Goal: Task Accomplishment & Management: Use online tool/utility

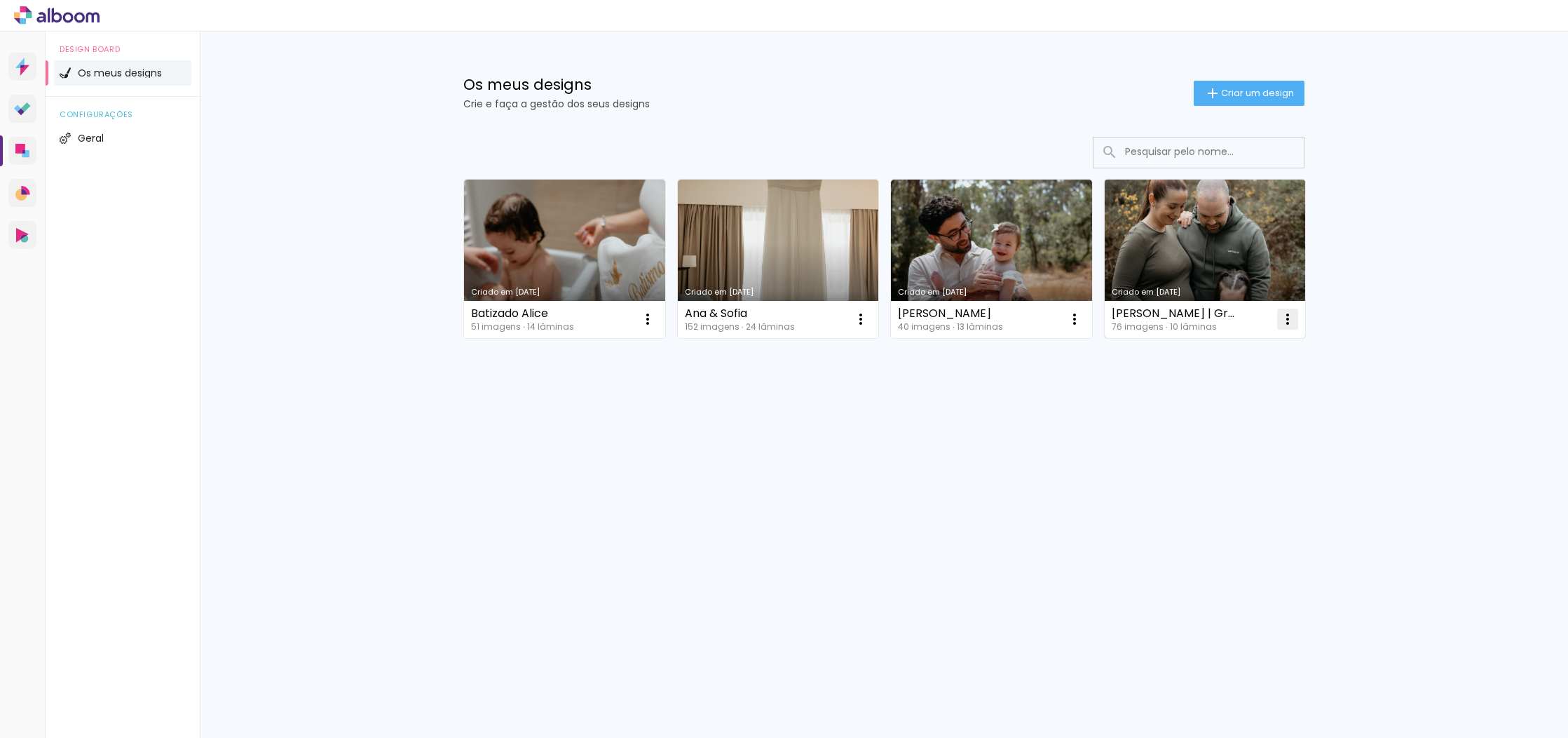
click at [1289, 319] on iron-icon at bounding box center [1288, 319] width 17 height 17
click at [1202, 421] on paper-item "Excluir" at bounding box center [1232, 411] width 138 height 28
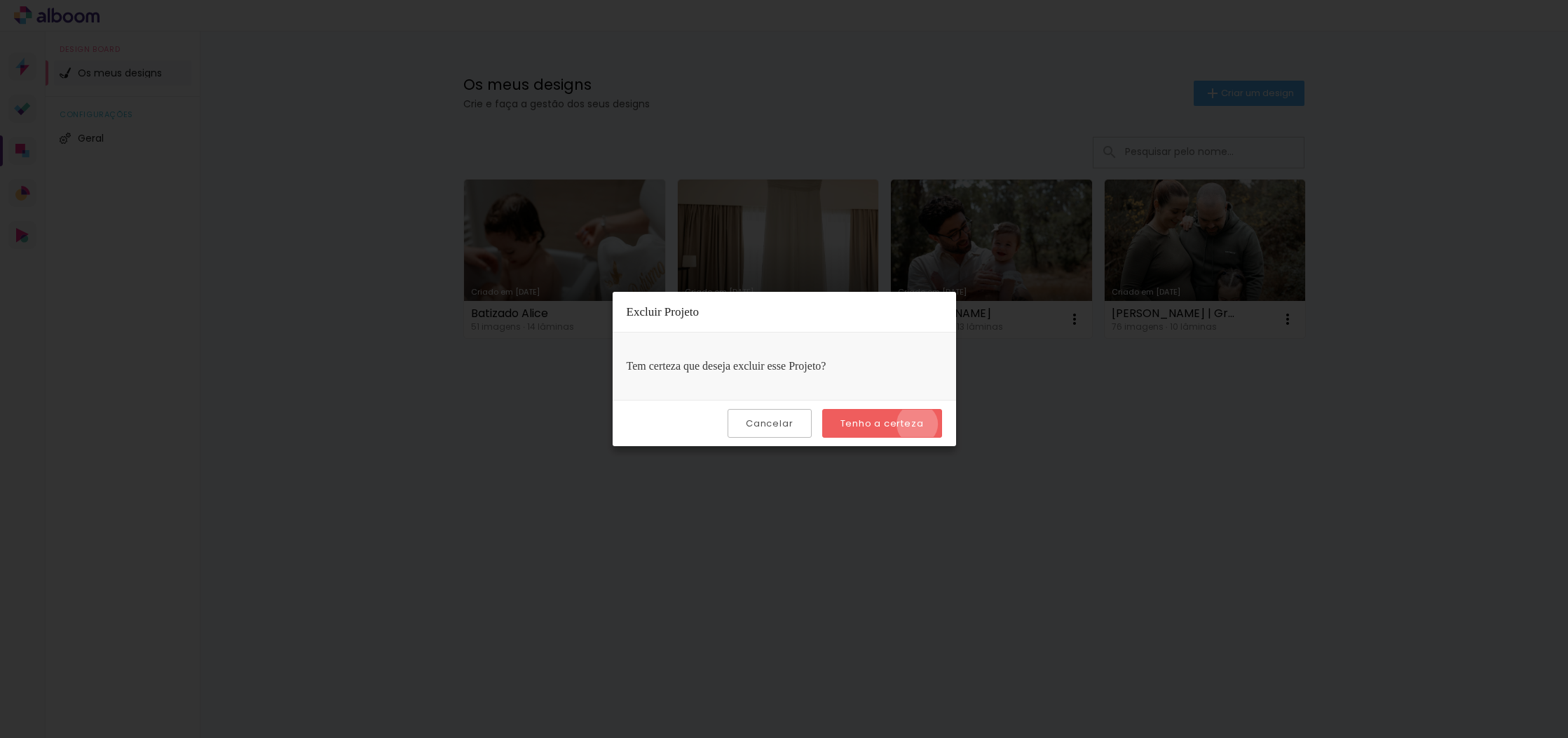
click at [0, 0] on slot "Tenho a certeza" at bounding box center [0, 0] width 0 height 0
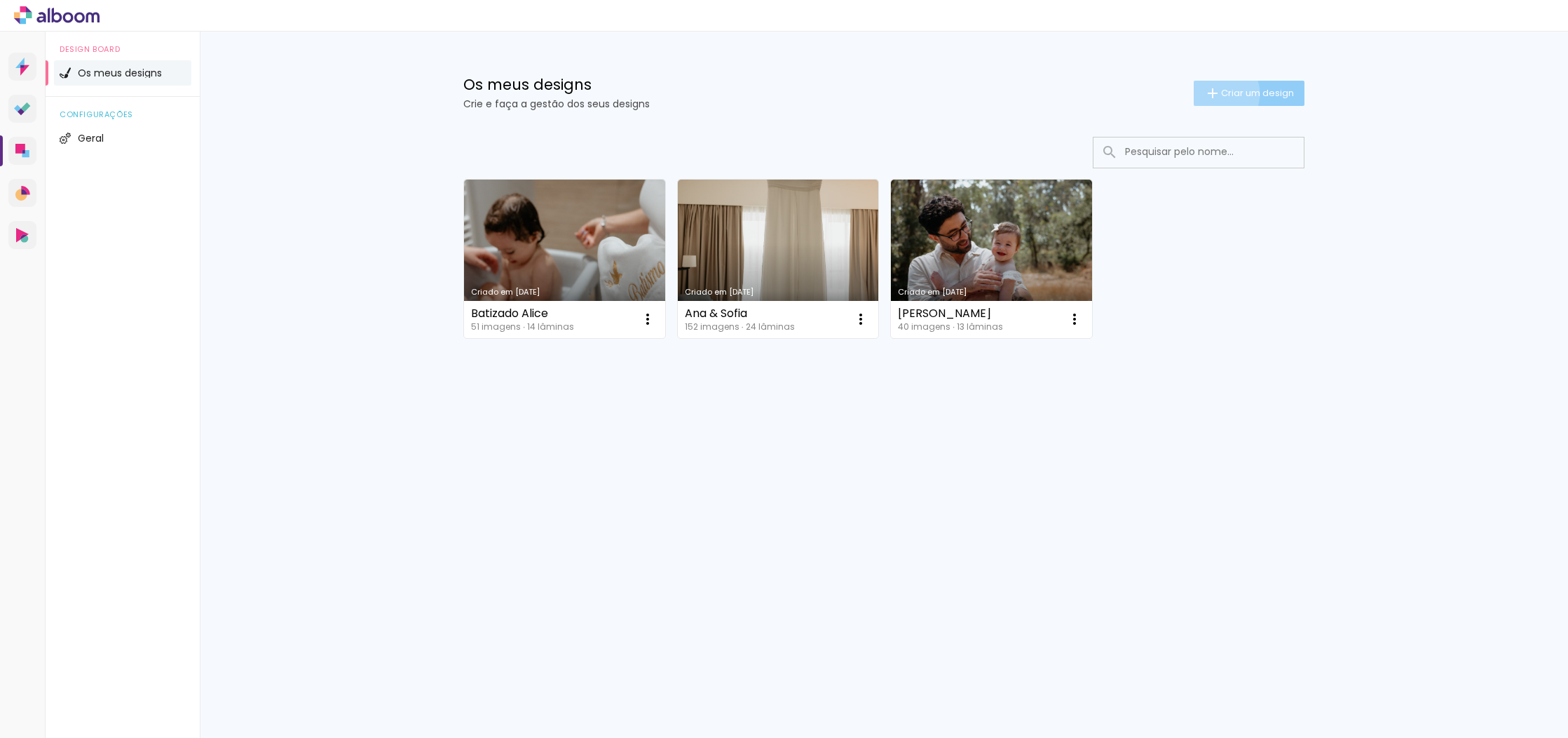
click at [1216, 93] on iron-icon at bounding box center [1213, 94] width 17 height 17
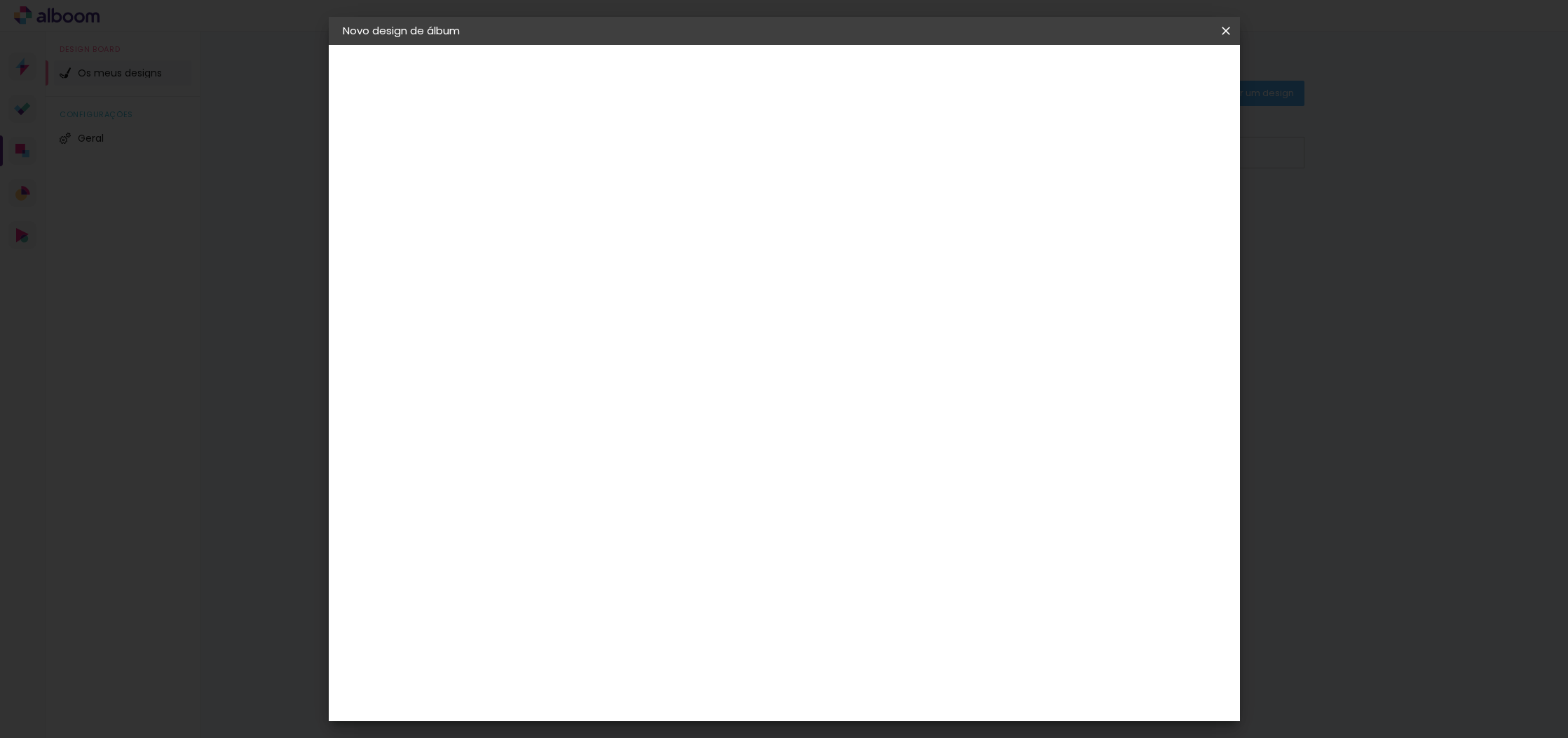
click at [577, 202] on paper-input-container "Título do álbum" at bounding box center [572, 189] width 10 height 36
type input "B"
type input "[PERSON_NAME]"
type paper-input "[PERSON_NAME]"
click at [0, 0] on slot "Avançar" at bounding box center [0, 0] width 0 height 0
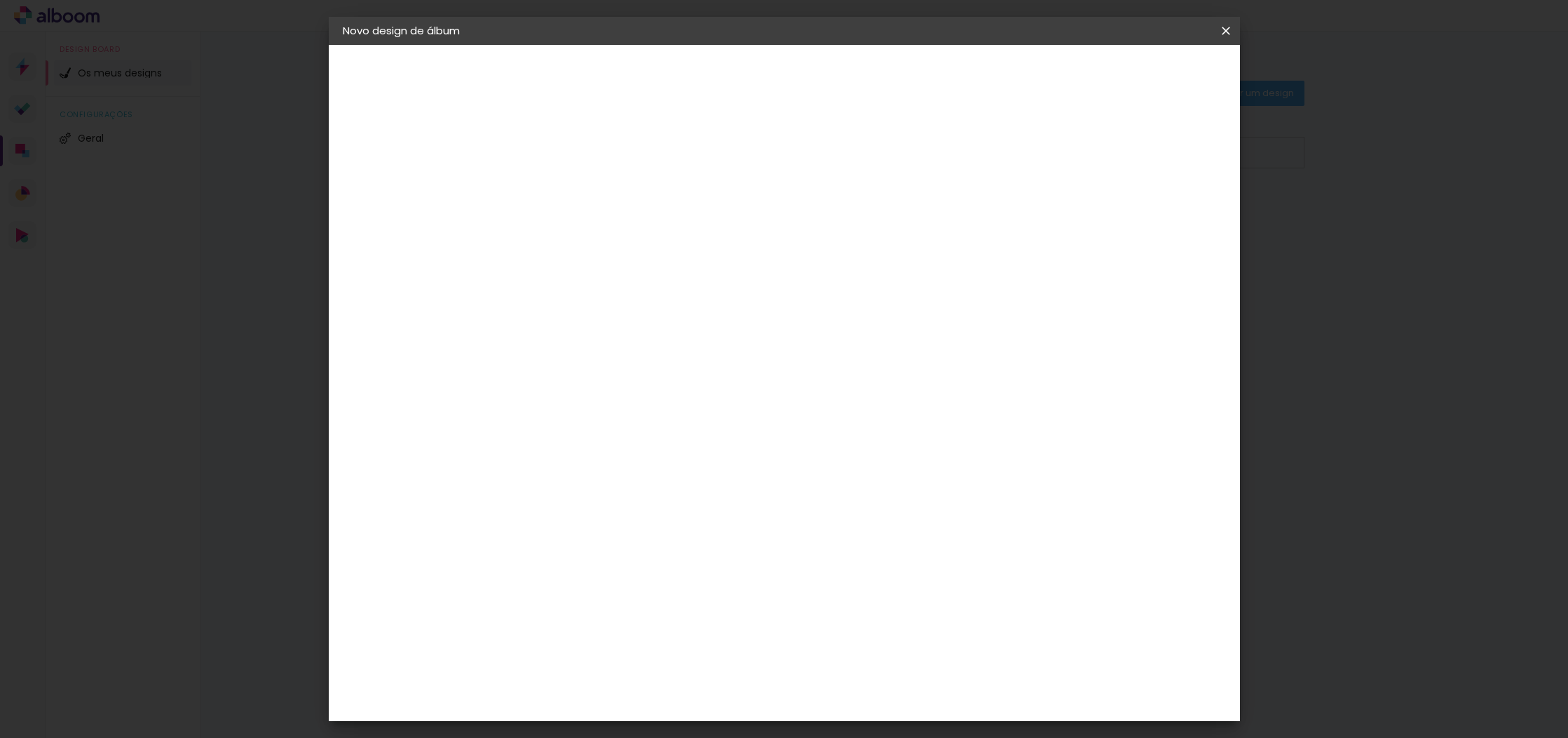
click at [614, 366] on div "Floricolor" at bounding box center [588, 369] width 52 height 11
click at [0, 0] on slot "Tamanho Livre" at bounding box center [0, 0] width 0 height 0
click at [650, 266] on input at bounding box center [593, 266] width 113 height 17
click at [655, 378] on paper-item "Floricolor" at bounding box center [593, 369] width 122 height 31
click at [0, 0] on slot "Tamanho Livre" at bounding box center [0, 0] width 0 height 0
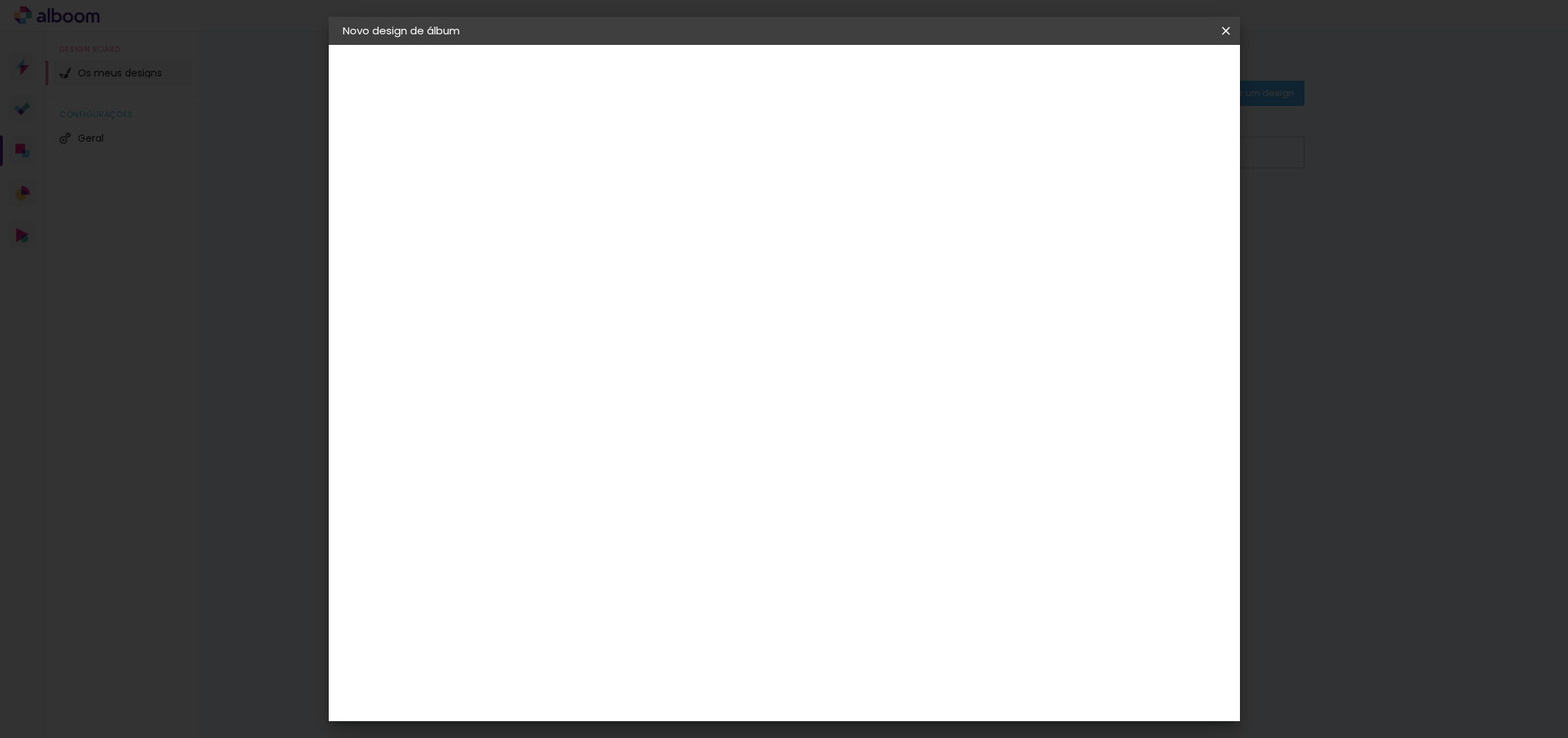
click at [0, 0] on slot "Tamanho Livre" at bounding box center [0, 0] width 0 height 0
drag, startPoint x: 391, startPoint y: 216, endPoint x: 395, endPoint y: 203, distance: 13.6
click at [392, 214] on iron-pages "Modelo A escolher modelo... Tamanho livre" at bounding box center [419, 204] width 154 height 28
click at [395, 200] on iron-pages "Modelo A escolher modelo... Tamanho livre" at bounding box center [419, 204] width 154 height 28
click at [429, 168] on iron-pages "Fornecedor A escolher fornecedor..." at bounding box center [419, 173] width 154 height 28
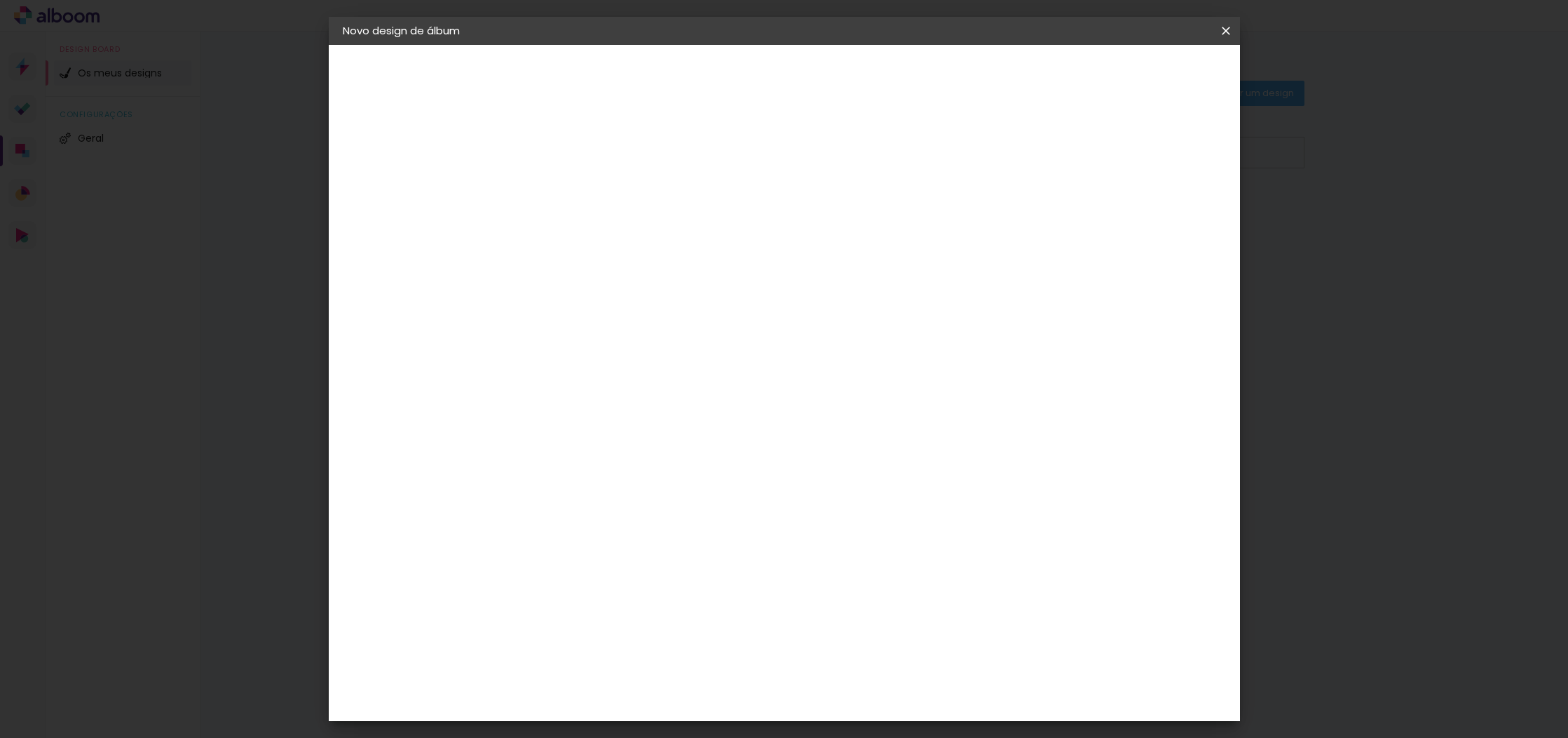
click at [439, 144] on div "2. Especificações" at bounding box center [419, 144] width 154 height 17
click at [581, 369] on div "Floricolor" at bounding box center [588, 369] width 52 height 11
click at [614, 370] on div "Floricolor" at bounding box center [588, 369] width 52 height 11
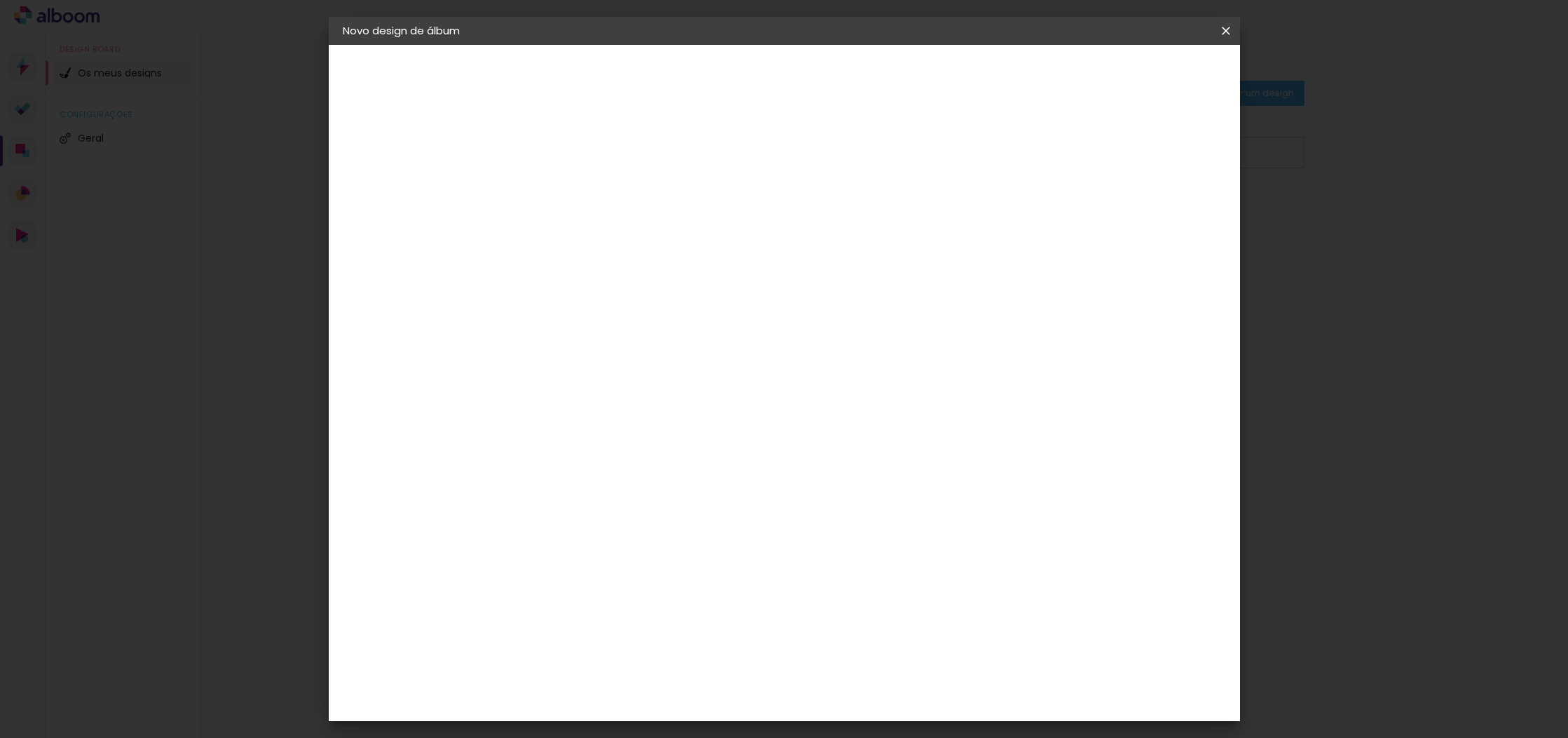
click at [0, 0] on slot "Avançar" at bounding box center [0, 0] width 0 height 0
click at [627, 233] on input "text" at bounding box center [599, 244] width 54 height 21
click at [0, 0] on slot "Duo collection" at bounding box center [0, 0] width 0 height 0
type input "Duo collection"
click at [667, 435] on span "20 × 20" at bounding box center [633, 450] width 65 height 29
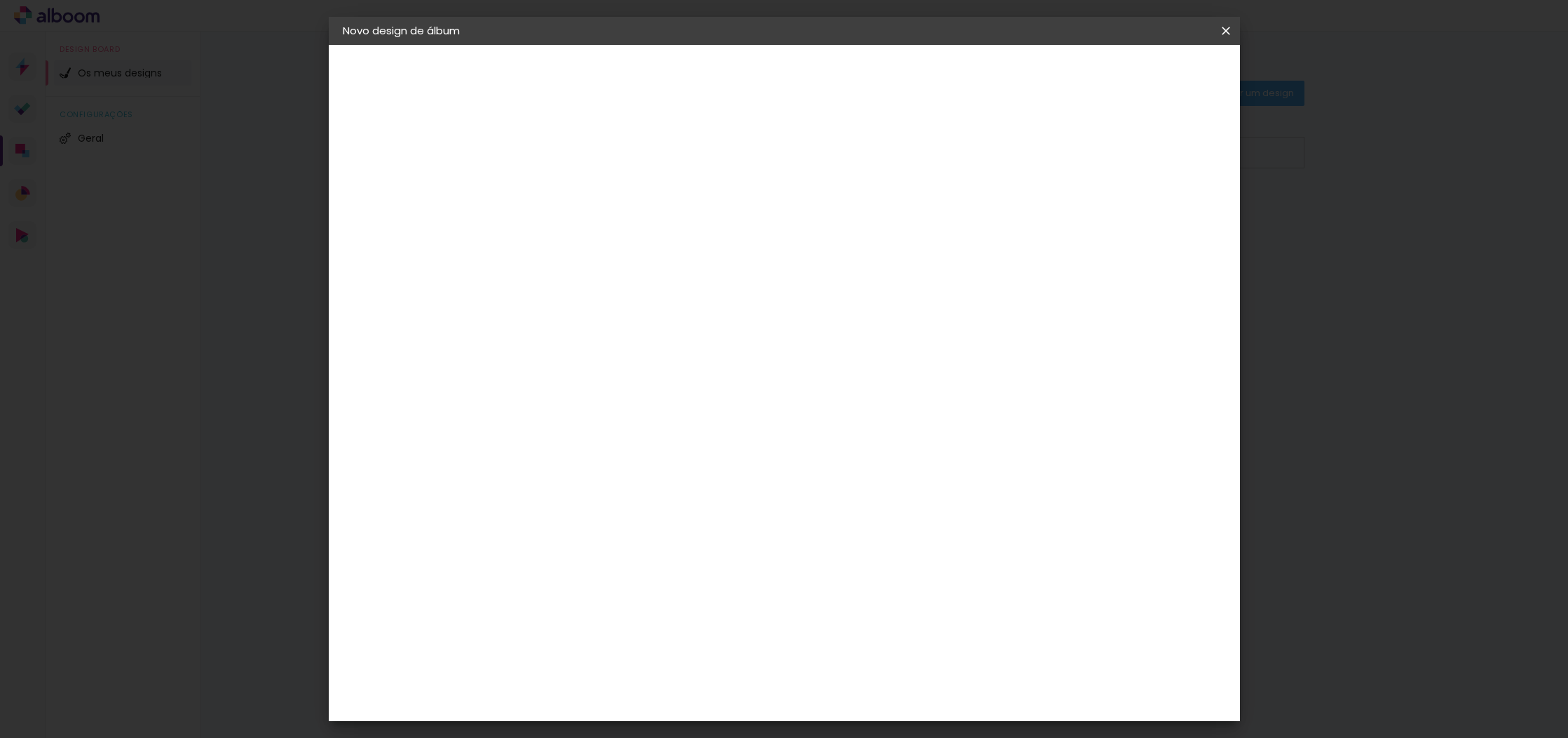
click at [0, 0] on slot "Avançar" at bounding box center [0, 0] width 0 height 0
click at [1149, 79] on span "Iniciar design" at bounding box center [1116, 74] width 64 height 10
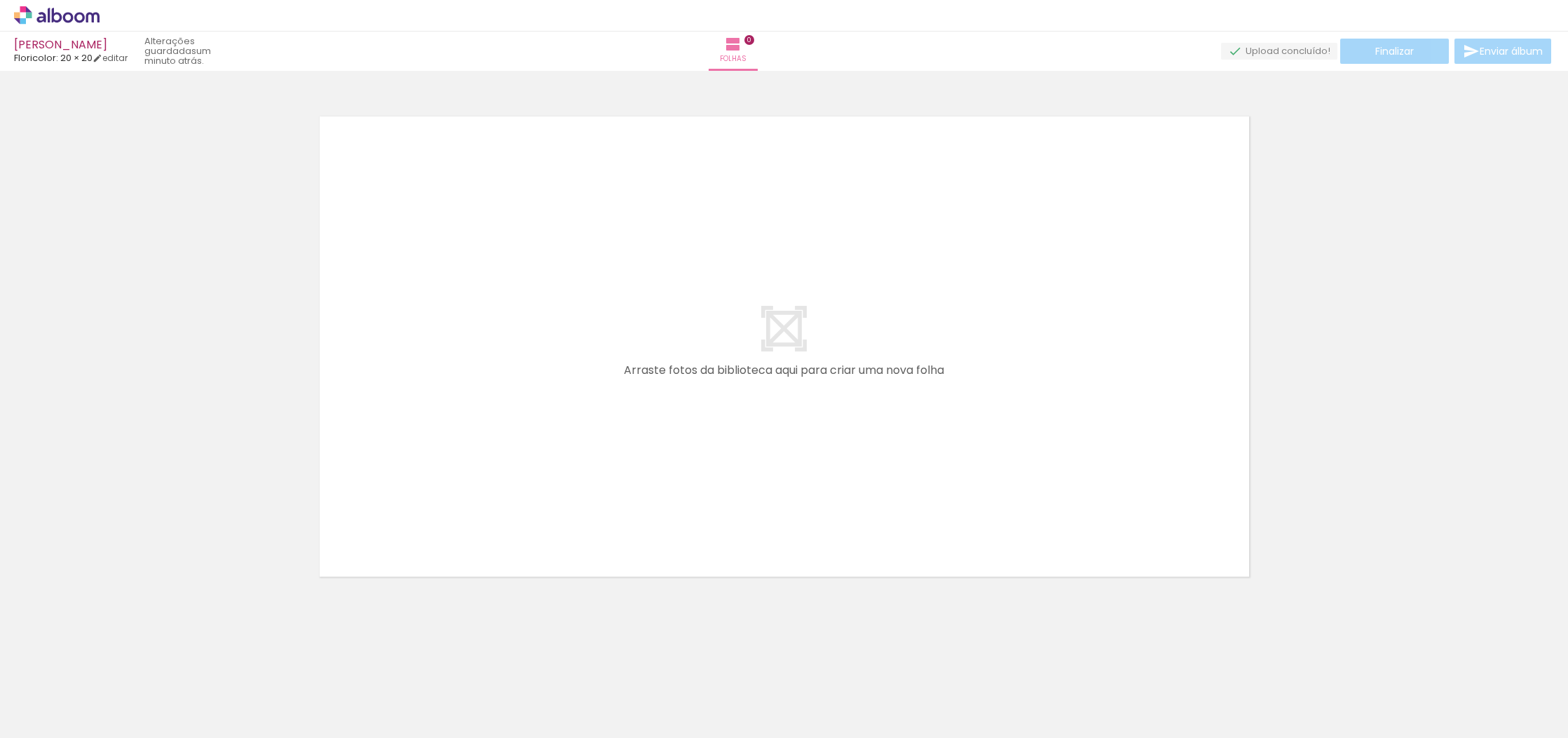
scroll to position [0, 500]
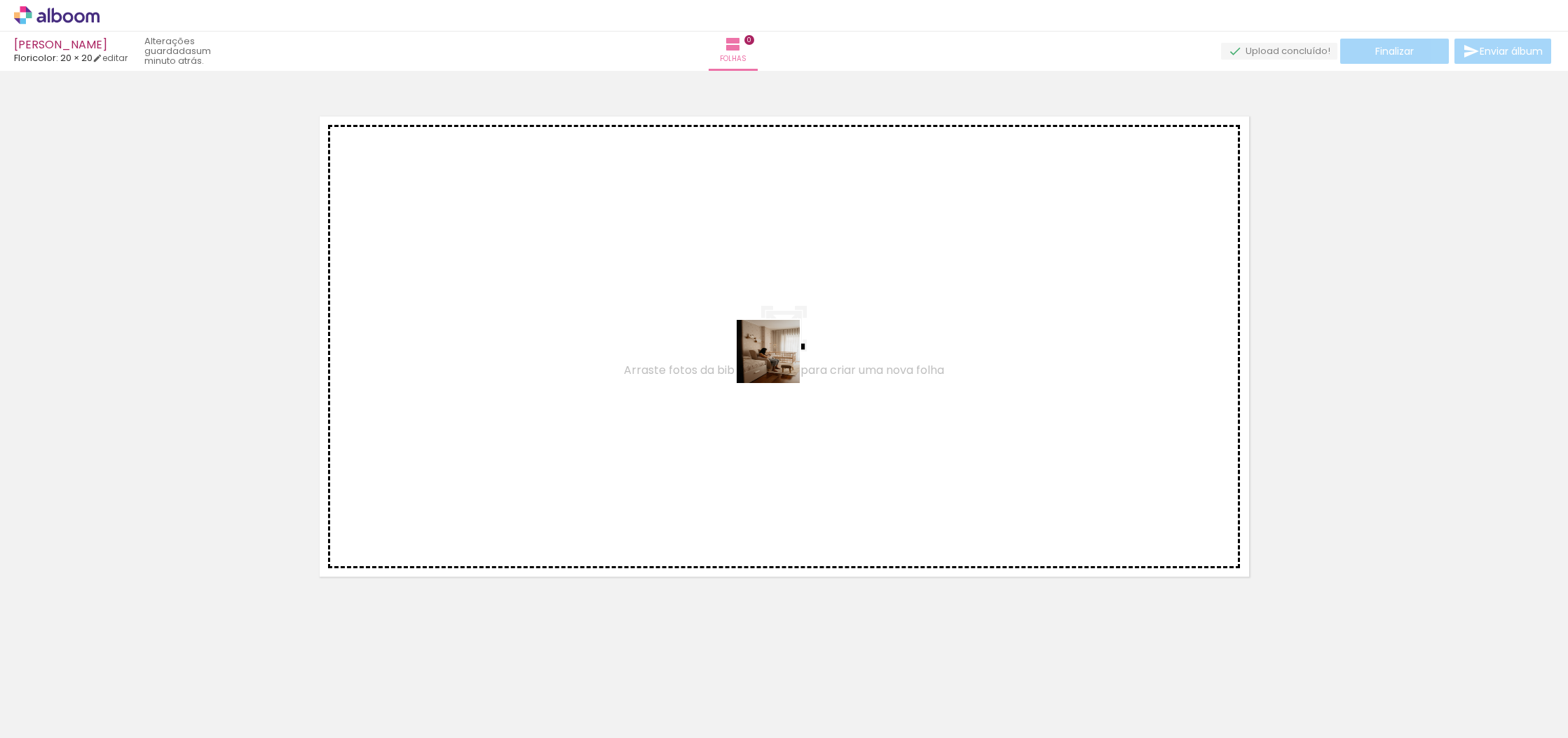
drag, startPoint x: 1484, startPoint y: 681, endPoint x: 668, endPoint y: 306, distance: 898.0
click at [668, 306] on quentale-workspace at bounding box center [784, 369] width 1568 height 738
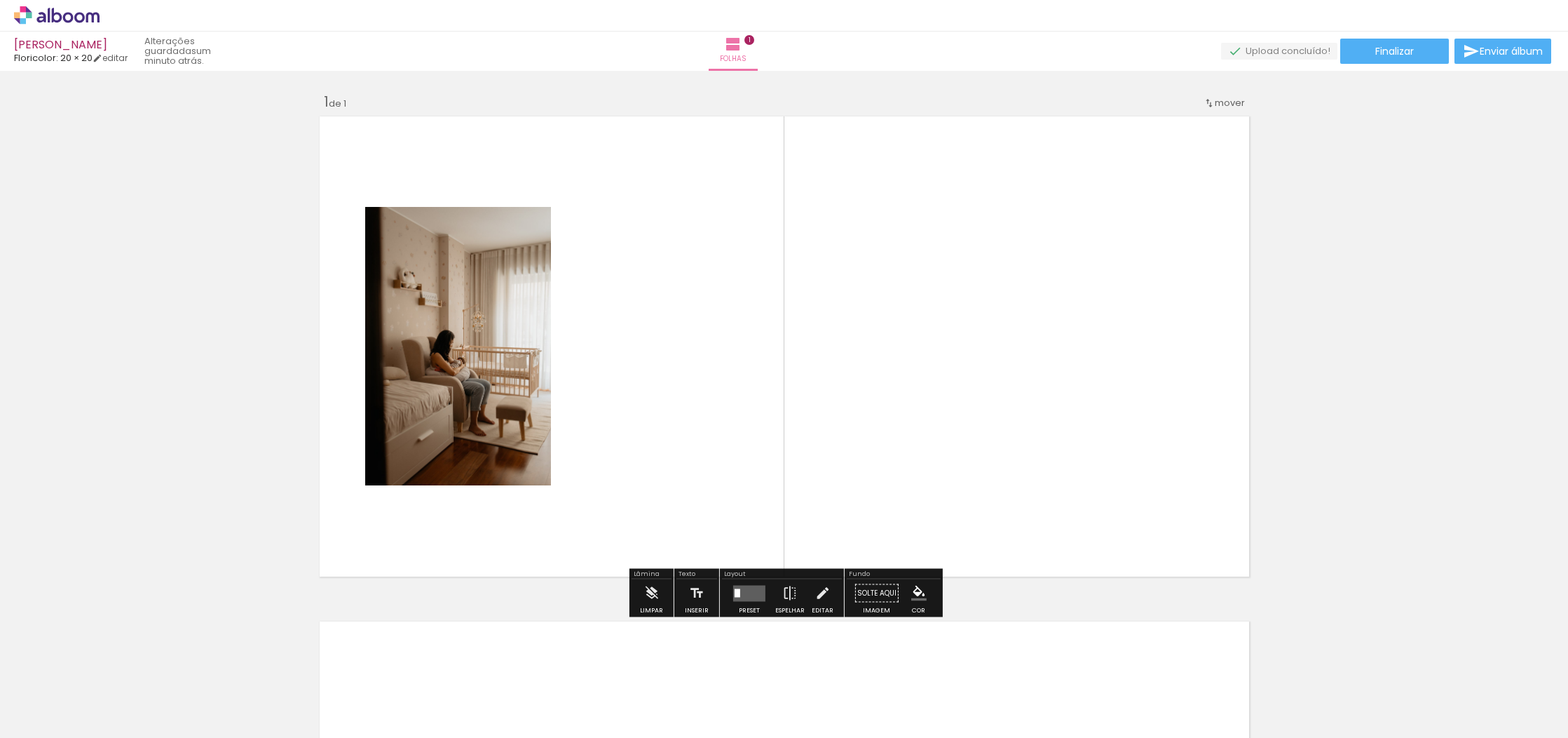
scroll to position [0, 0]
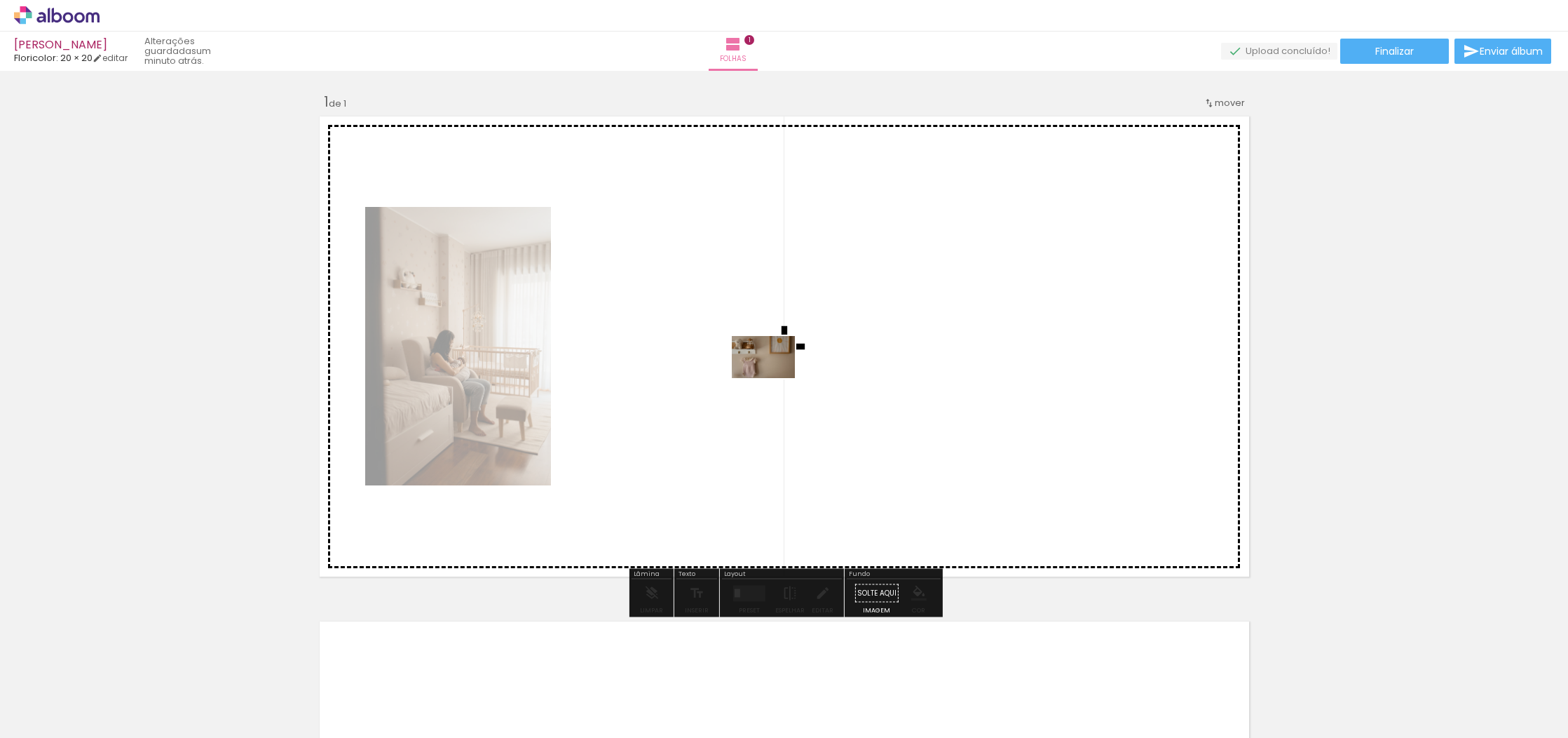
drag, startPoint x: 339, startPoint y: 673, endPoint x: 774, endPoint y: 378, distance: 525.6
click at [774, 378] on quentale-workspace at bounding box center [784, 369] width 1568 height 738
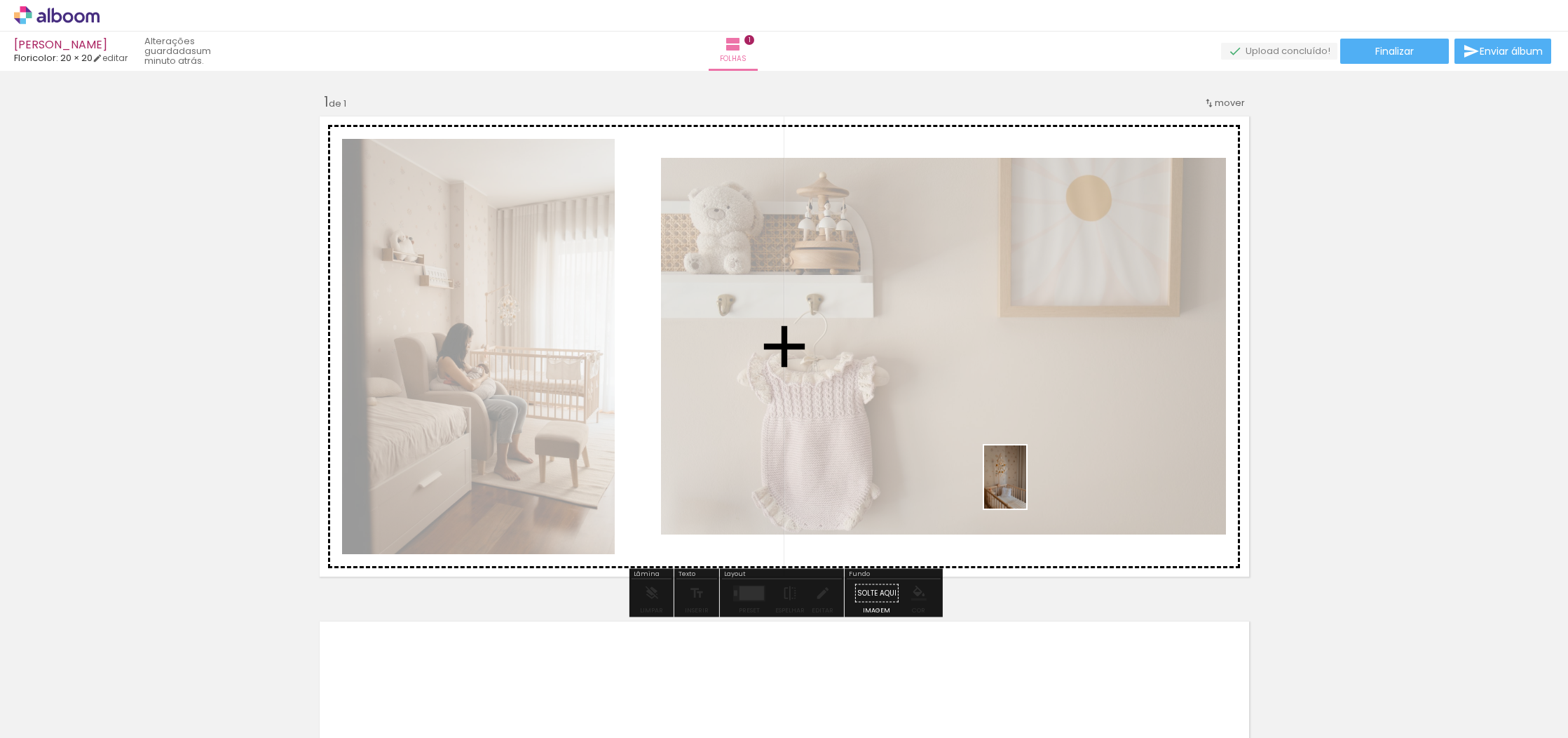
drag, startPoint x: 309, startPoint y: 697, endPoint x: 1026, endPoint y: 487, distance: 747.1
click at [1026, 487] on quentale-workspace at bounding box center [784, 369] width 1568 height 738
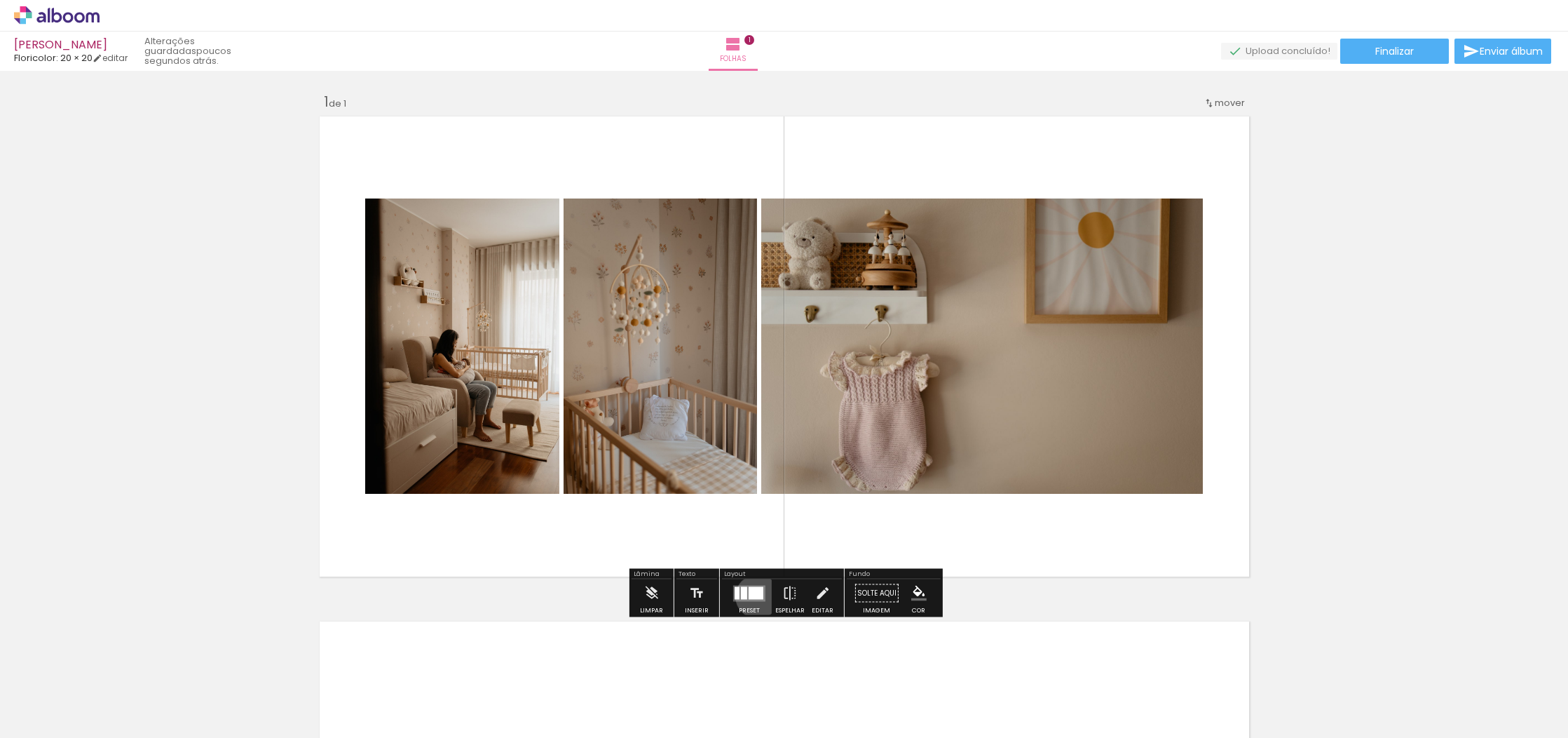
click at [754, 596] on div at bounding box center [756, 593] width 15 height 13
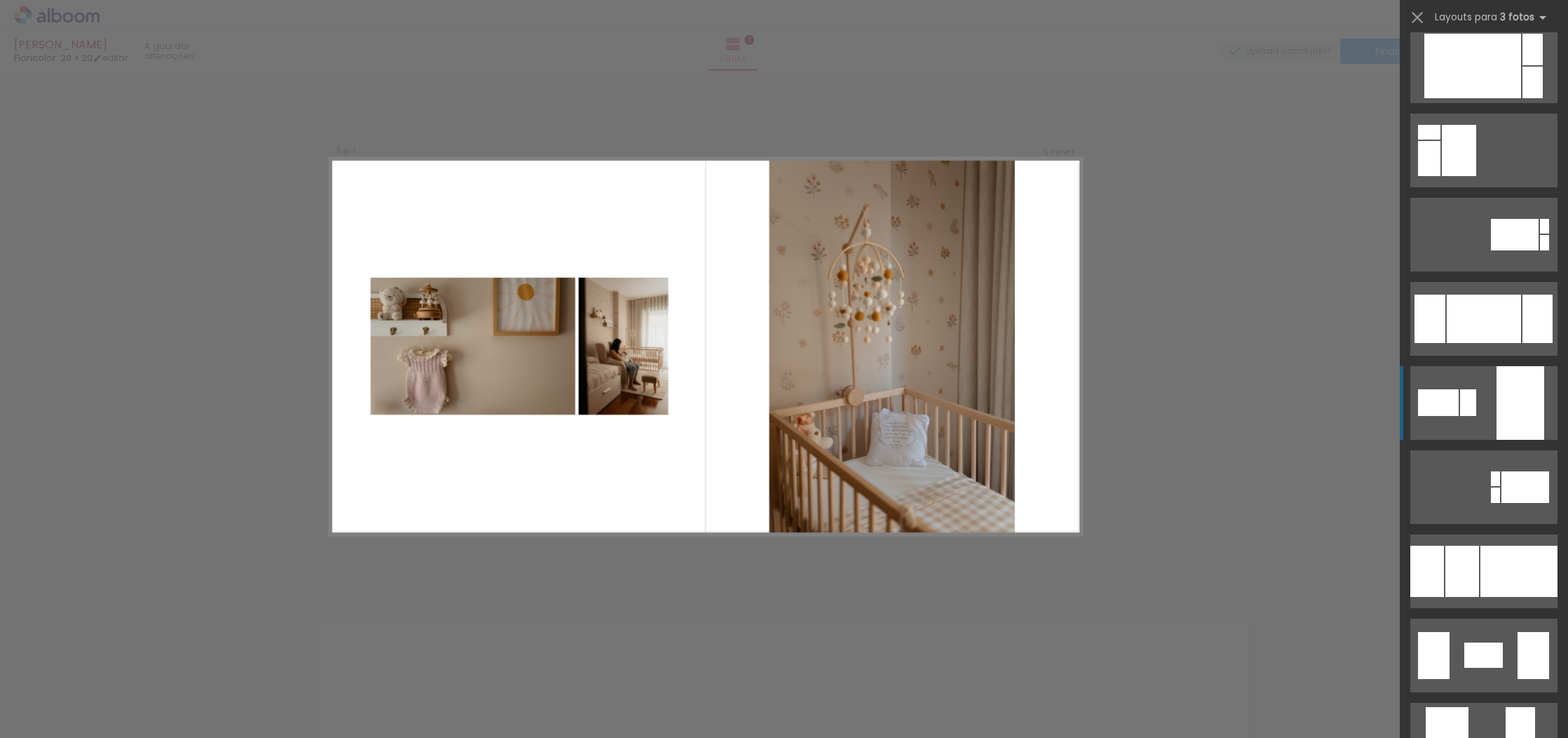
scroll to position [2373, 0]
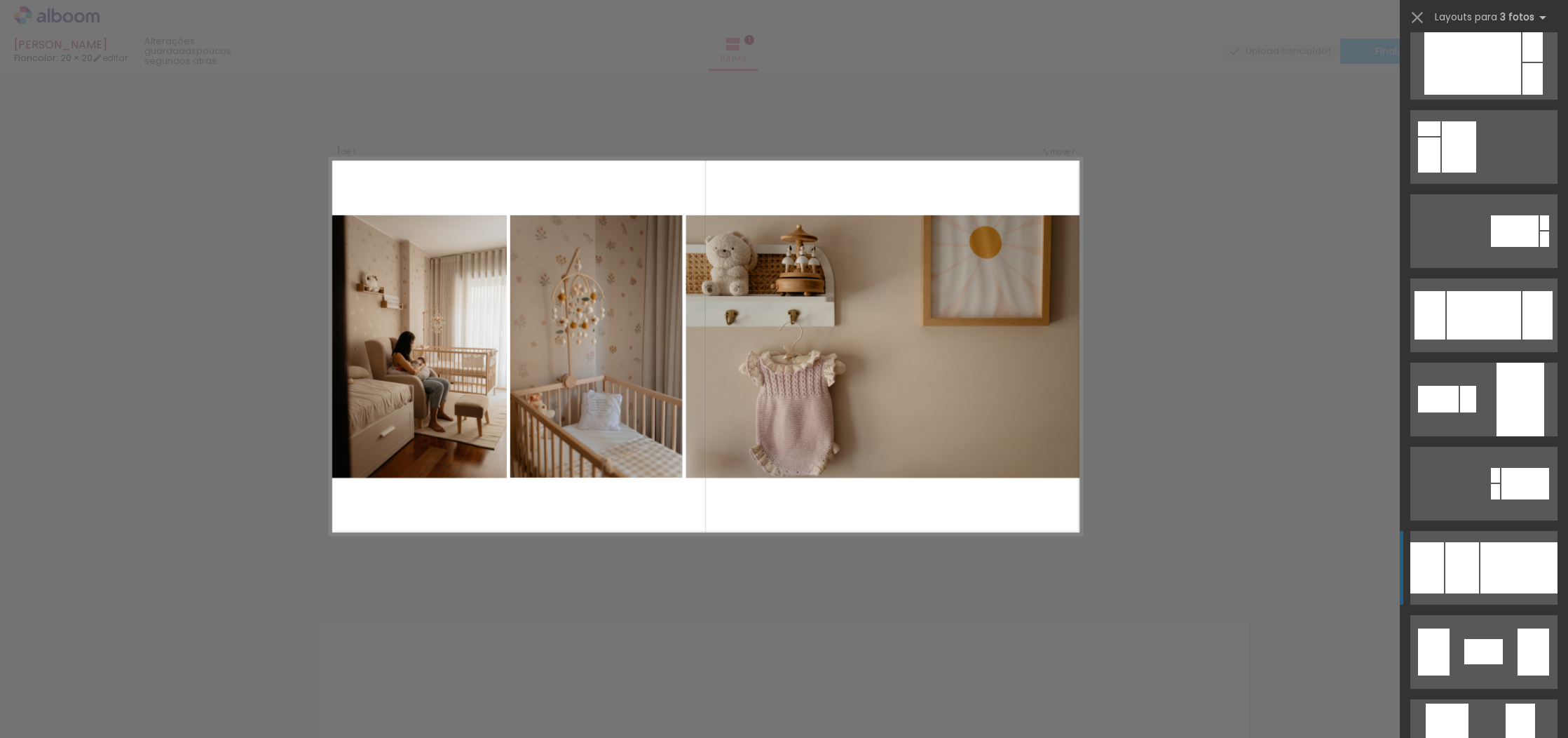
click at [1494, 566] on div at bounding box center [1519, 568] width 77 height 52
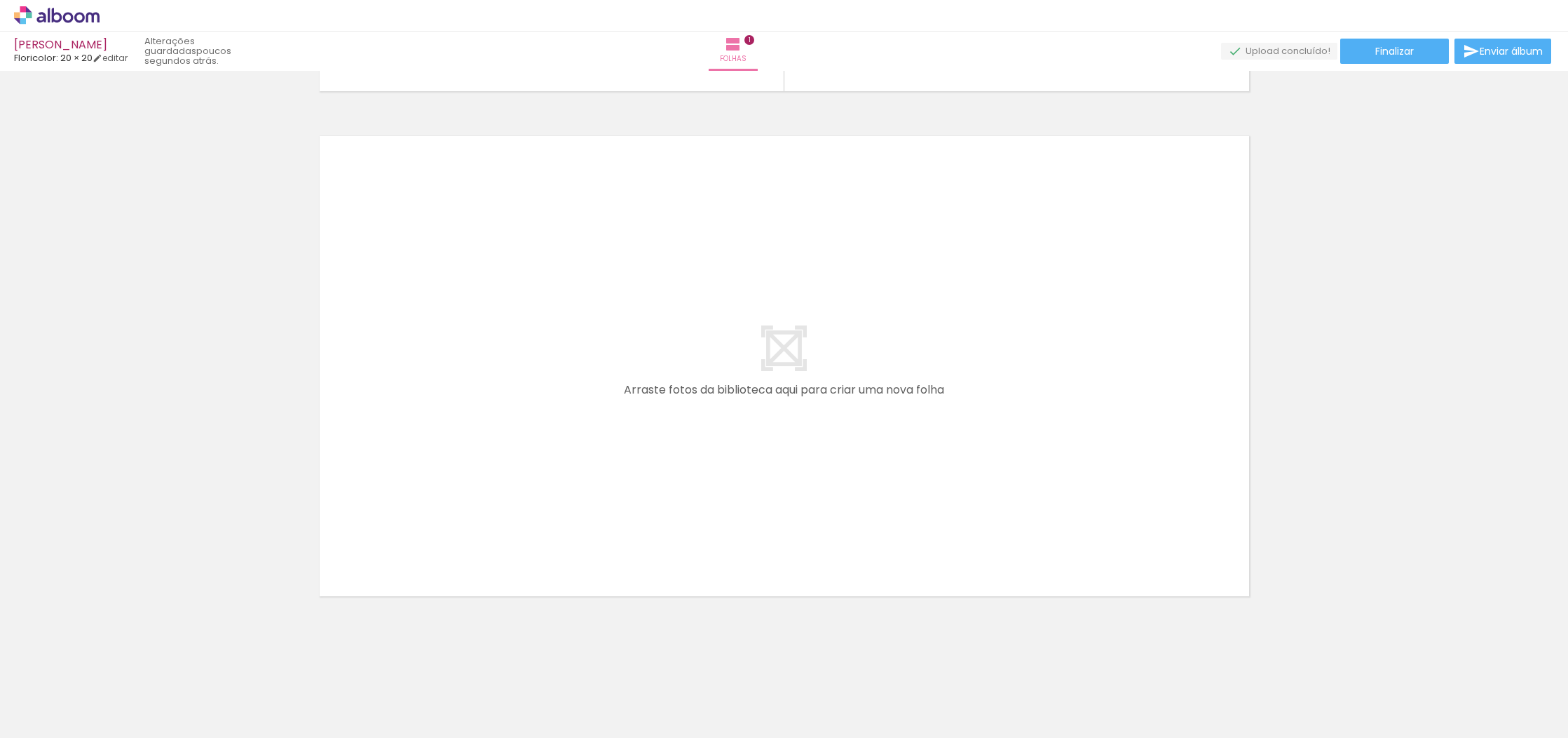
scroll to position [0, 1]
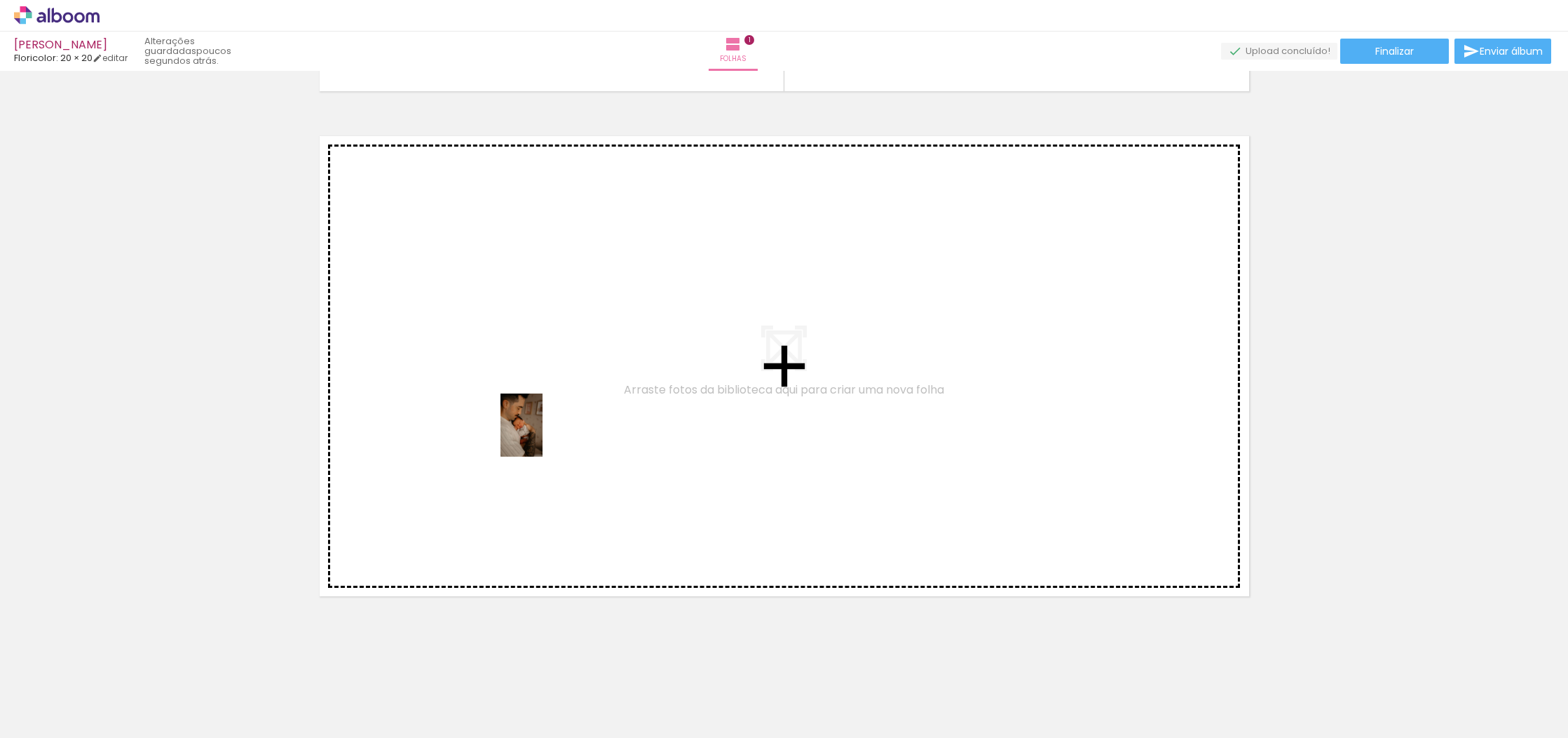
drag, startPoint x: 375, startPoint y: 706, endPoint x: 542, endPoint y: 435, distance: 318.3
click at [542, 435] on quentale-workspace at bounding box center [784, 369] width 1568 height 738
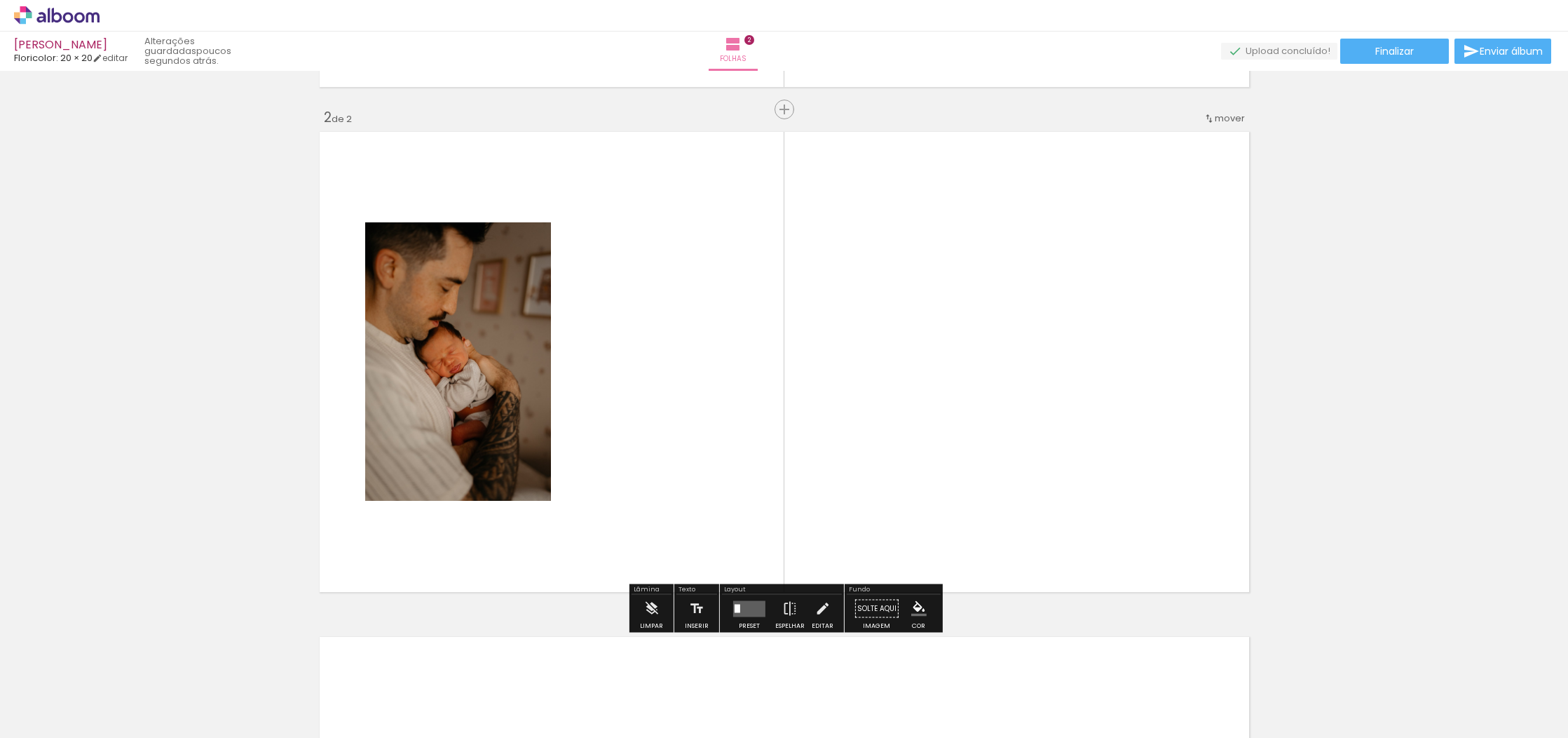
scroll to position [490, 0]
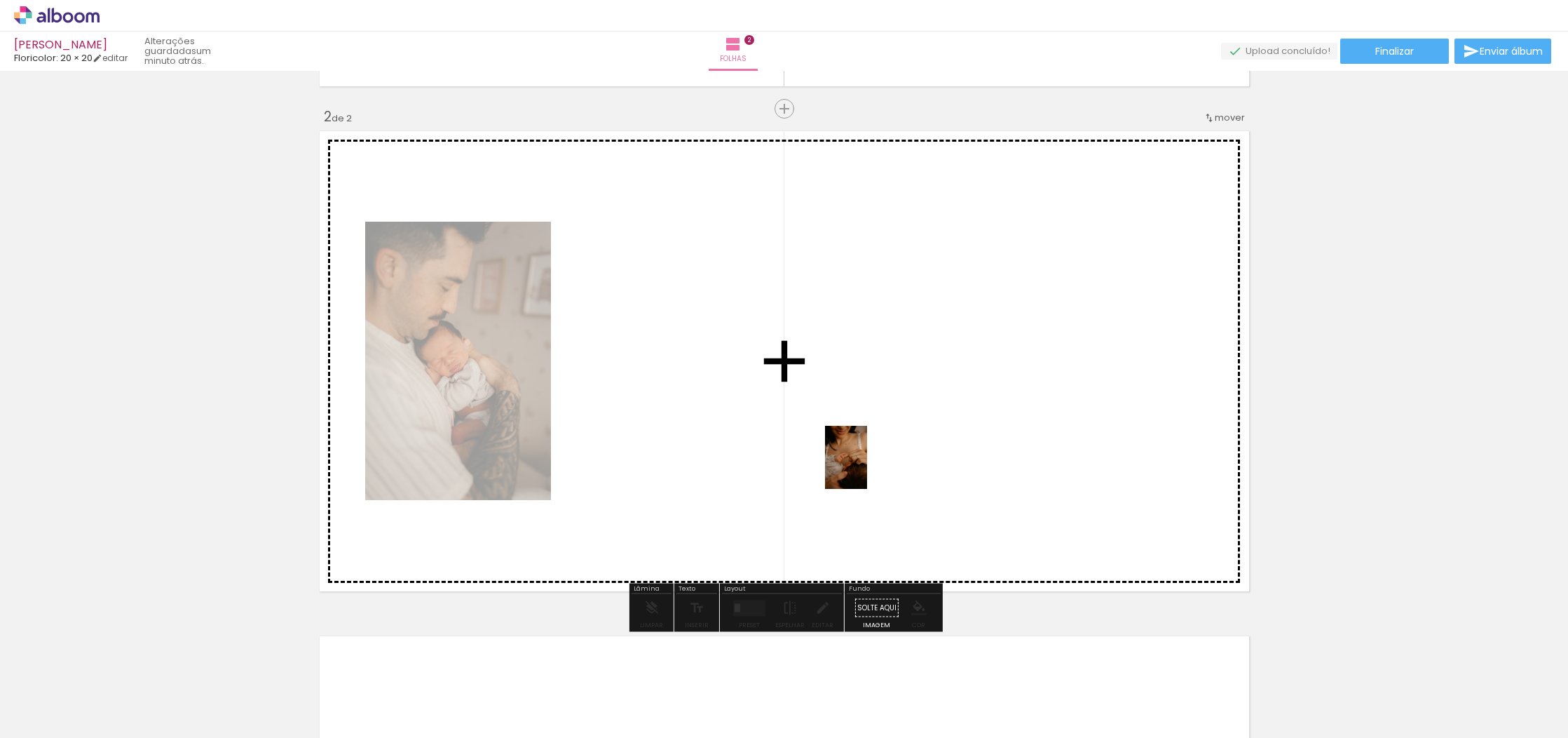
drag, startPoint x: 161, startPoint y: 711, endPoint x: 868, endPoint y: 467, distance: 747.9
click at [868, 467] on quentale-workspace at bounding box center [784, 369] width 1568 height 738
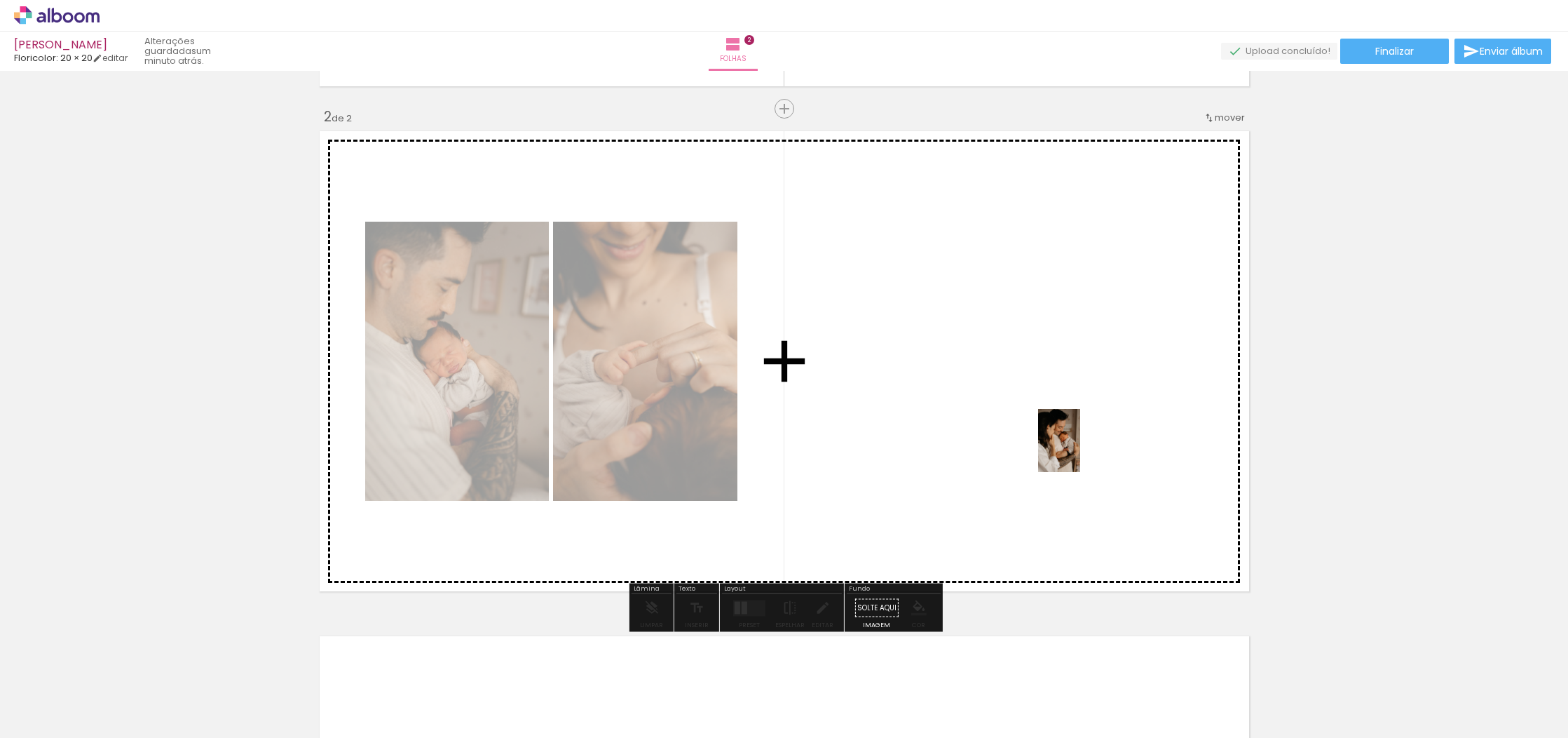
drag, startPoint x: 451, startPoint y: 709, endPoint x: 1082, endPoint y: 450, distance: 682.1
click at [1082, 450] on quentale-workspace at bounding box center [784, 369] width 1568 height 738
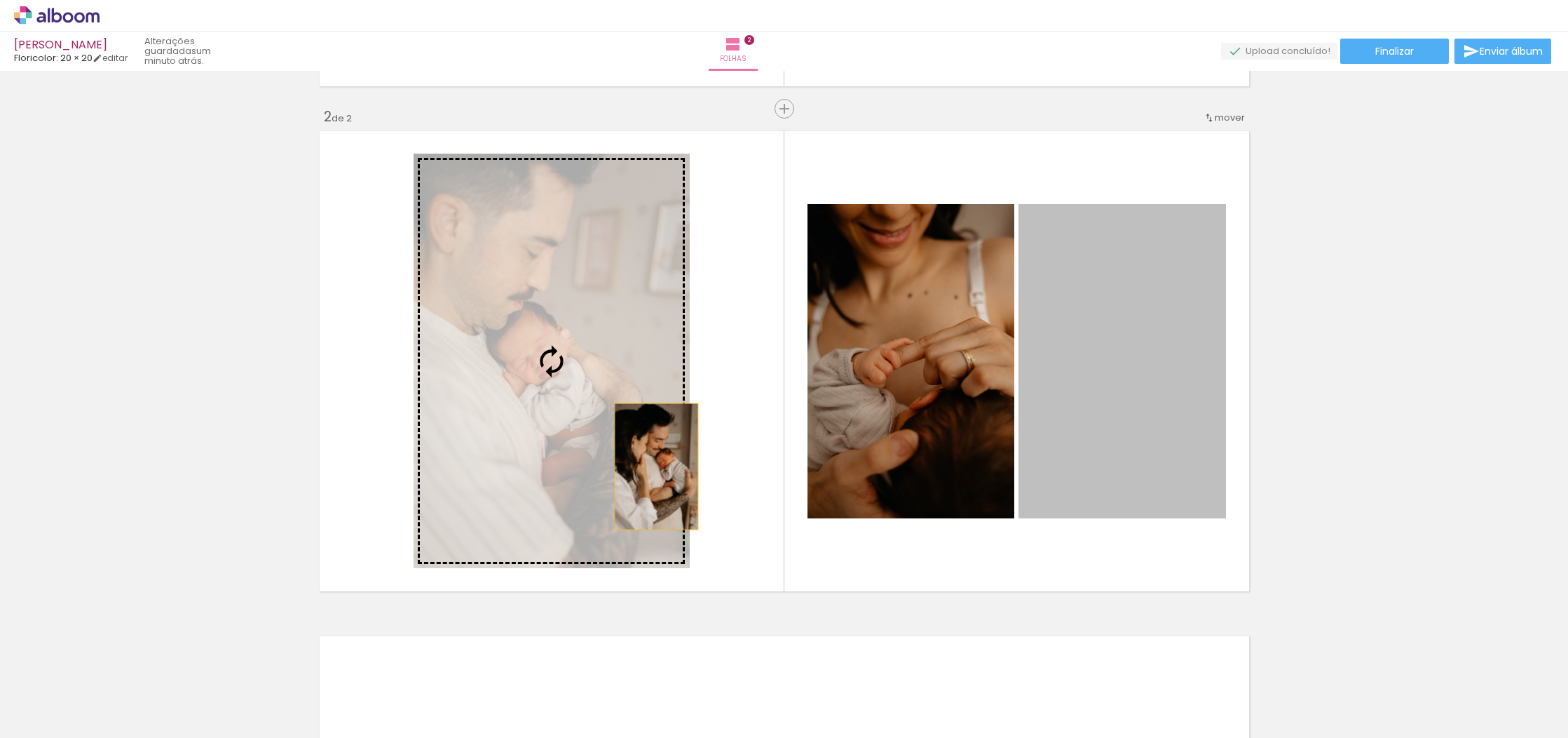
drag, startPoint x: 1118, startPoint y: 447, endPoint x: 656, endPoint y: 466, distance: 462.4
click at [0, 0] on slot at bounding box center [0, 0] width 0 height 0
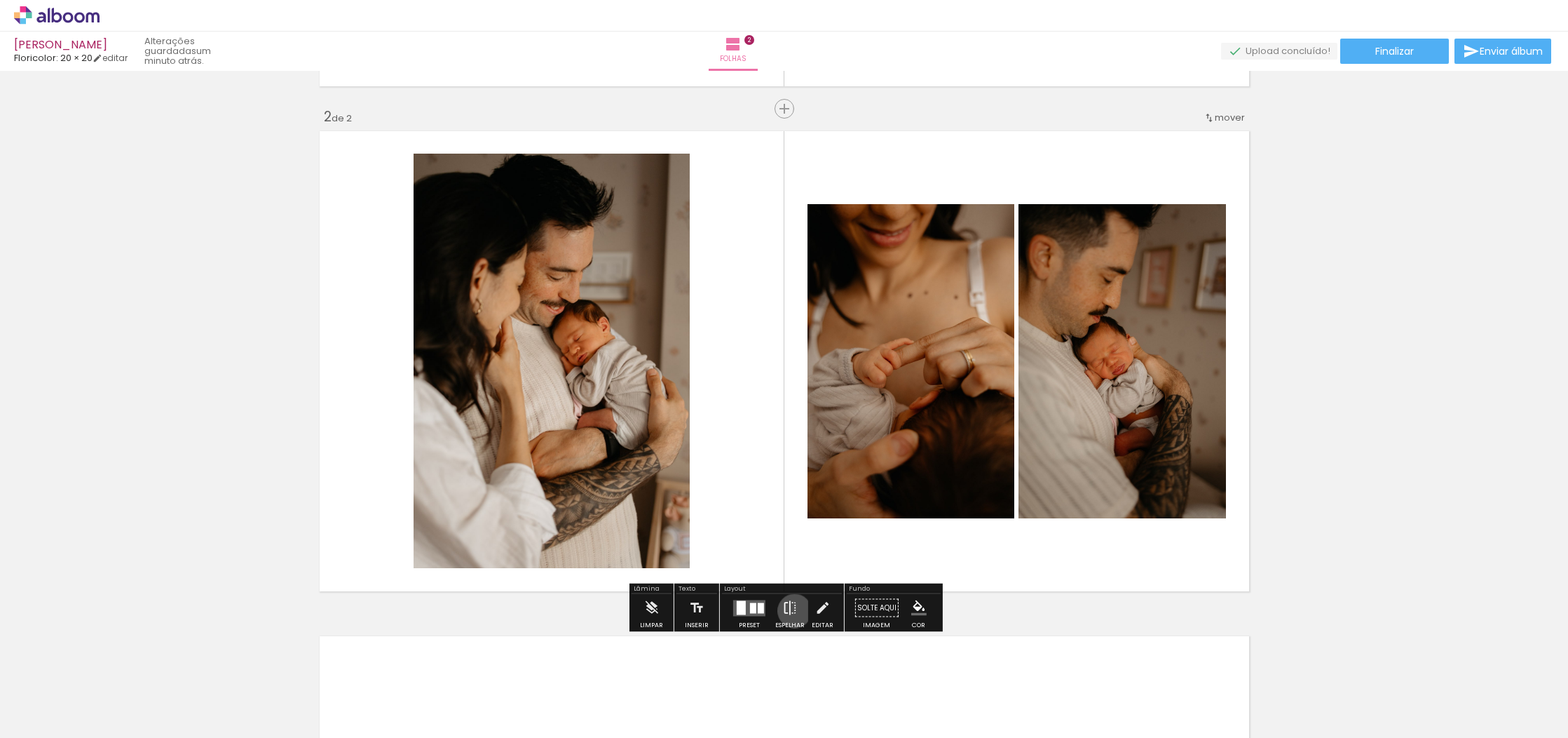
click at [792, 611] on iron-icon at bounding box center [790, 608] width 16 height 28
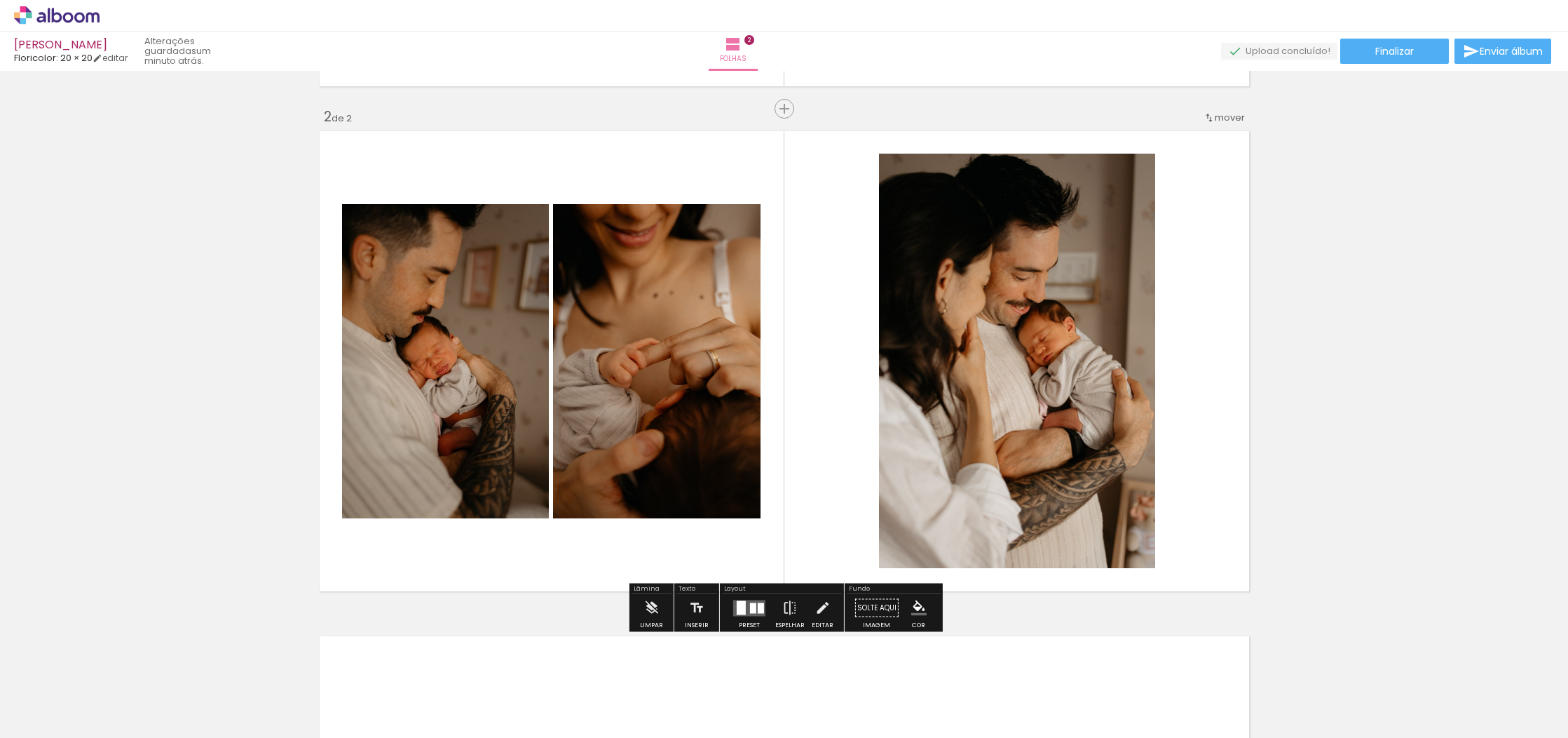
click at [752, 614] on quentale-layouter at bounding box center [749, 608] width 32 height 16
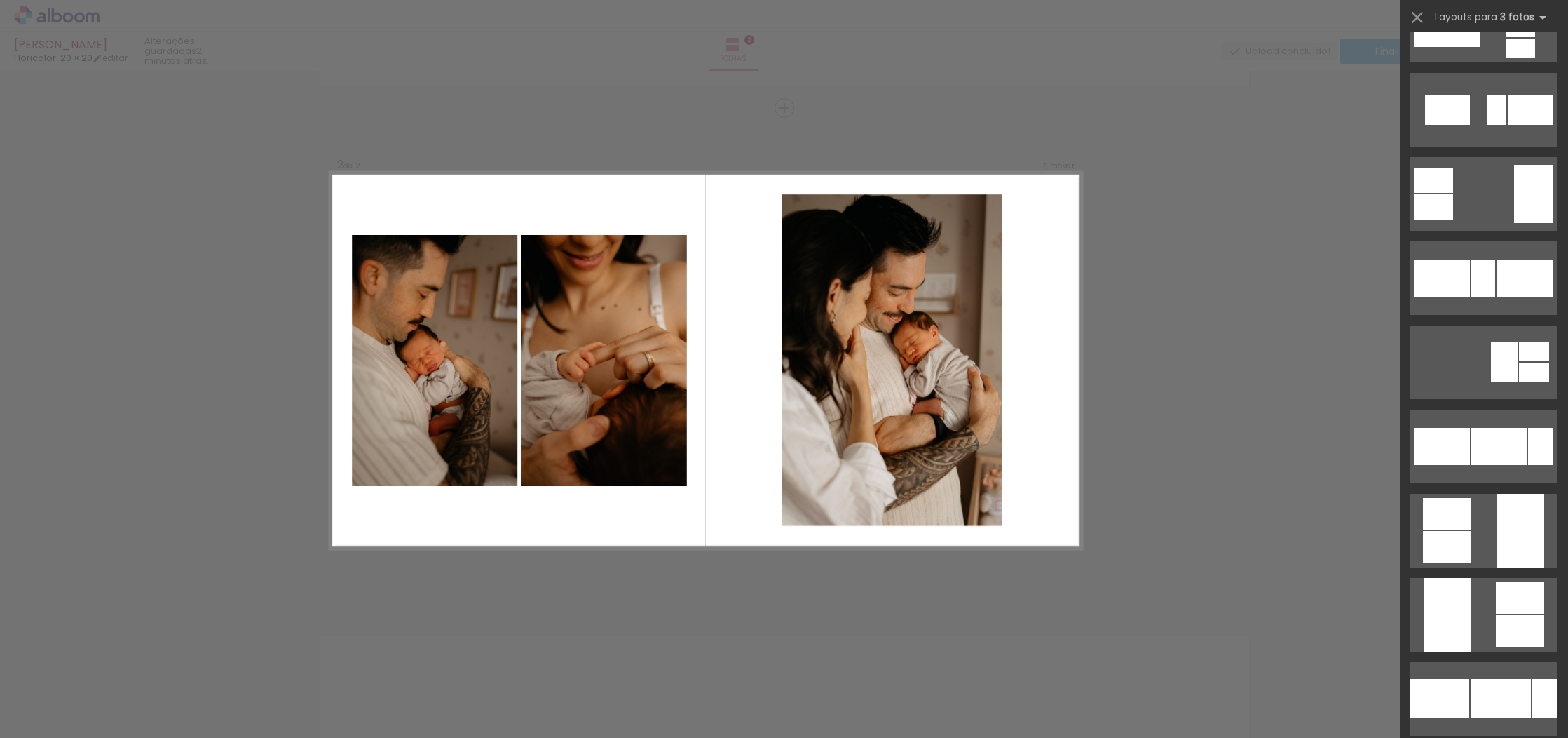
scroll to position [7875, 0]
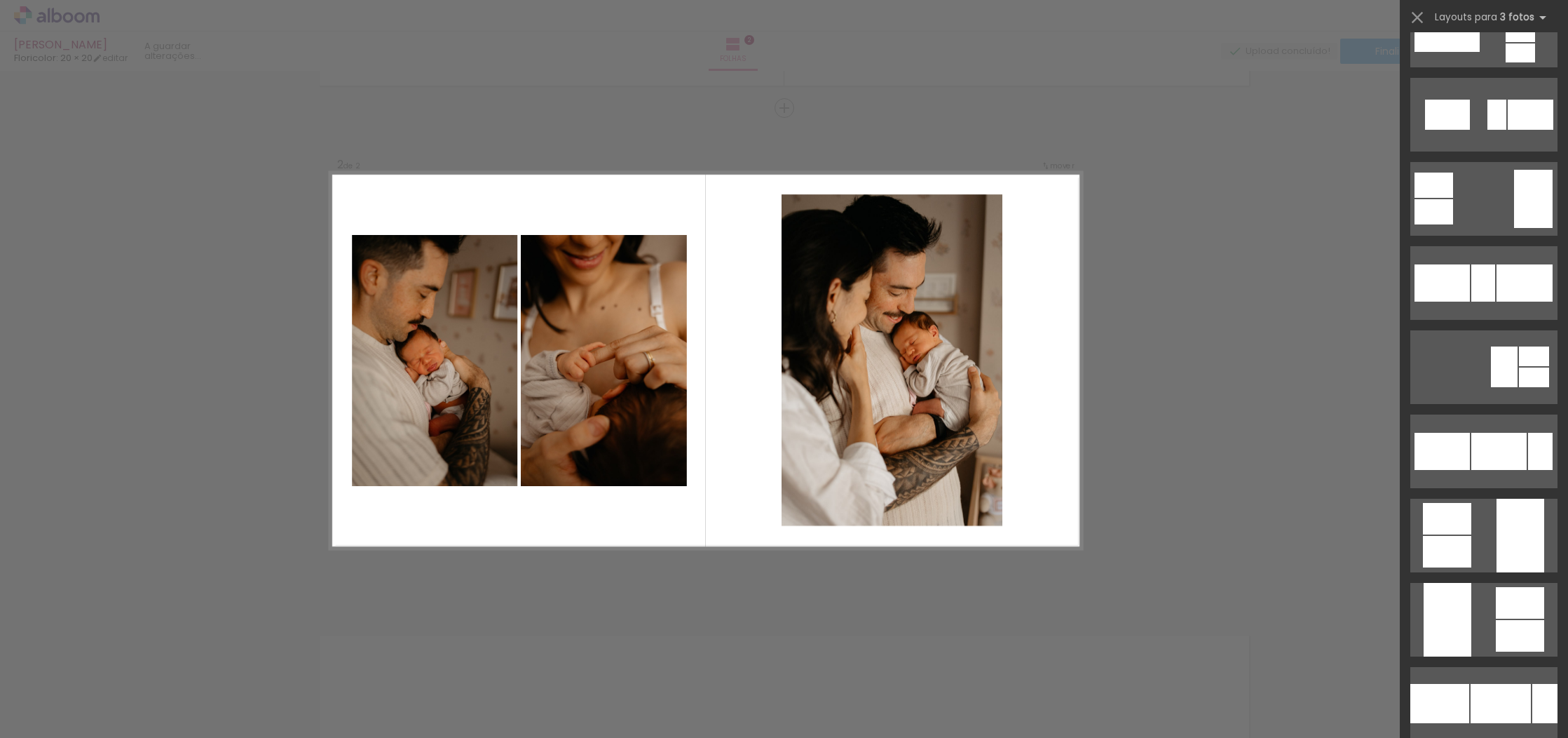
click at [1428, 16] on div "Layouts para 3 fotos A procurar layouts para mais de 3 fotos? É só colocar mais…" at bounding box center [1484, 17] width 168 height 35
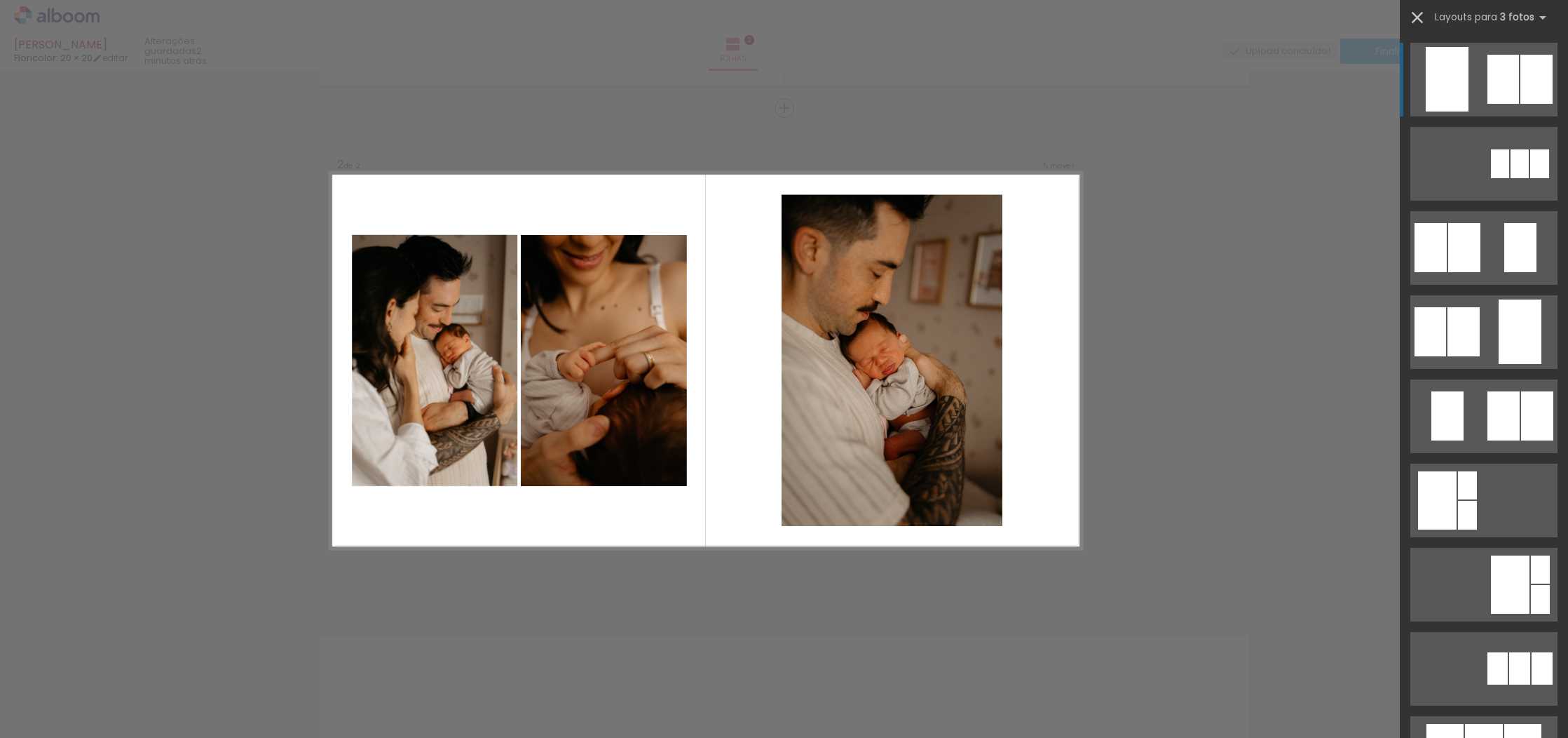
click at [1416, 19] on iron-icon at bounding box center [1417, 17] width 19 height 19
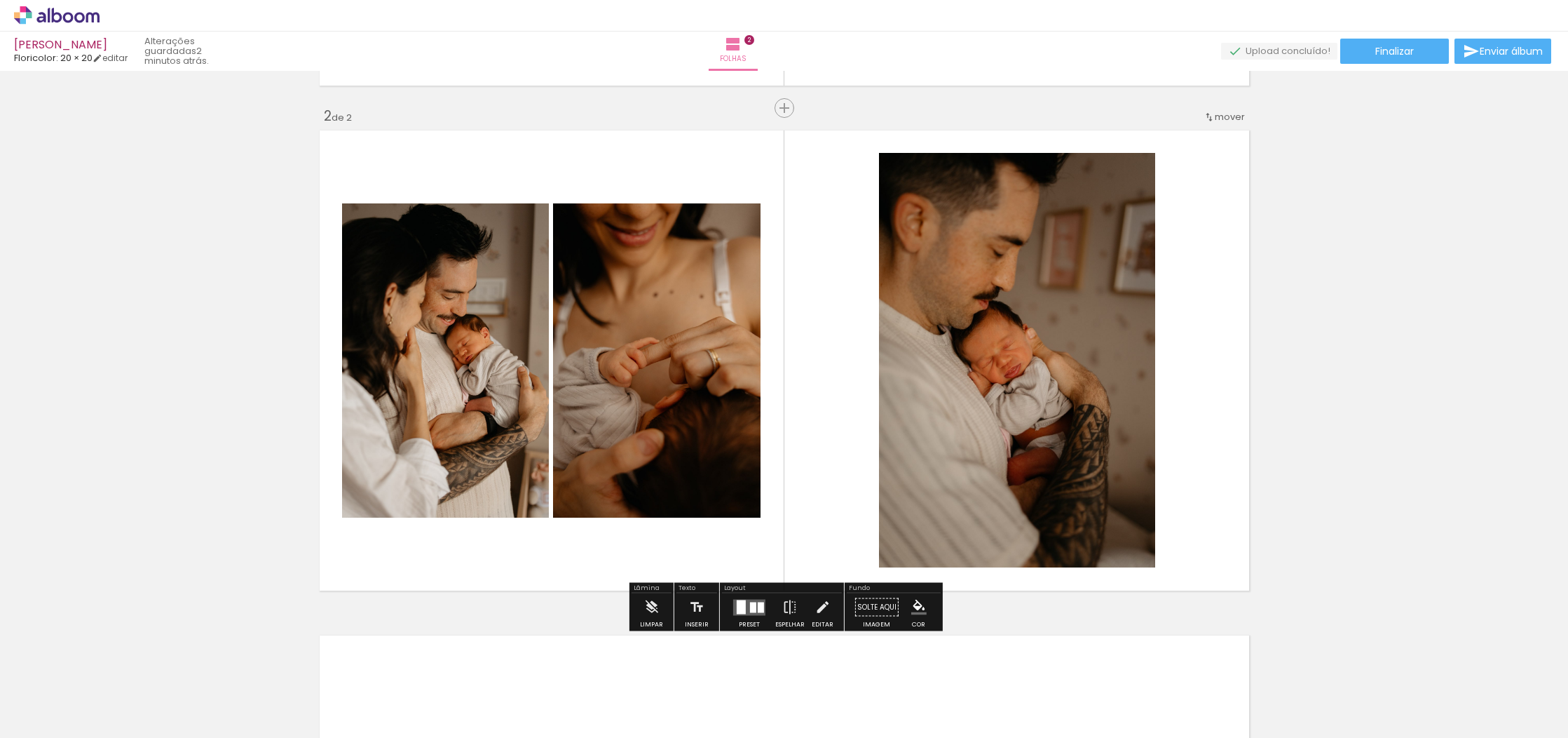
click at [751, 609] on div at bounding box center [753, 606] width 6 height 11
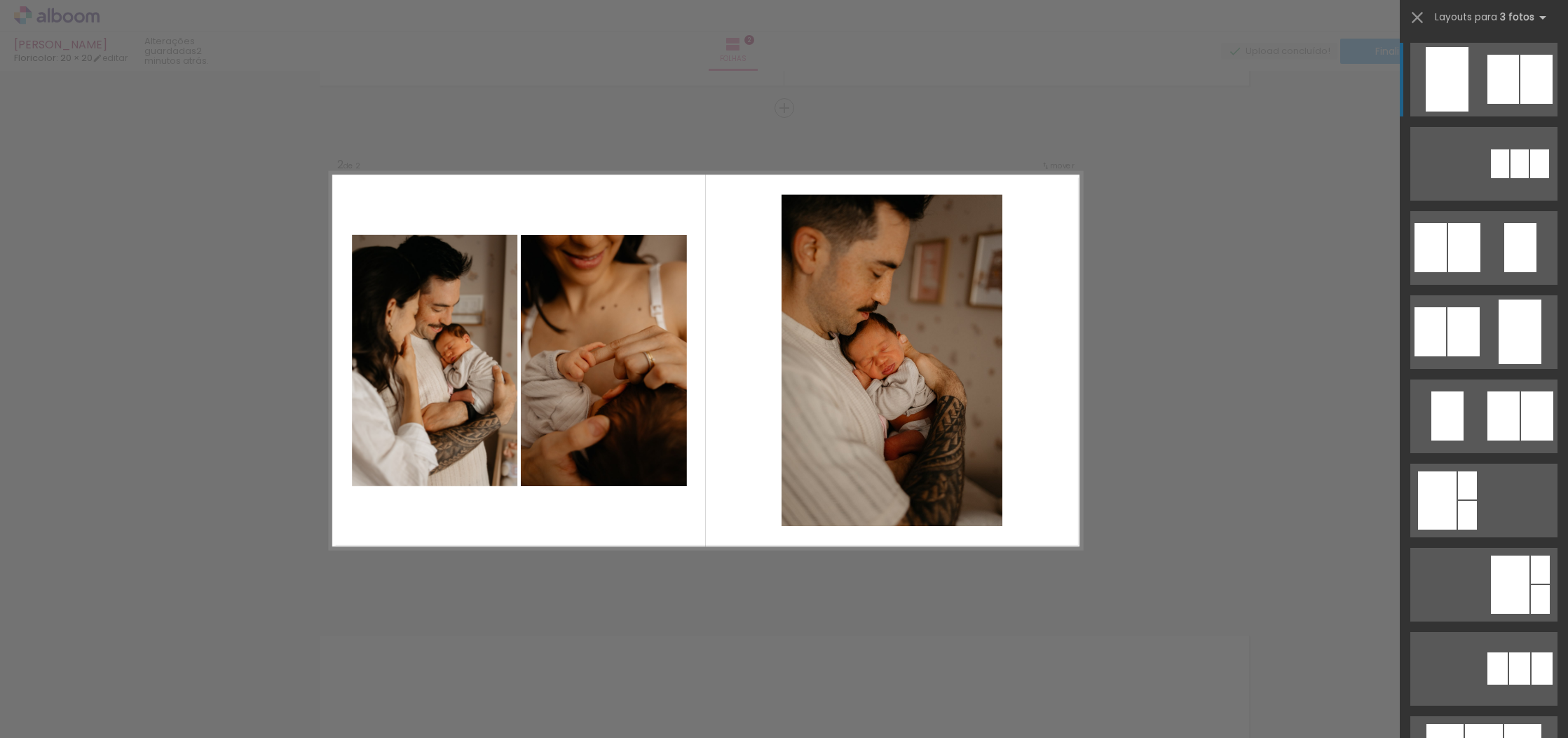
click at [1213, 269] on div "Confirmar Cancelar" at bounding box center [784, 354] width 1568 height 1548
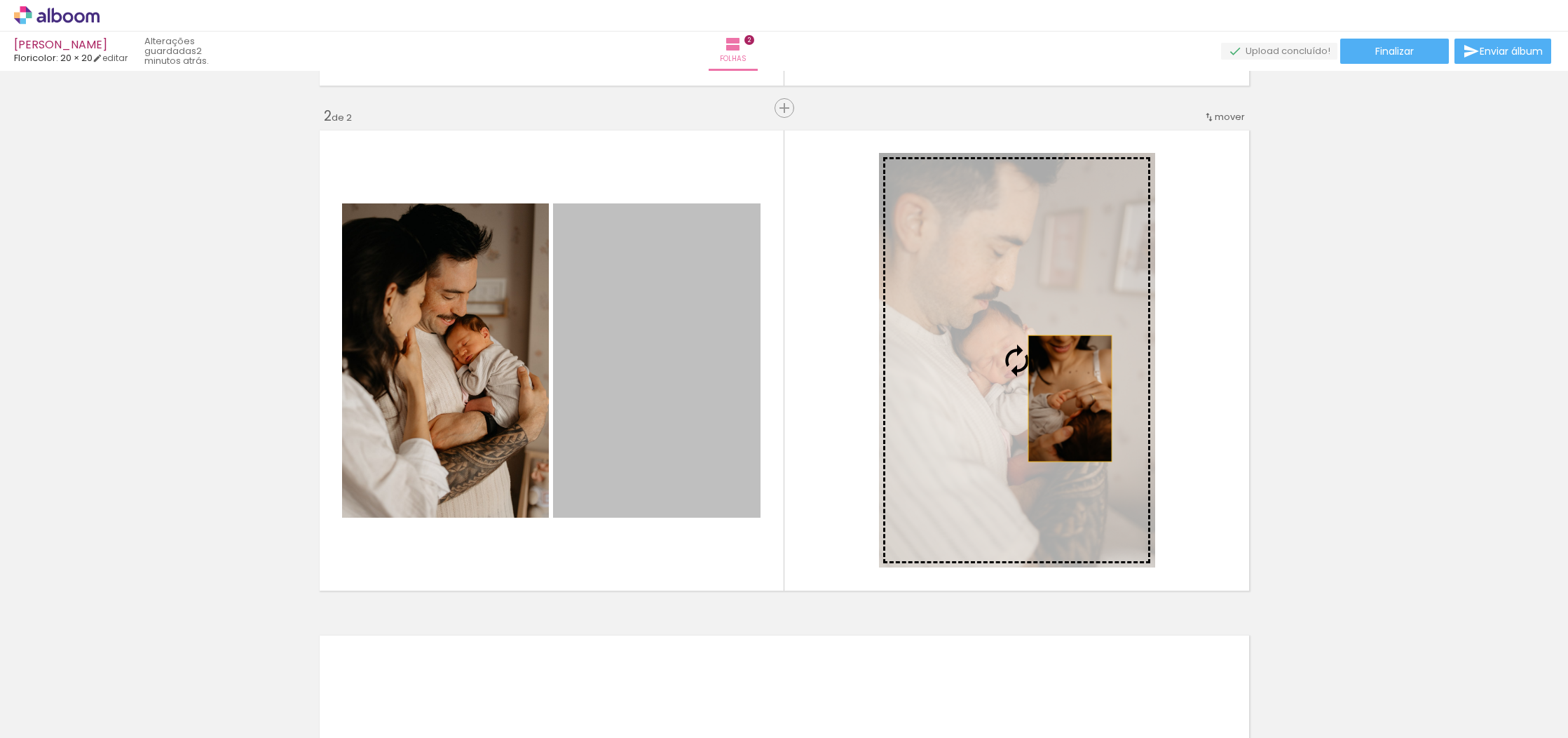
drag, startPoint x: 703, startPoint y: 410, endPoint x: 1074, endPoint y: 398, distance: 371.2
click at [0, 0] on slot at bounding box center [0, 0] width 0 height 0
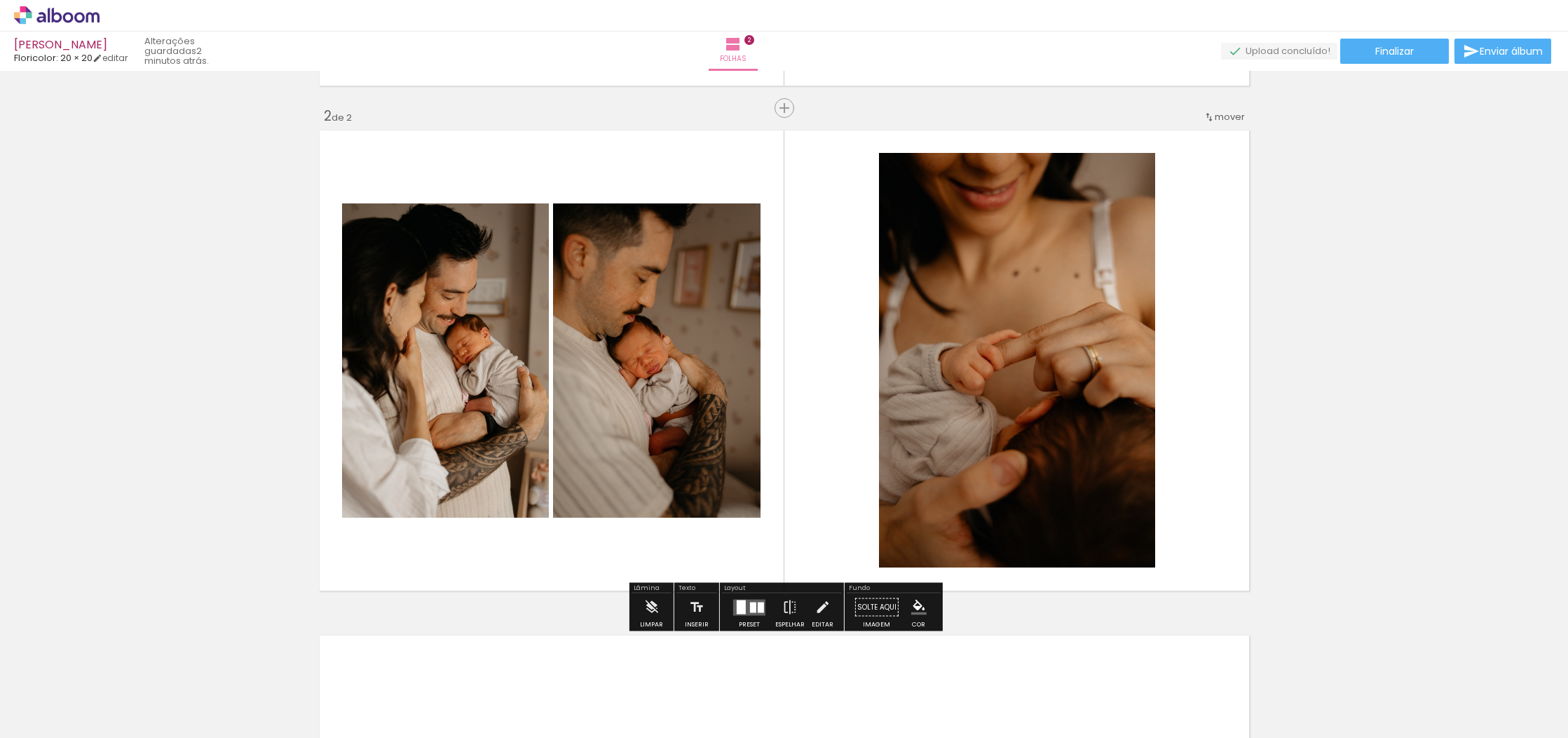
click at [1000, 350] on quentale-photo at bounding box center [1017, 360] width 276 height 414
click at [1058, 347] on quentale-photo at bounding box center [1017, 360] width 276 height 414
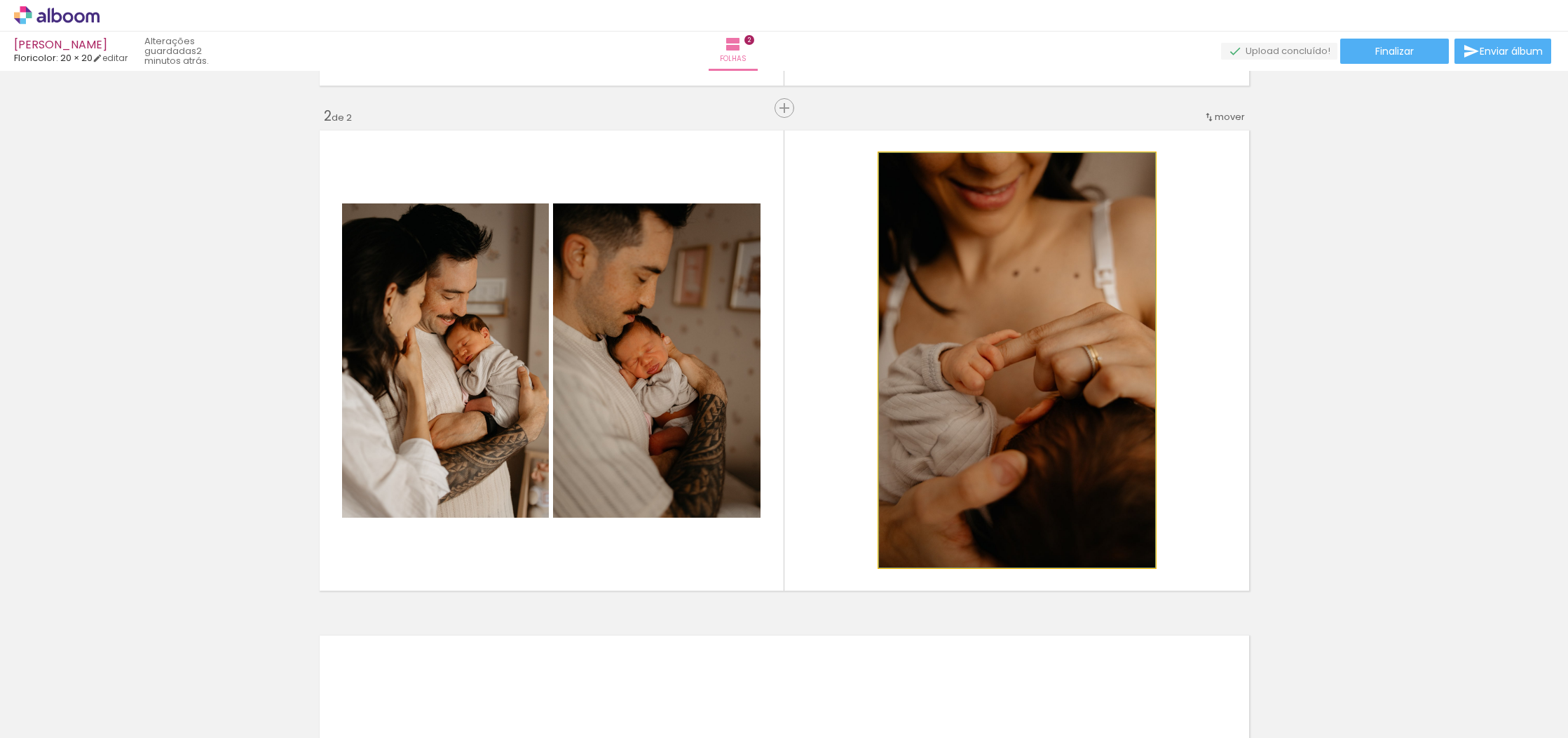
click at [1058, 347] on quentale-photo at bounding box center [1017, 360] width 276 height 414
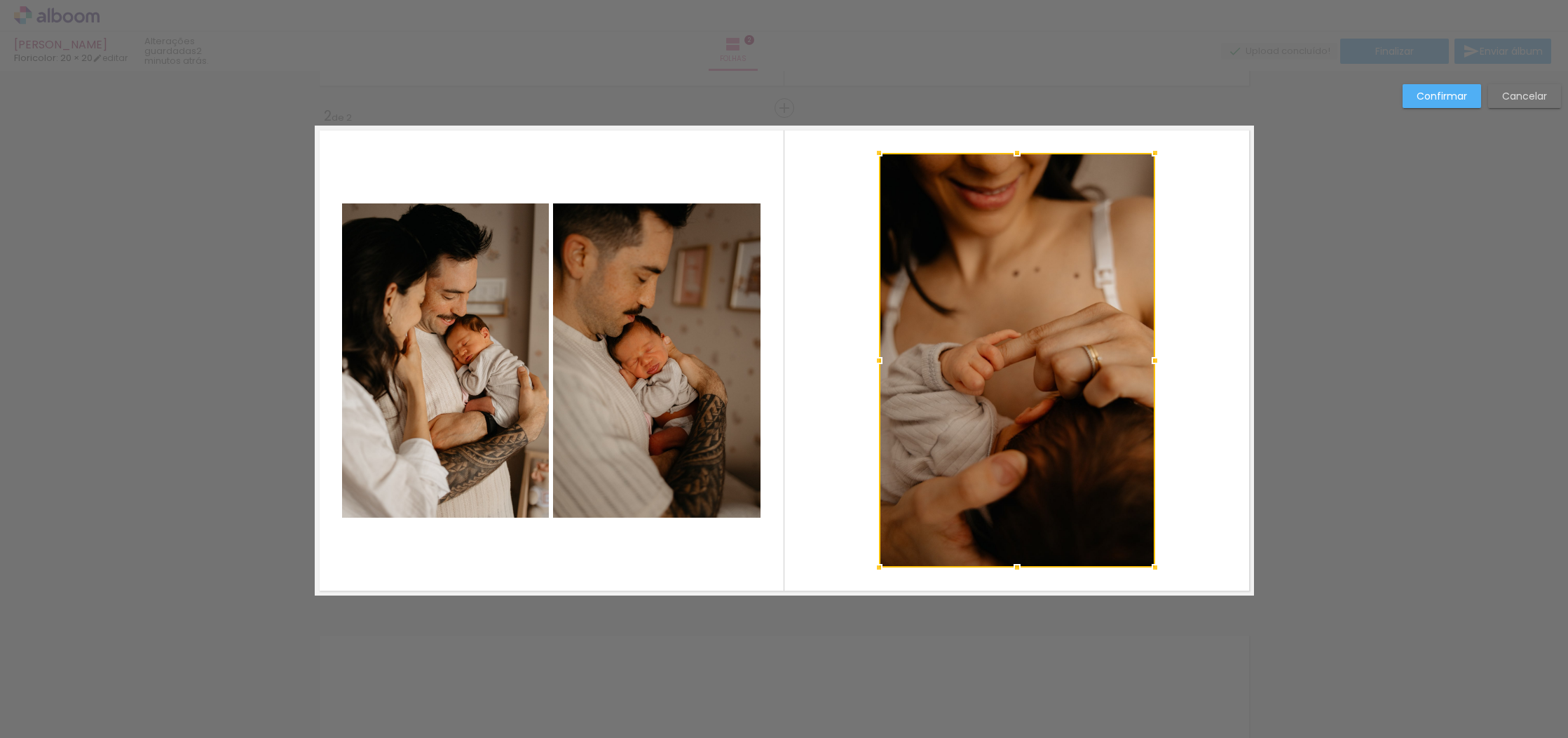
scroll to position [0, 0]
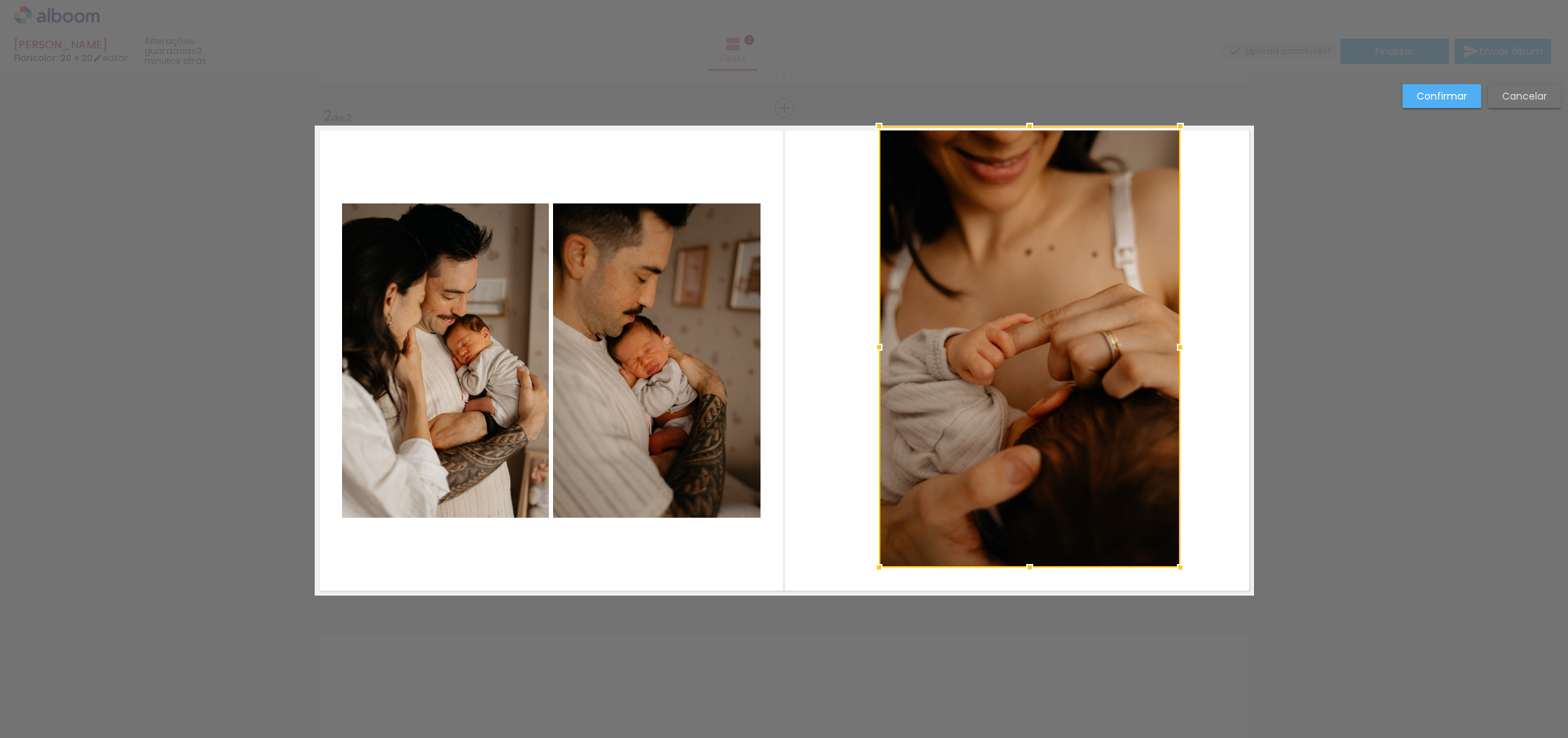
drag, startPoint x: 1159, startPoint y: 144, endPoint x: 1151, endPoint y: 215, distance: 71.4
click at [1177, 130] on div at bounding box center [1180, 126] width 28 height 28
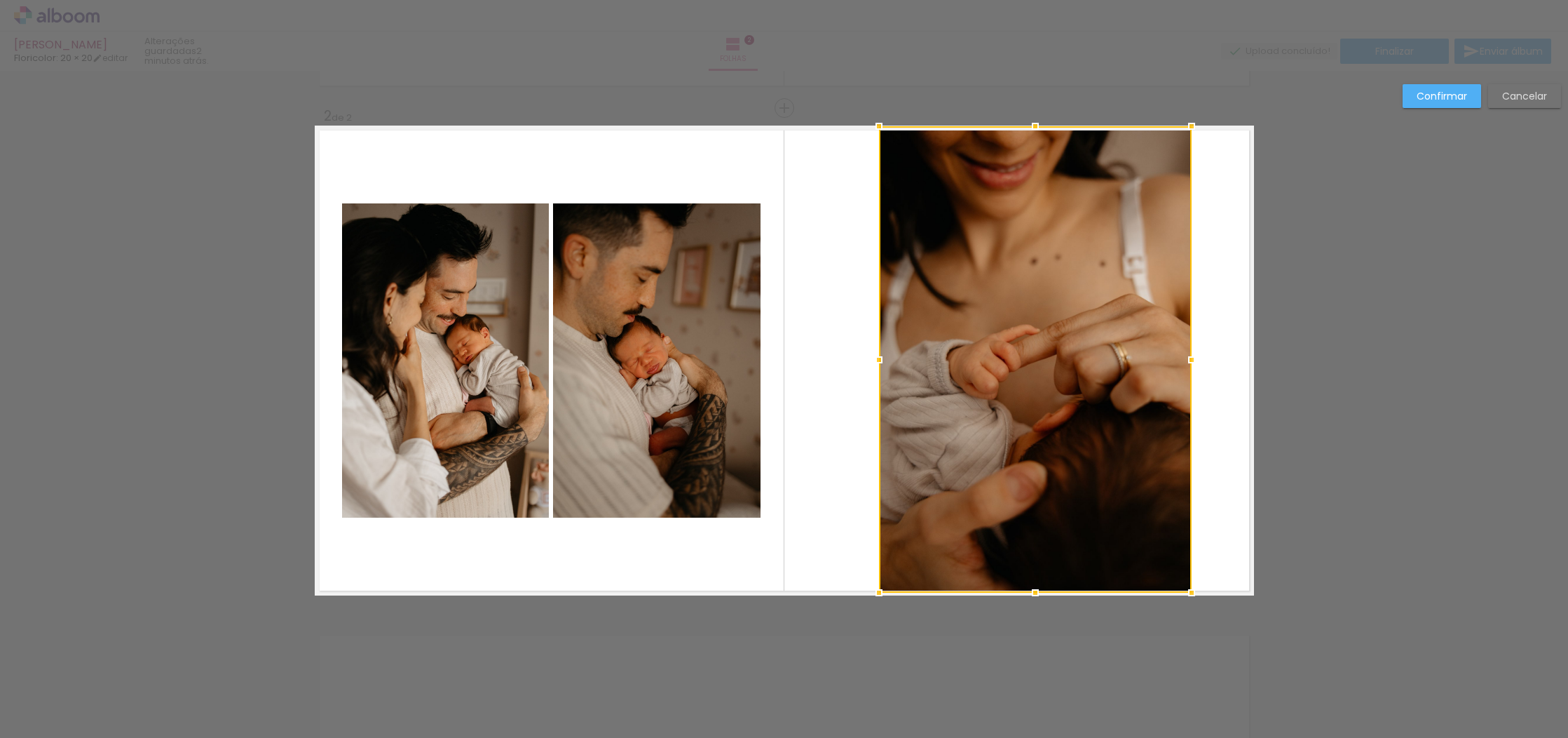
drag, startPoint x: 1178, startPoint y: 565, endPoint x: 1189, endPoint y: 586, distance: 23.7
click at [1189, 586] on div at bounding box center [1192, 592] width 28 height 28
click at [1026, 680] on div "Confirmar Cancelar" at bounding box center [784, 354] width 1568 height 1548
click at [1461, 87] on paper-button "Confirmar" at bounding box center [1442, 96] width 79 height 24
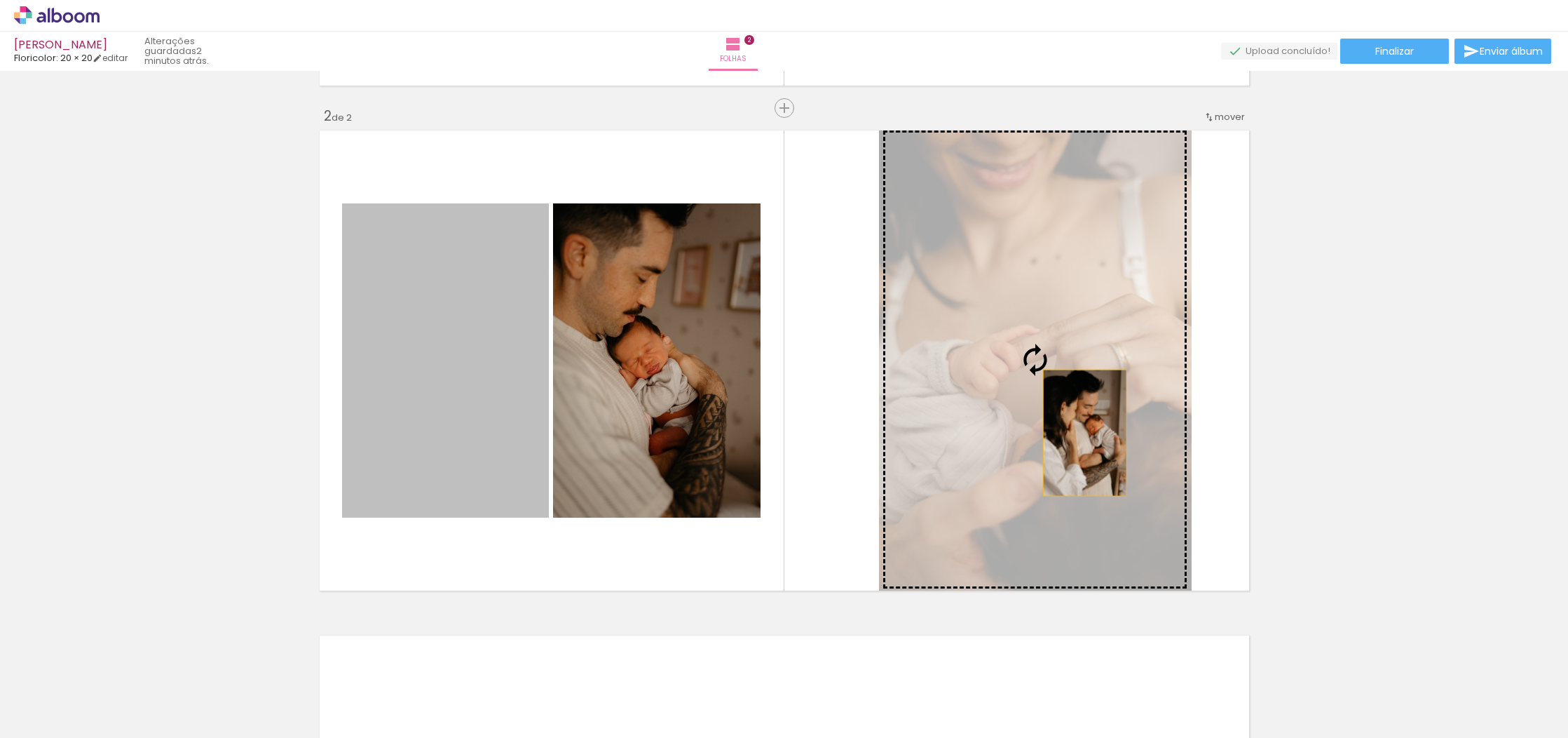
drag, startPoint x: 451, startPoint y: 429, endPoint x: 1084, endPoint y: 432, distance: 633.0
click at [0, 0] on slot at bounding box center [0, 0] width 0 height 0
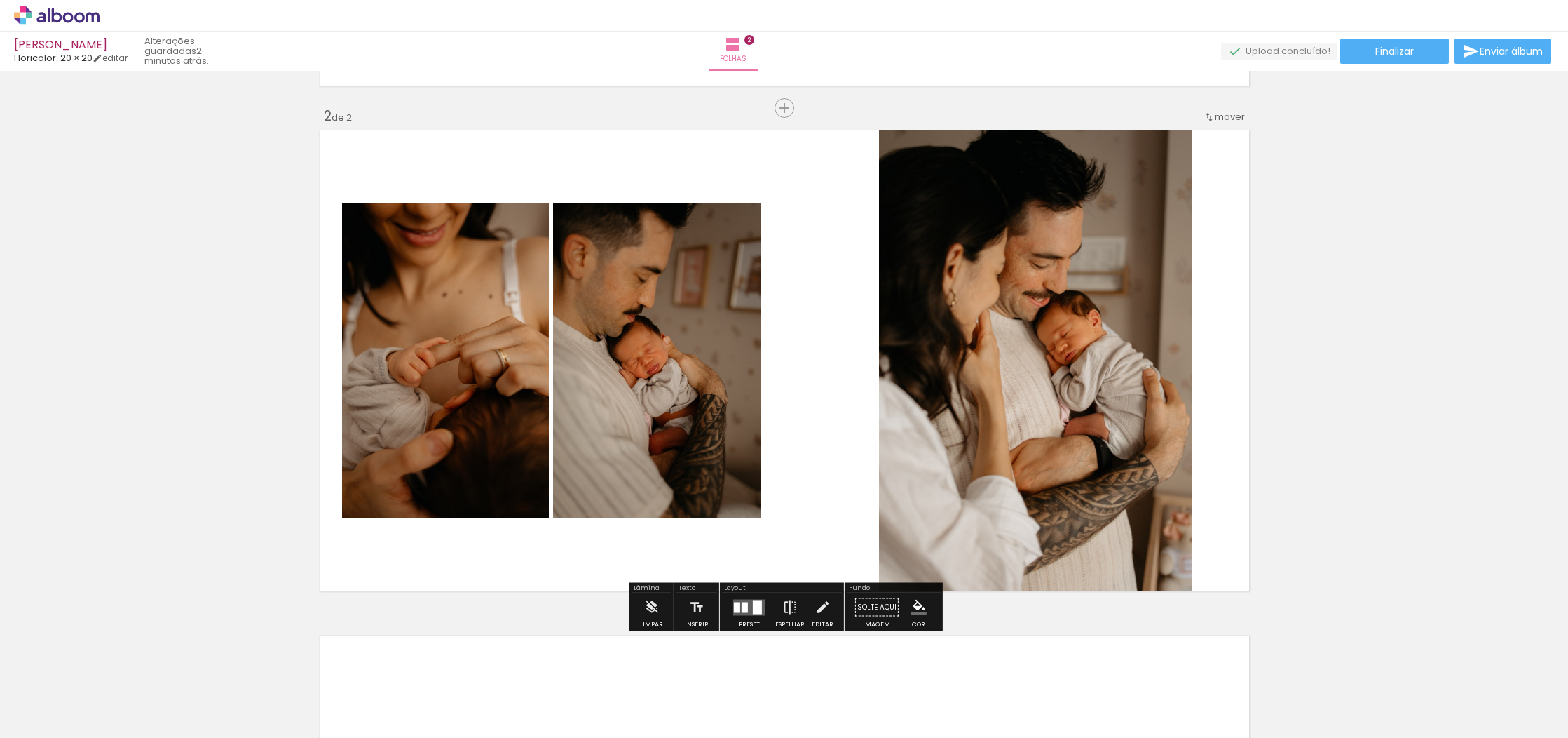
click at [1364, 370] on div "Inserir folha 1 de 2 Inserir folha 2 de 2" at bounding box center [784, 342] width 1568 height 1515
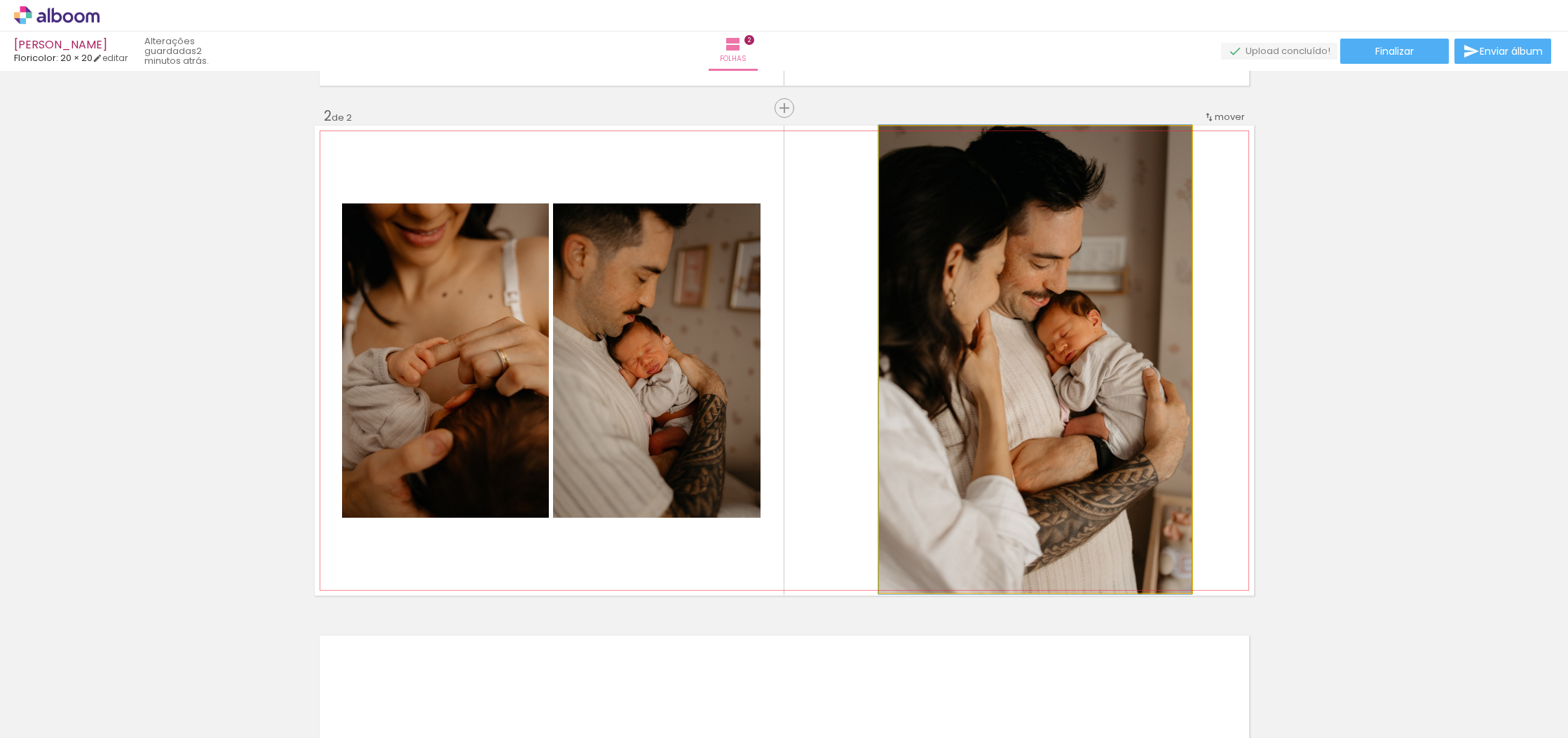
click at [1054, 404] on quentale-photo at bounding box center [1035, 359] width 313 height 466
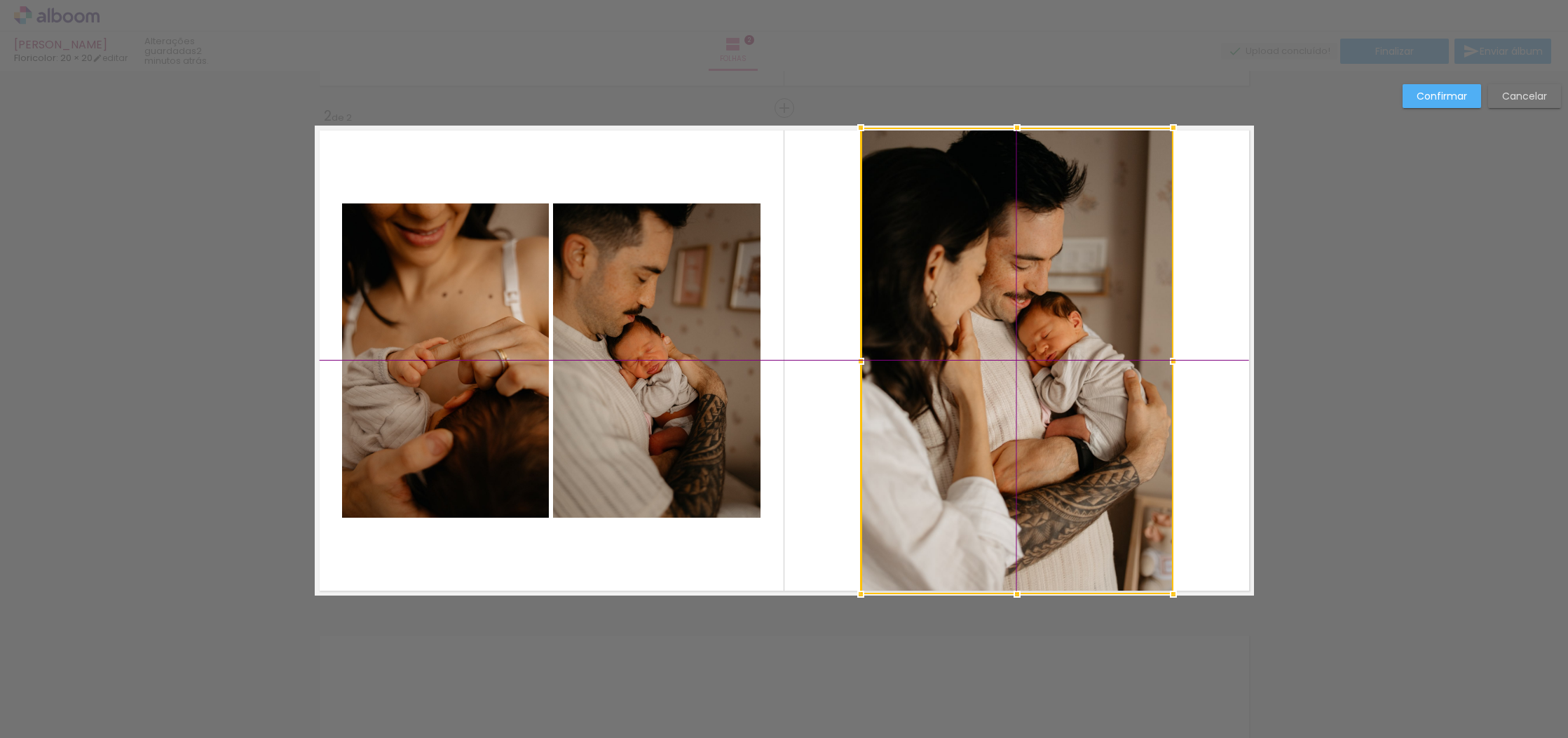
drag, startPoint x: 1054, startPoint y: 404, endPoint x: 1032, endPoint y: 407, distance: 22.2
click at [1032, 407] on div at bounding box center [1017, 360] width 313 height 466
click at [1335, 395] on div "Confirmar Cancelar" at bounding box center [784, 354] width 1568 height 1548
click at [0, 0] on slot "Confirmar" at bounding box center [0, 0] width 0 height 0
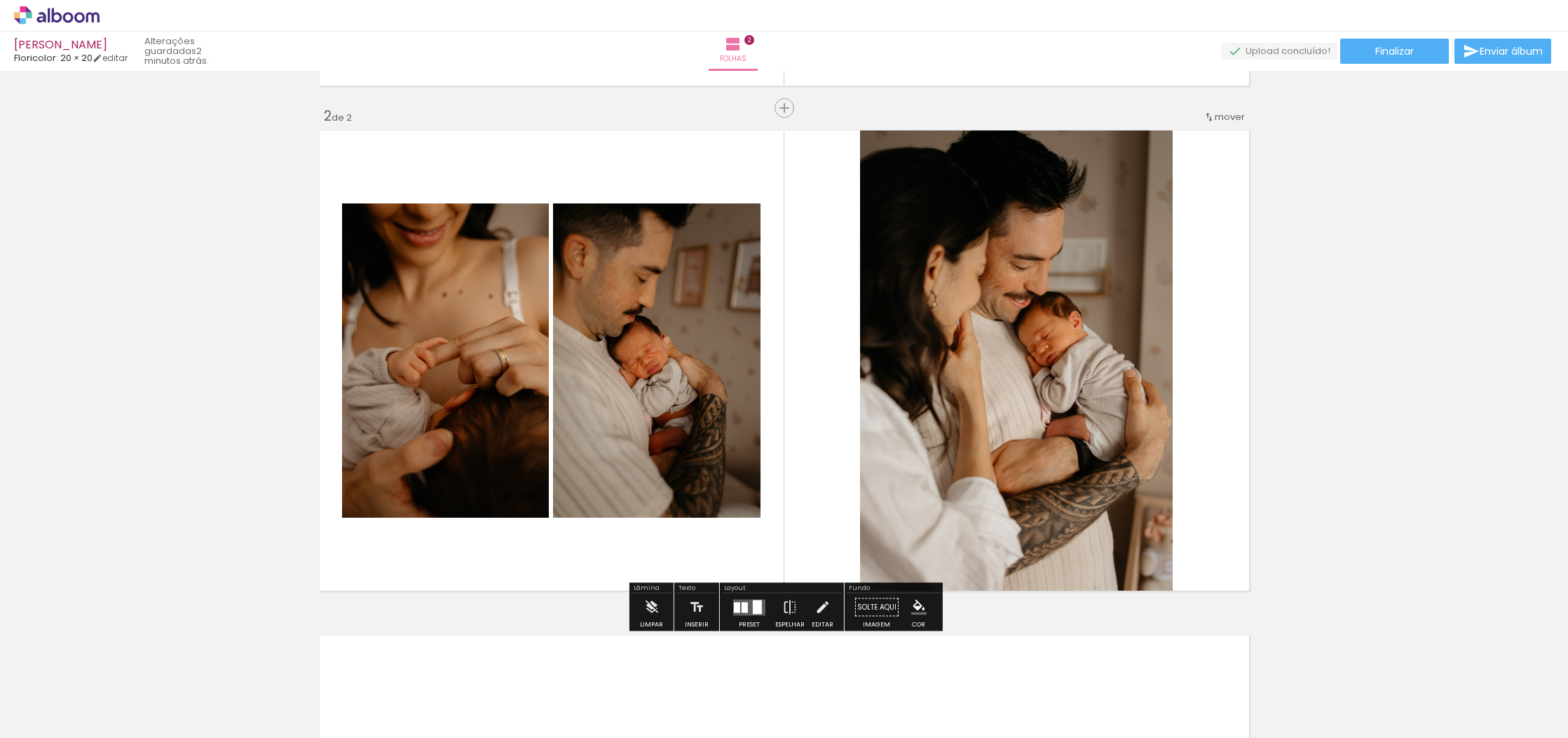
click at [1352, 307] on div "Inserir folha 1 de 2 Inserir folha 2 de 2" at bounding box center [784, 342] width 1568 height 1515
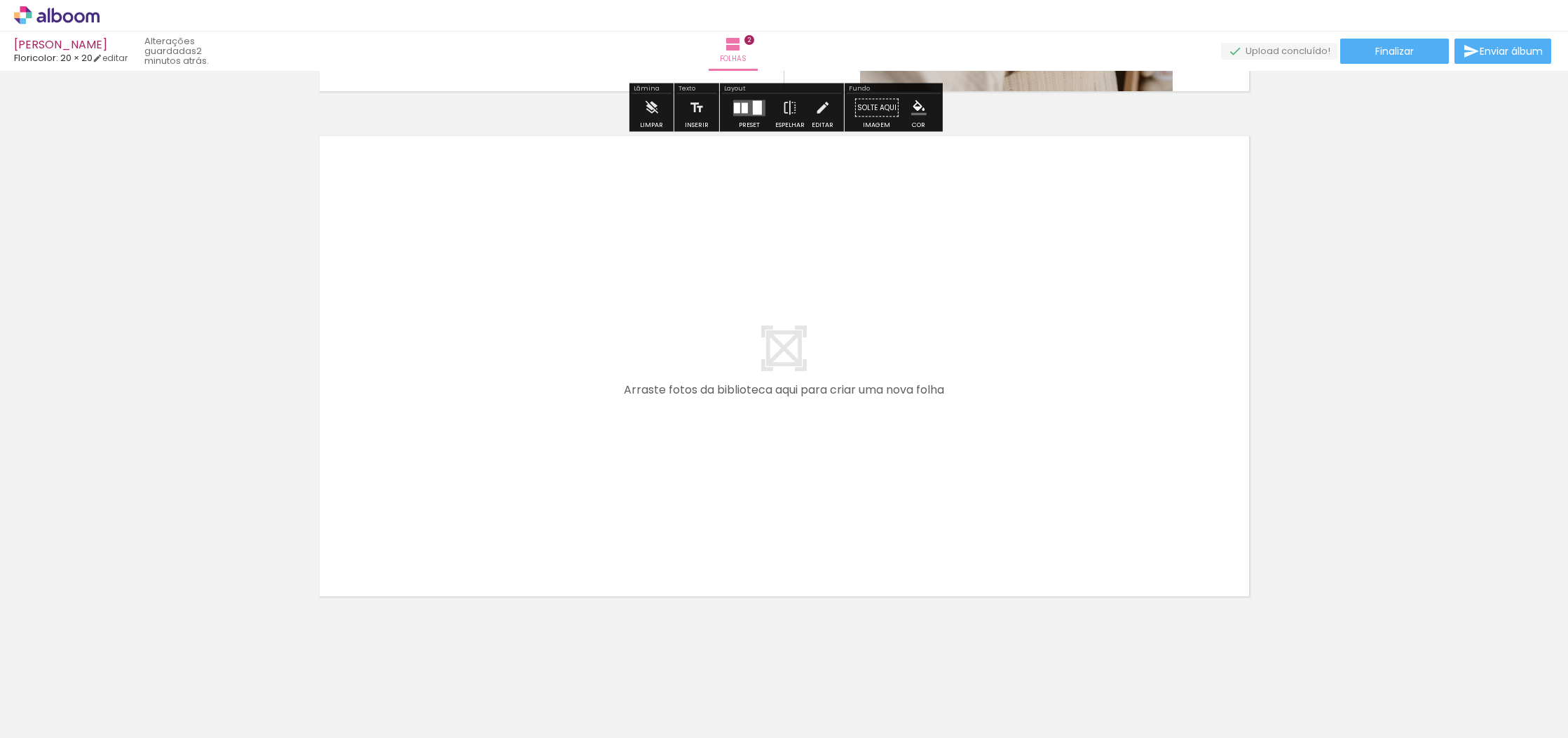
scroll to position [990, 0]
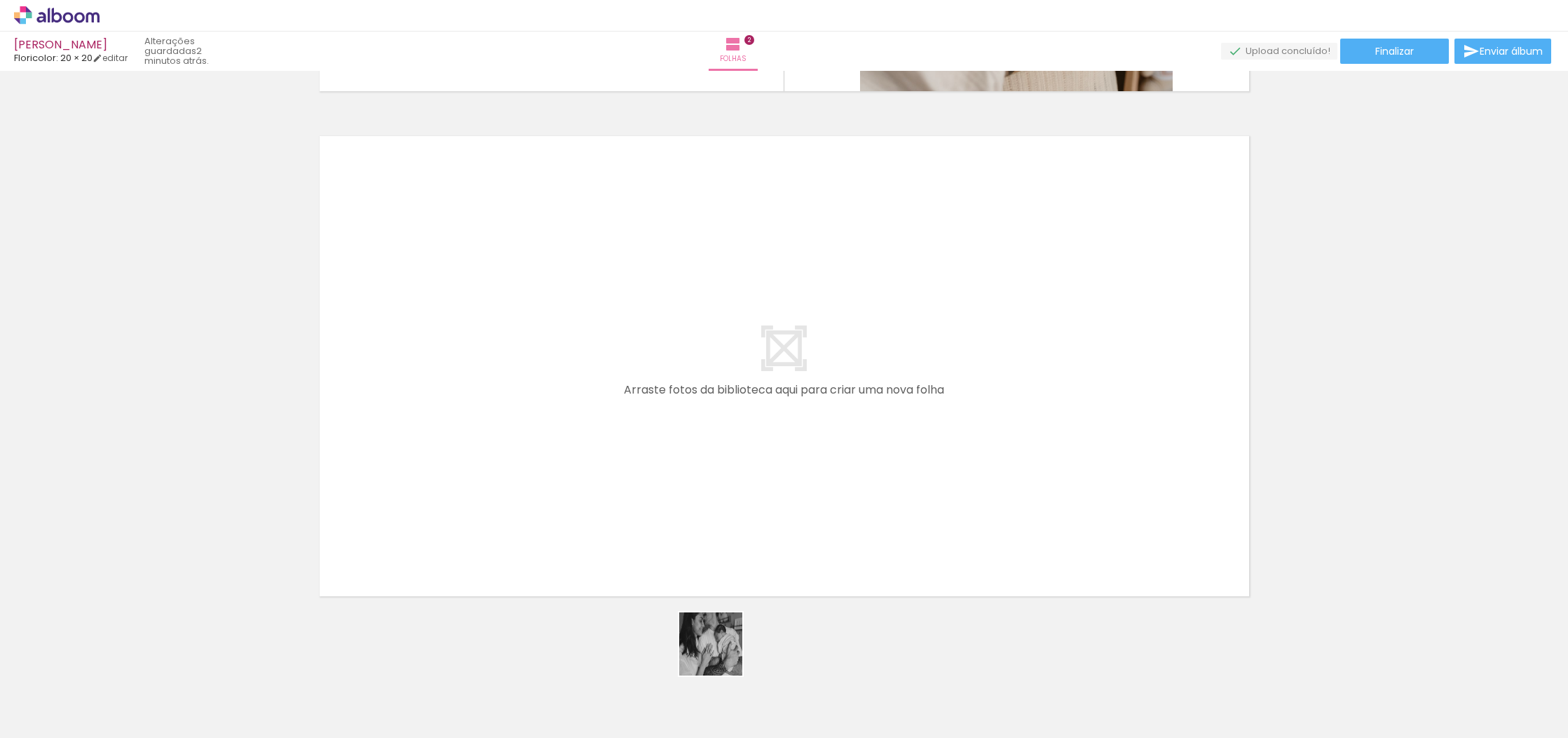
drag, startPoint x: 721, startPoint y: 654, endPoint x: 801, endPoint y: 456, distance: 213.6
click at [801, 456] on quentale-workspace at bounding box center [784, 369] width 1568 height 738
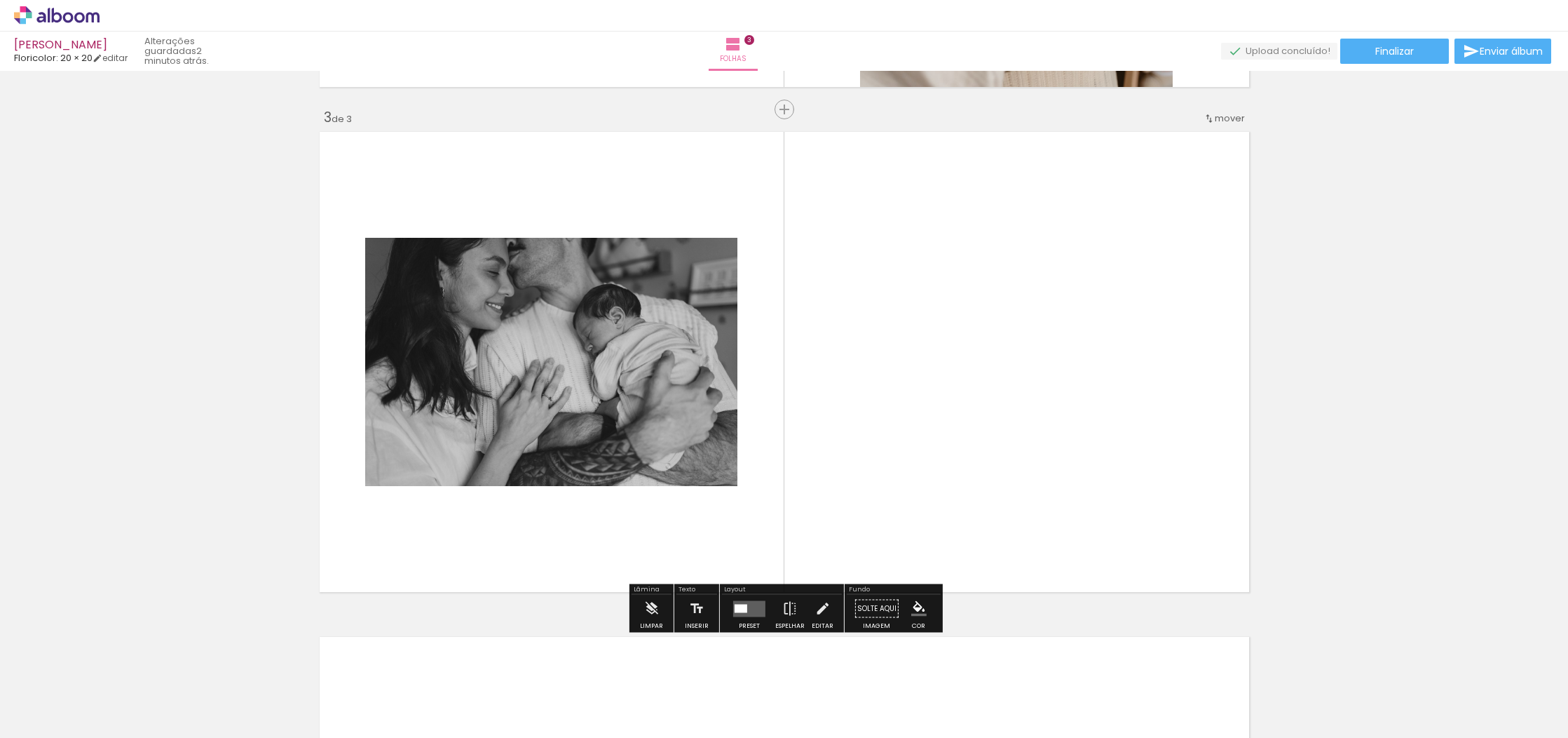
scroll to position [996, 0]
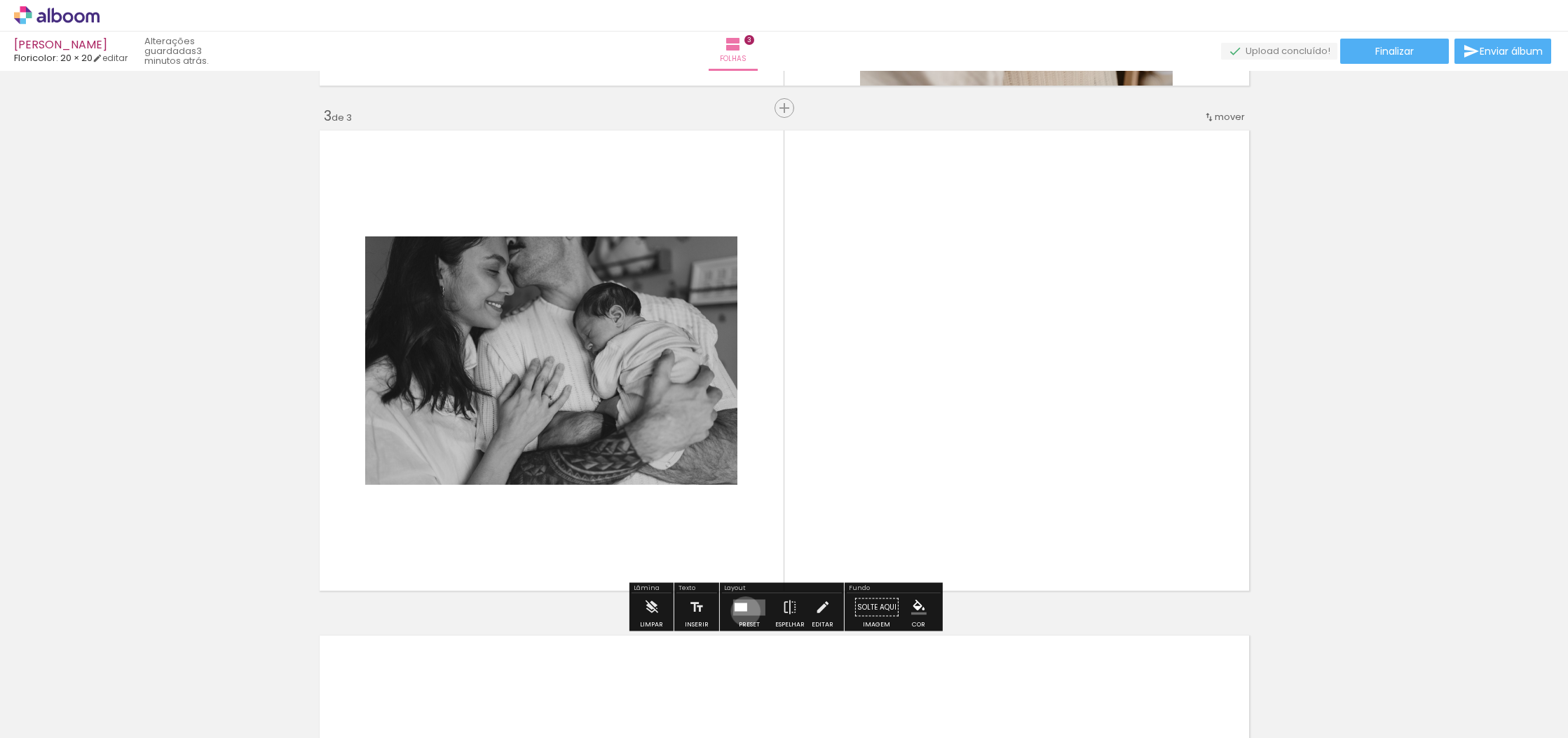
click at [742, 611] on div at bounding box center [741, 606] width 13 height 9
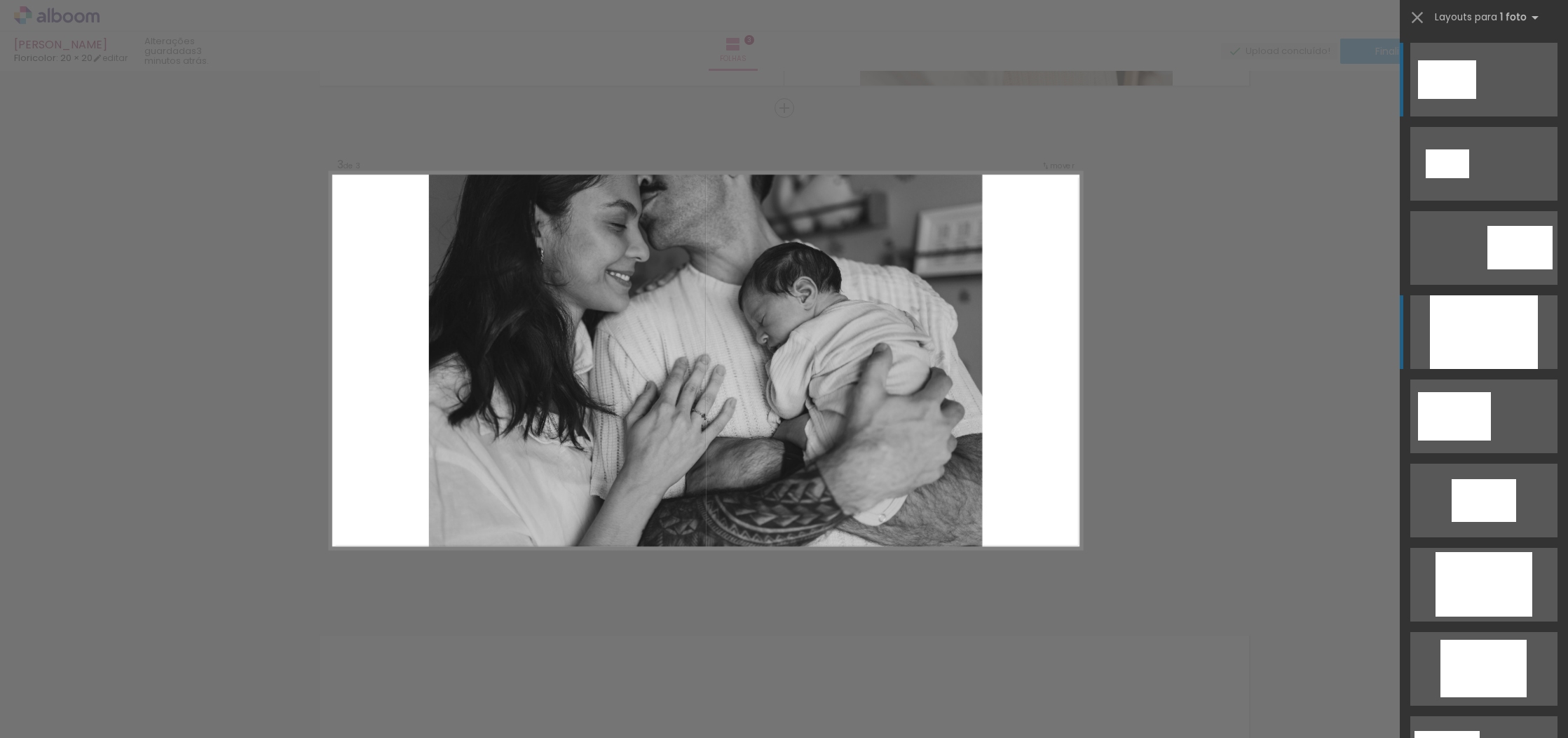
click at [1475, 339] on div at bounding box center [1484, 331] width 108 height 74
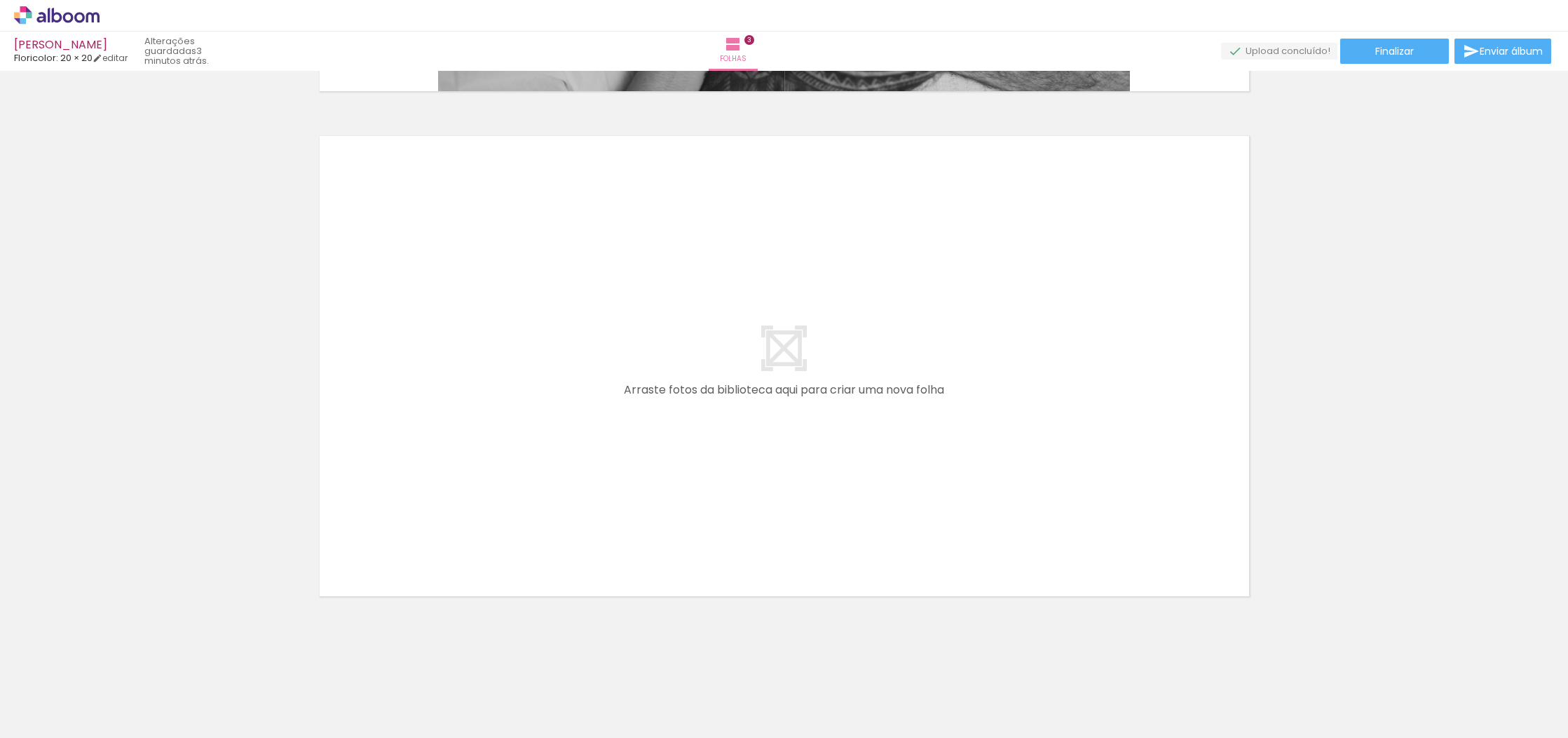
scroll to position [0, 0]
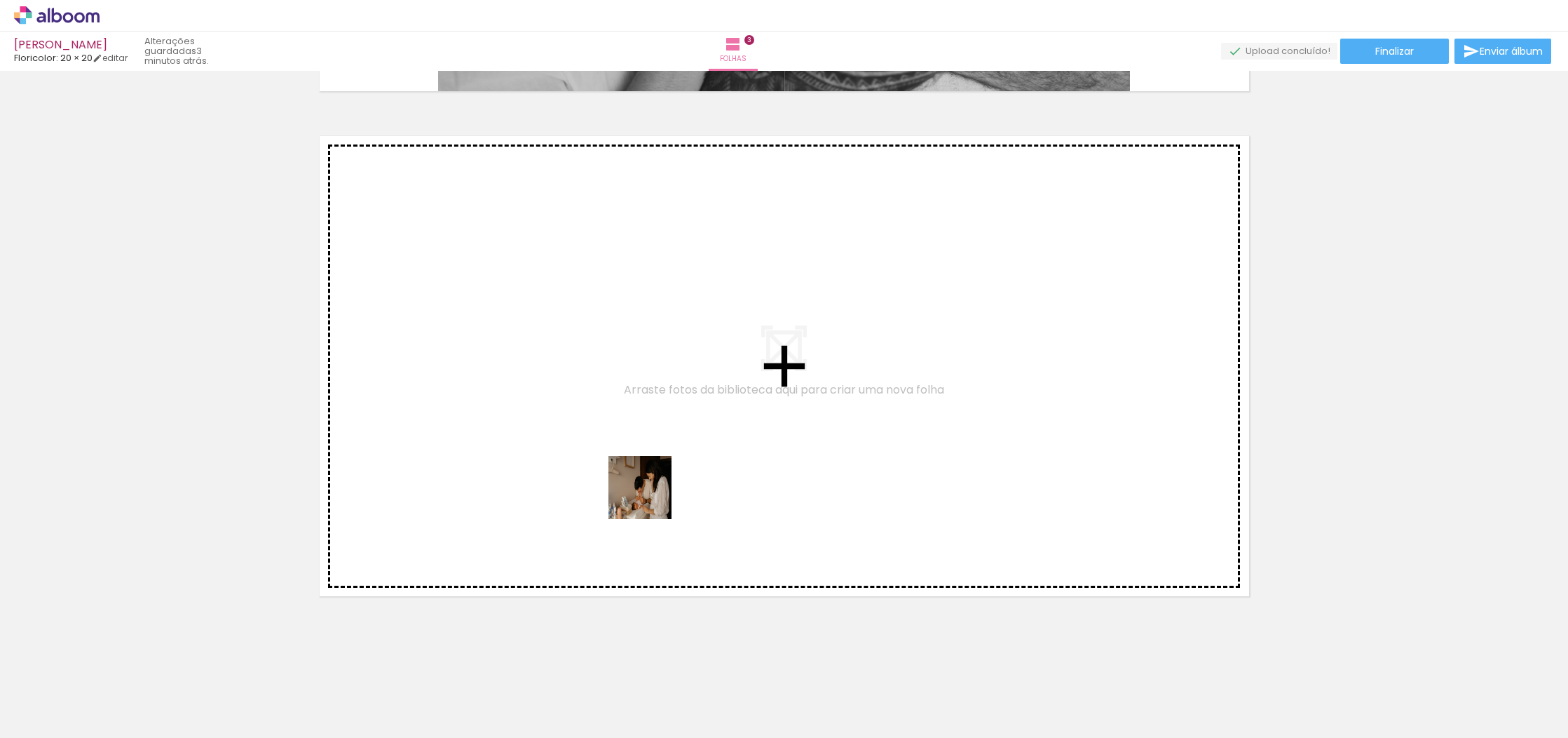
drag, startPoint x: 873, startPoint y: 709, endPoint x: 601, endPoint y: 447, distance: 377.7
click at [601, 447] on quentale-workspace at bounding box center [784, 369] width 1568 height 738
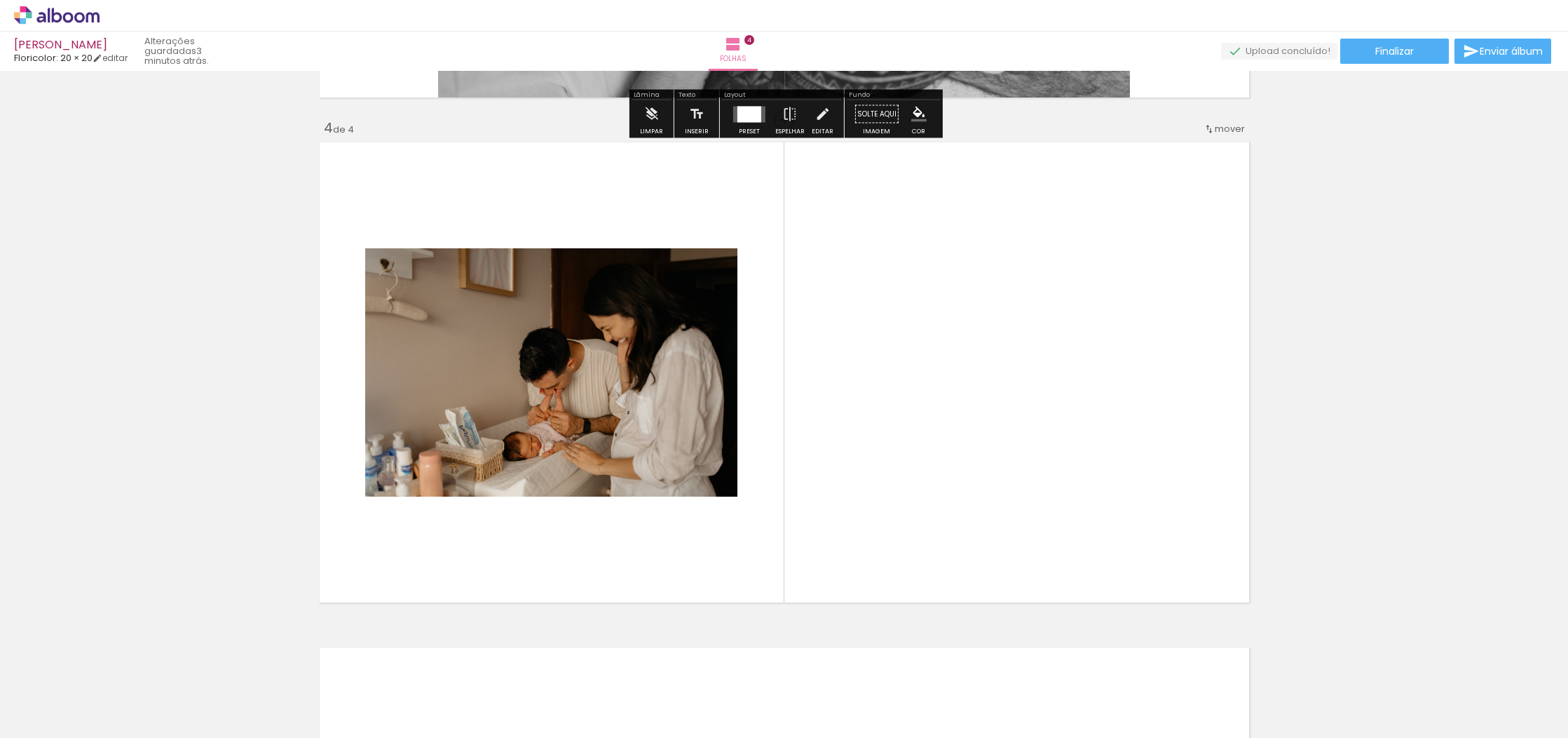
scroll to position [1497, 0]
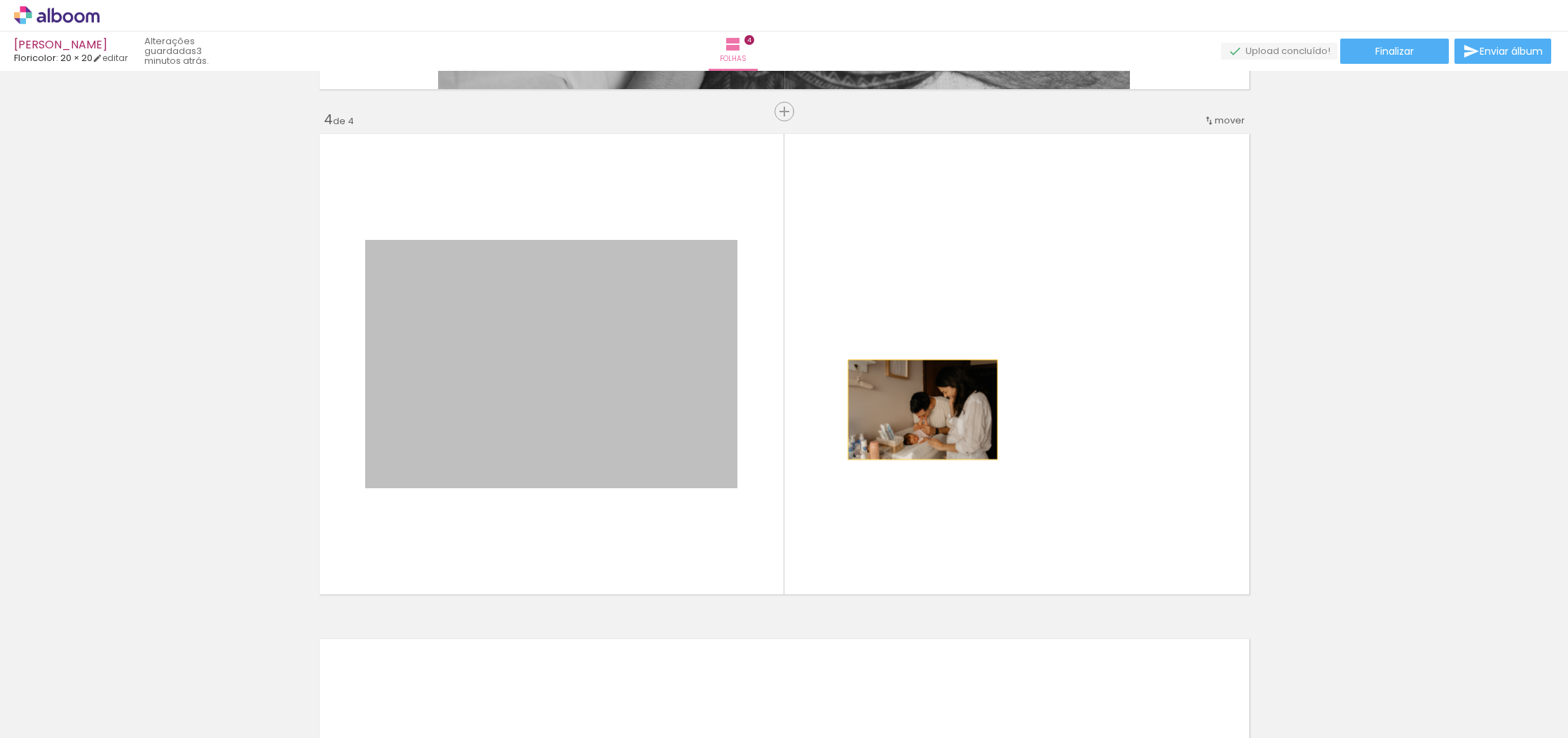
drag, startPoint x: 611, startPoint y: 422, endPoint x: 988, endPoint y: 401, distance: 377.6
click at [988, 401] on quentale-layouter at bounding box center [784, 364] width 940 height 470
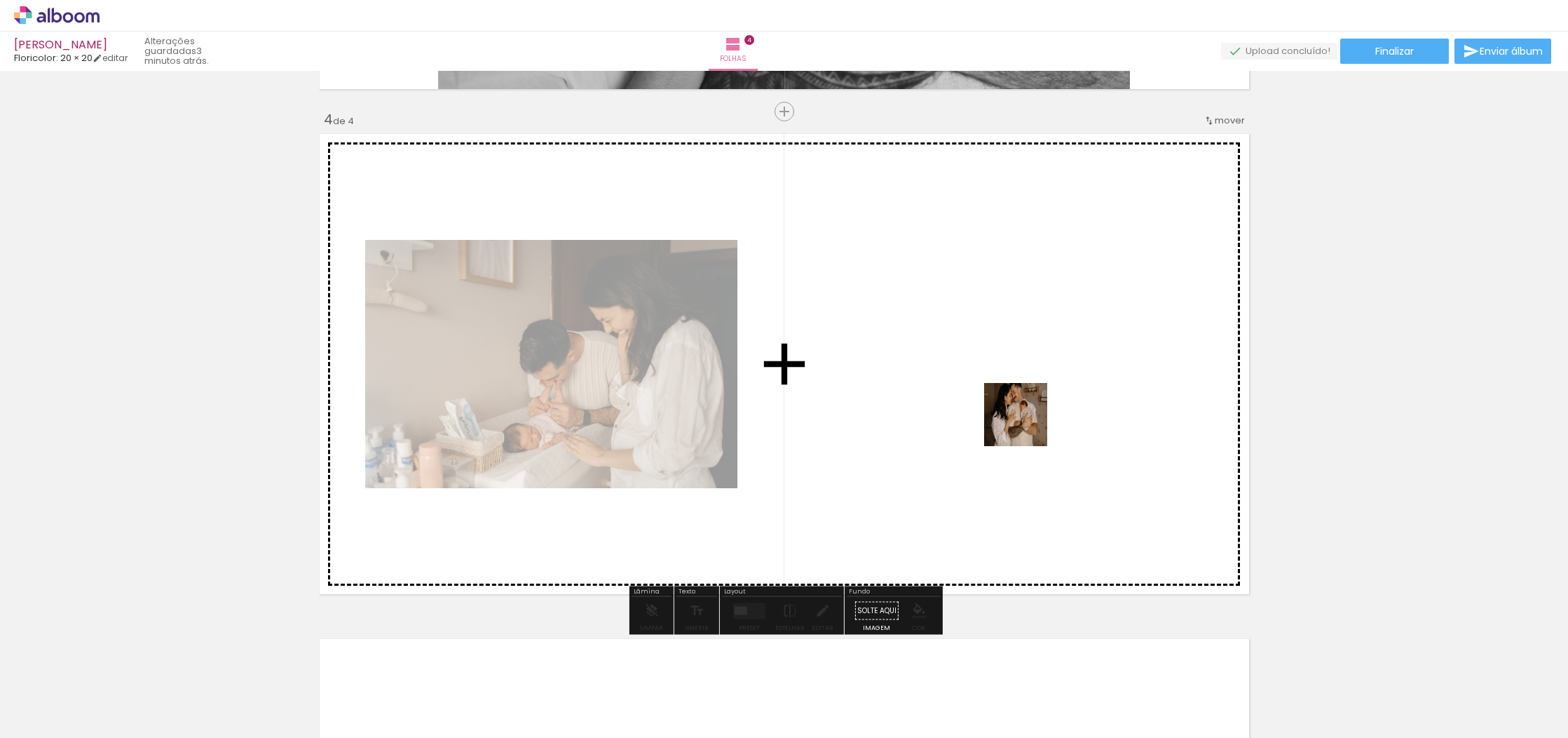
drag, startPoint x: 608, startPoint y: 699, endPoint x: 1026, endPoint y: 425, distance: 499.8
click at [1026, 425] on quentale-workspace at bounding box center [784, 369] width 1568 height 738
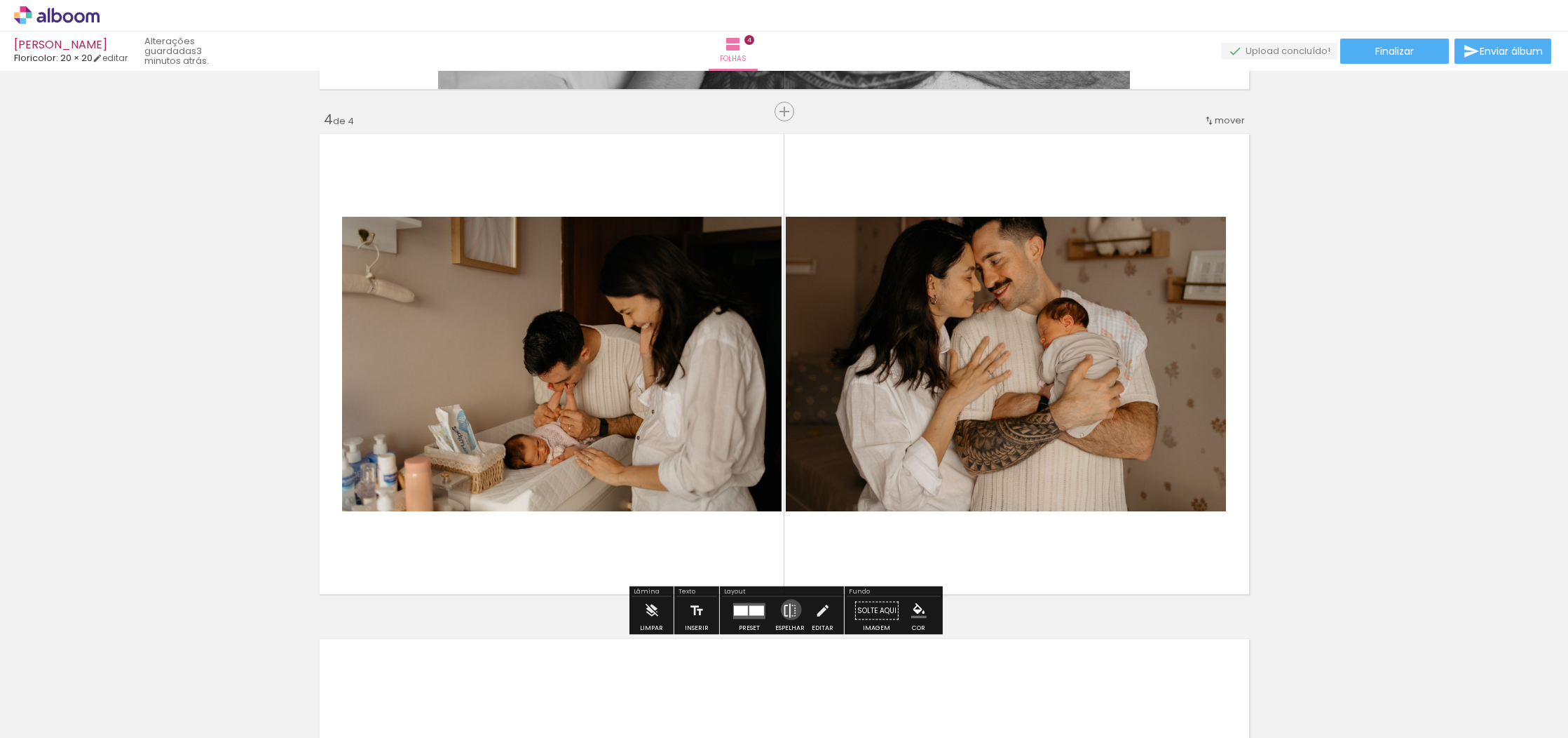
click at [788, 609] on iron-icon at bounding box center [790, 611] width 16 height 28
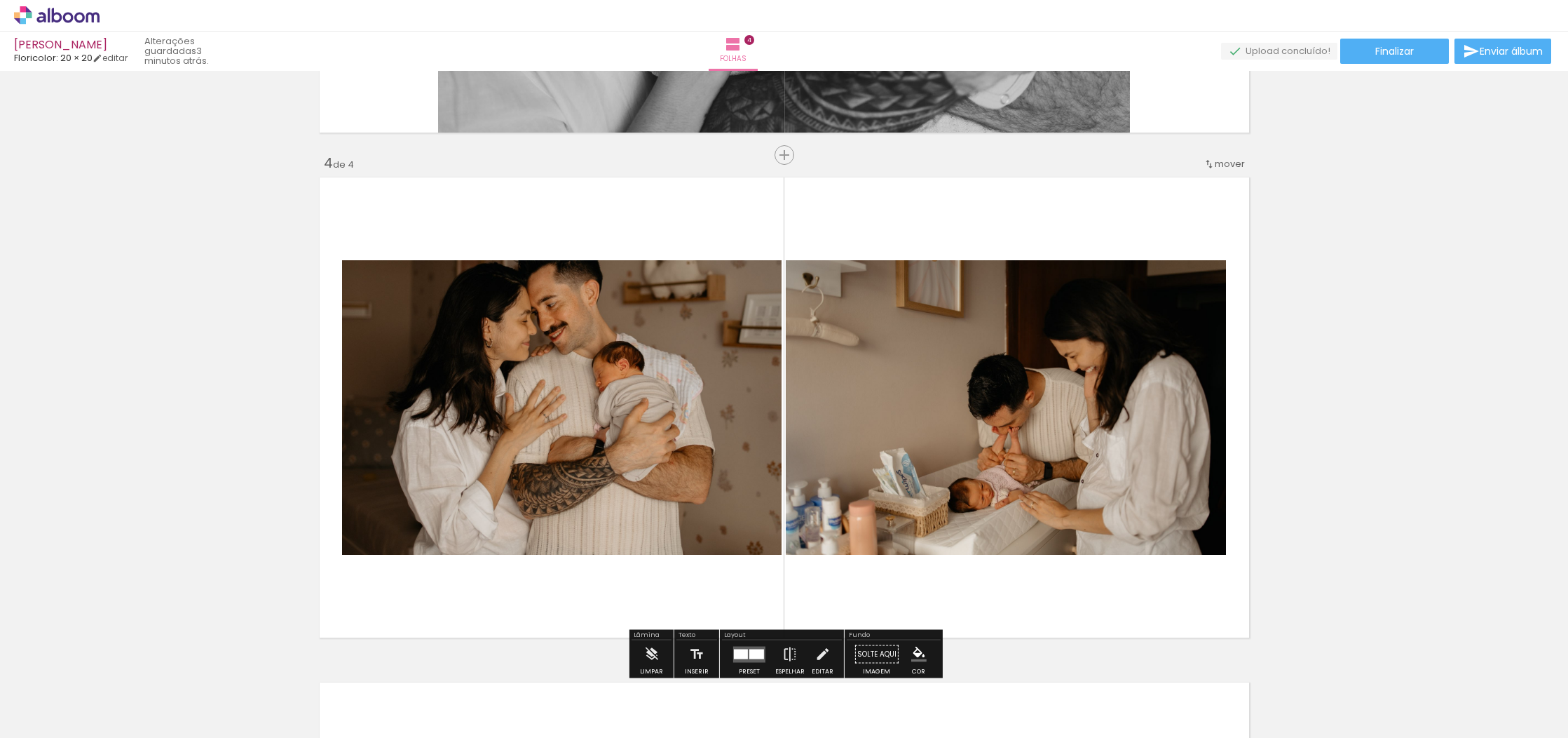
scroll to position [1467, 0]
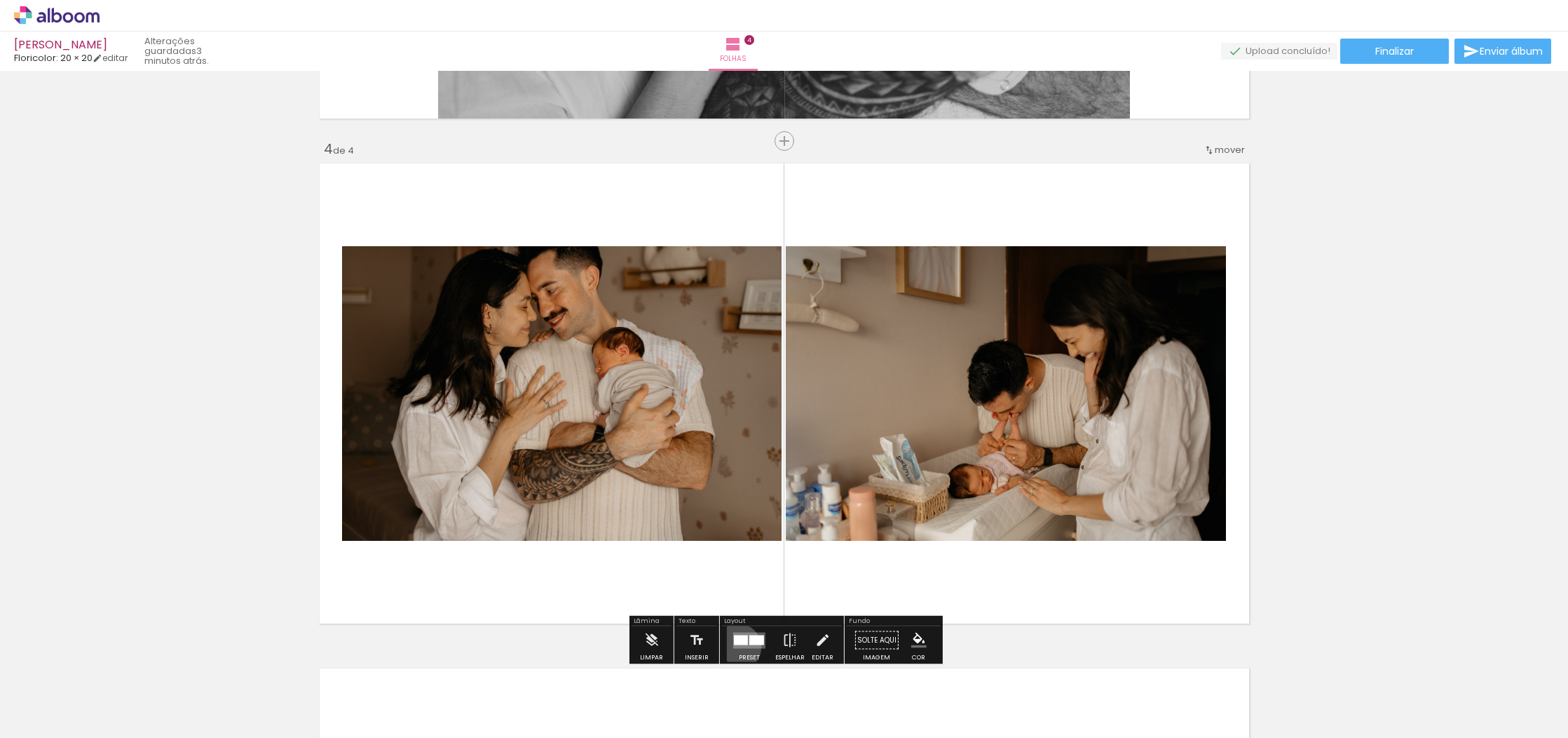
click at [735, 646] on quentale-layouter at bounding box center [749, 640] width 32 height 16
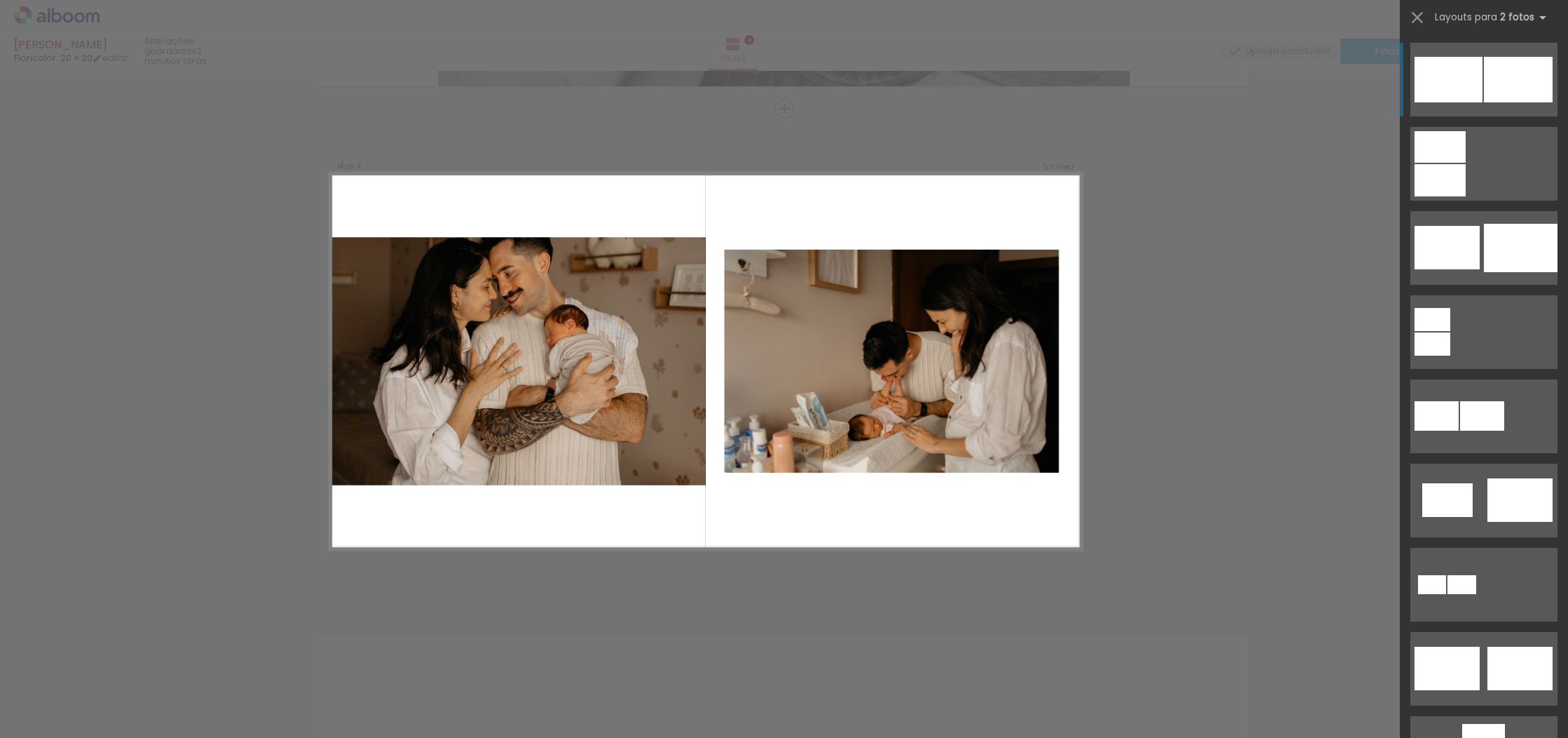
scroll to position [1500, 0]
click at [1487, 248] on div at bounding box center [1521, 248] width 74 height 49
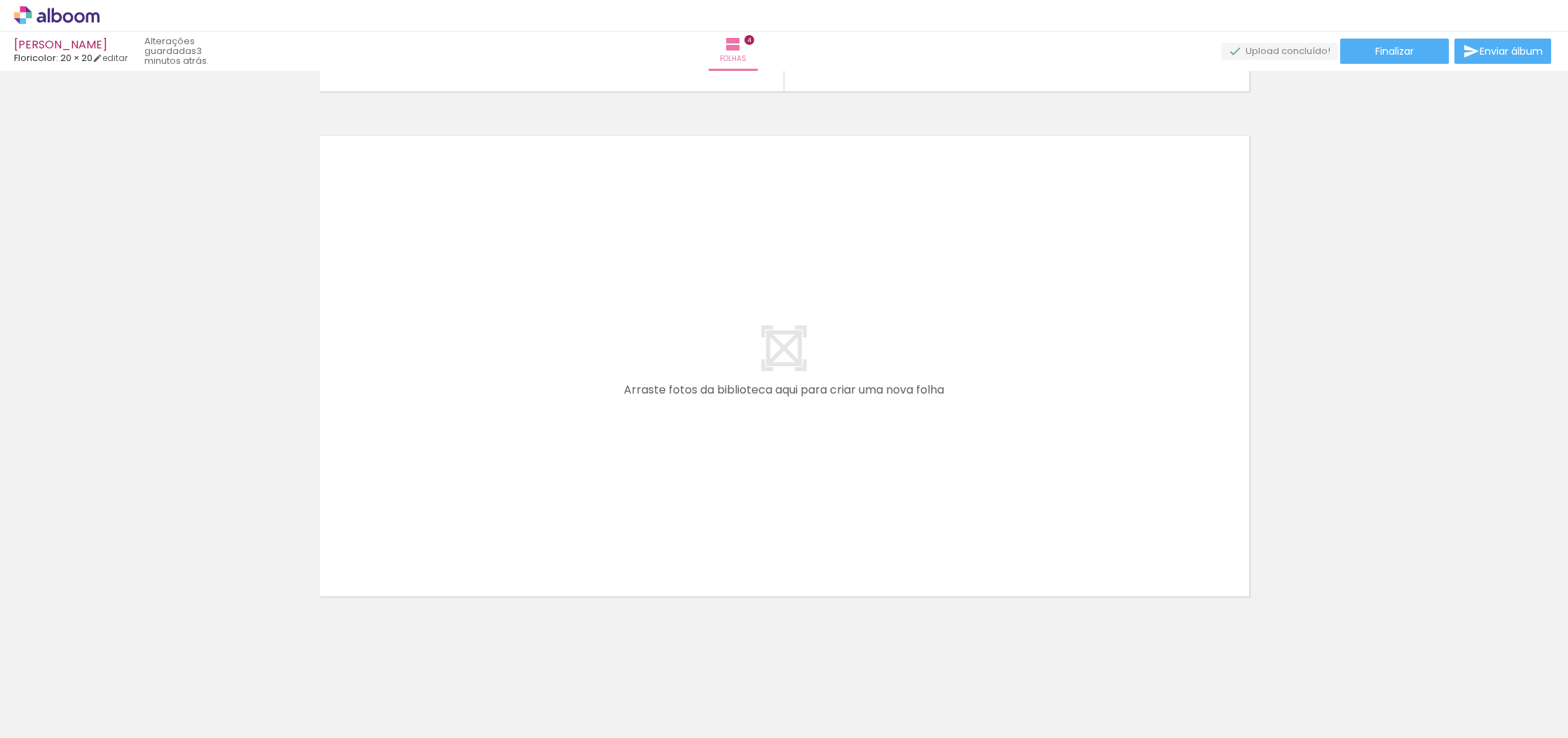
scroll to position [2000, 0]
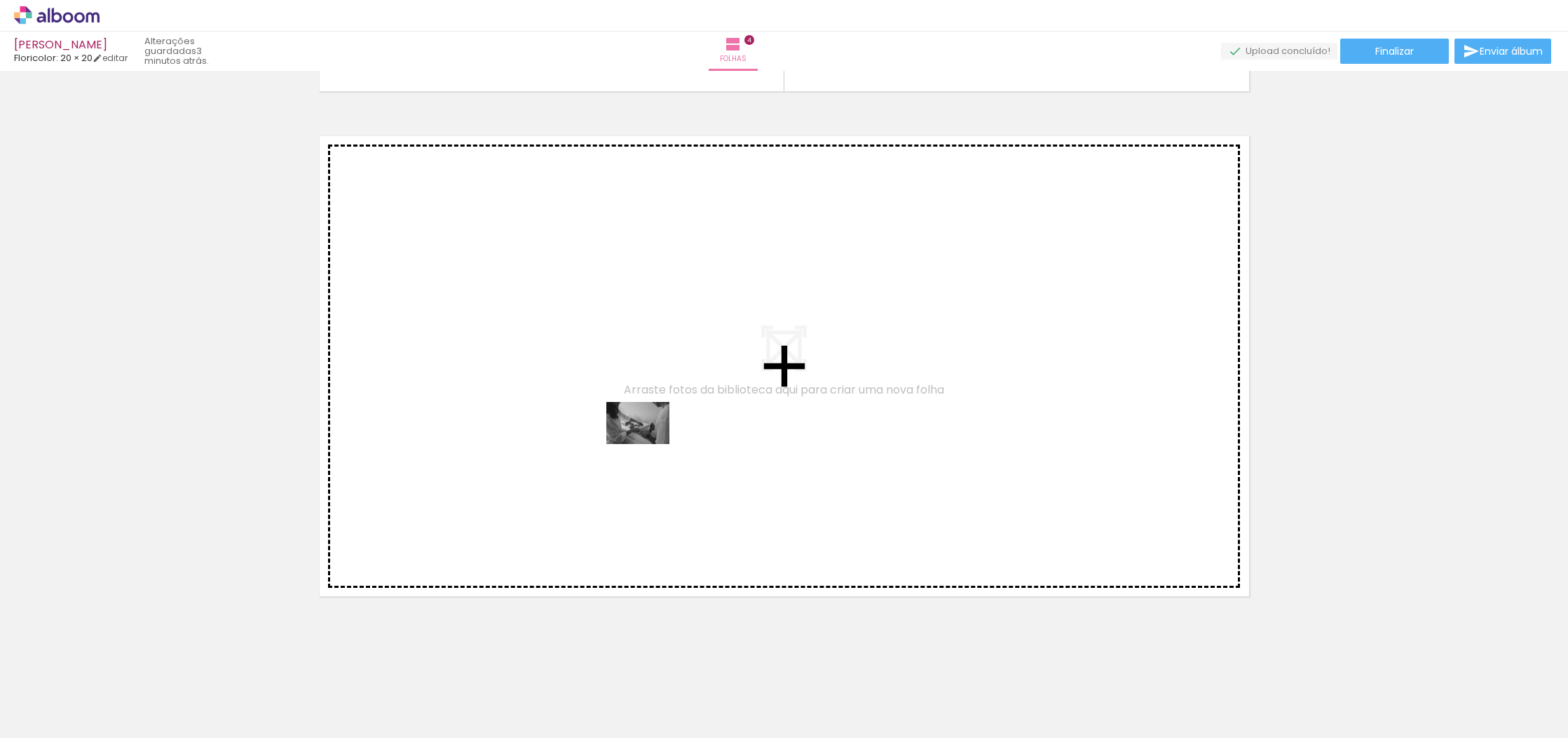
drag, startPoint x: 779, startPoint y: 706, endPoint x: 648, endPoint y: 444, distance: 292.9
click at [648, 444] on quentale-workspace at bounding box center [784, 369] width 1568 height 738
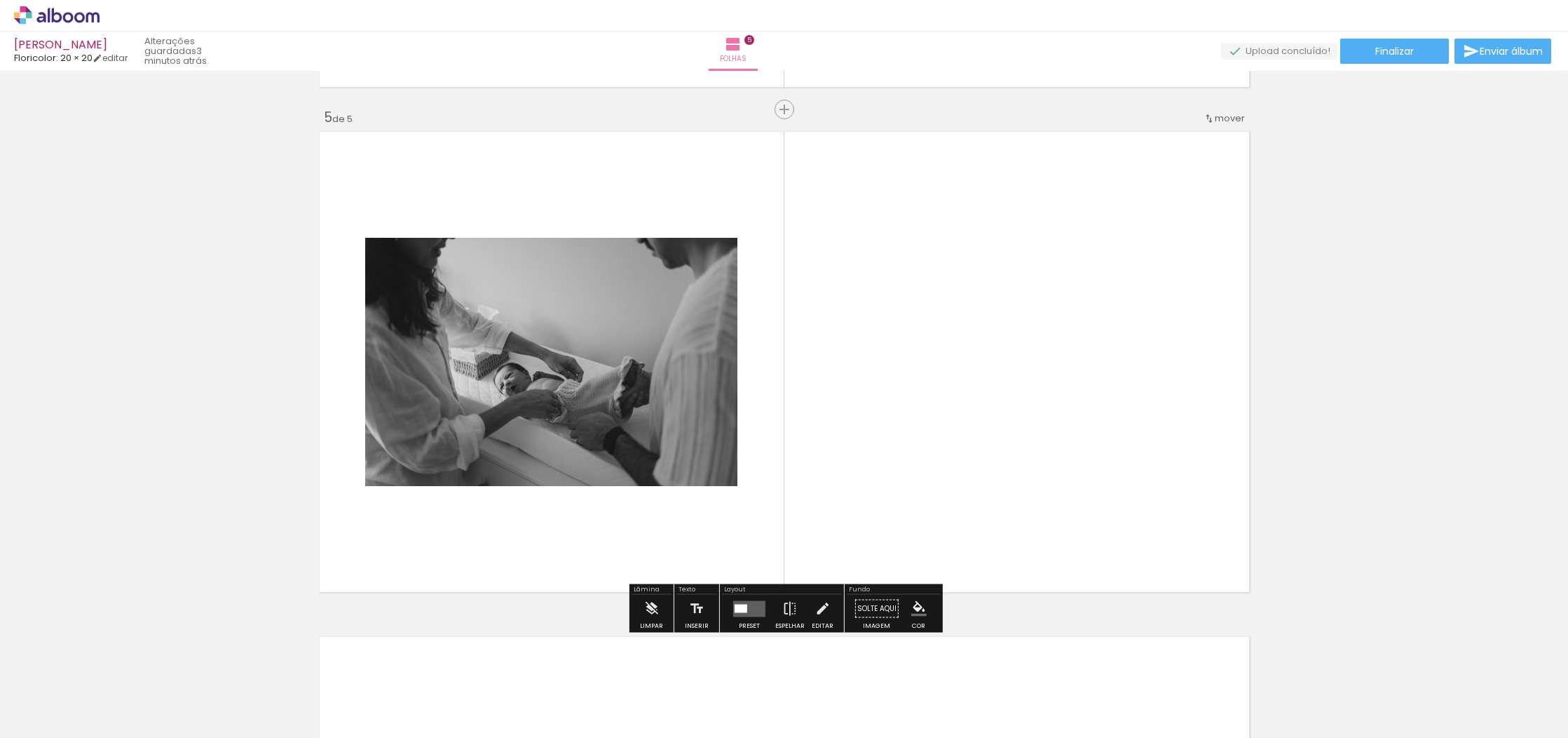
scroll to position [2006, 0]
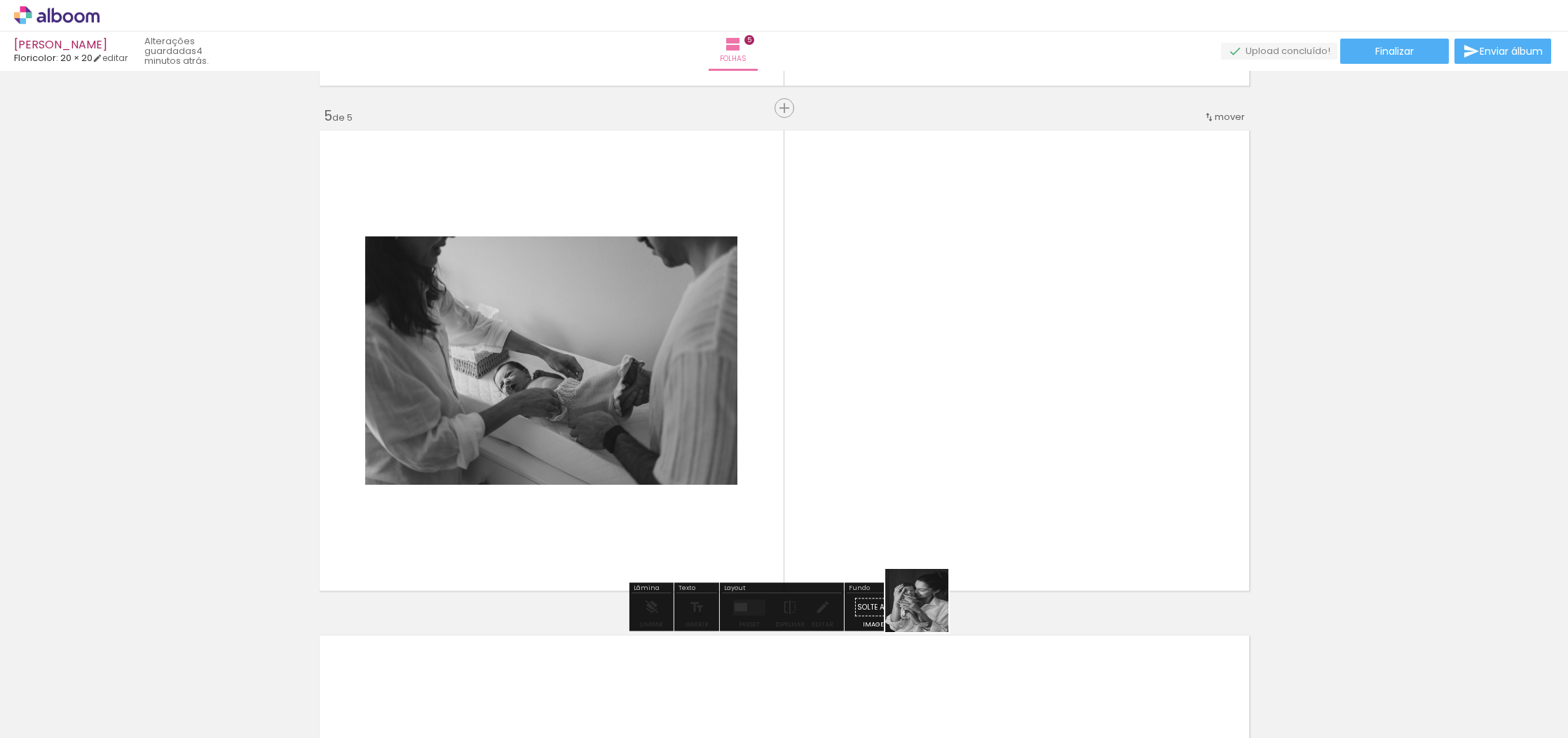
drag, startPoint x: 935, startPoint y: 700, endPoint x: 942, endPoint y: 424, distance: 276.1
click at [942, 424] on quentale-workspace at bounding box center [784, 369] width 1568 height 738
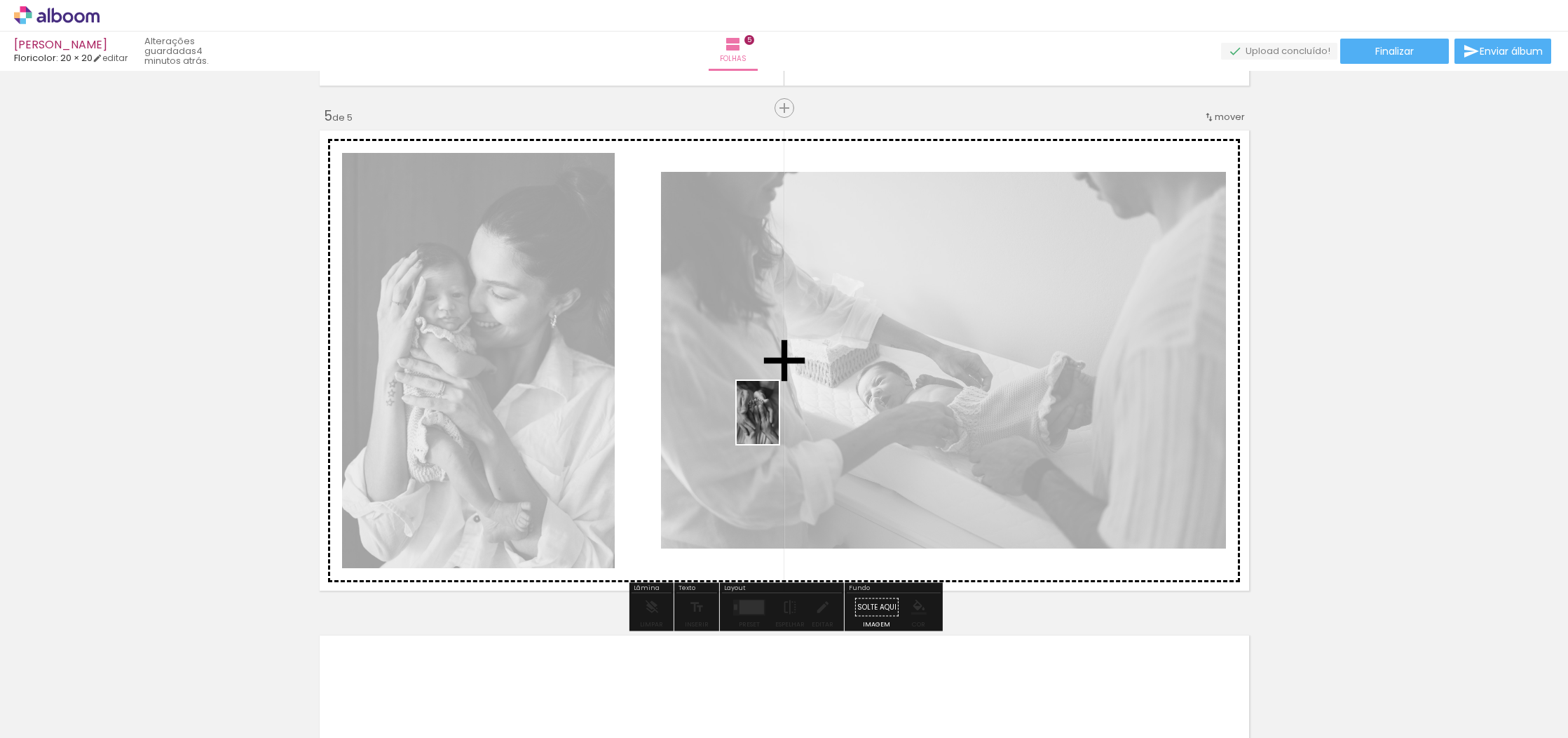
drag, startPoint x: 978, startPoint y: 669, endPoint x: 779, endPoint y: 423, distance: 316.4
click at [779, 423] on quentale-workspace at bounding box center [784, 369] width 1568 height 738
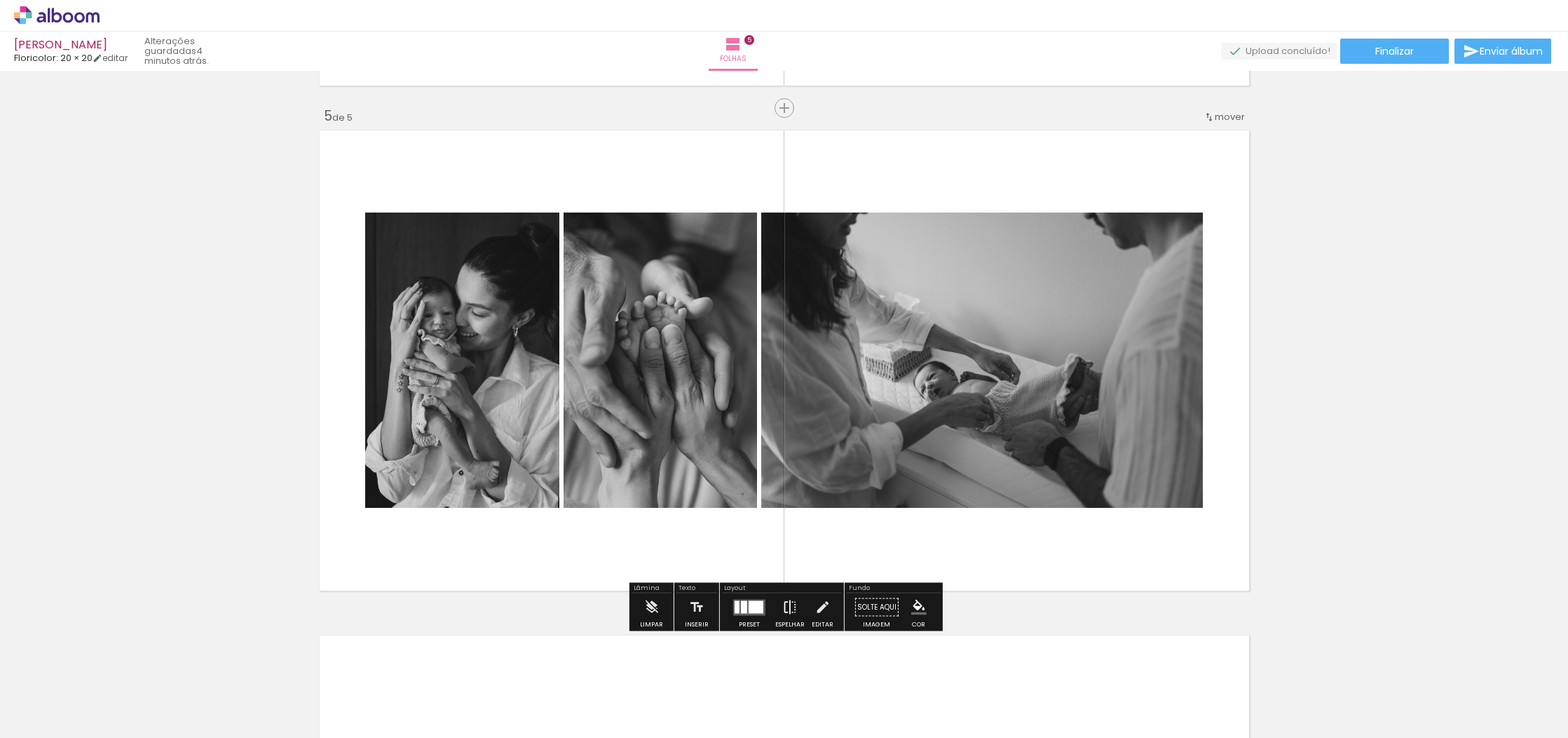
click at [788, 608] on iron-icon at bounding box center [790, 607] width 16 height 28
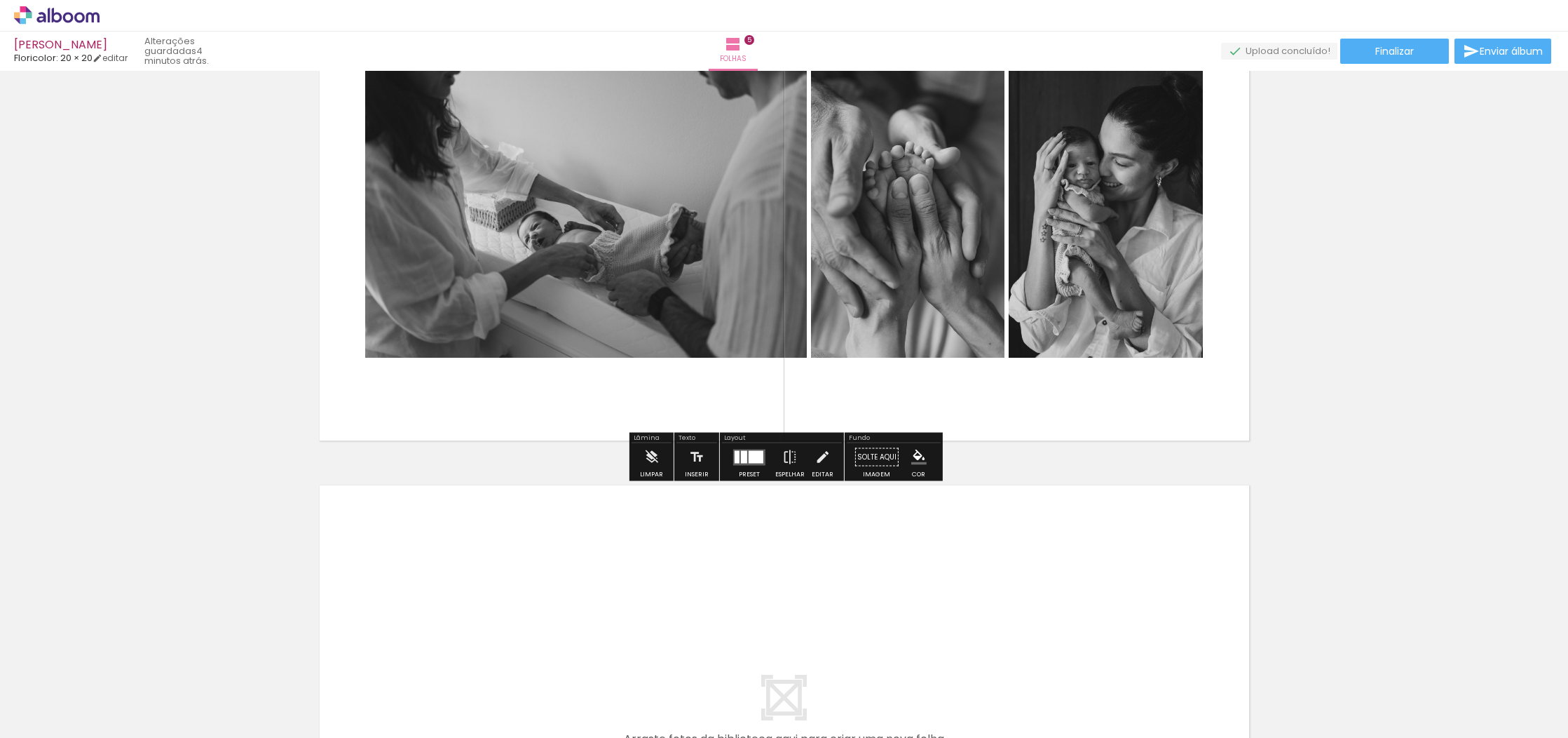
scroll to position [2160, 0]
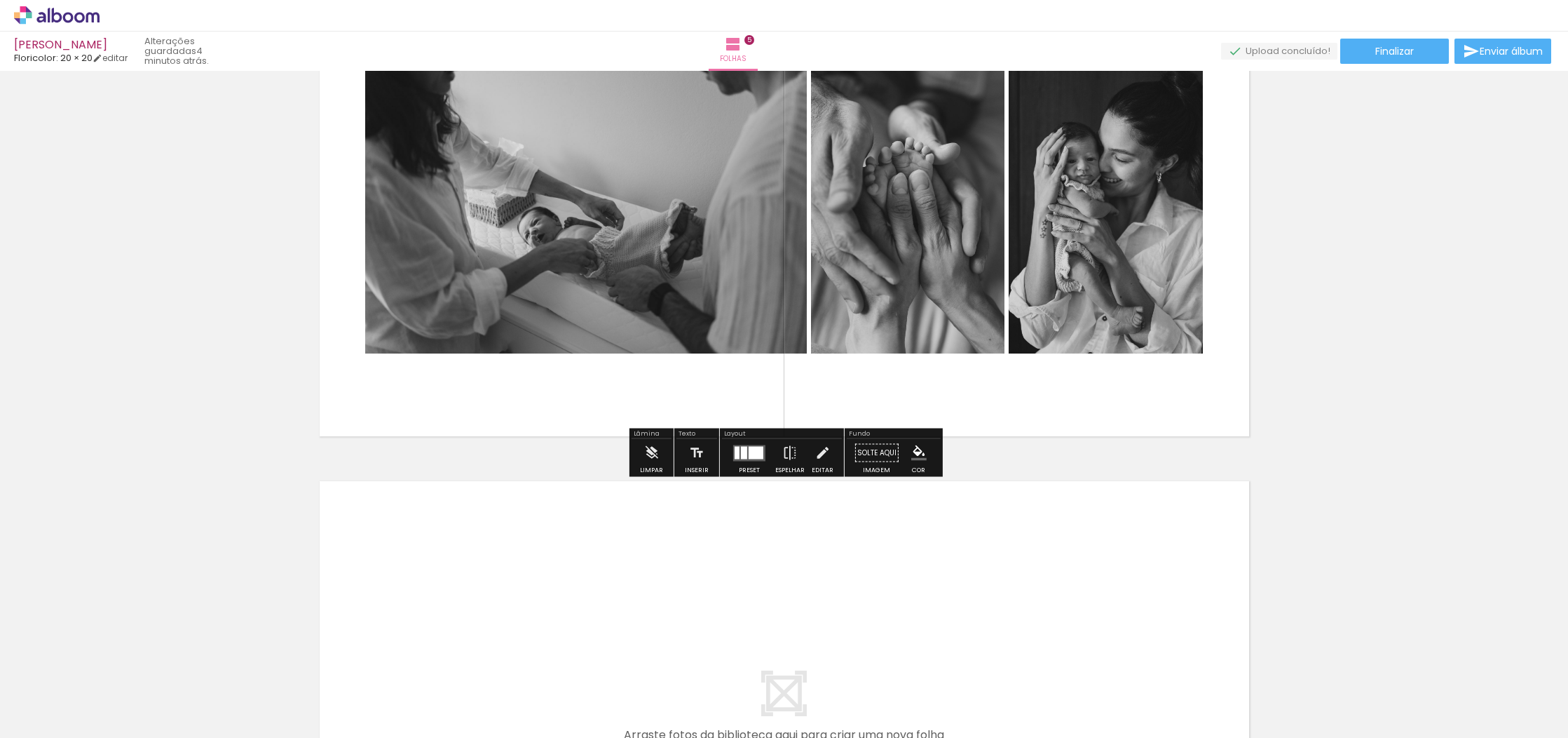
click at [754, 451] on div at bounding box center [756, 452] width 15 height 13
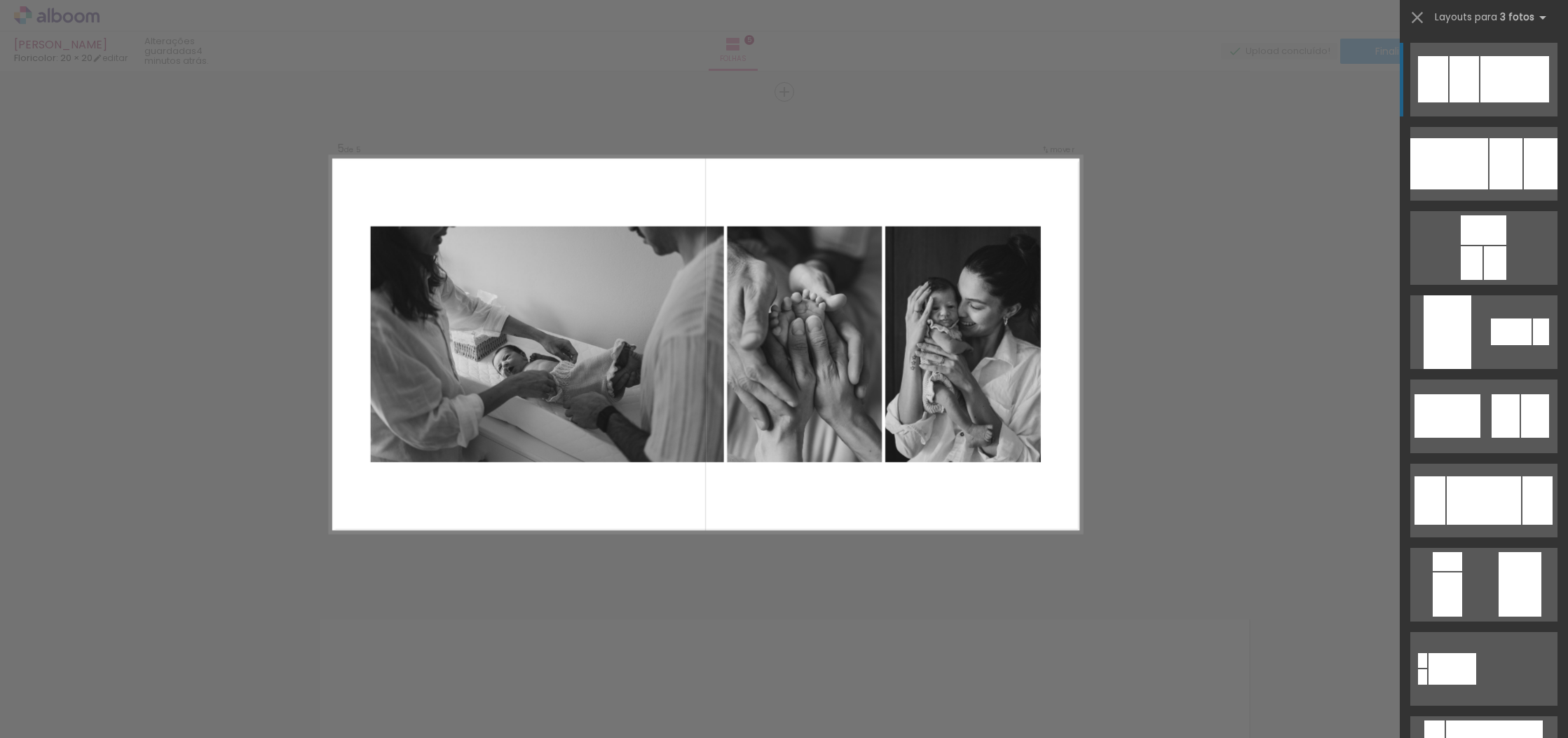
scroll to position [2006, 0]
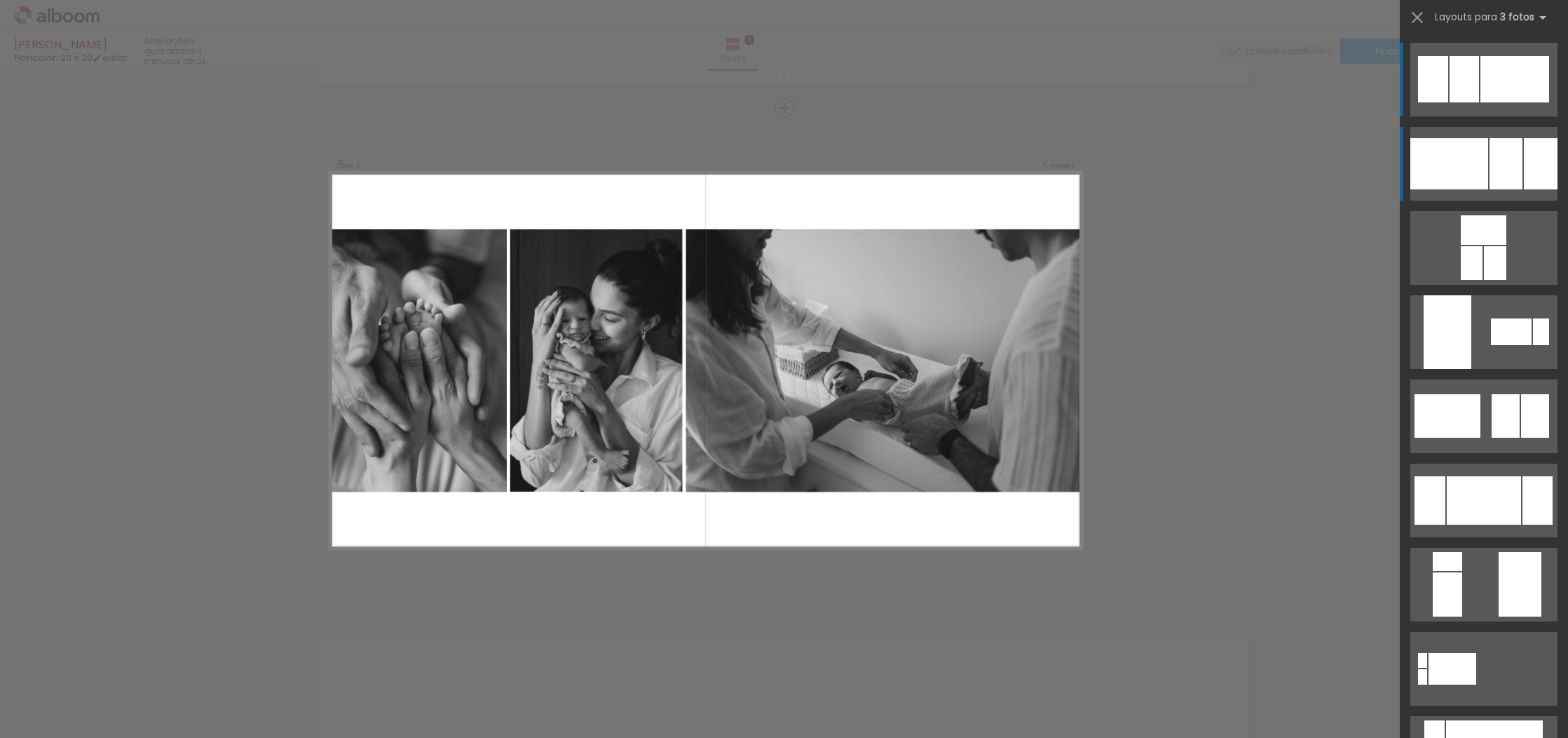
click at [1504, 146] on div at bounding box center [1506, 164] width 33 height 52
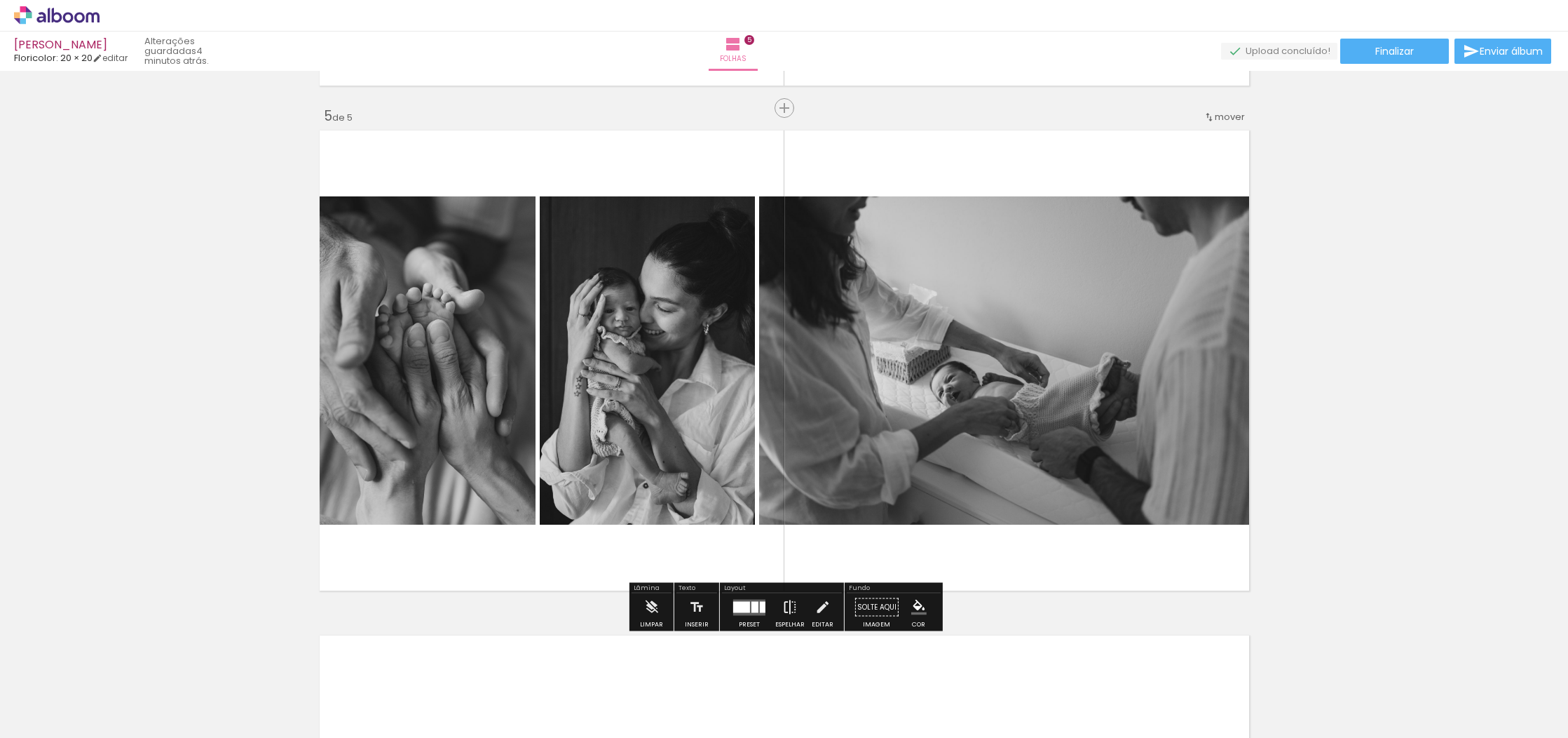
click at [792, 602] on iron-icon at bounding box center [790, 607] width 16 height 28
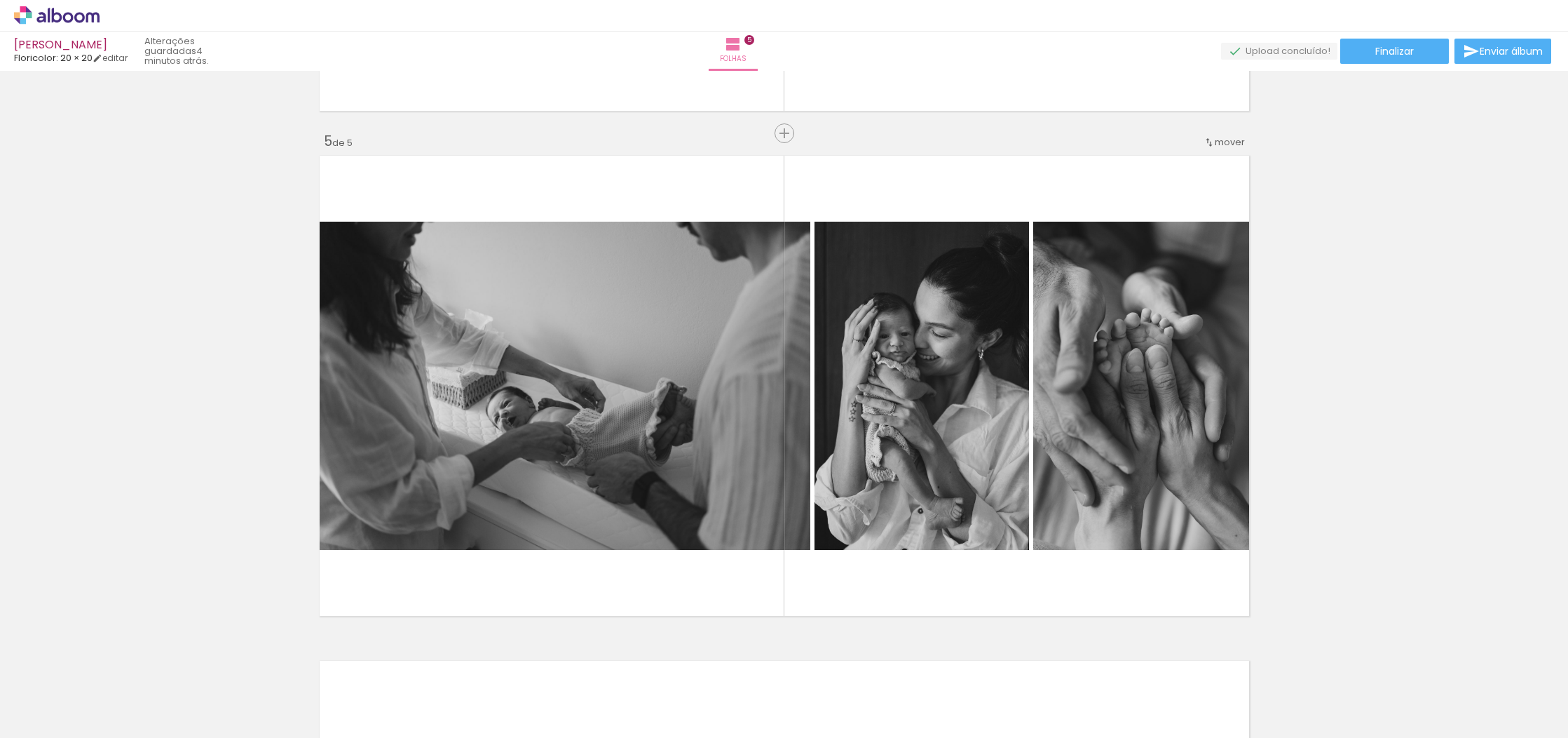
scroll to position [1981, 0]
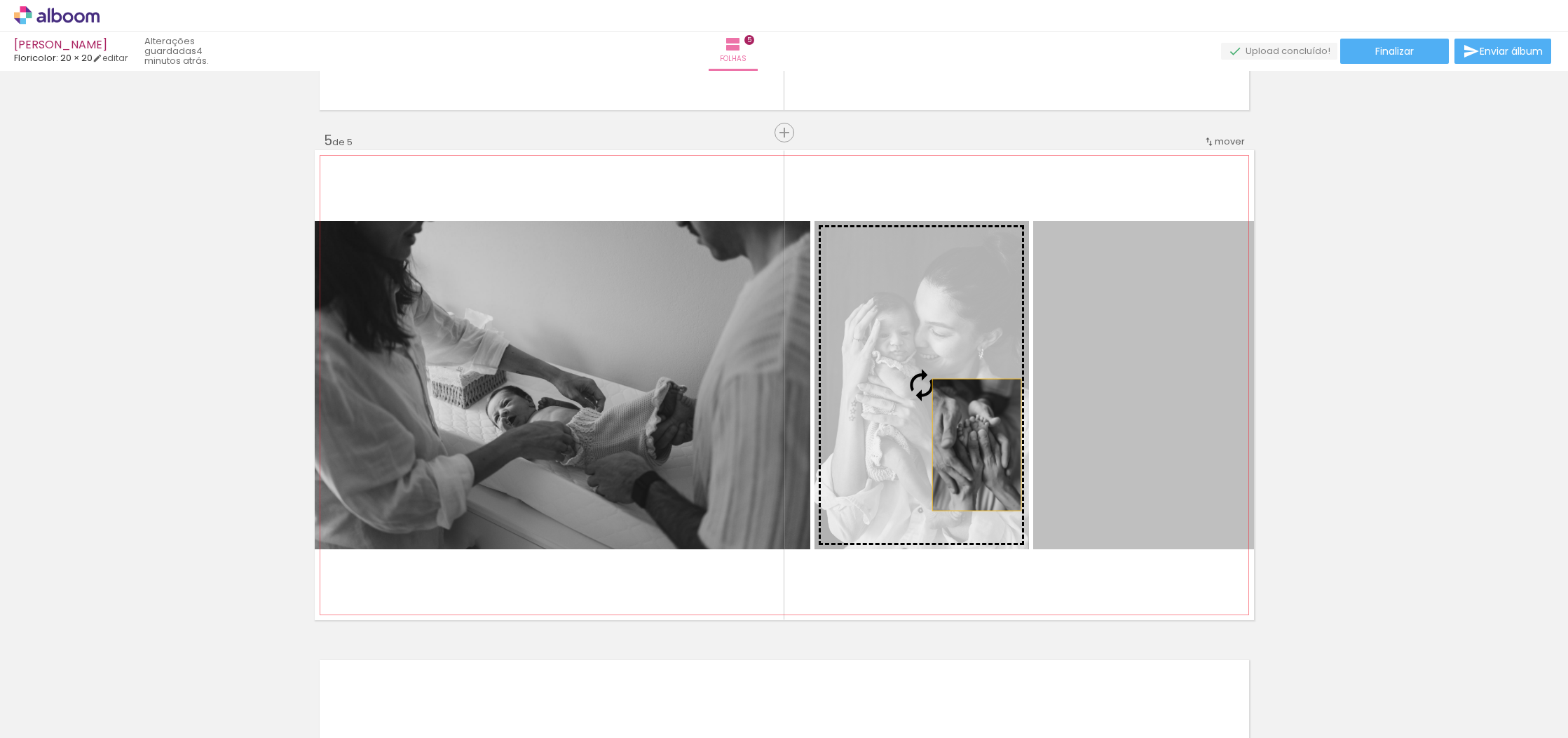
drag, startPoint x: 1184, startPoint y: 443, endPoint x: 960, endPoint y: 442, distance: 224.0
click at [0, 0] on slot at bounding box center [0, 0] width 0 height 0
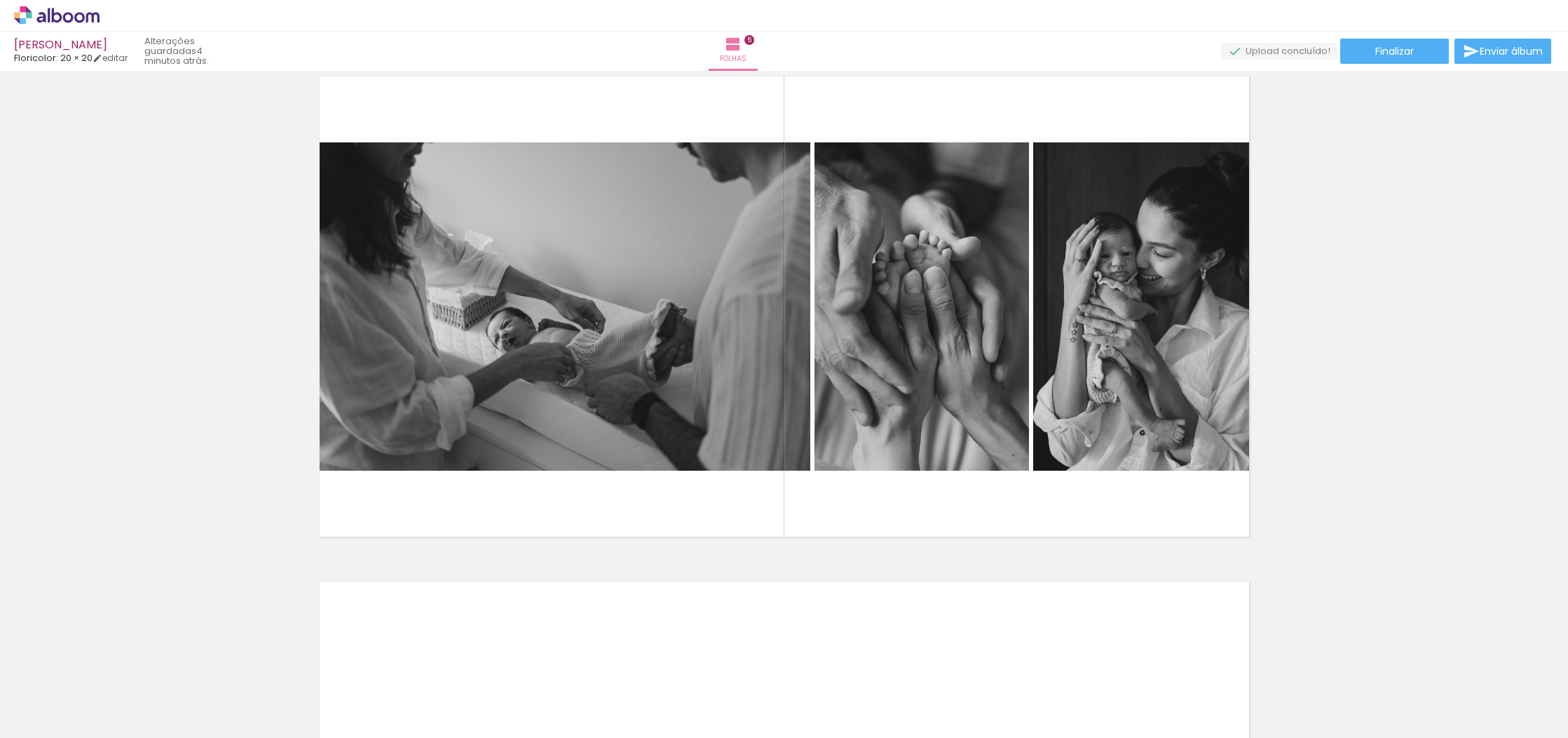
scroll to position [2136, 0]
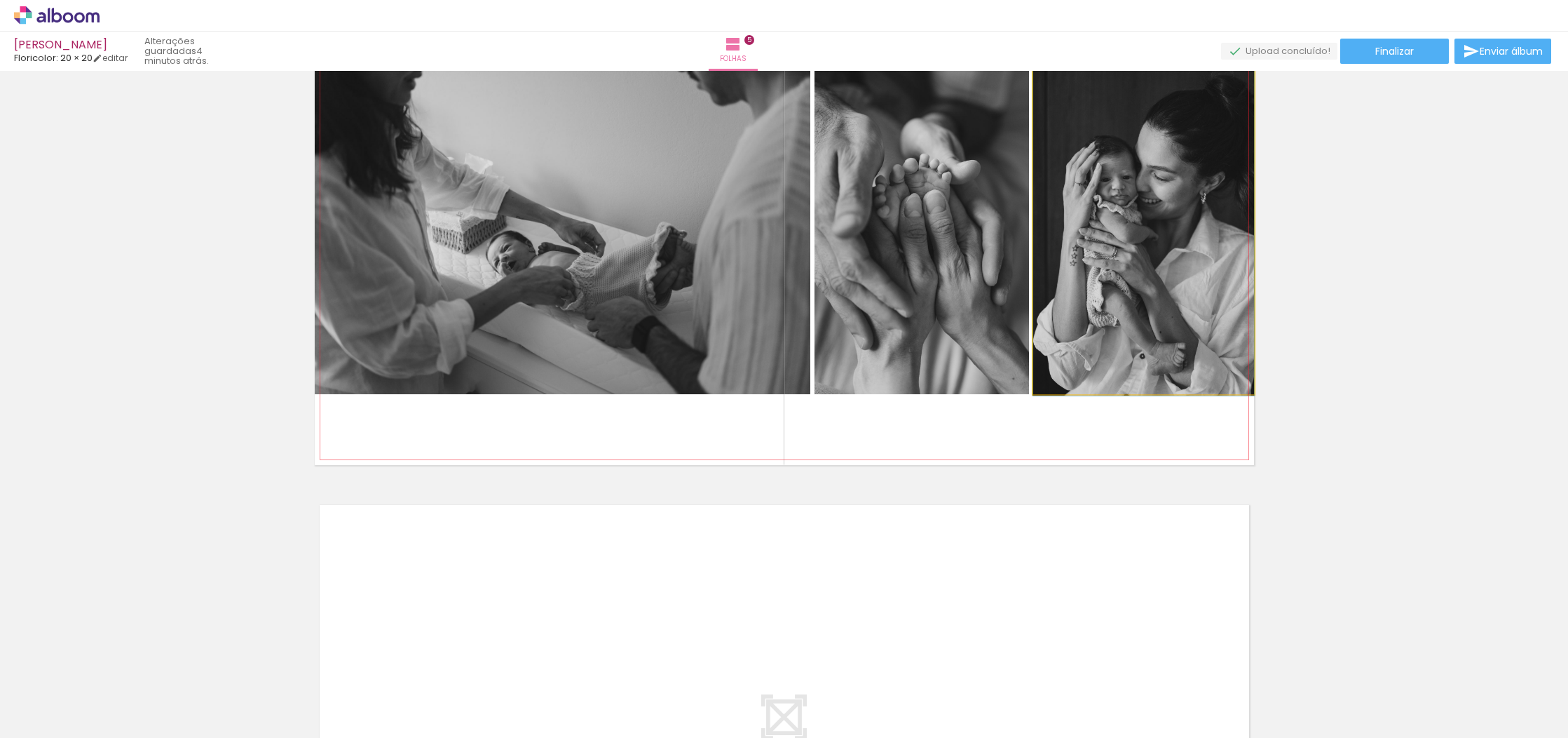
click at [1198, 295] on quentale-photo at bounding box center [1144, 230] width 221 height 328
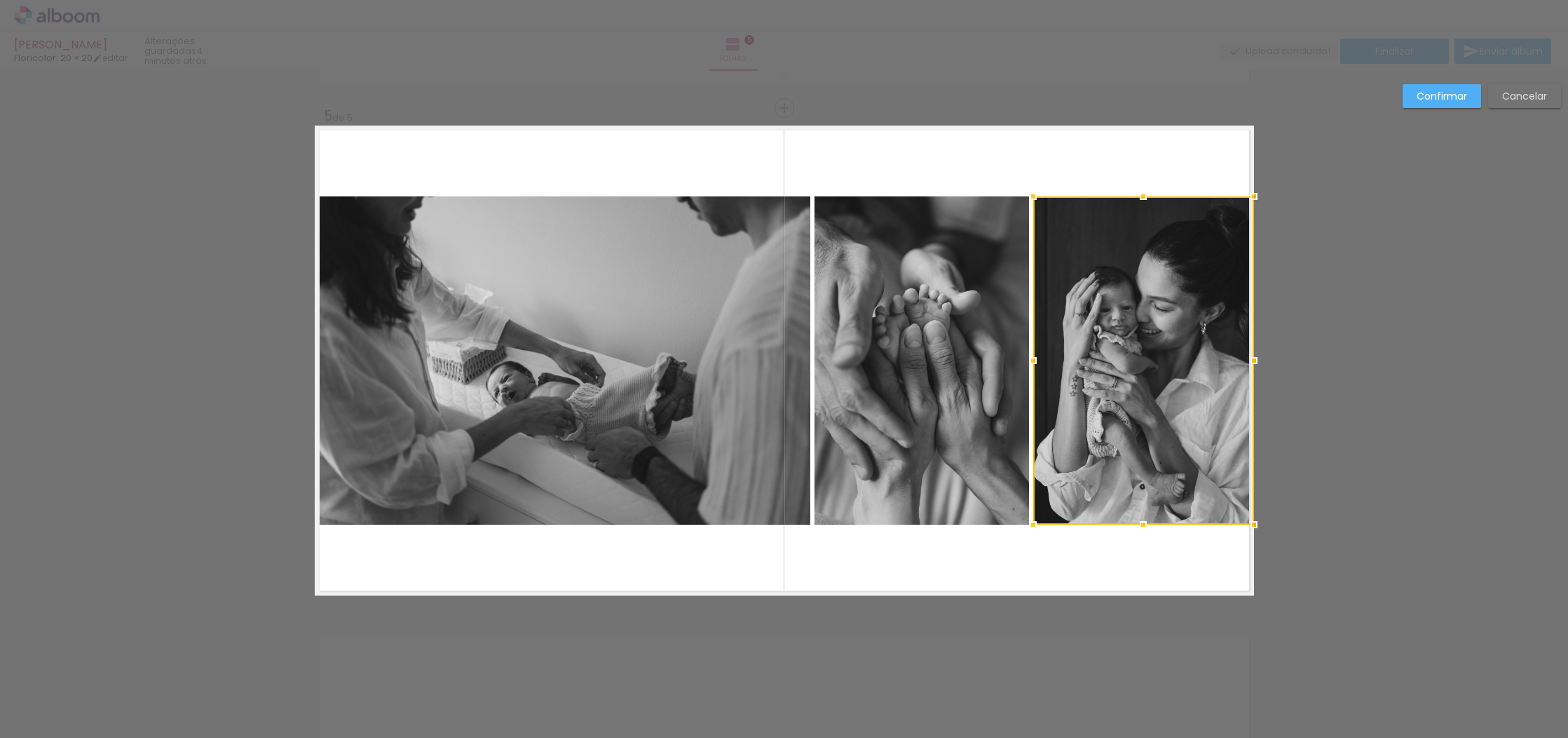
scroll to position [2000, 0]
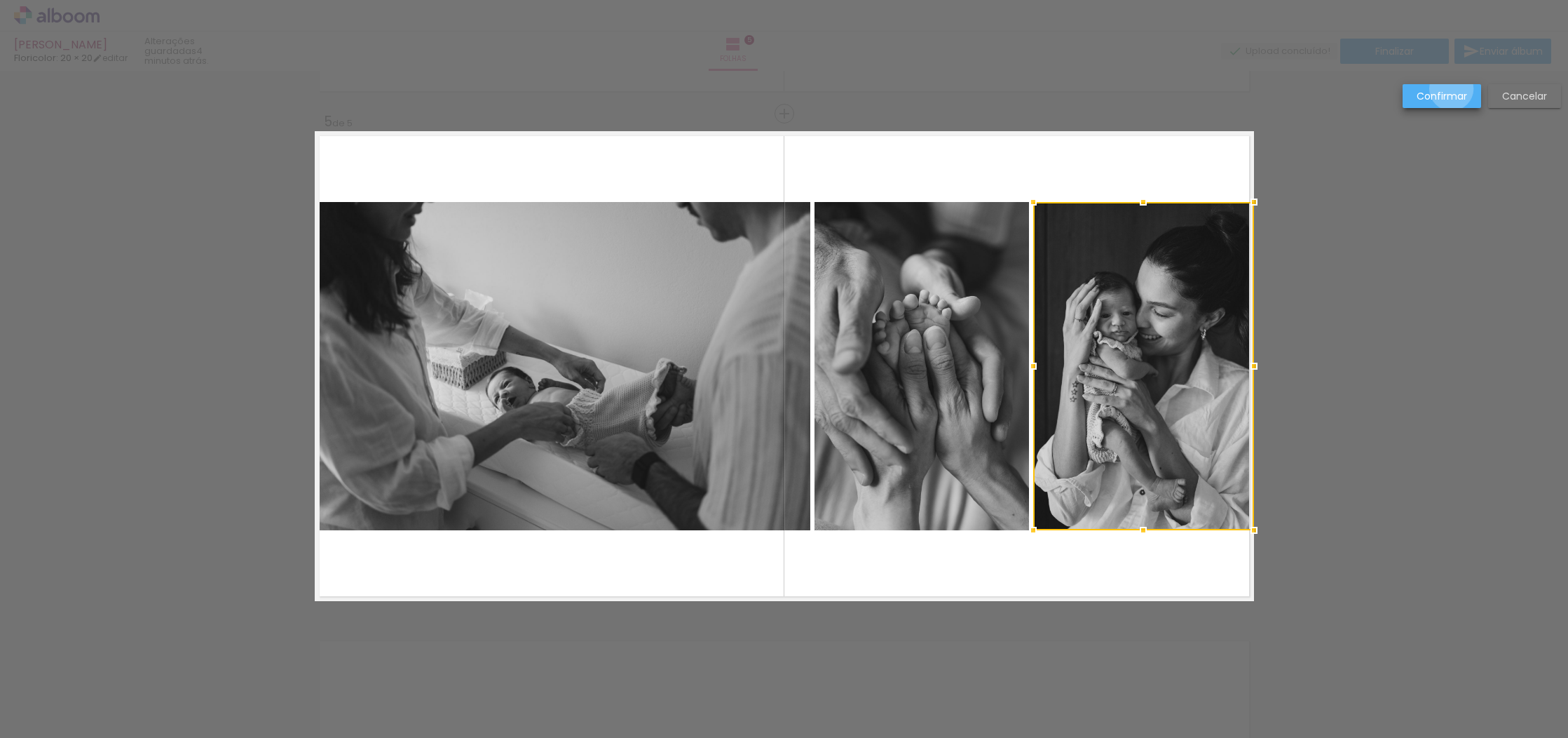
click at [0, 0] on slot "Confirmar" at bounding box center [0, 0] width 0 height 0
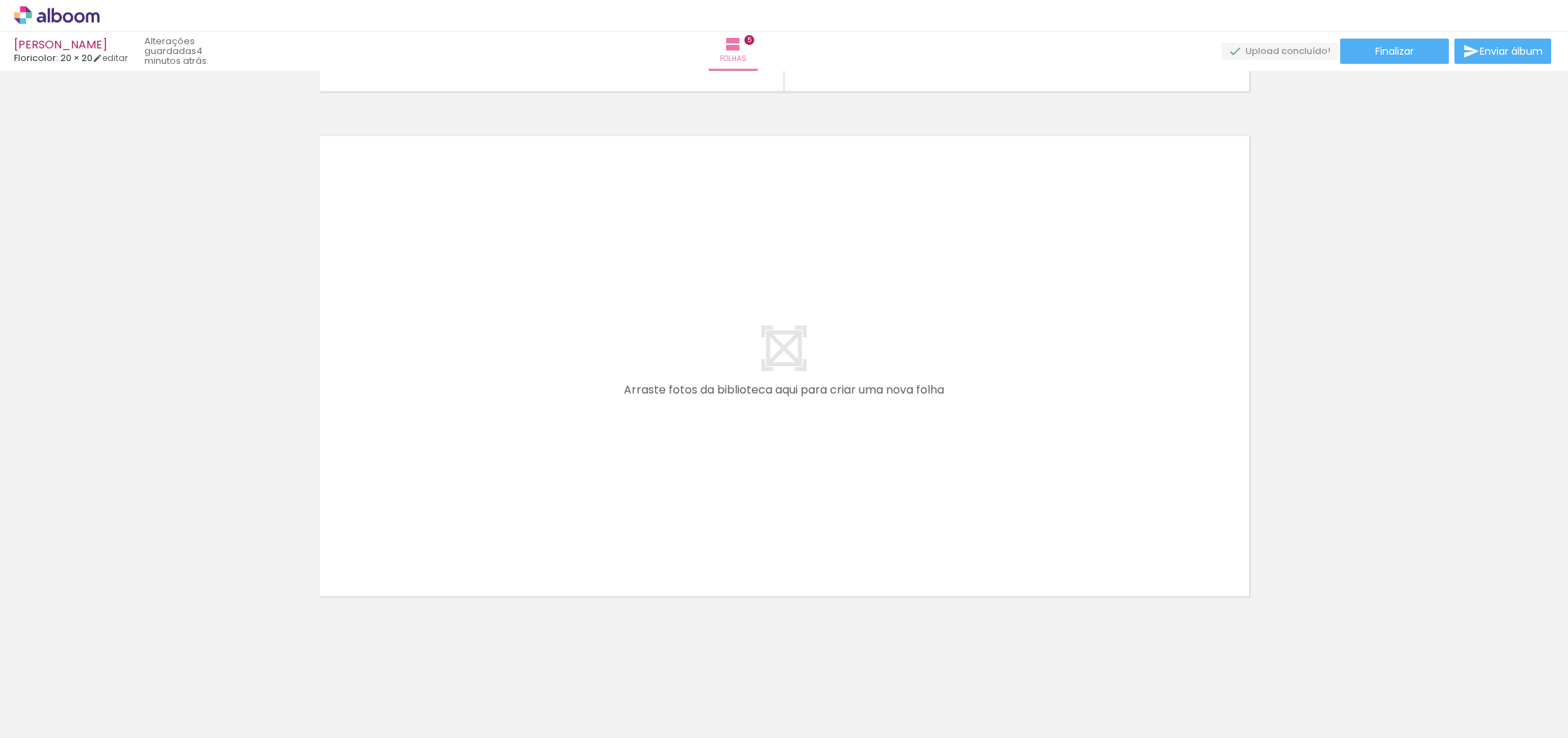
scroll to position [0, 432]
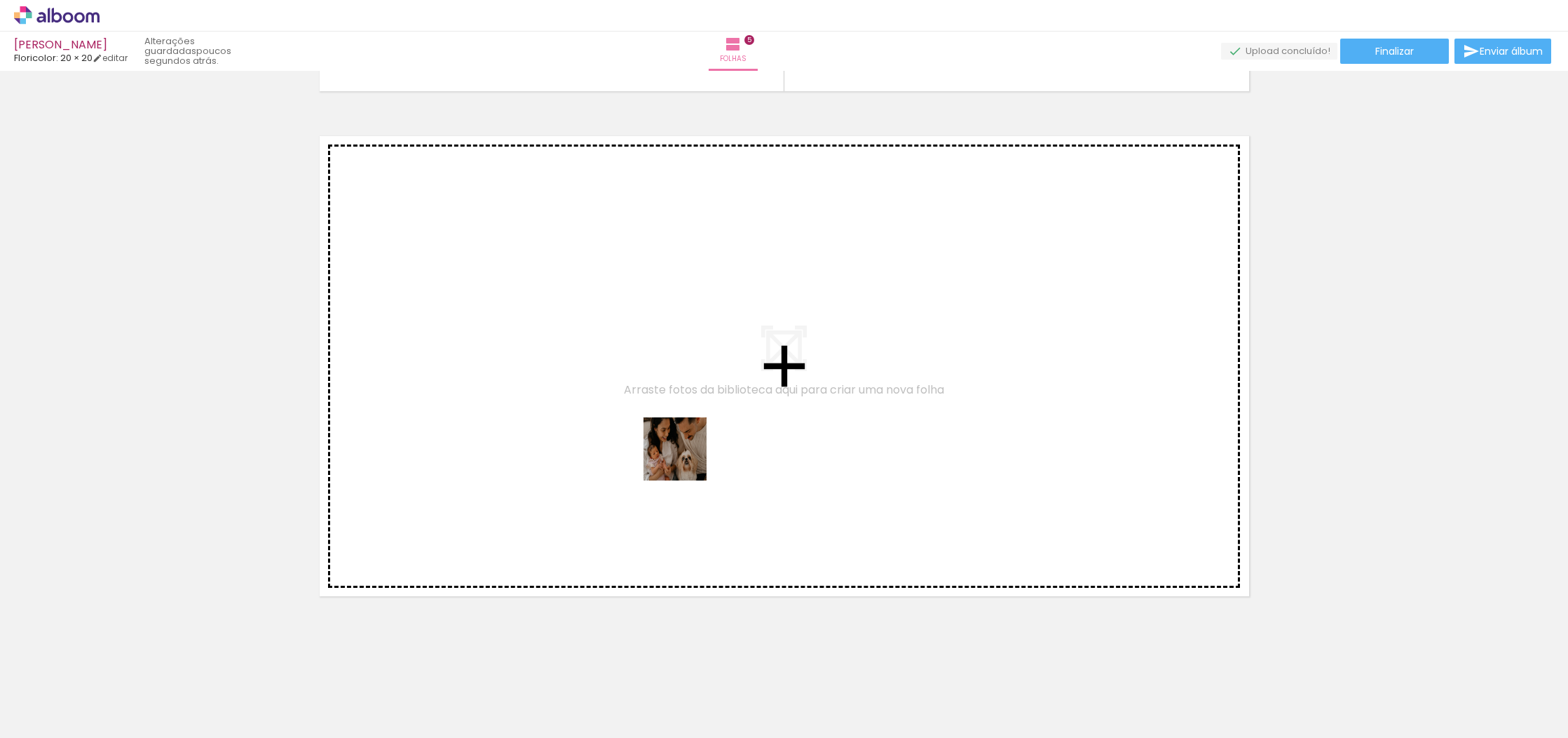
drag, startPoint x: 664, startPoint y: 709, endPoint x: 686, endPoint y: 454, distance: 255.9
click at [686, 454] on quentale-workspace at bounding box center [784, 369] width 1568 height 738
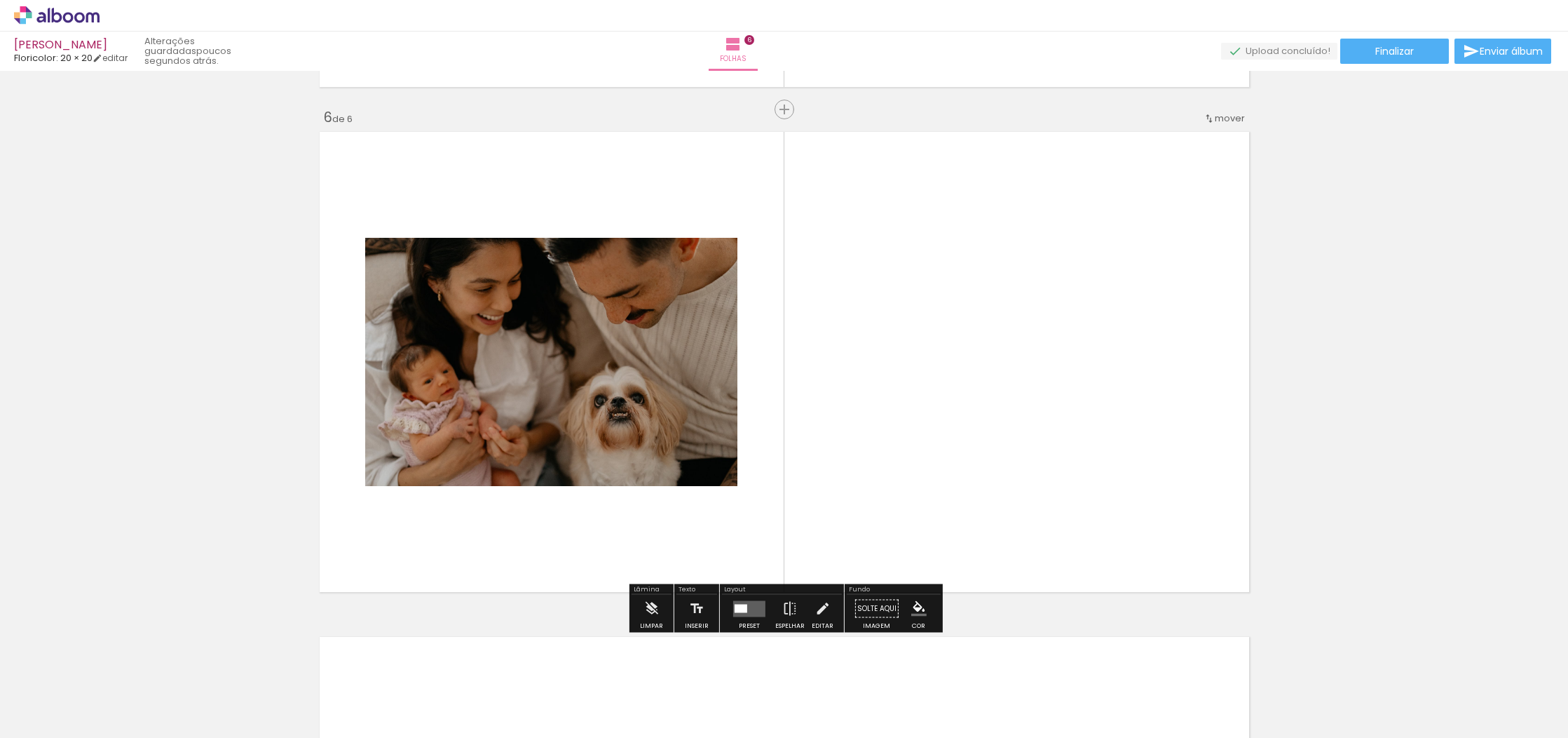
scroll to position [2510, 0]
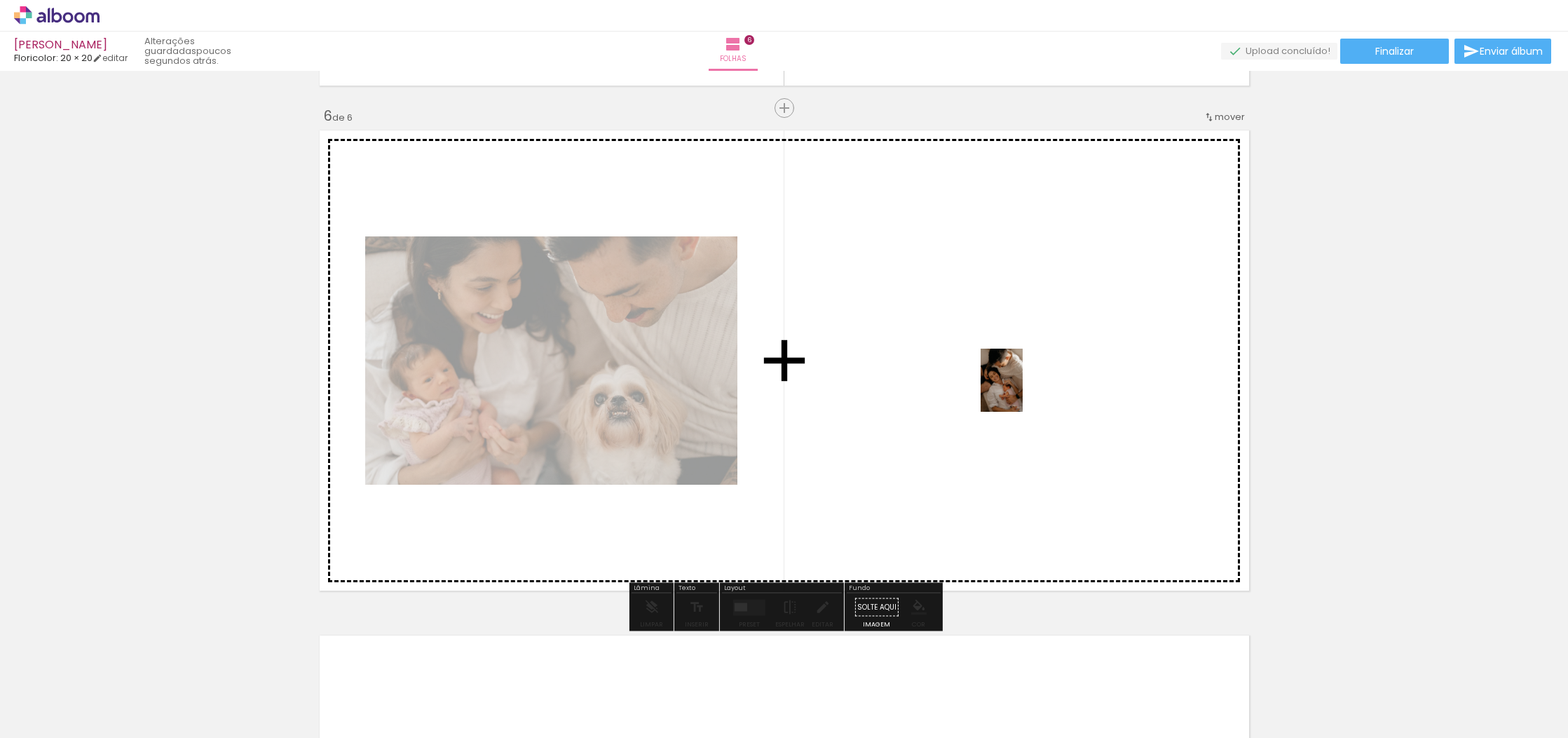
drag, startPoint x: 744, startPoint y: 704, endPoint x: 1023, endPoint y: 391, distance: 419.3
click at [1023, 391] on quentale-workspace at bounding box center [784, 369] width 1568 height 738
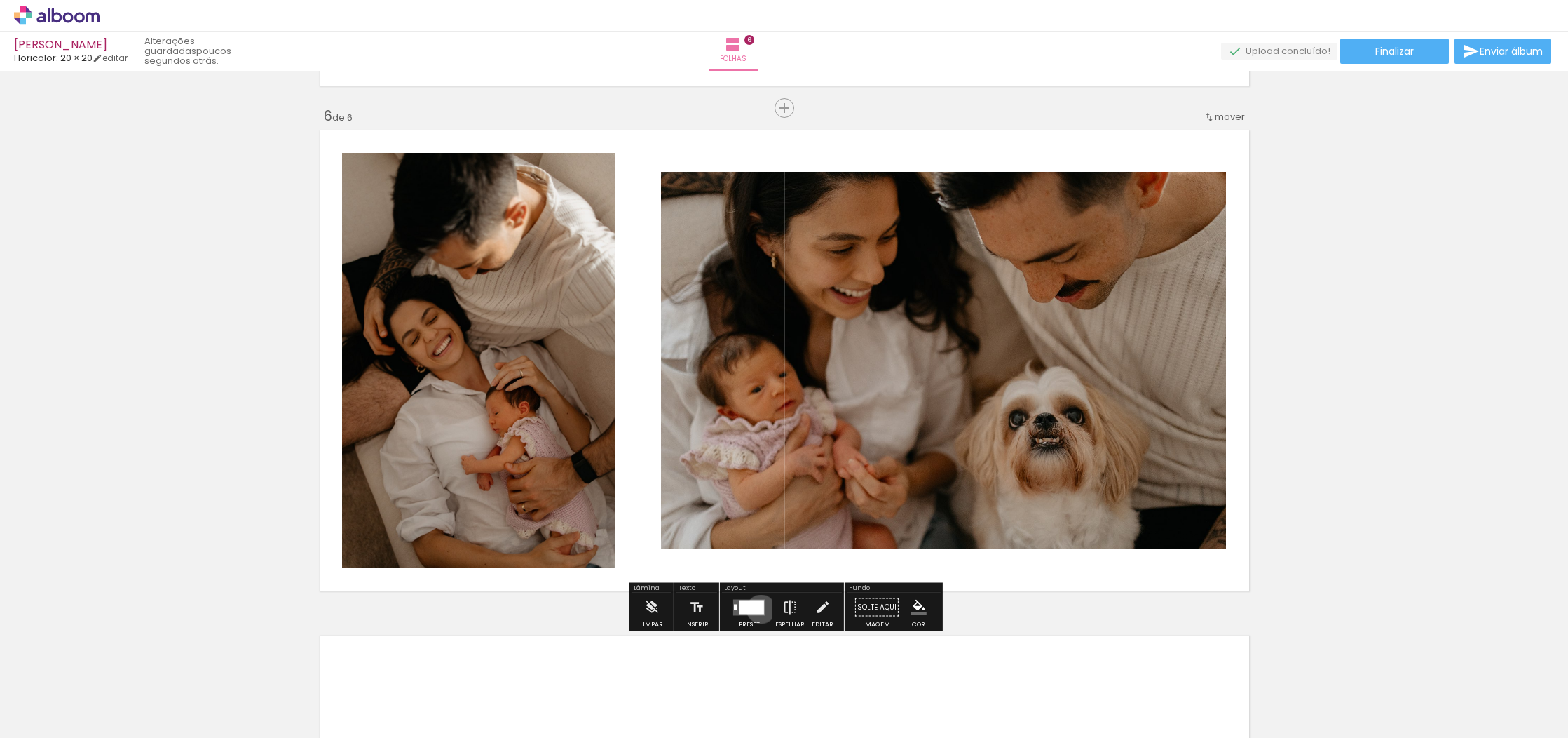
click at [758, 608] on div at bounding box center [751, 607] width 24 height 14
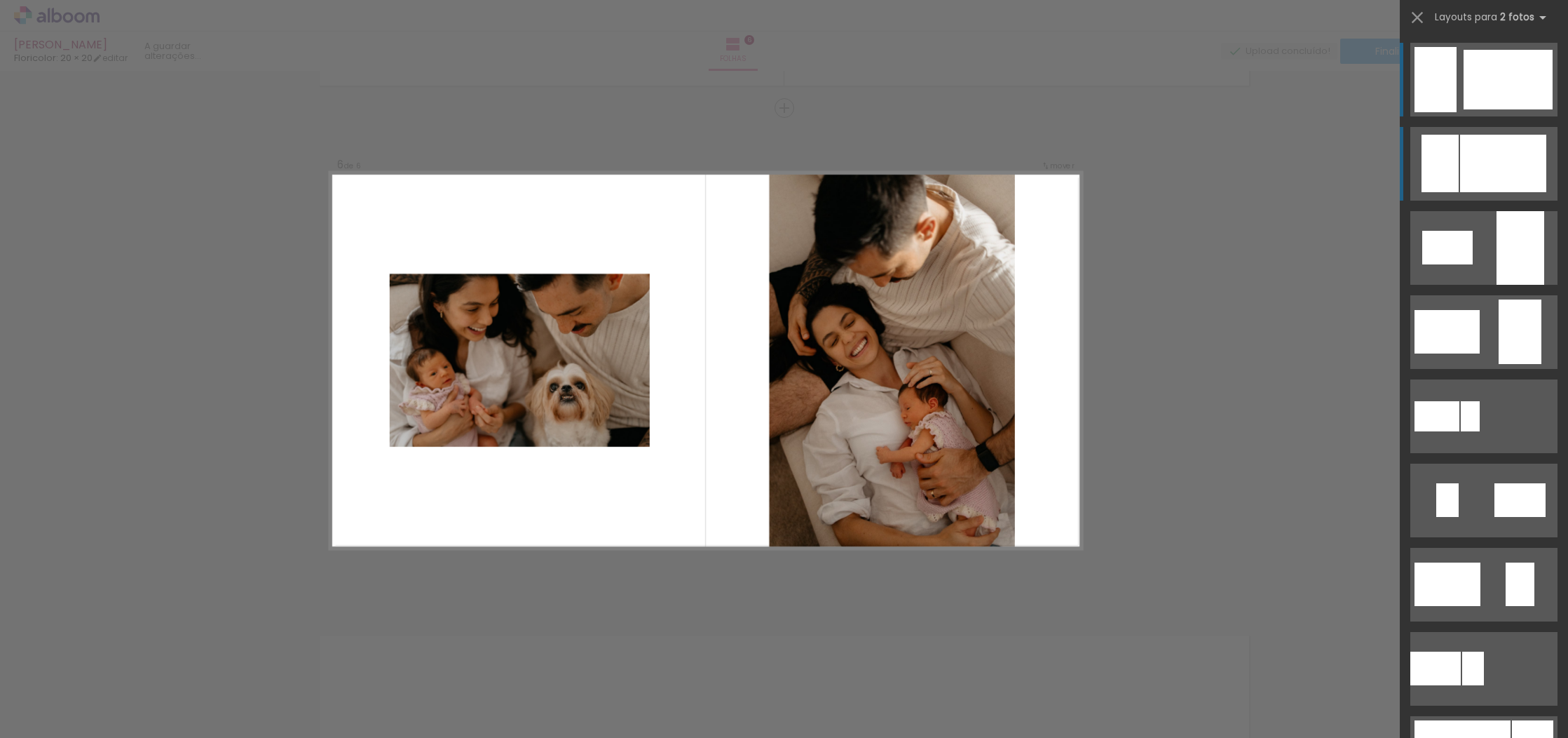
scroll to position [0, 0]
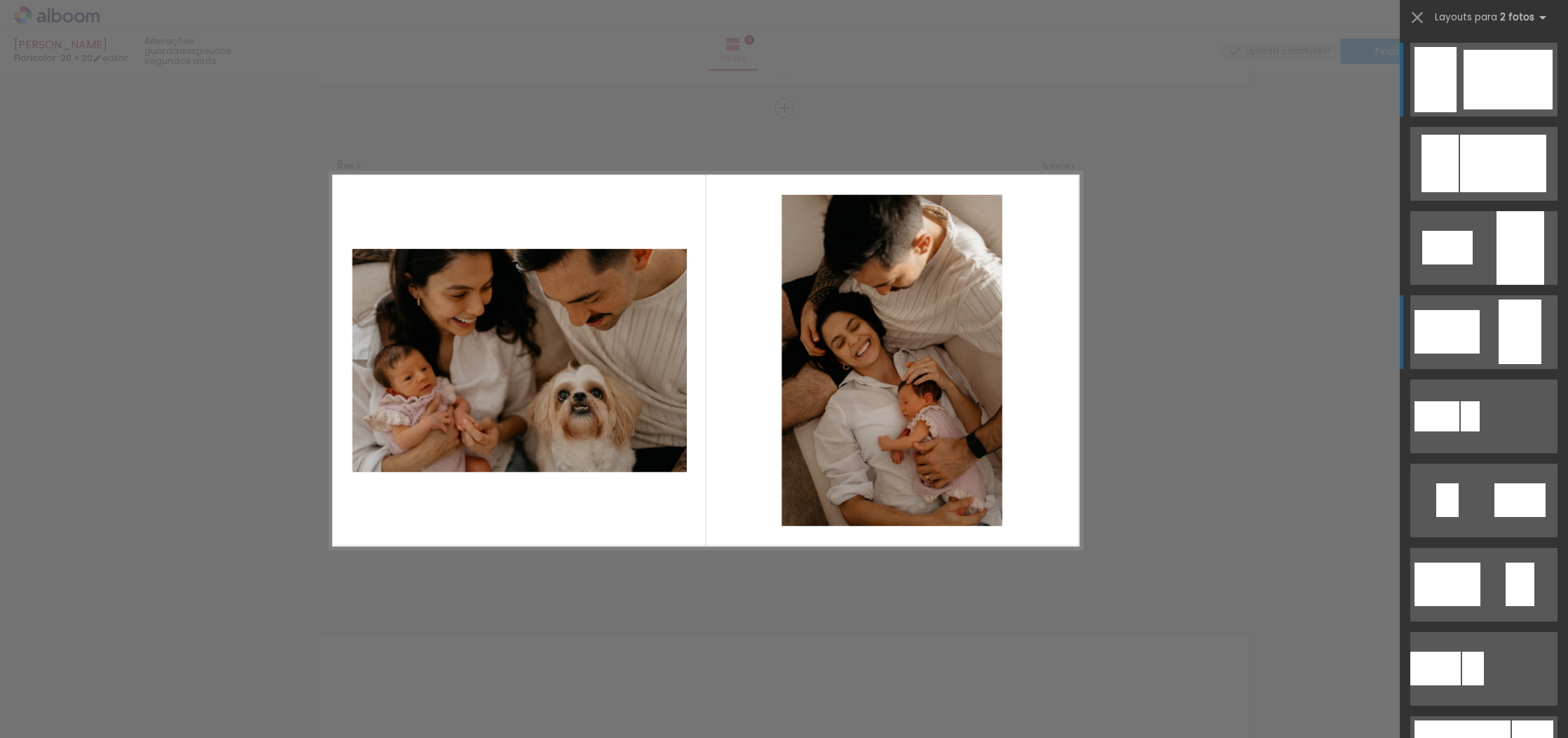
click at [1471, 349] on div at bounding box center [1447, 331] width 65 height 44
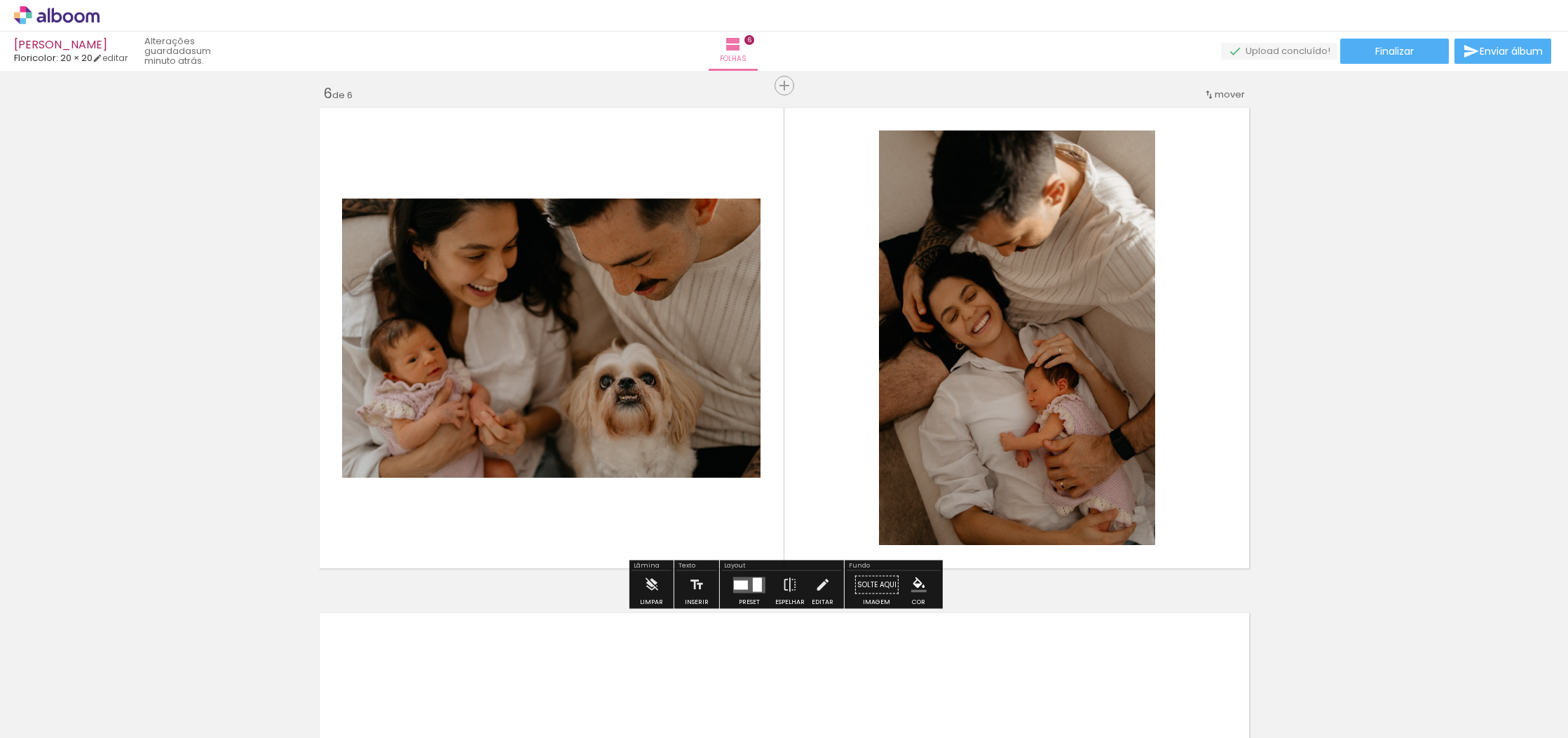
scroll to position [2503, 0]
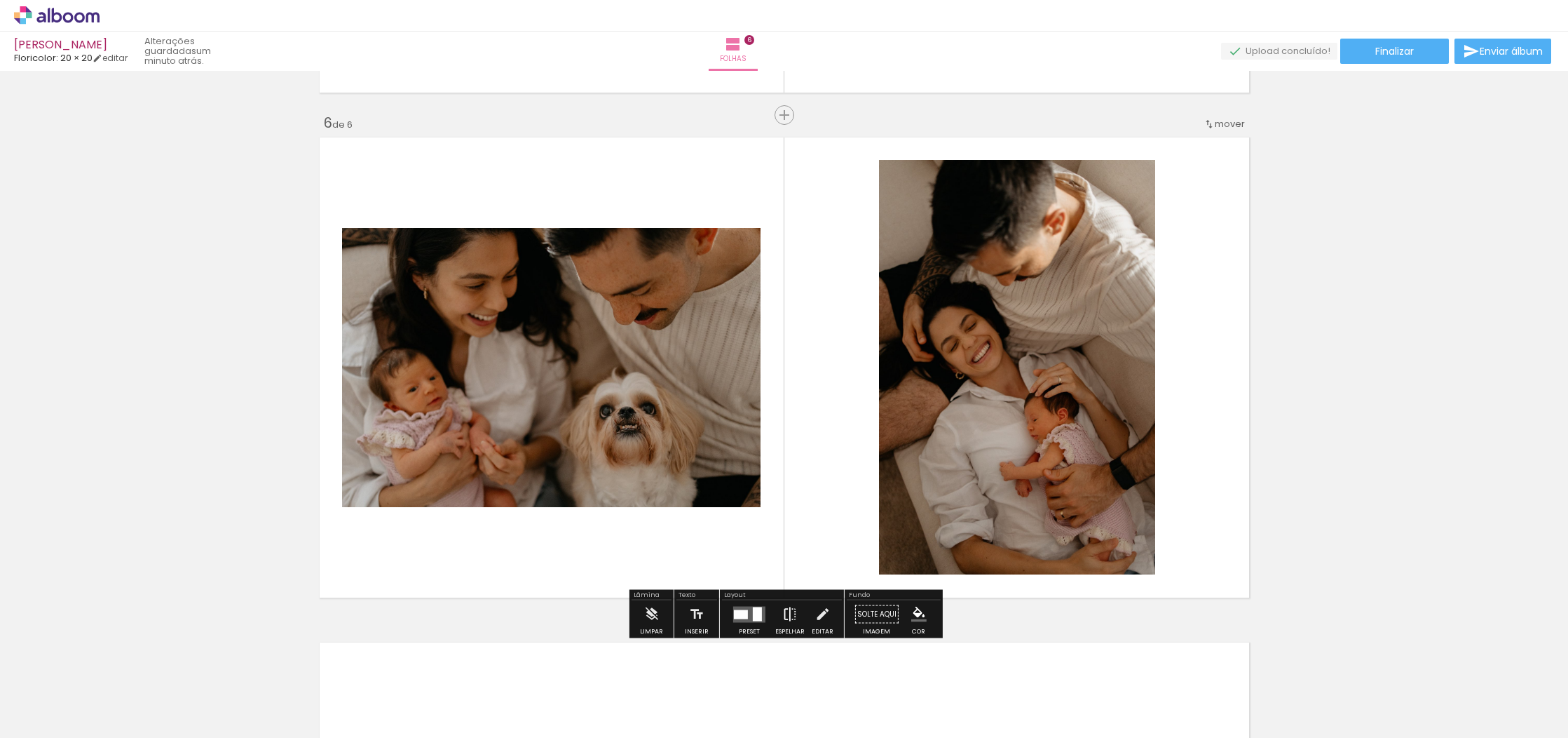
click at [787, 615] on iron-icon at bounding box center [790, 614] width 16 height 28
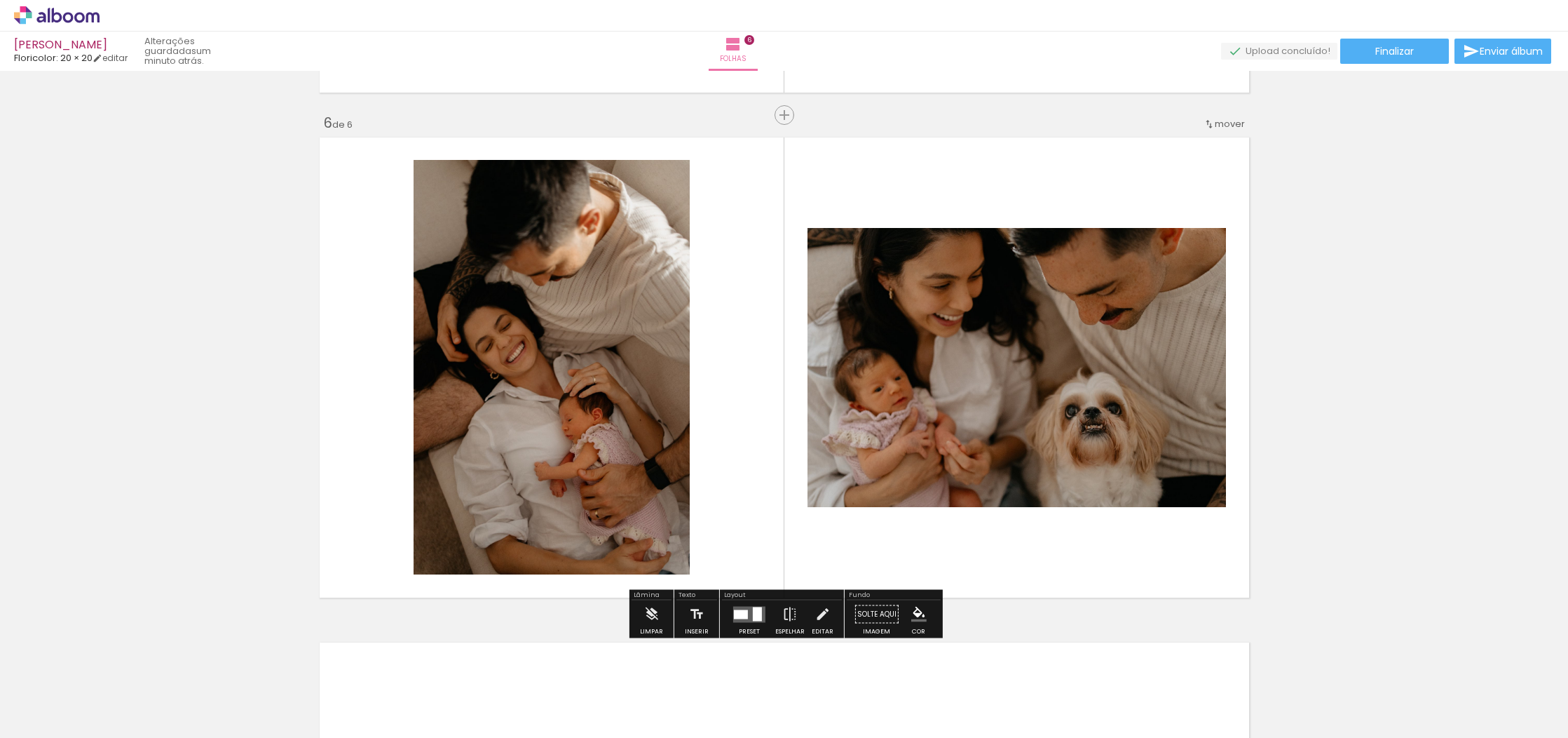
click at [540, 361] on quentale-photo at bounding box center [552, 366] width 276 height 414
click at [565, 378] on quentale-photo at bounding box center [552, 366] width 276 height 414
click at [565, 378] on album-spread "6 de 6" at bounding box center [784, 367] width 940 height 470
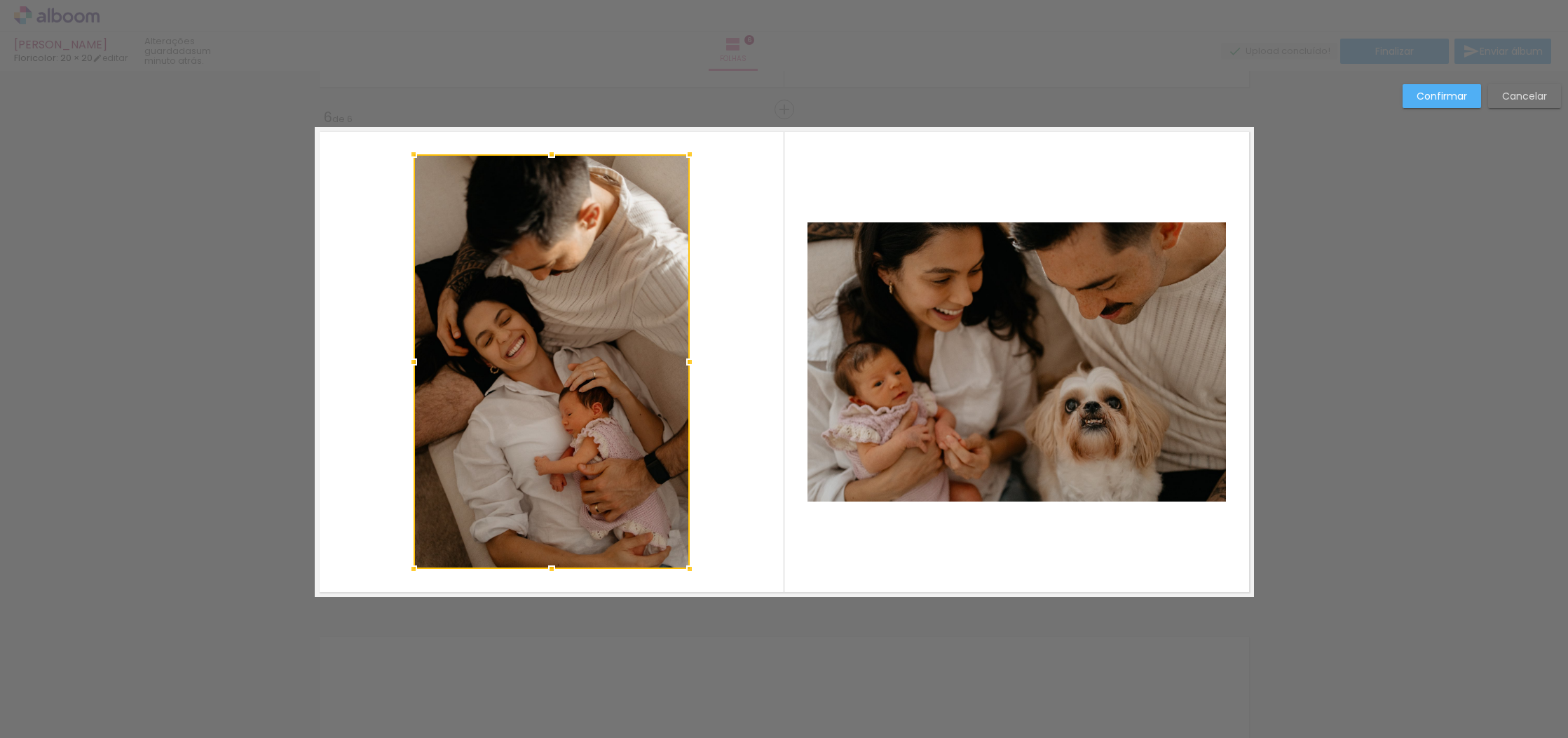
scroll to position [2510, 0]
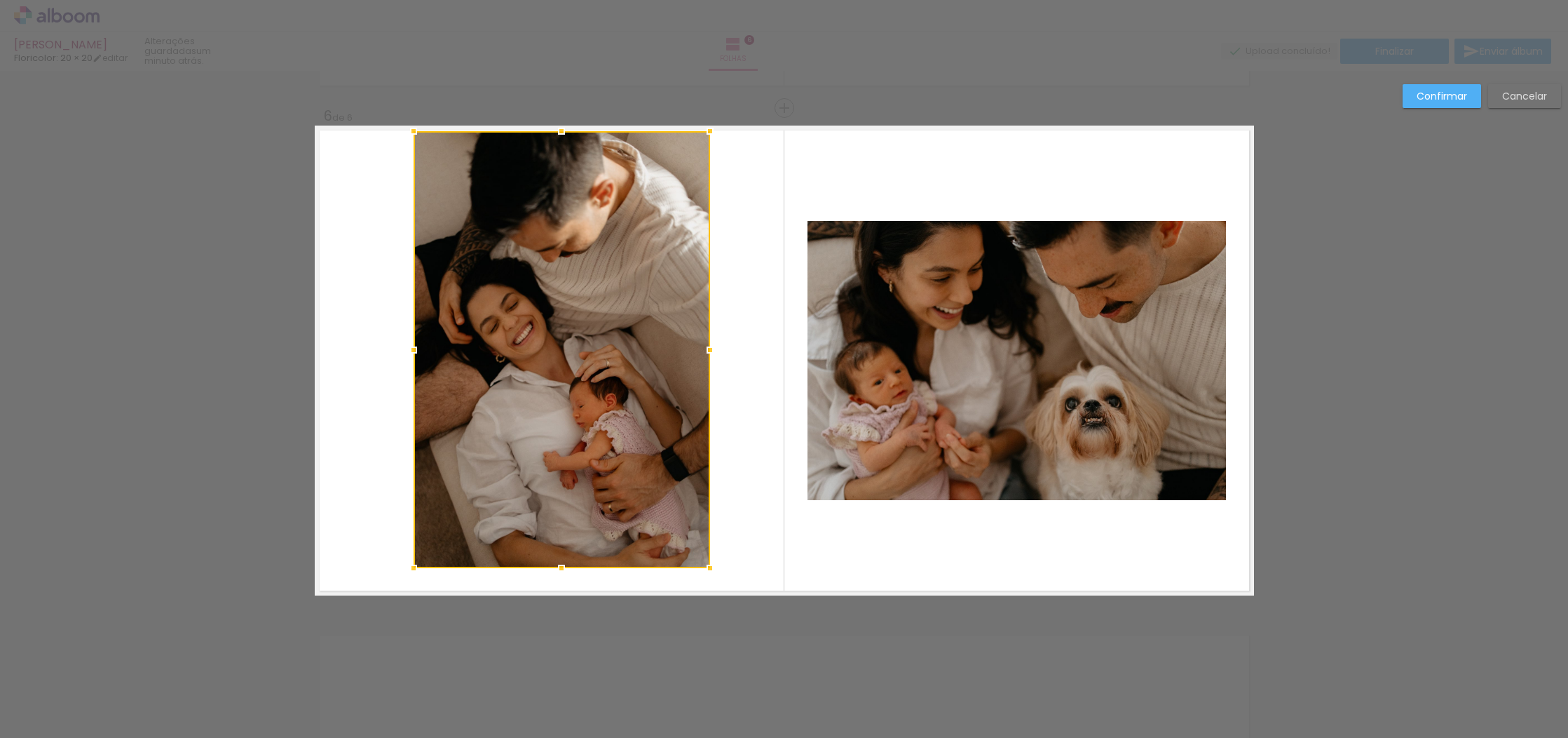
drag, startPoint x: 691, startPoint y: 155, endPoint x: 715, endPoint y: 134, distance: 31.9
click at [715, 134] on div at bounding box center [710, 131] width 28 height 28
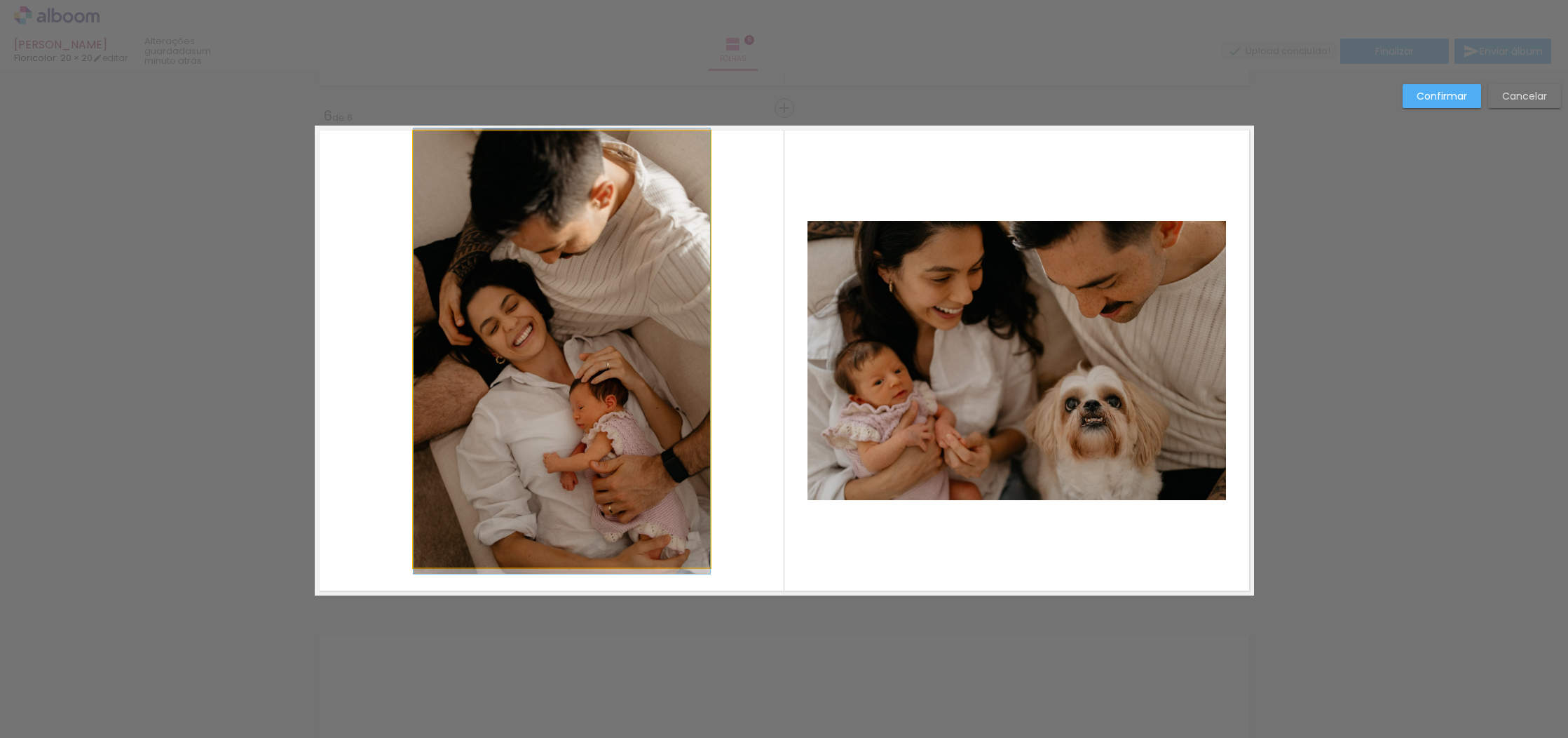
drag, startPoint x: 706, startPoint y: 565, endPoint x: 656, endPoint y: 497, distance: 84.4
click at [656, 498] on album-spread "6 de 6" at bounding box center [784, 360] width 940 height 470
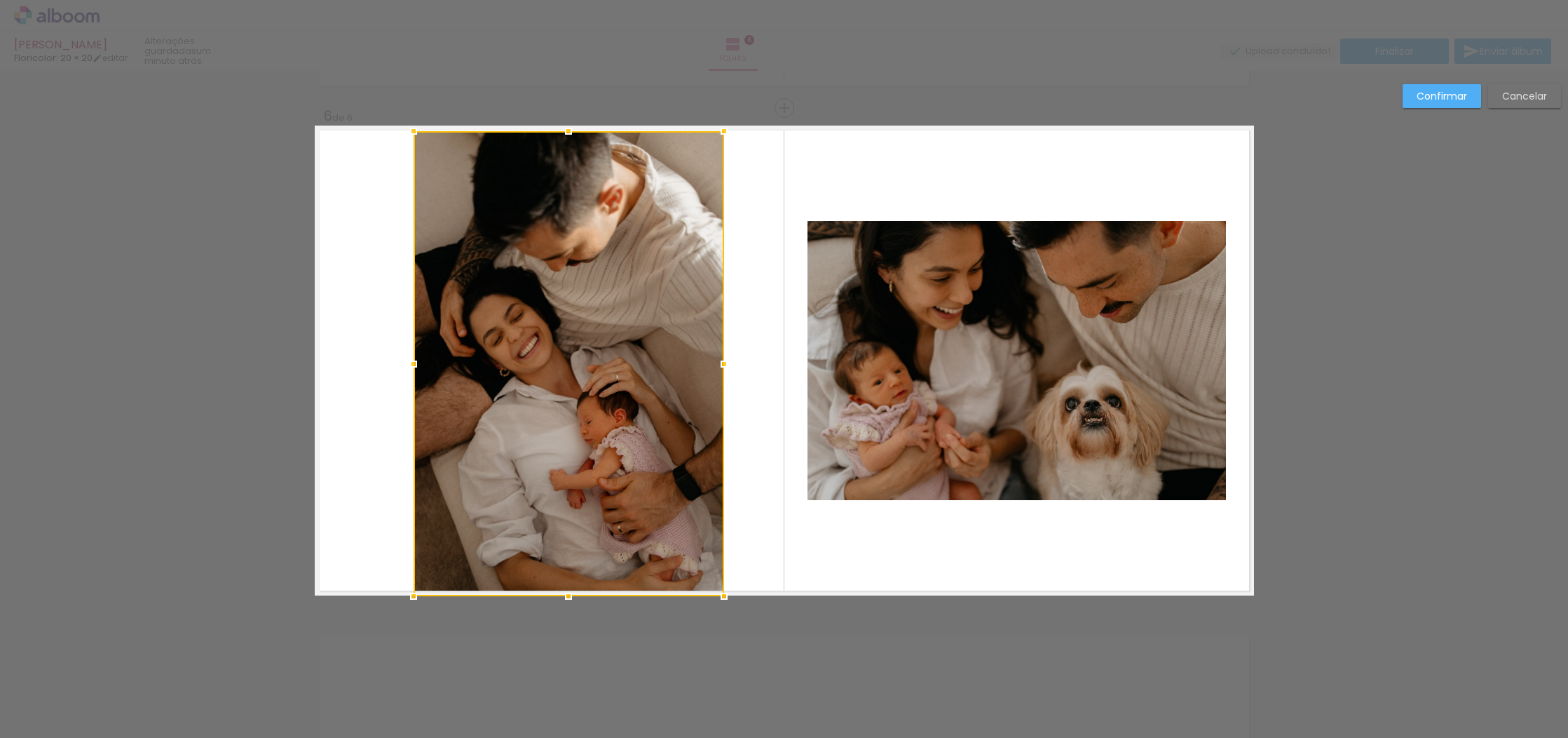
drag, startPoint x: 709, startPoint y: 568, endPoint x: 724, endPoint y: 593, distance: 29.2
click at [724, 593] on div at bounding box center [724, 596] width 28 height 28
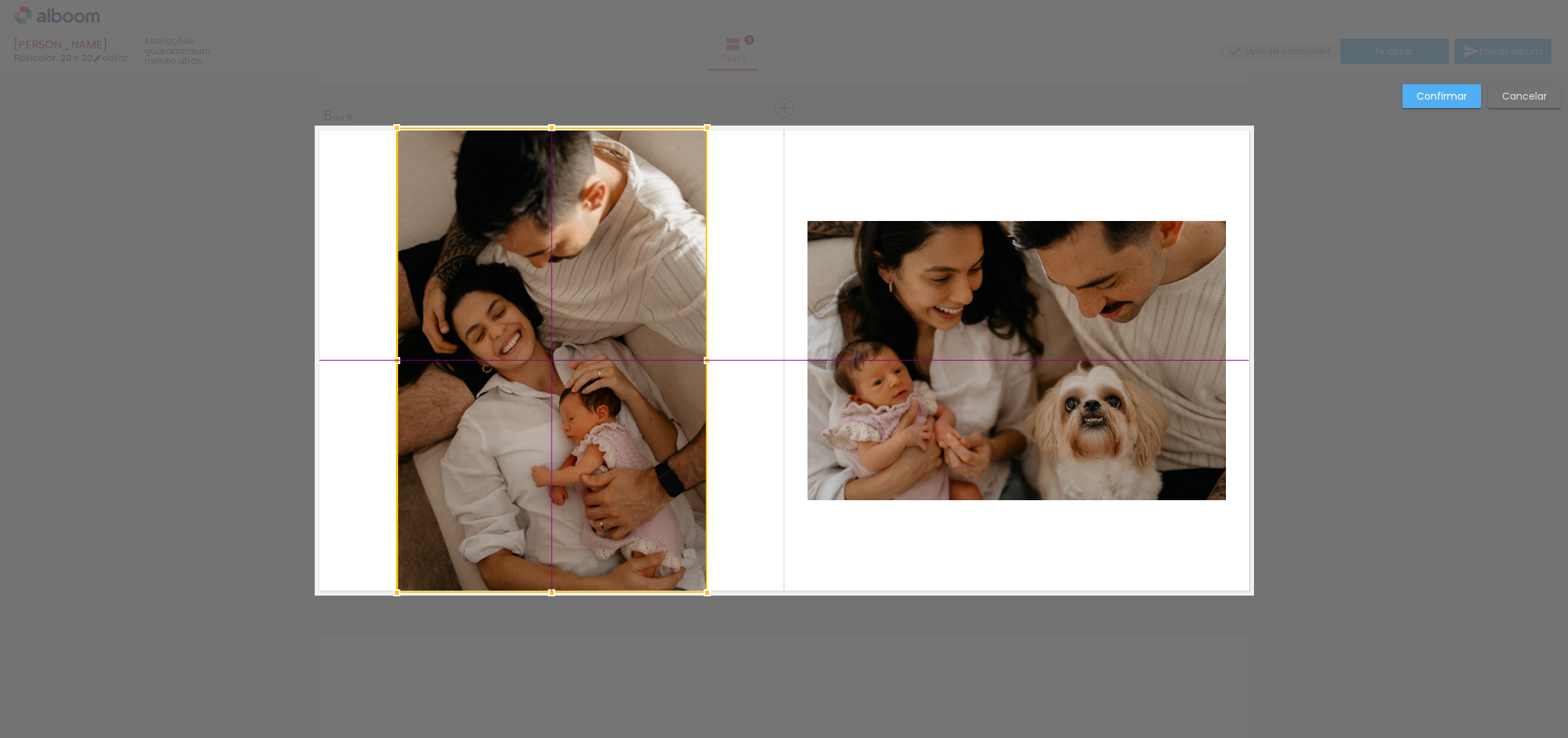
drag, startPoint x: 574, startPoint y: 324, endPoint x: 559, endPoint y: 322, distance: 15.1
click at [559, 322] on div at bounding box center [552, 359] width 311 height 465
click at [0, 0] on slot "Confirmar" at bounding box center [0, 0] width 0 height 0
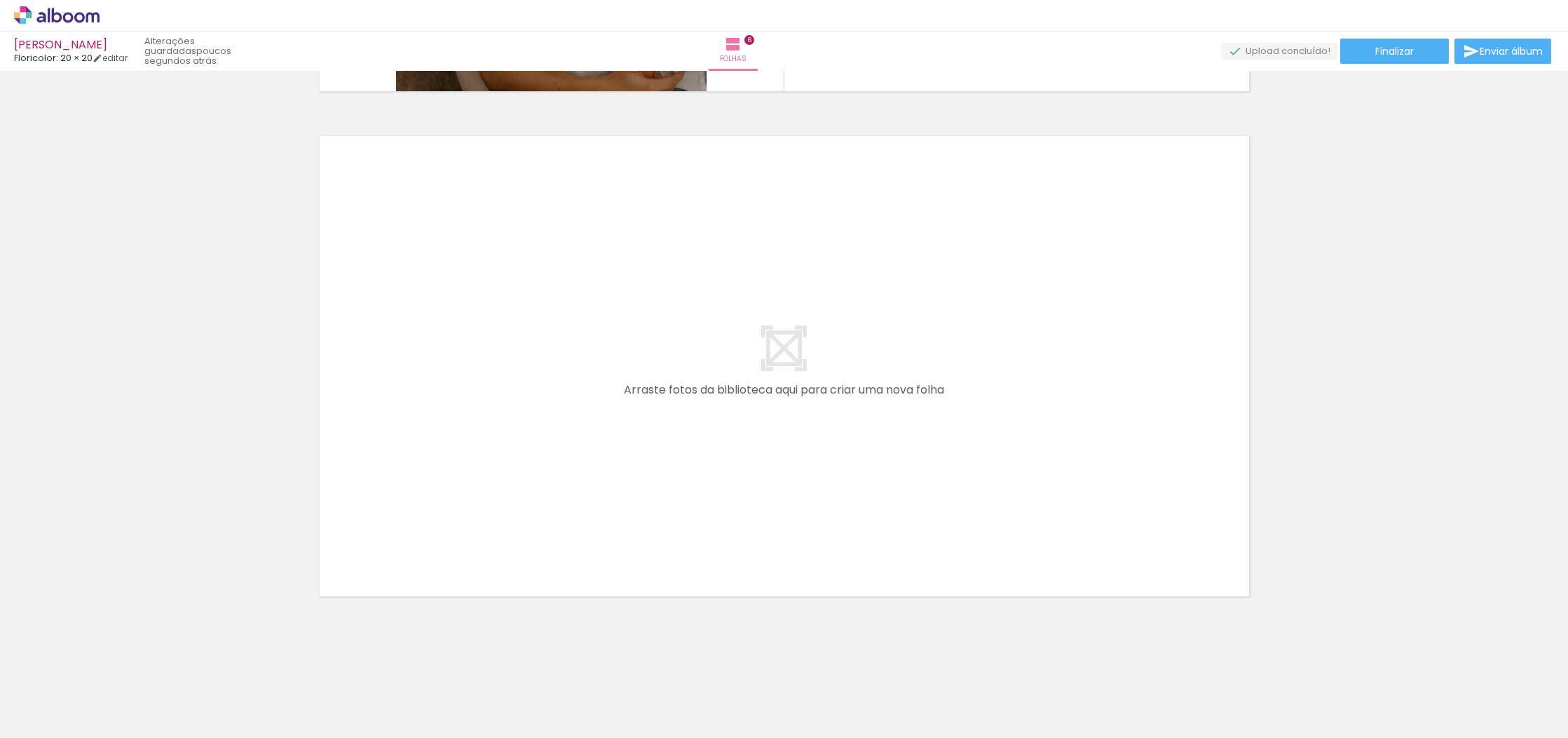
scroll to position [0, 0]
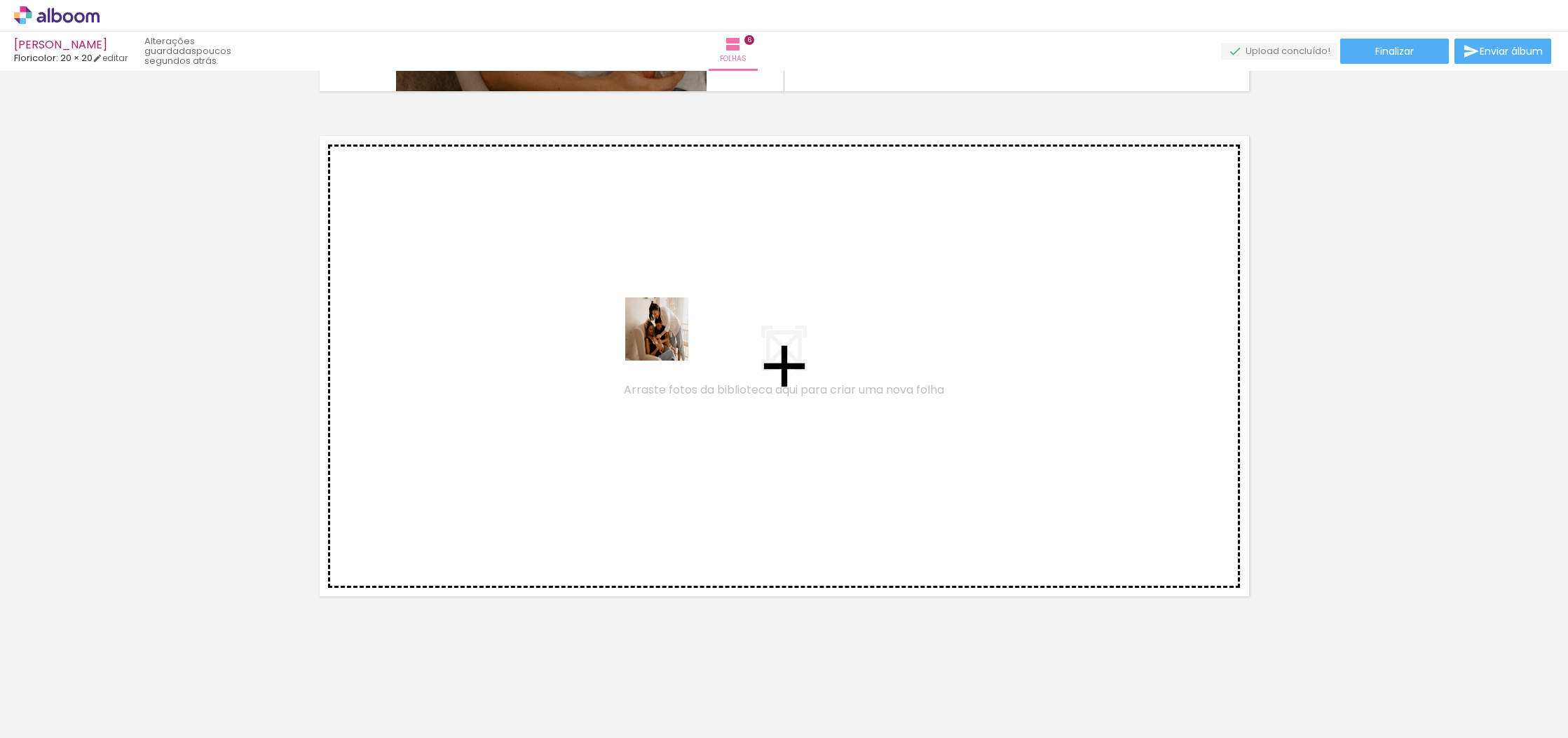
drag, startPoint x: 829, startPoint y: 706, endPoint x: 667, endPoint y: 337, distance: 403.0
click at [667, 337] on quentale-workspace at bounding box center [784, 369] width 1568 height 738
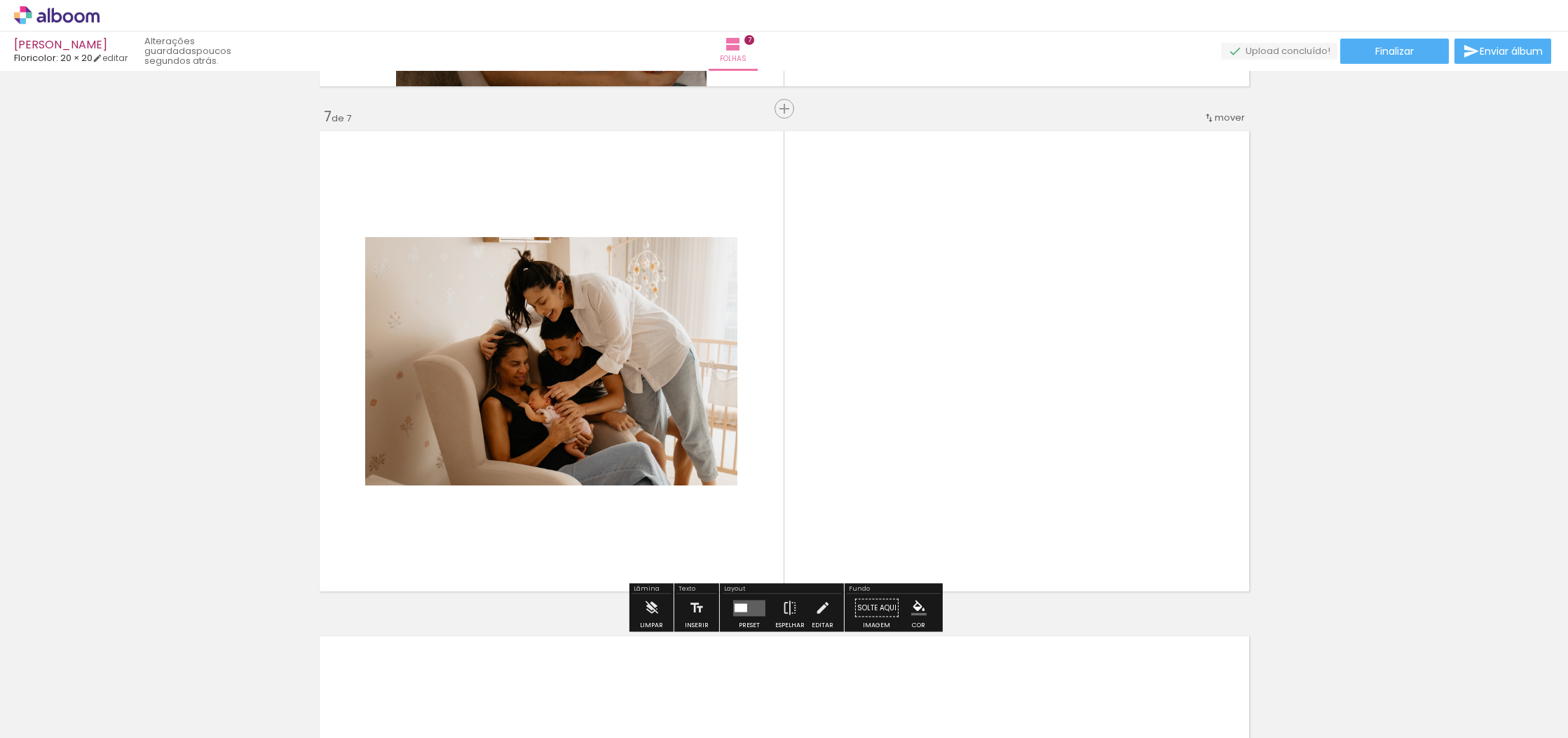
scroll to position [3015, 0]
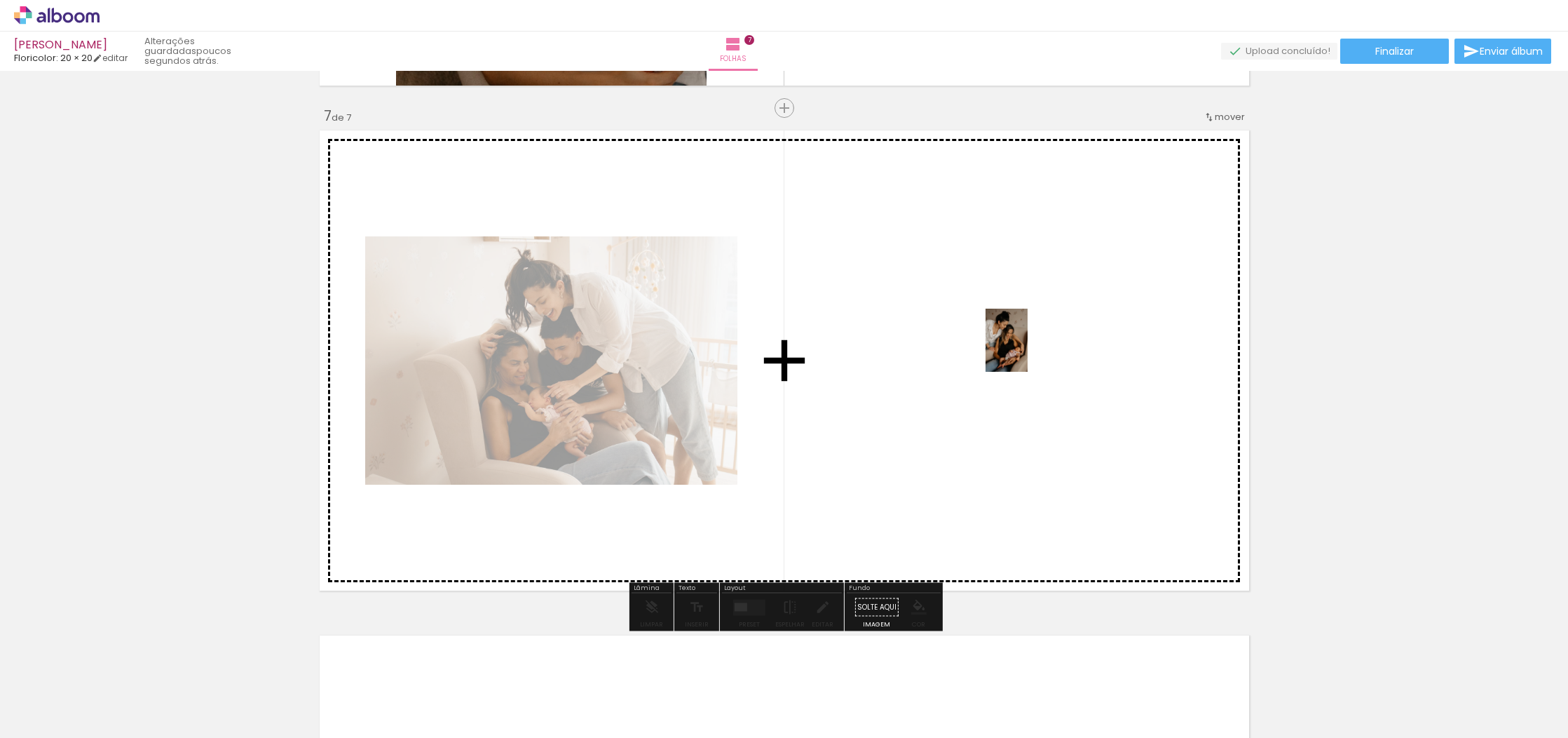
drag, startPoint x: 897, startPoint y: 707, endPoint x: 1028, endPoint y: 351, distance: 379.3
click at [1028, 351] on quentale-workspace at bounding box center [784, 369] width 1568 height 738
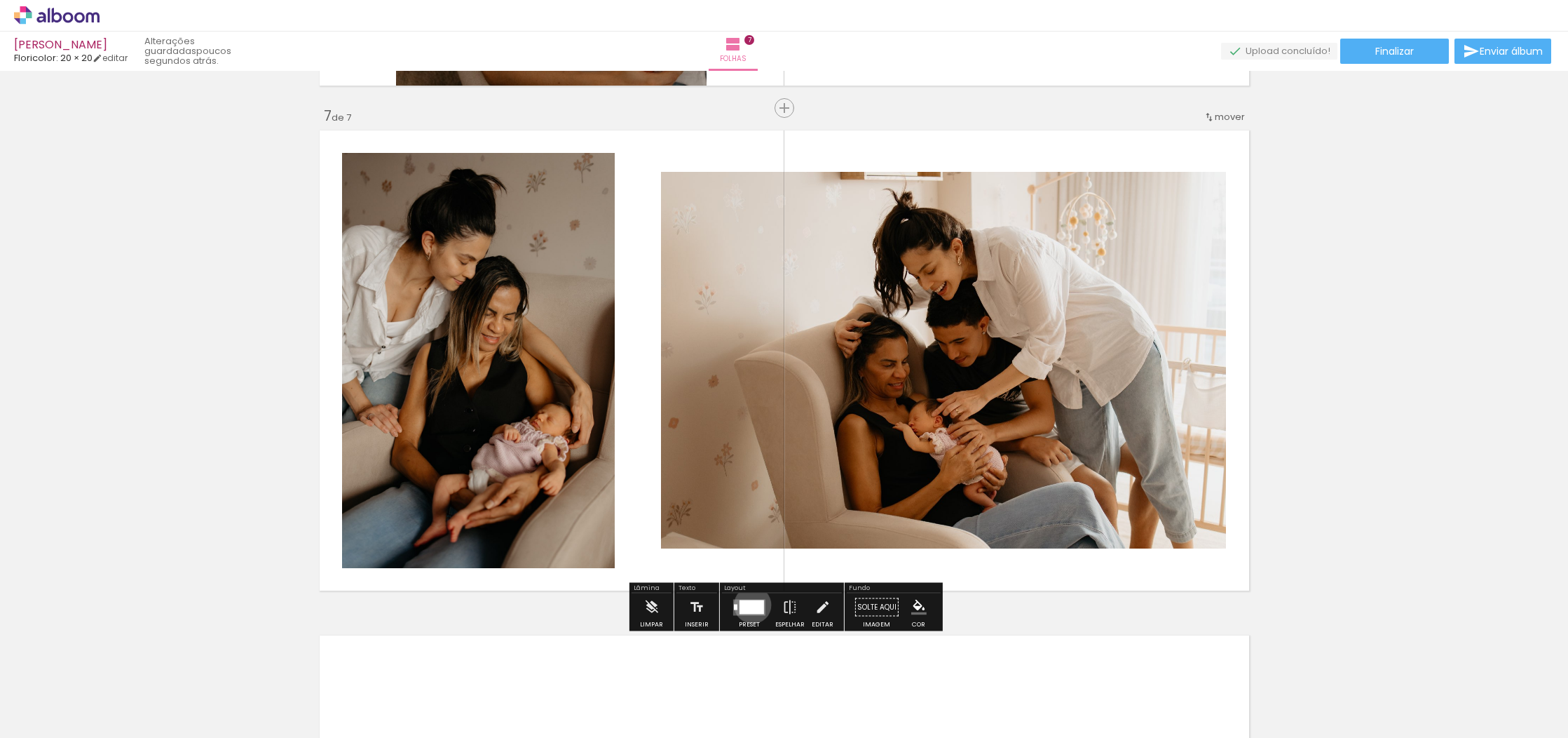
click at [749, 604] on div at bounding box center [751, 607] width 24 height 14
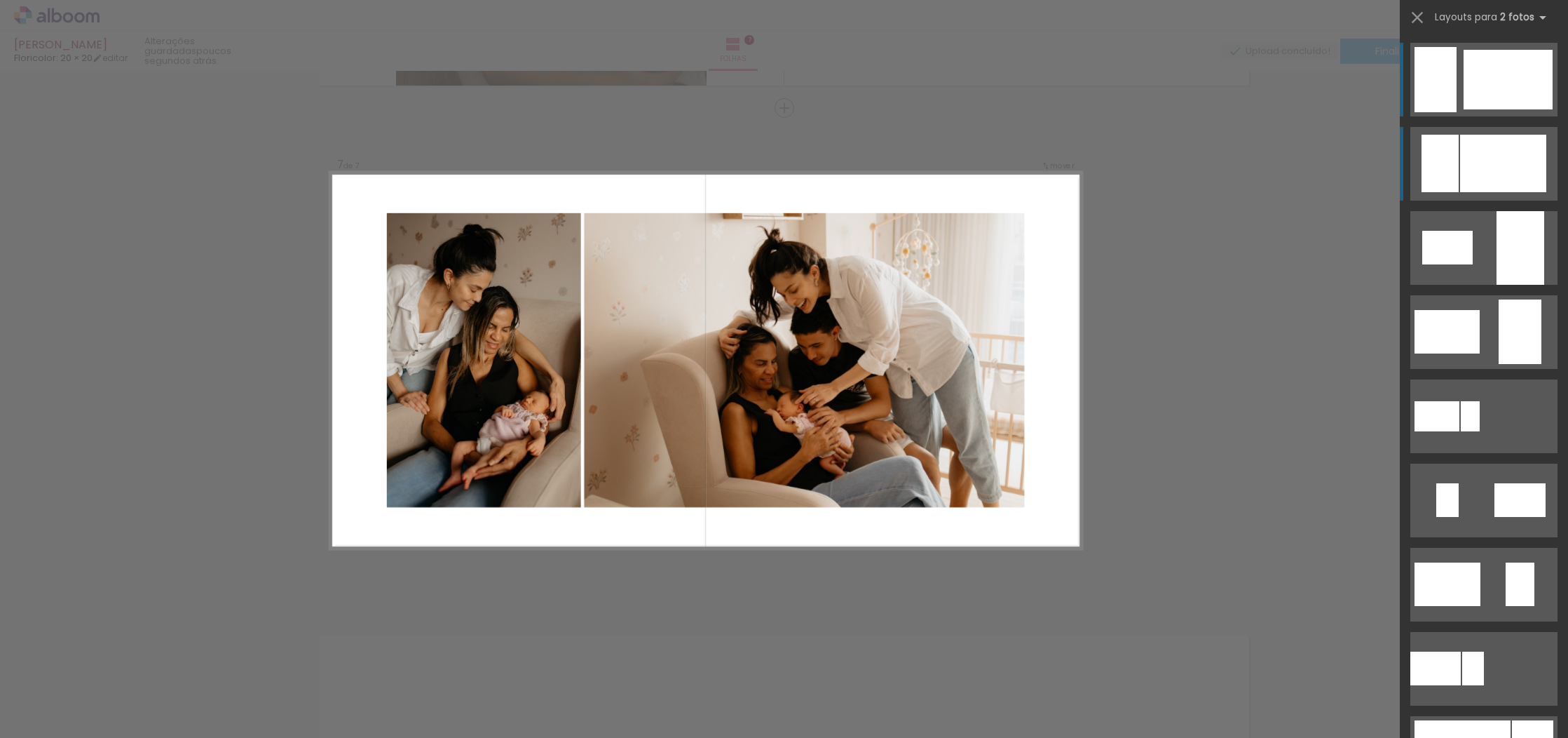
scroll to position [0, 0]
click at [1491, 175] on div at bounding box center [1504, 163] width 86 height 57
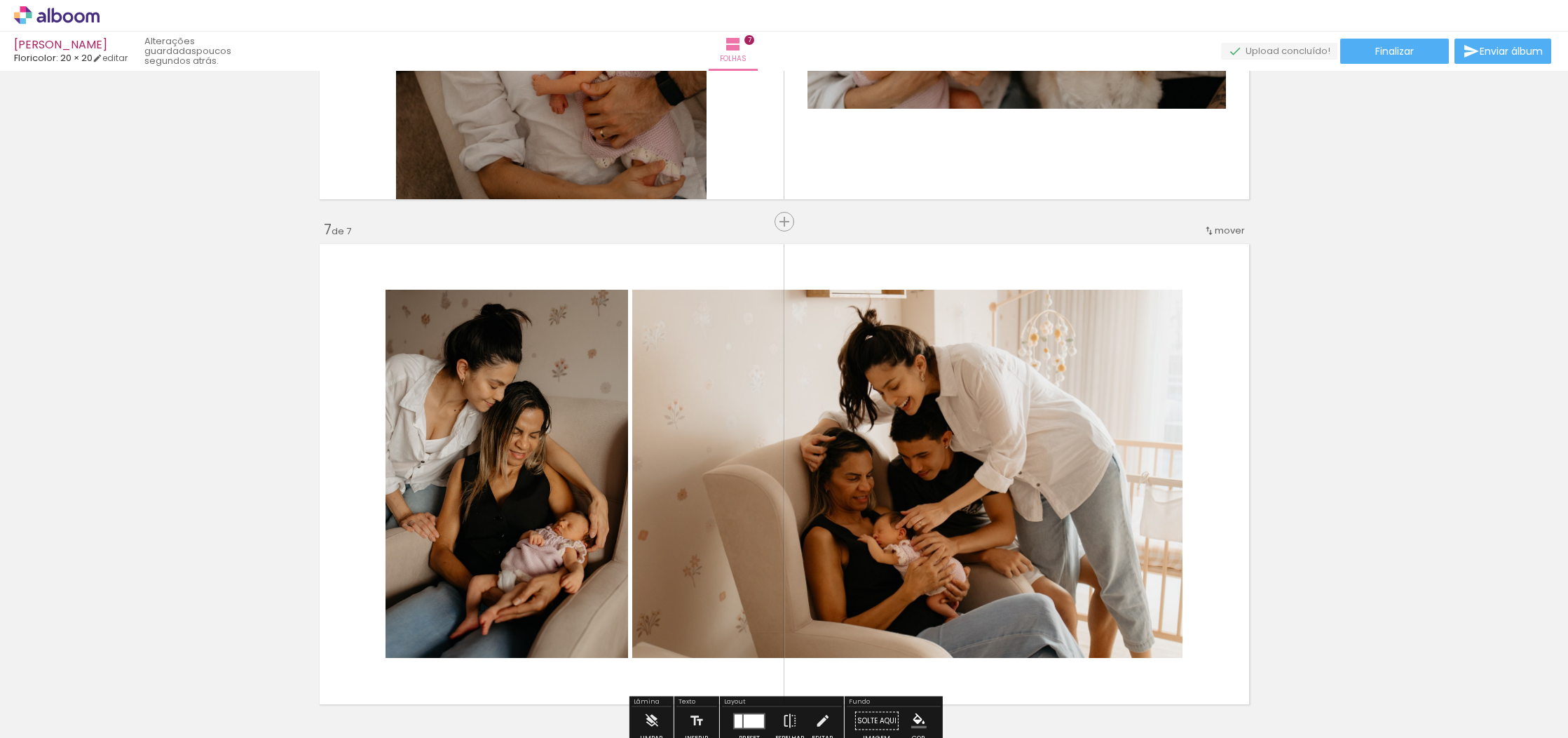
scroll to position [2998, 0]
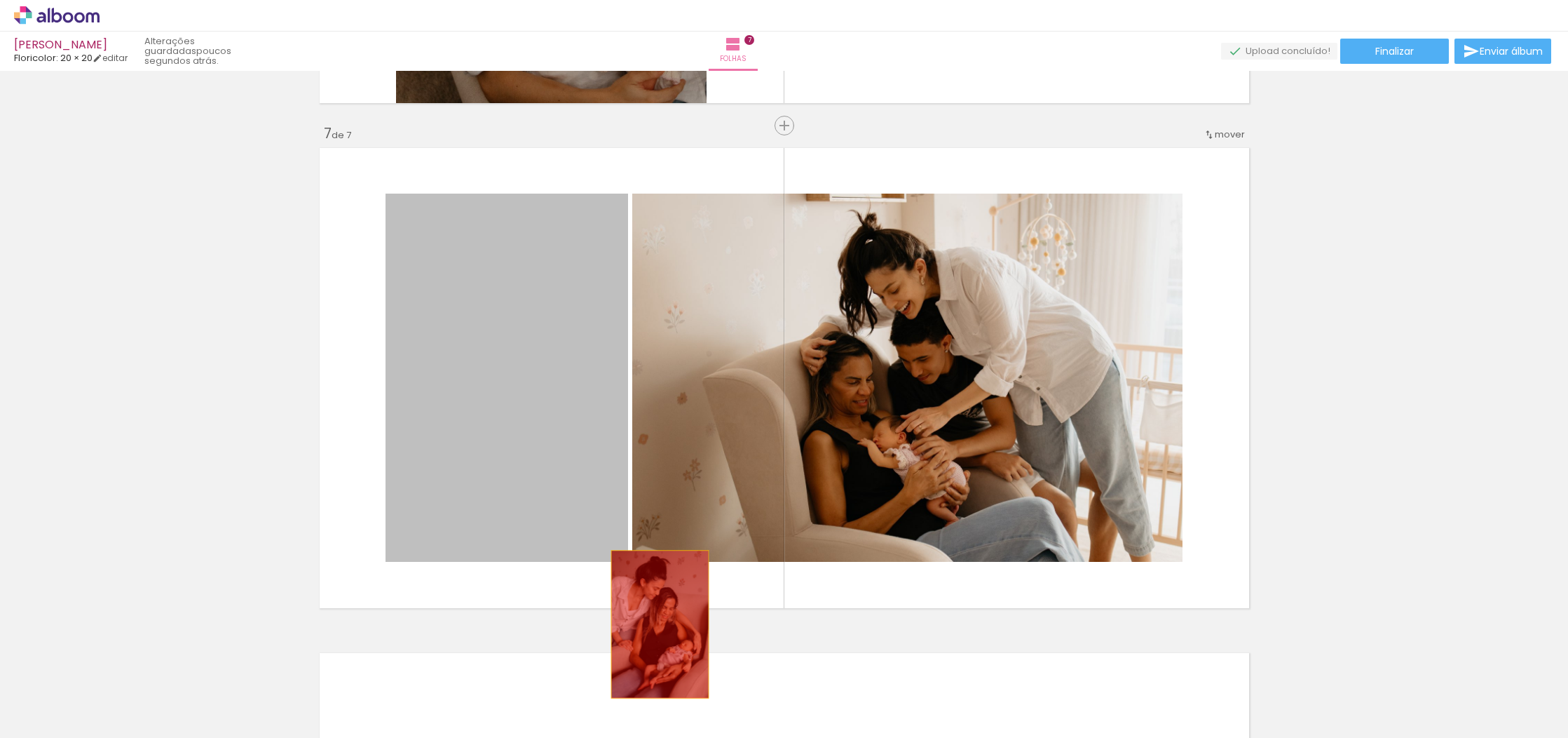
drag, startPoint x: 542, startPoint y: 379, endPoint x: 660, endPoint y: 625, distance: 272.8
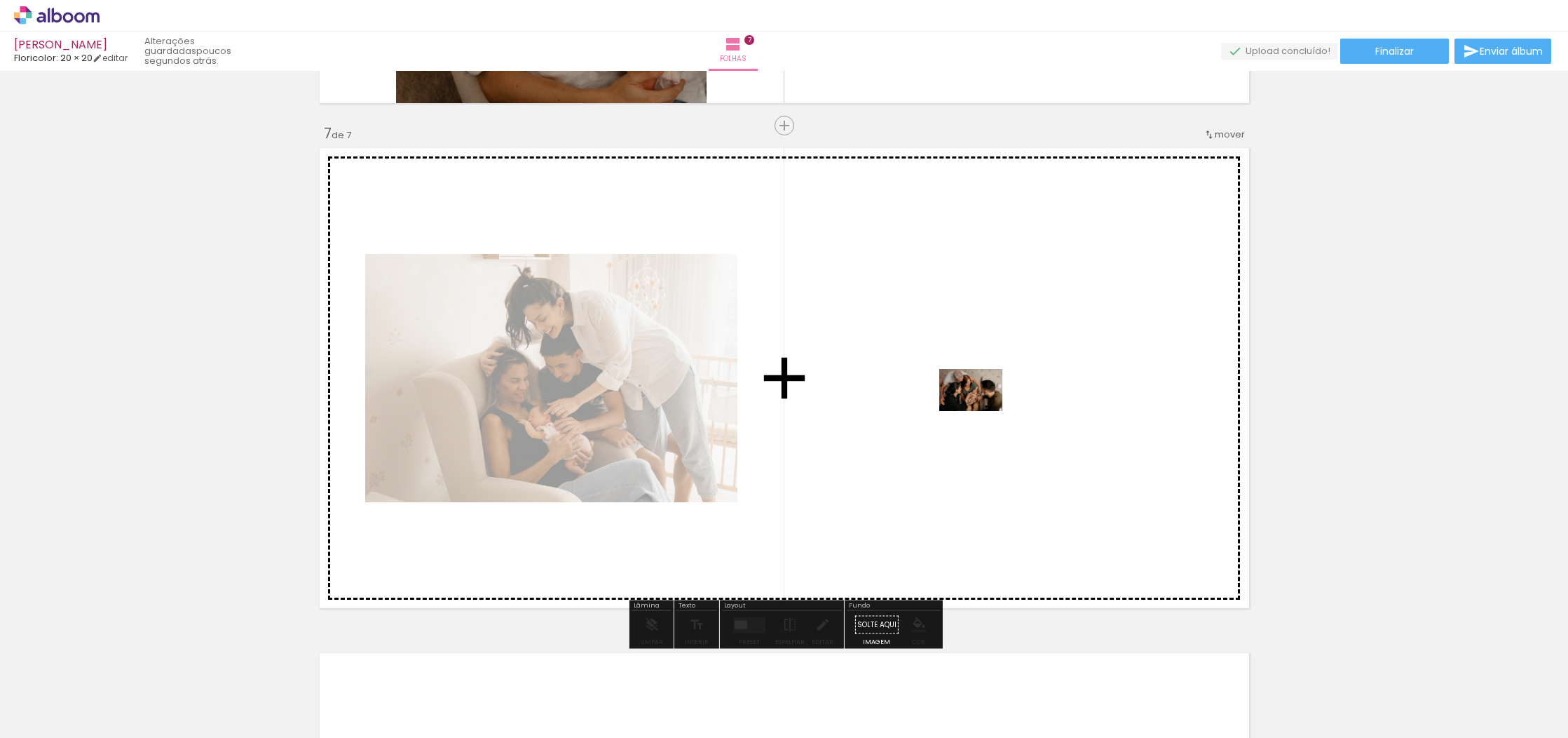
drag, startPoint x: 1294, startPoint y: 704, endPoint x: 981, endPoint y: 410, distance: 429.4
click at [981, 410] on quentale-workspace at bounding box center [784, 369] width 1568 height 738
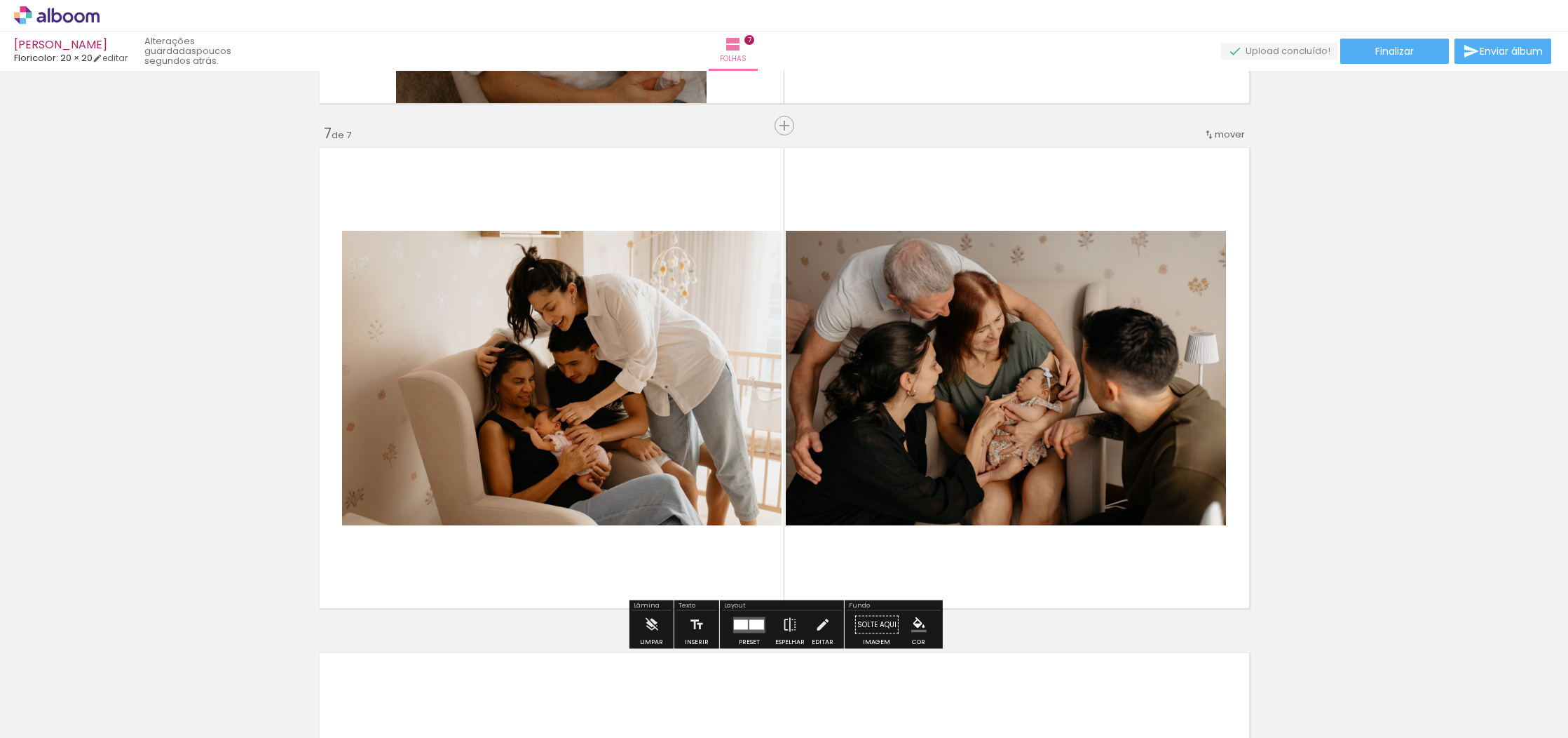
click at [734, 625] on div at bounding box center [741, 624] width 14 height 10
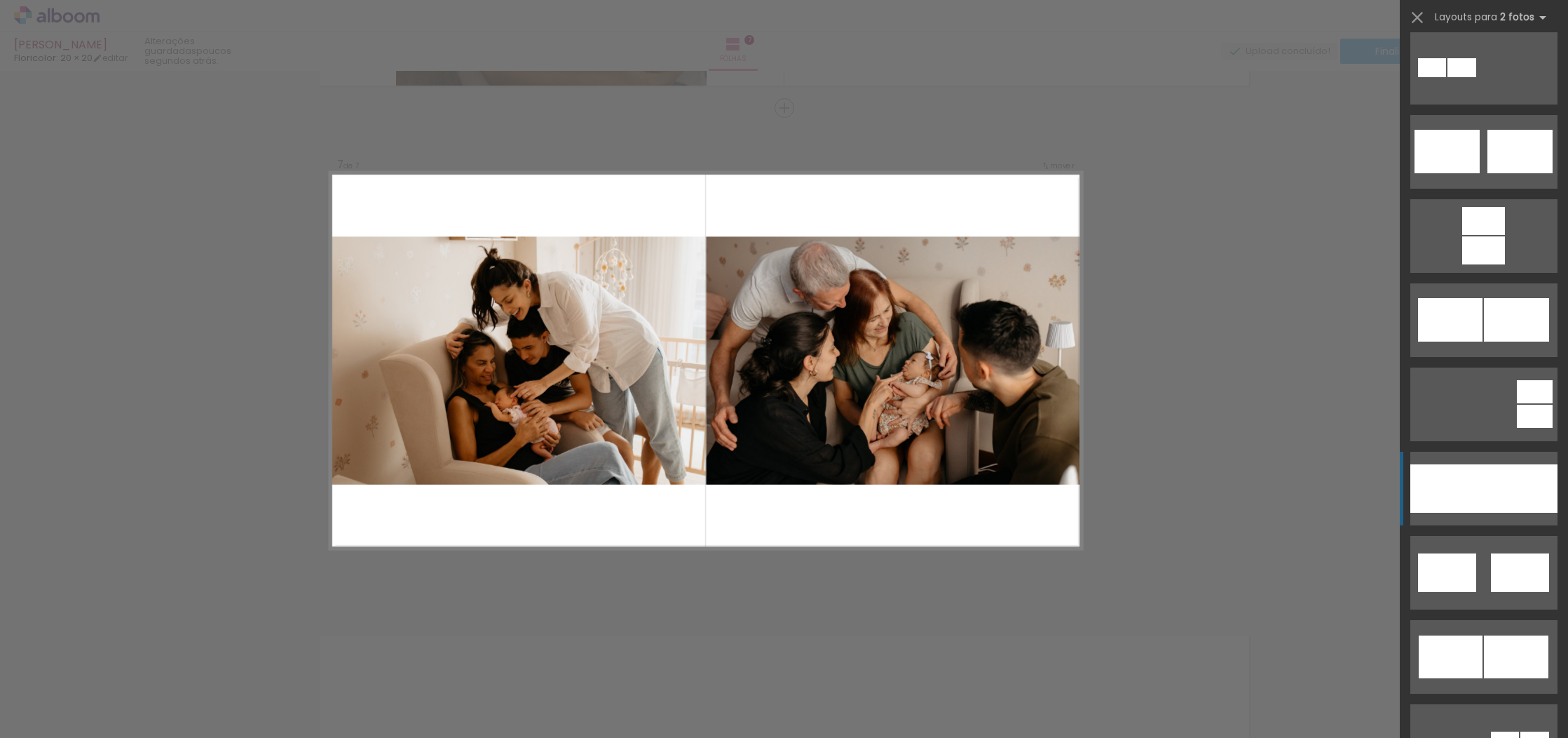
scroll to position [518, 0]
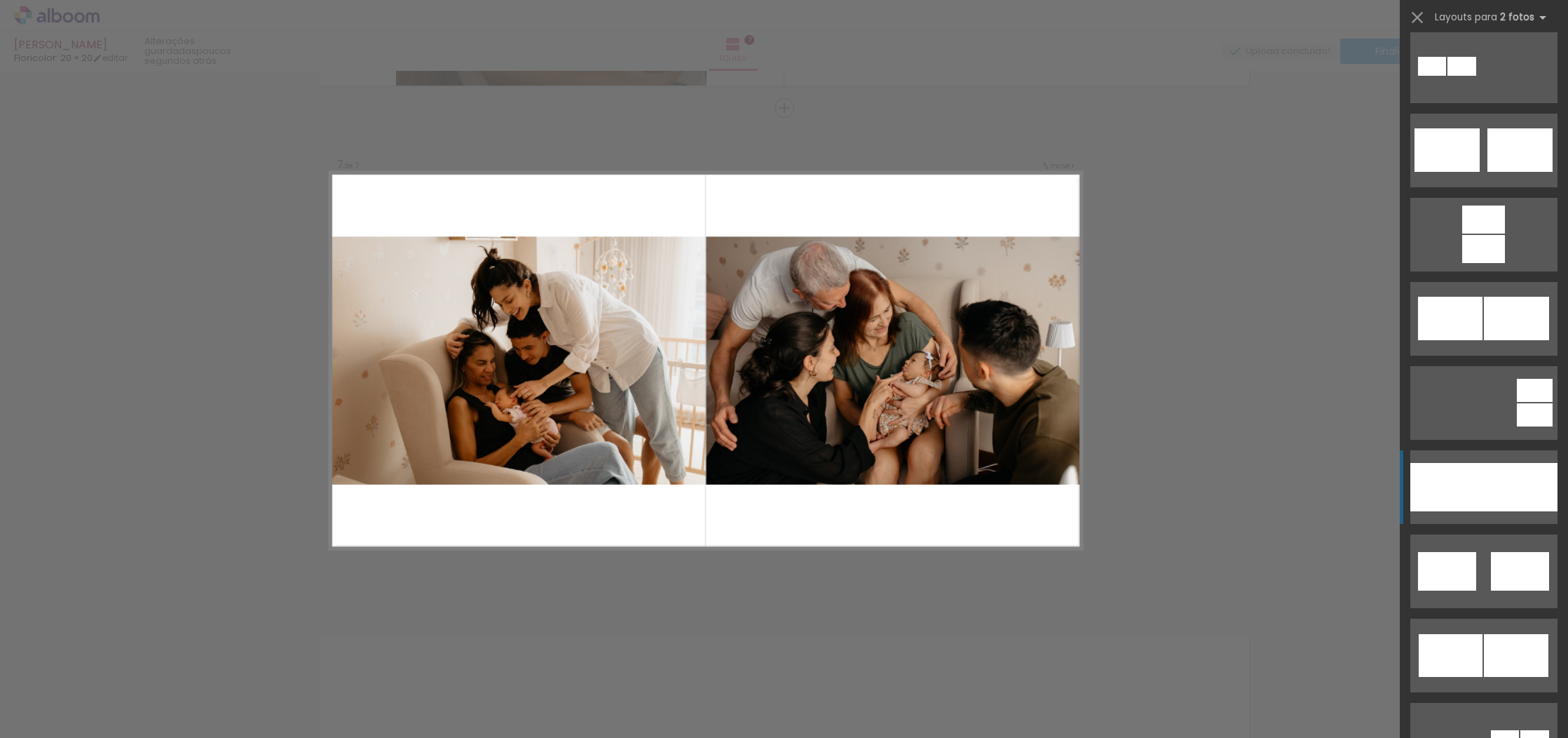
click at [1495, 487] on div at bounding box center [1521, 487] width 74 height 49
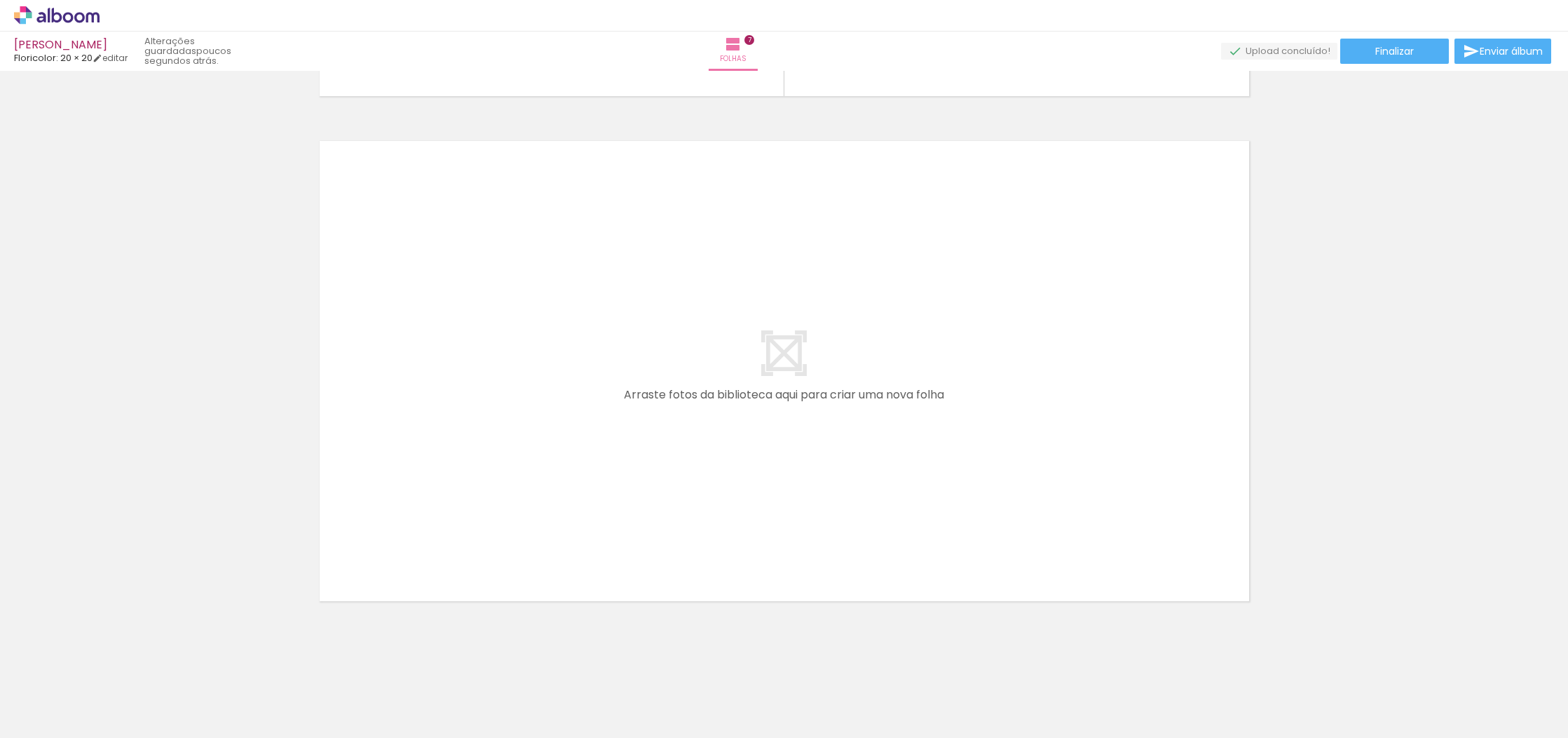
scroll to position [3513, 0]
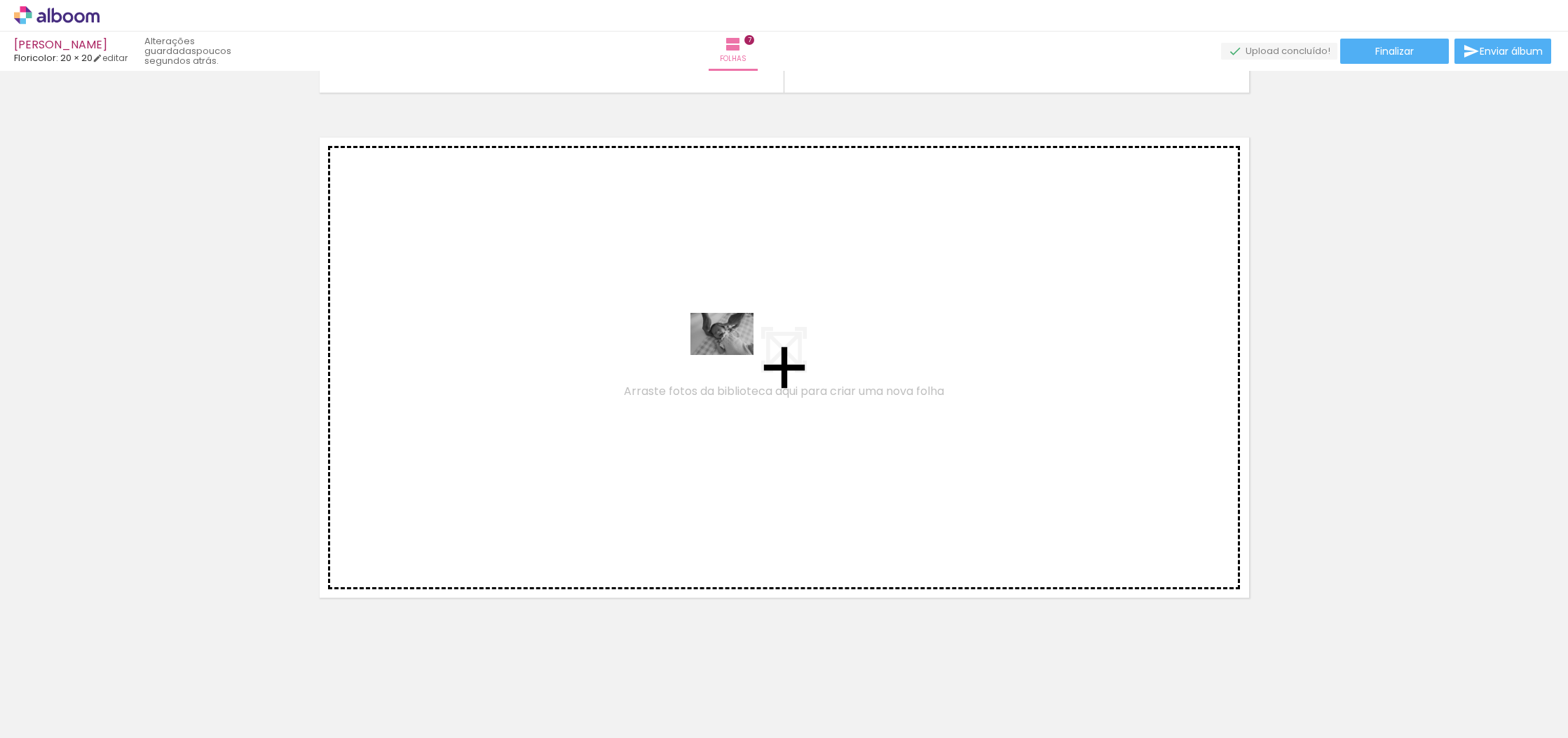
drag, startPoint x: 1223, startPoint y: 704, endPoint x: 733, endPoint y: 355, distance: 601.6
click at [733, 355] on quentale-workspace at bounding box center [784, 369] width 1568 height 738
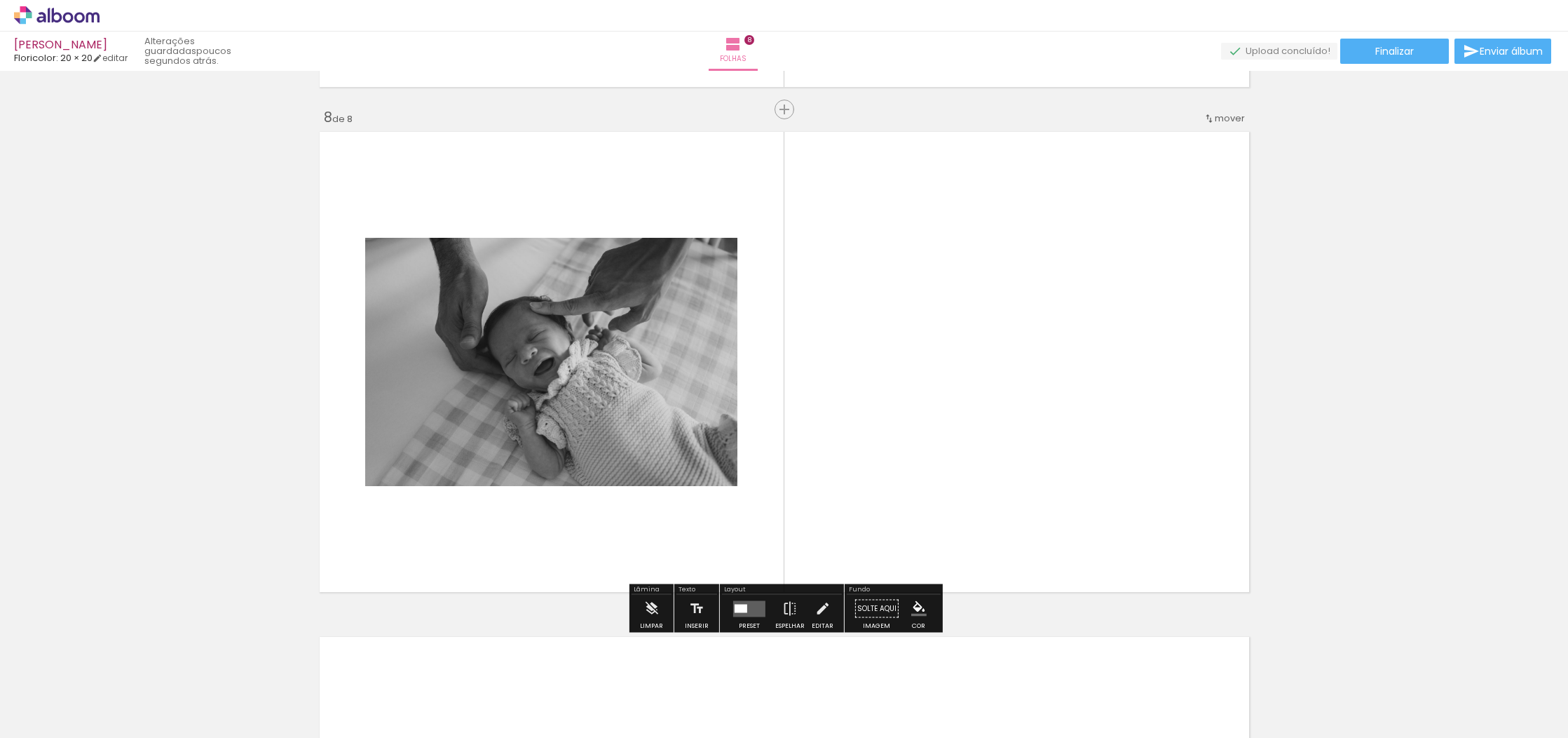
scroll to position [3520, 0]
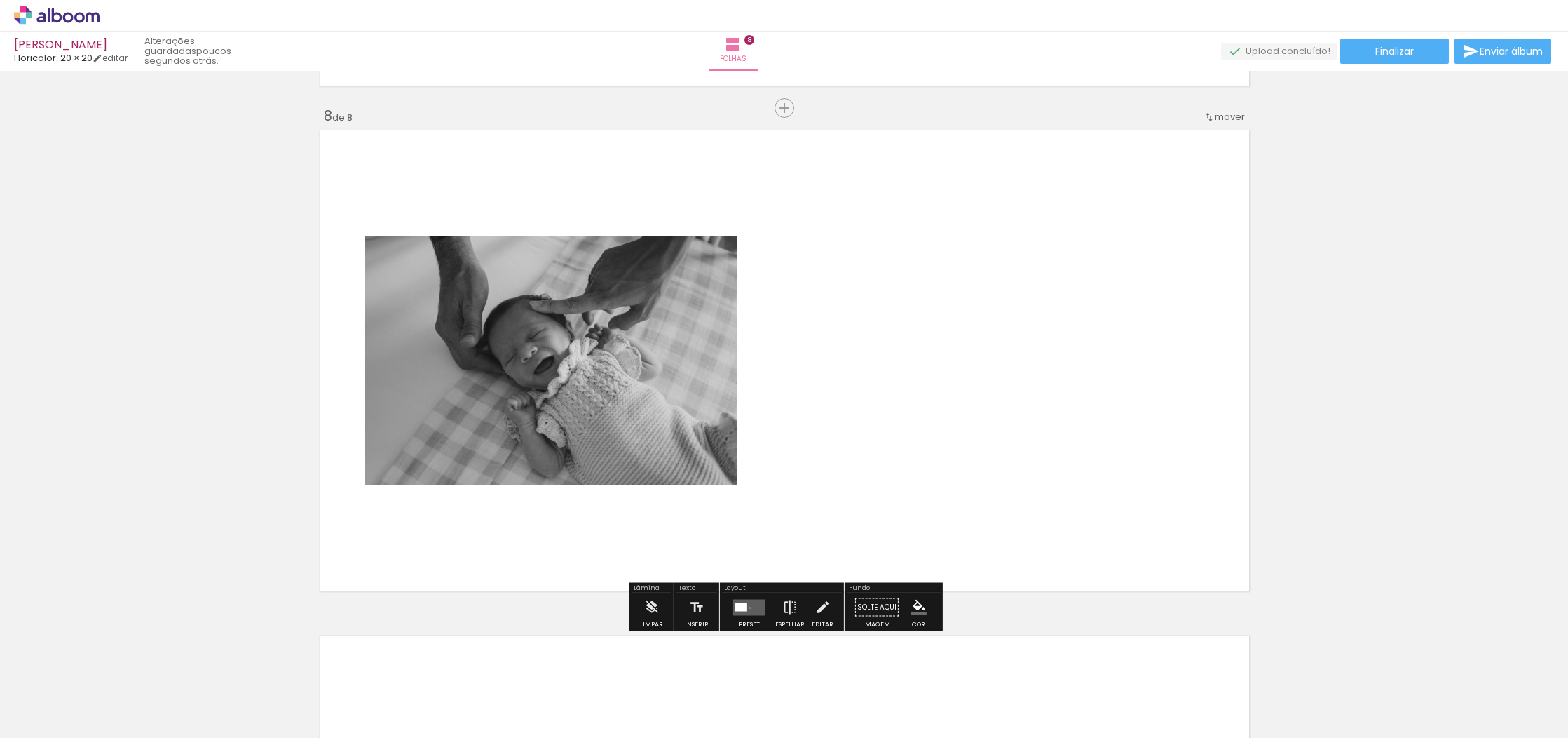
click at [746, 607] on quentale-layouter at bounding box center [749, 607] width 32 height 16
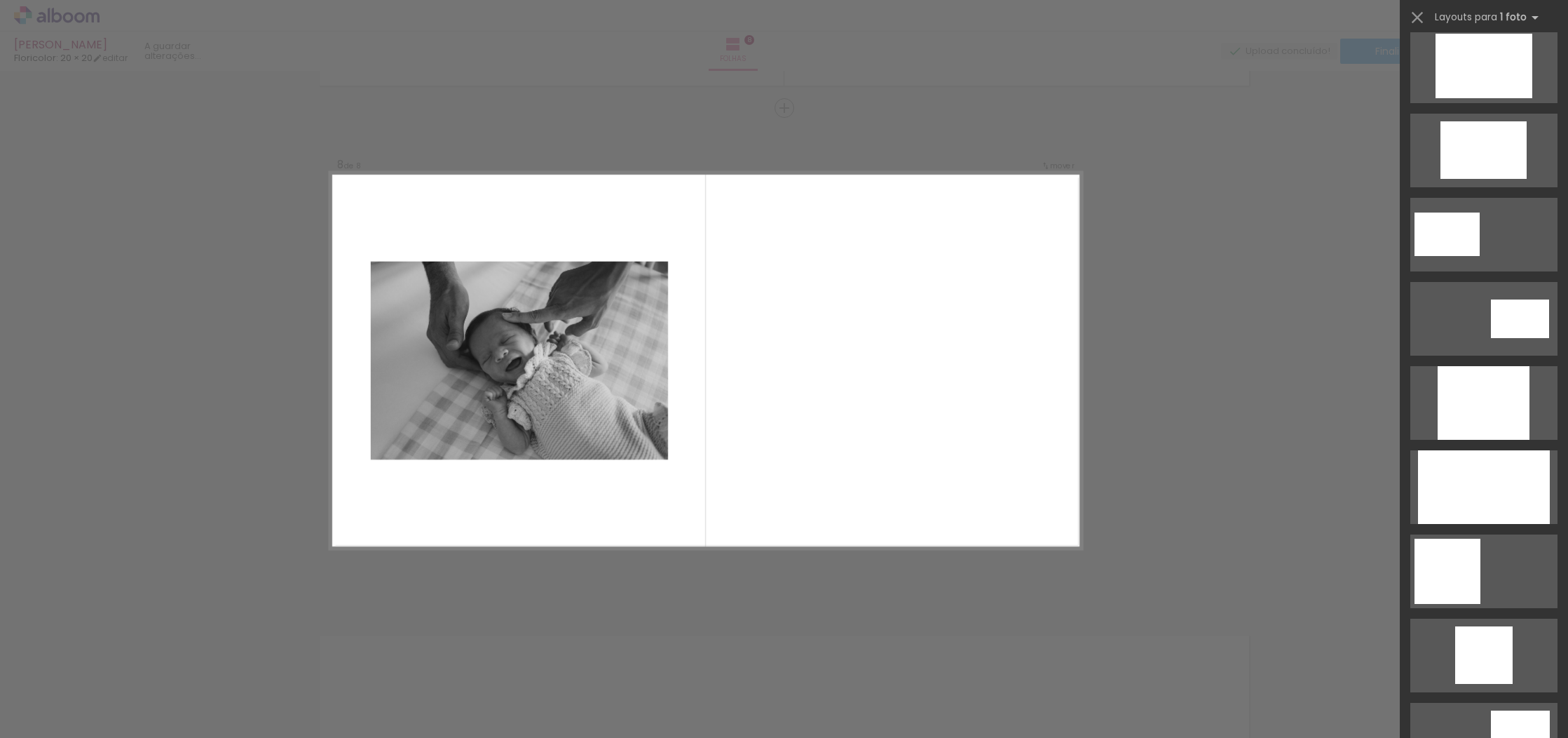
scroll to position [0, 0]
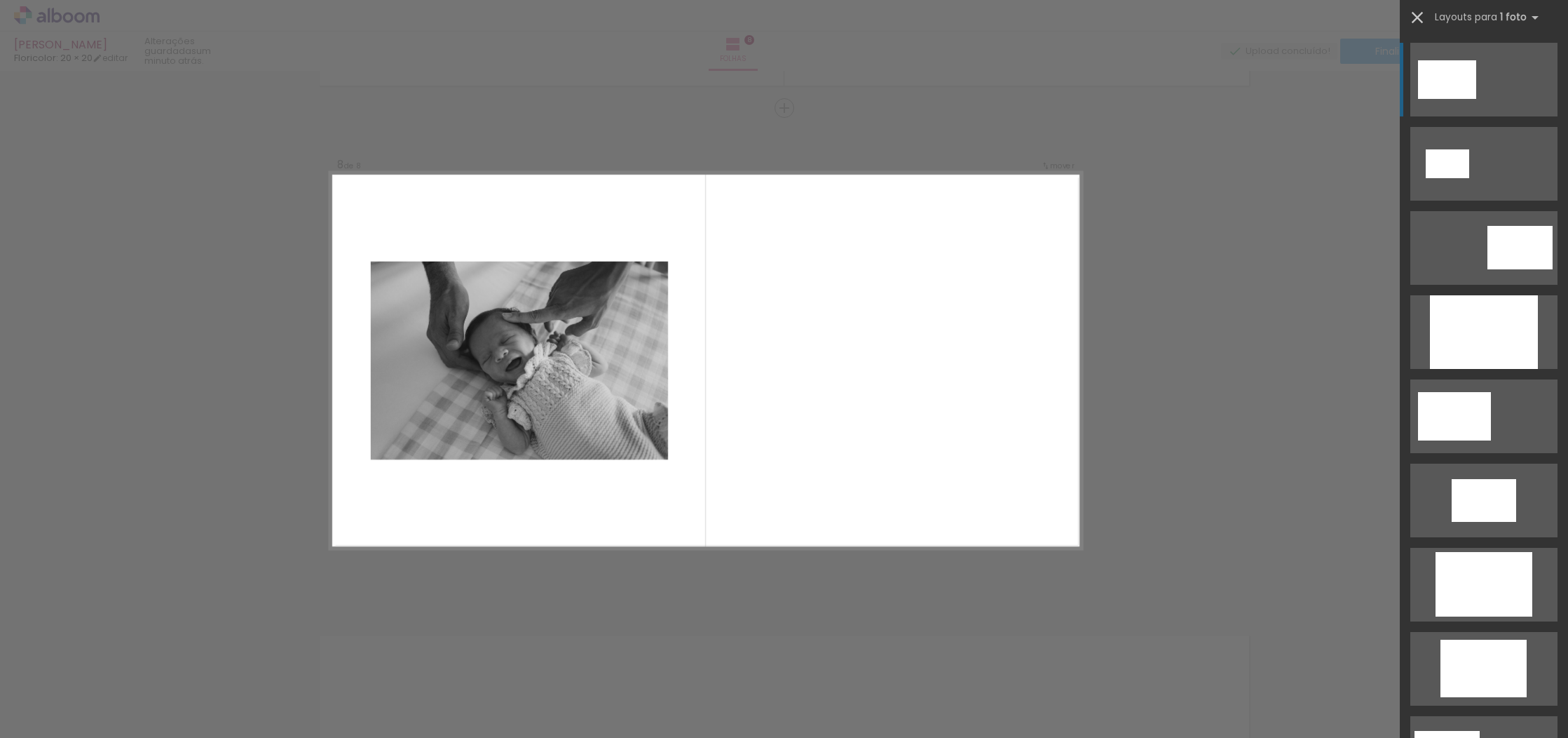
click at [1420, 21] on iron-icon at bounding box center [1417, 17] width 19 height 19
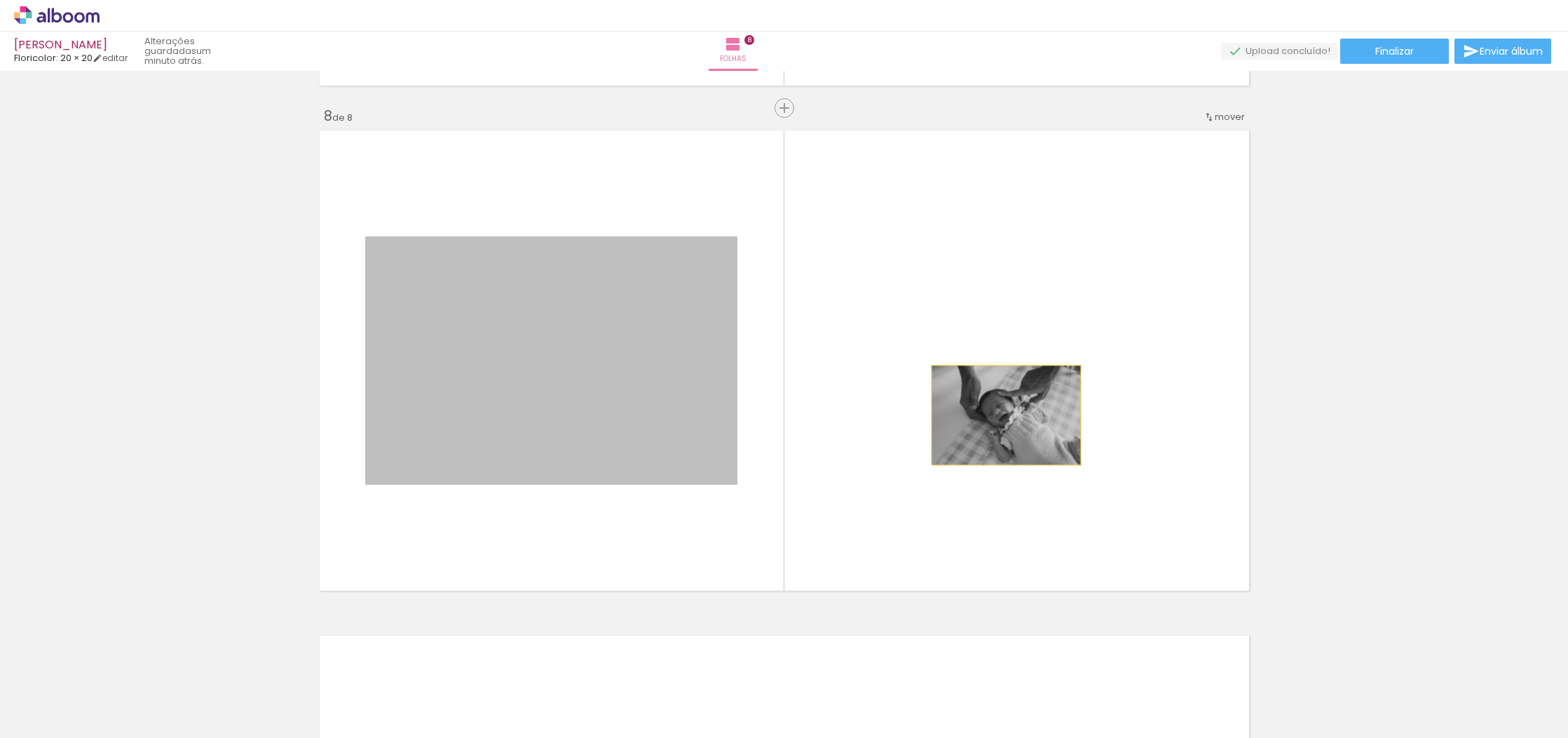
drag, startPoint x: 745, startPoint y: 402, endPoint x: 1100, endPoint y: 420, distance: 355.5
click at [1100, 420] on quentale-layouter at bounding box center [784, 360] width 940 height 470
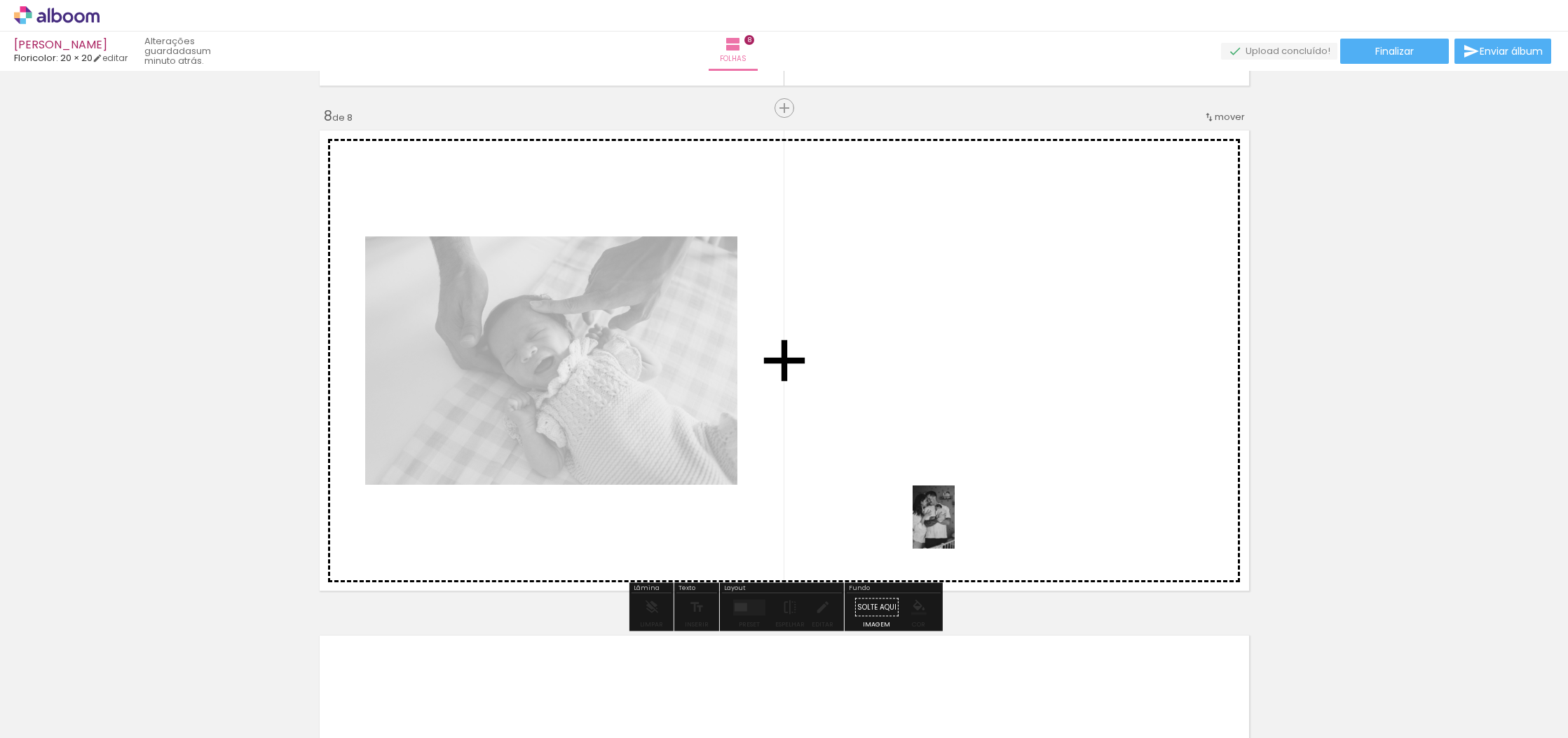
drag, startPoint x: 539, startPoint y: 696, endPoint x: 955, endPoint y: 528, distance: 448.6
click at [955, 528] on quentale-workspace at bounding box center [784, 369] width 1568 height 738
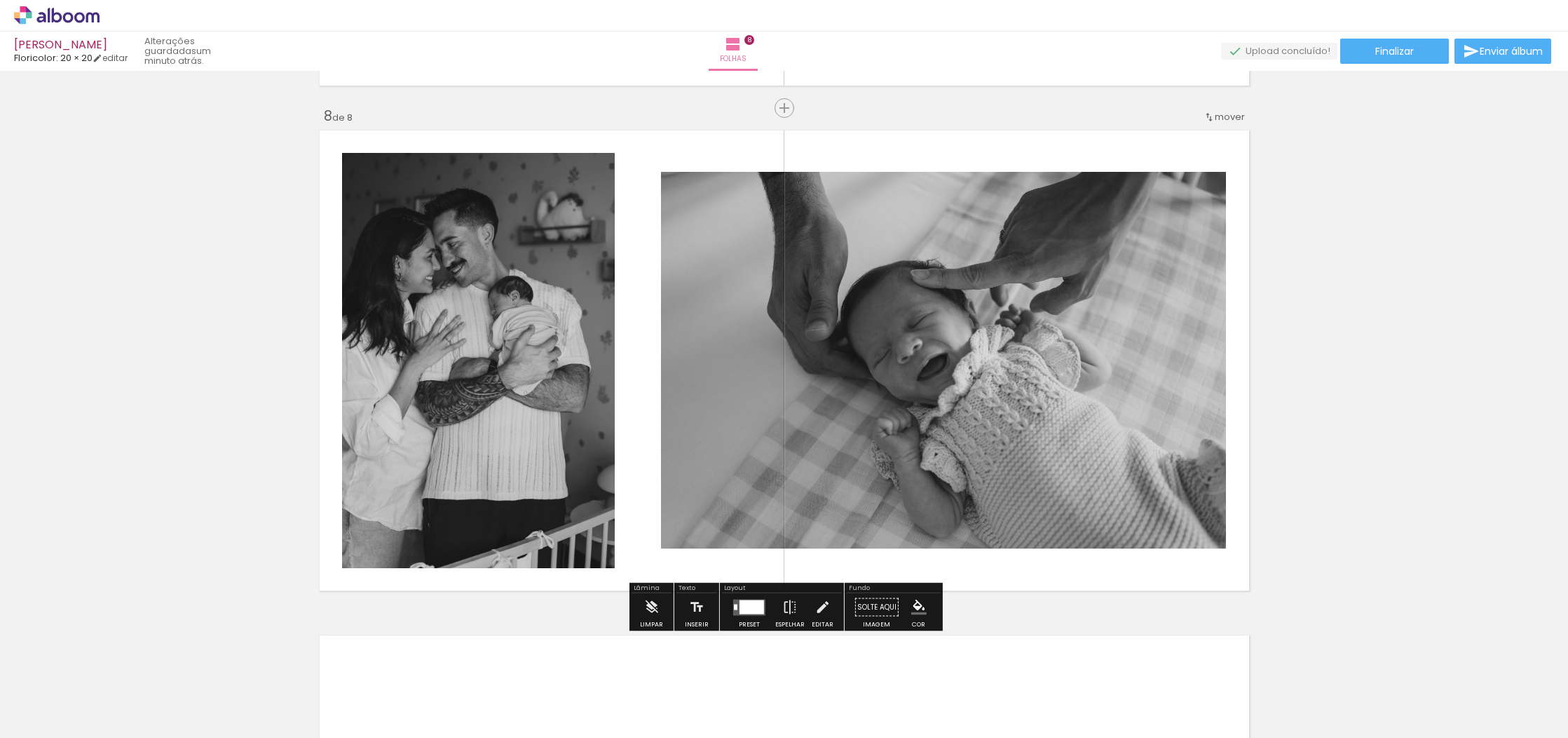
click at [752, 607] on div at bounding box center [751, 607] width 24 height 14
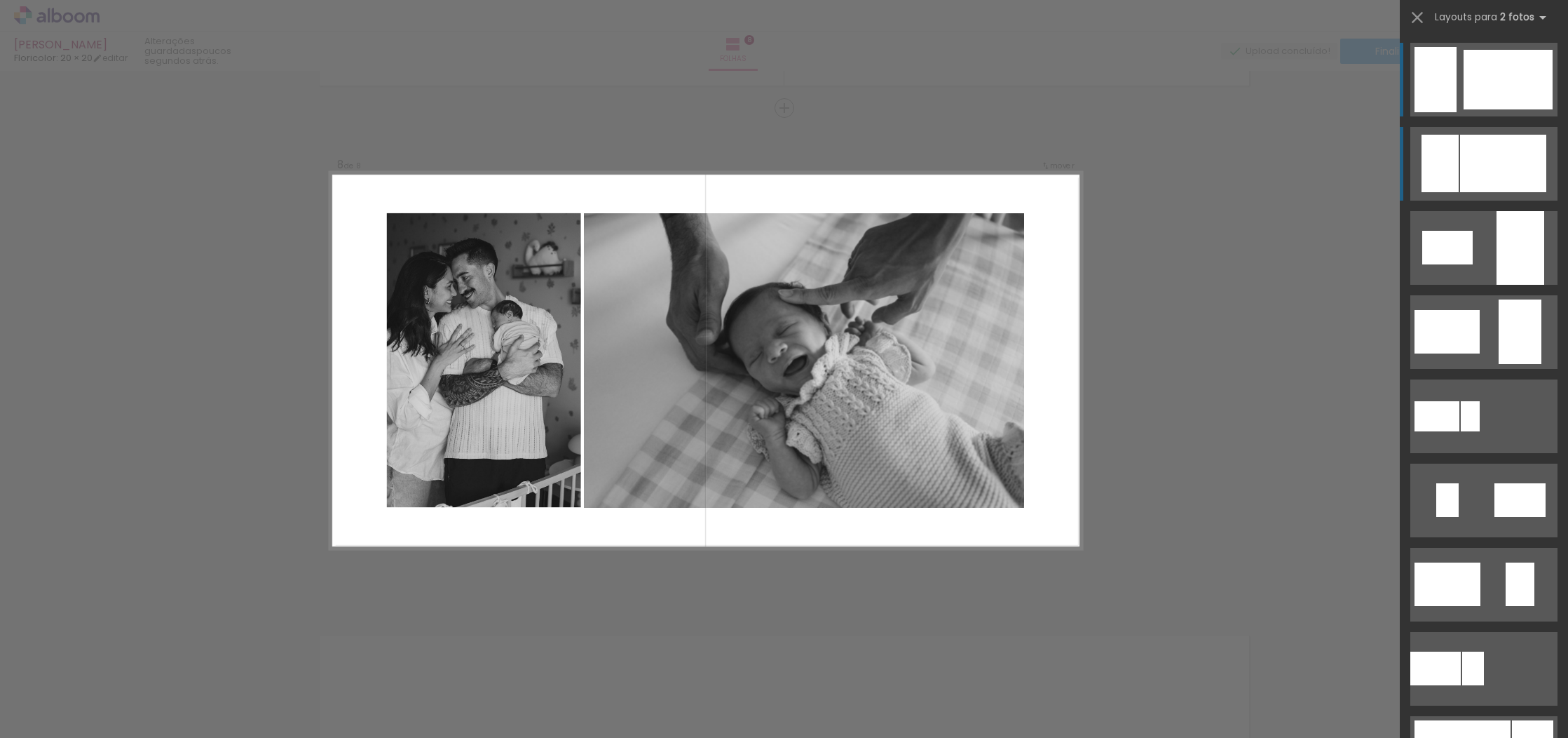
click at [1489, 157] on div at bounding box center [1504, 163] width 86 height 57
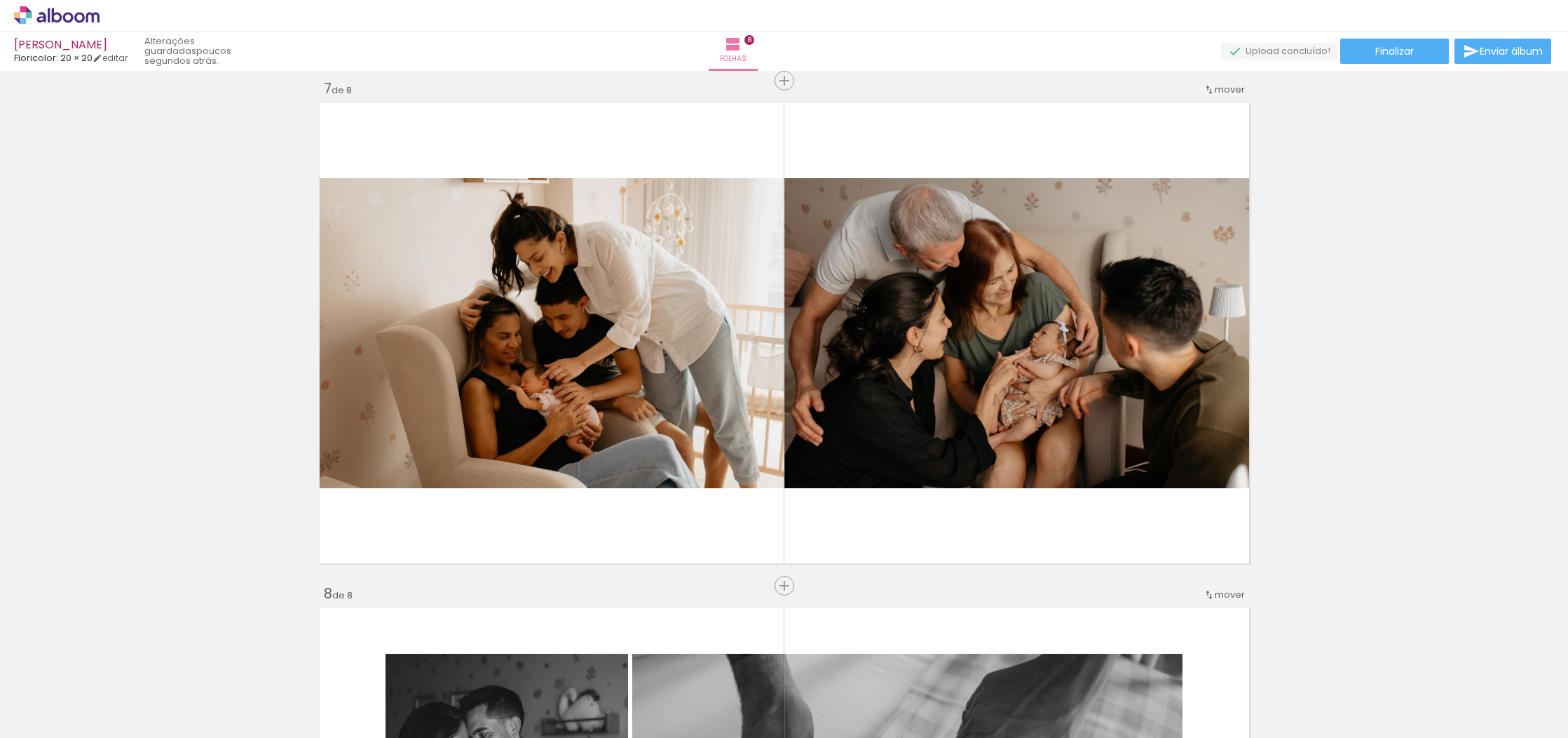
scroll to position [3042, 0]
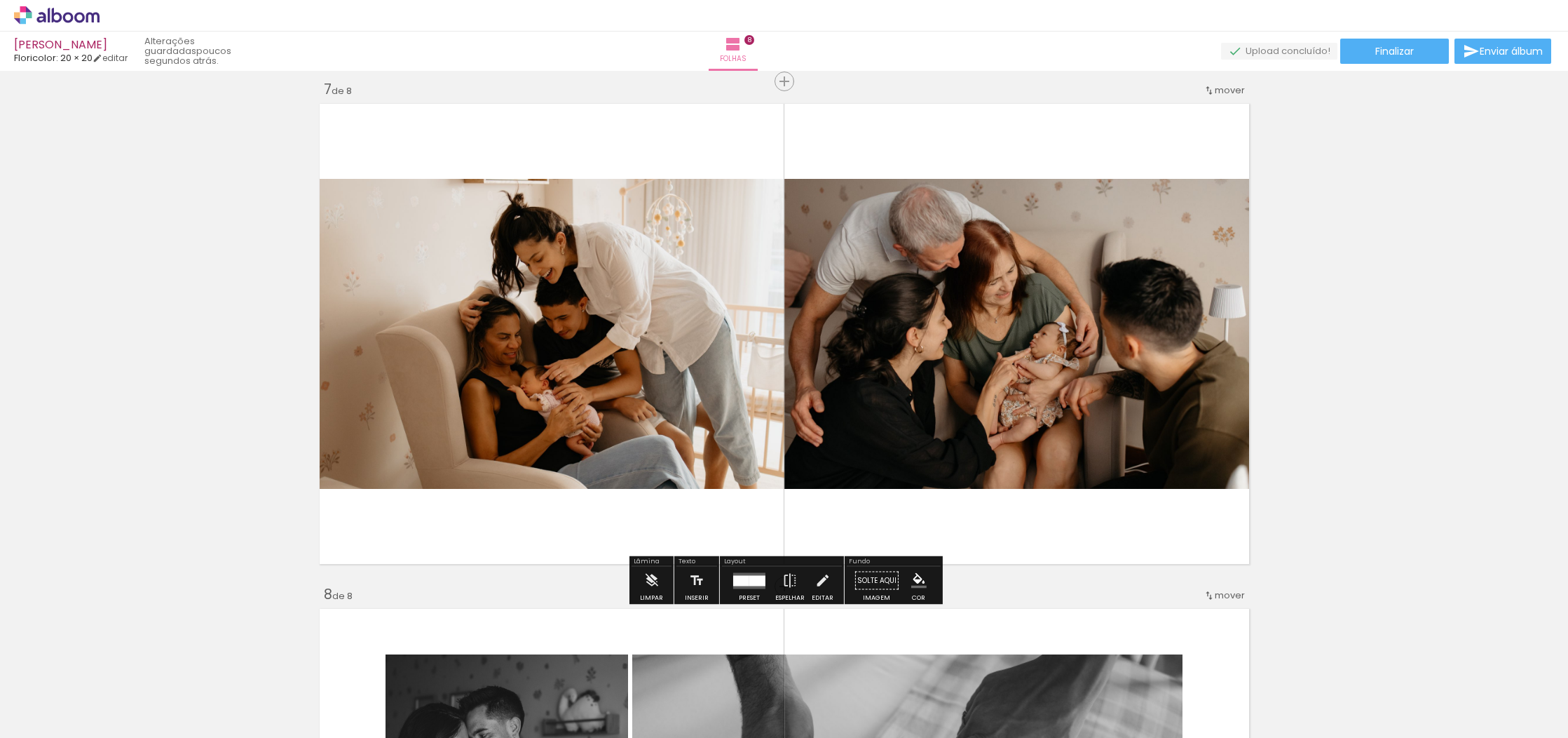
click at [741, 582] on div at bounding box center [741, 580] width 16 height 11
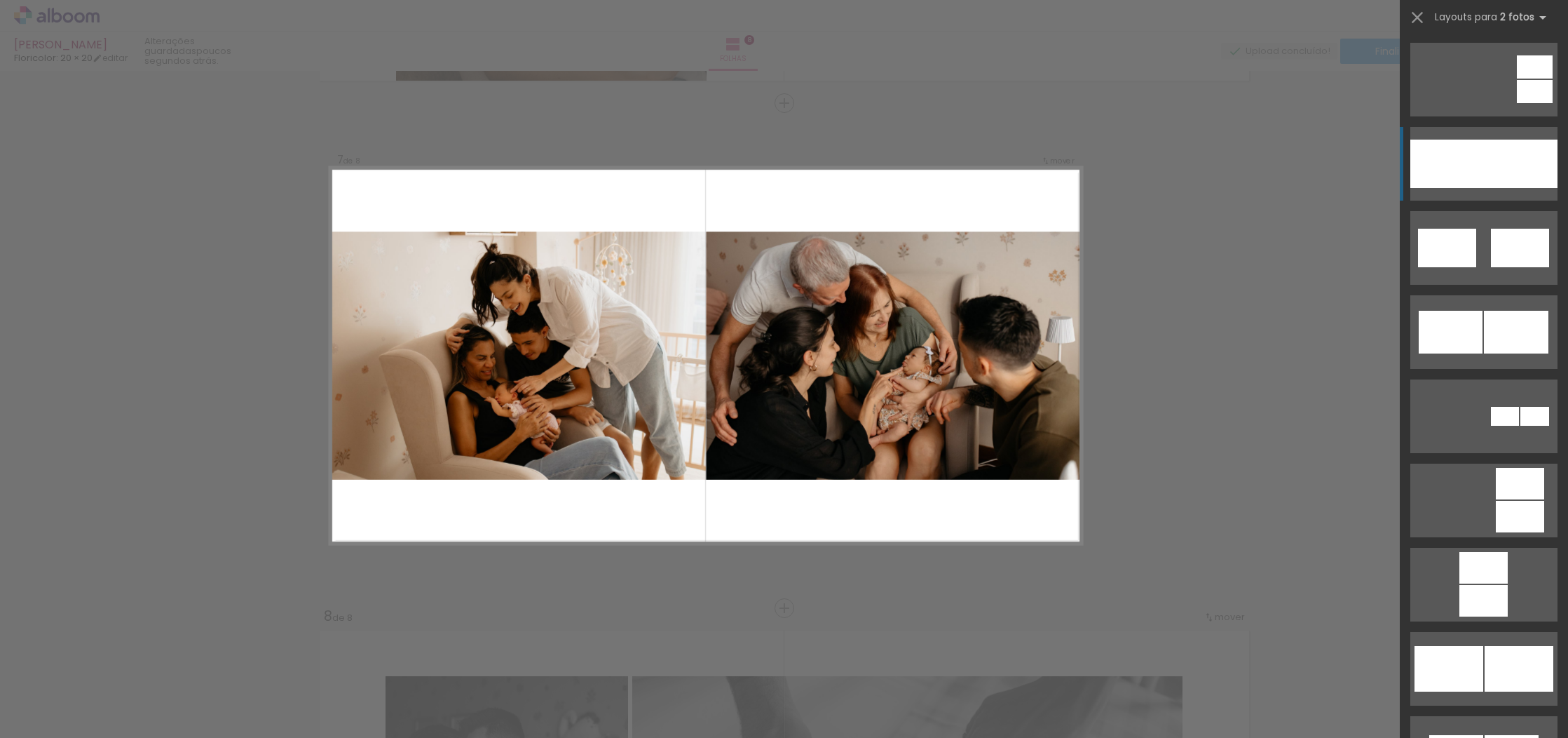
scroll to position [3015, 0]
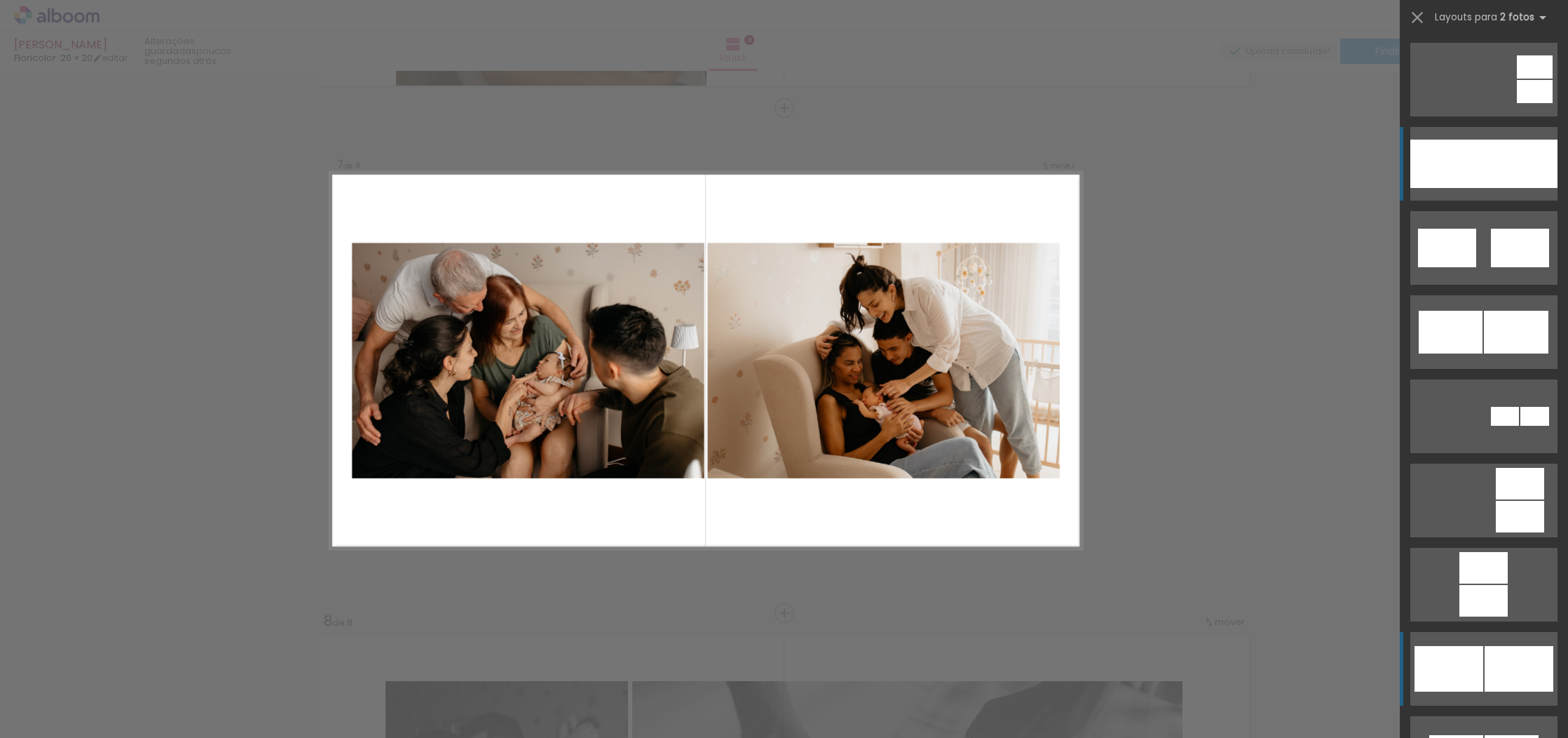
click at [1495, 661] on div at bounding box center [1519, 669] width 69 height 46
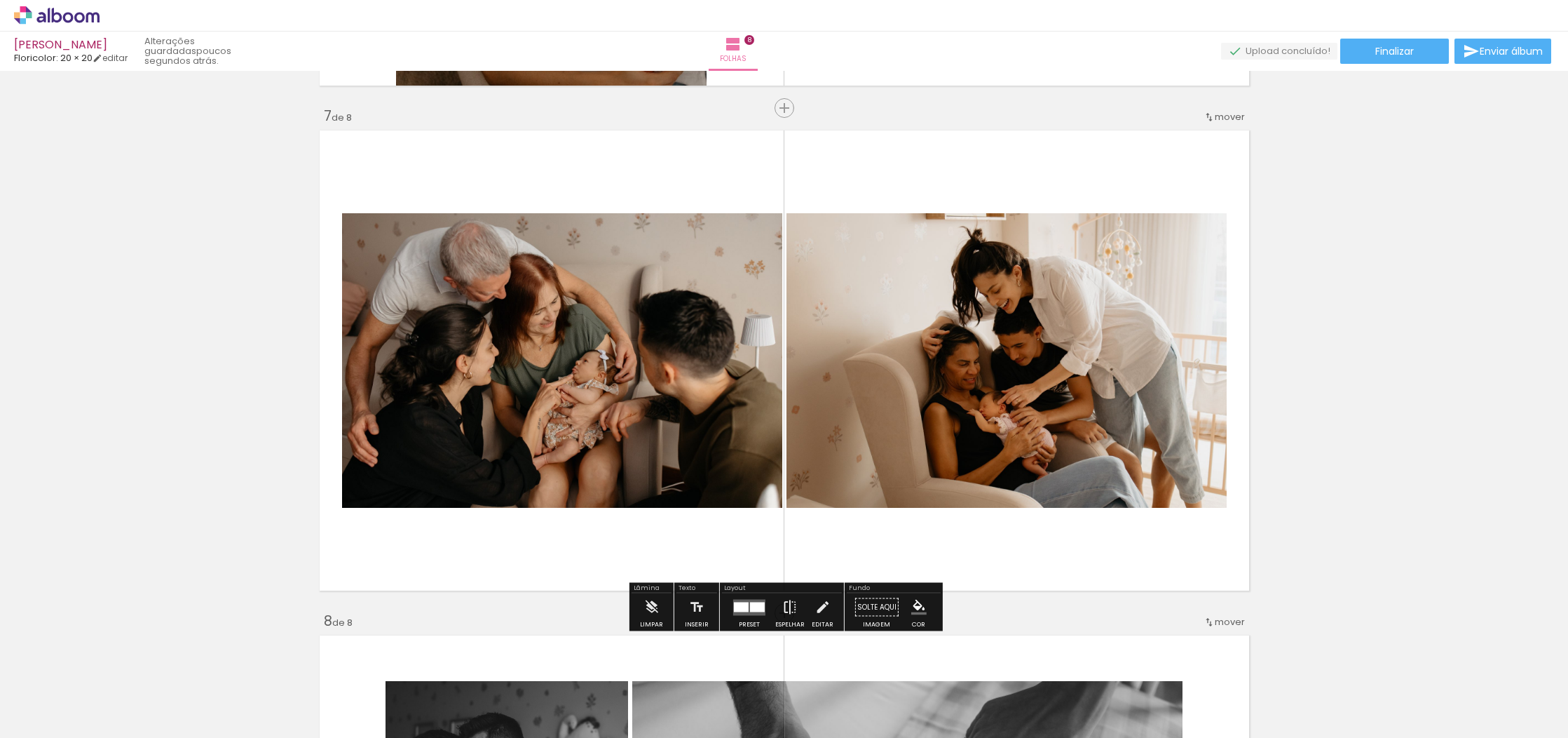
click at [784, 609] on iron-icon at bounding box center [790, 607] width 16 height 28
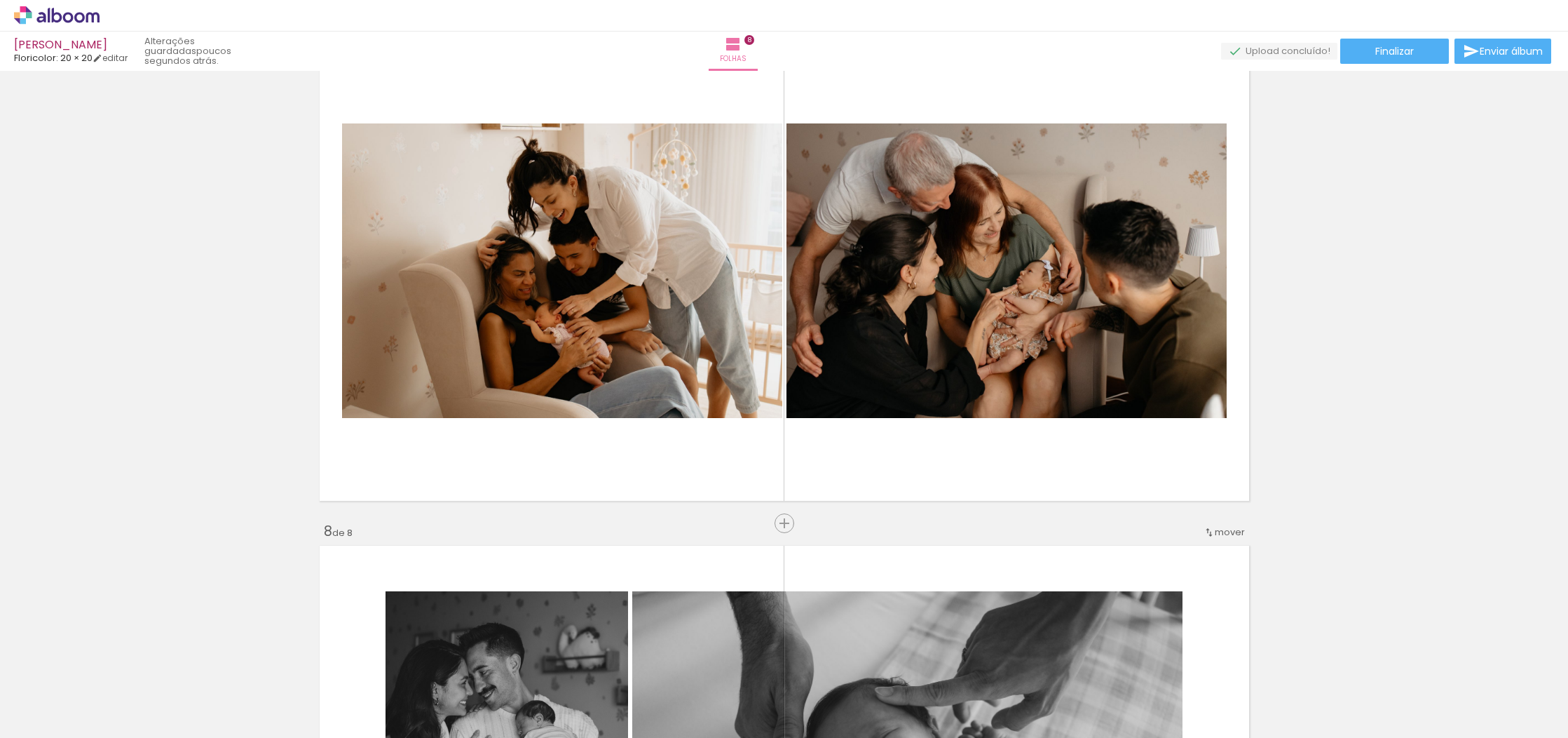
scroll to position [3104, 0]
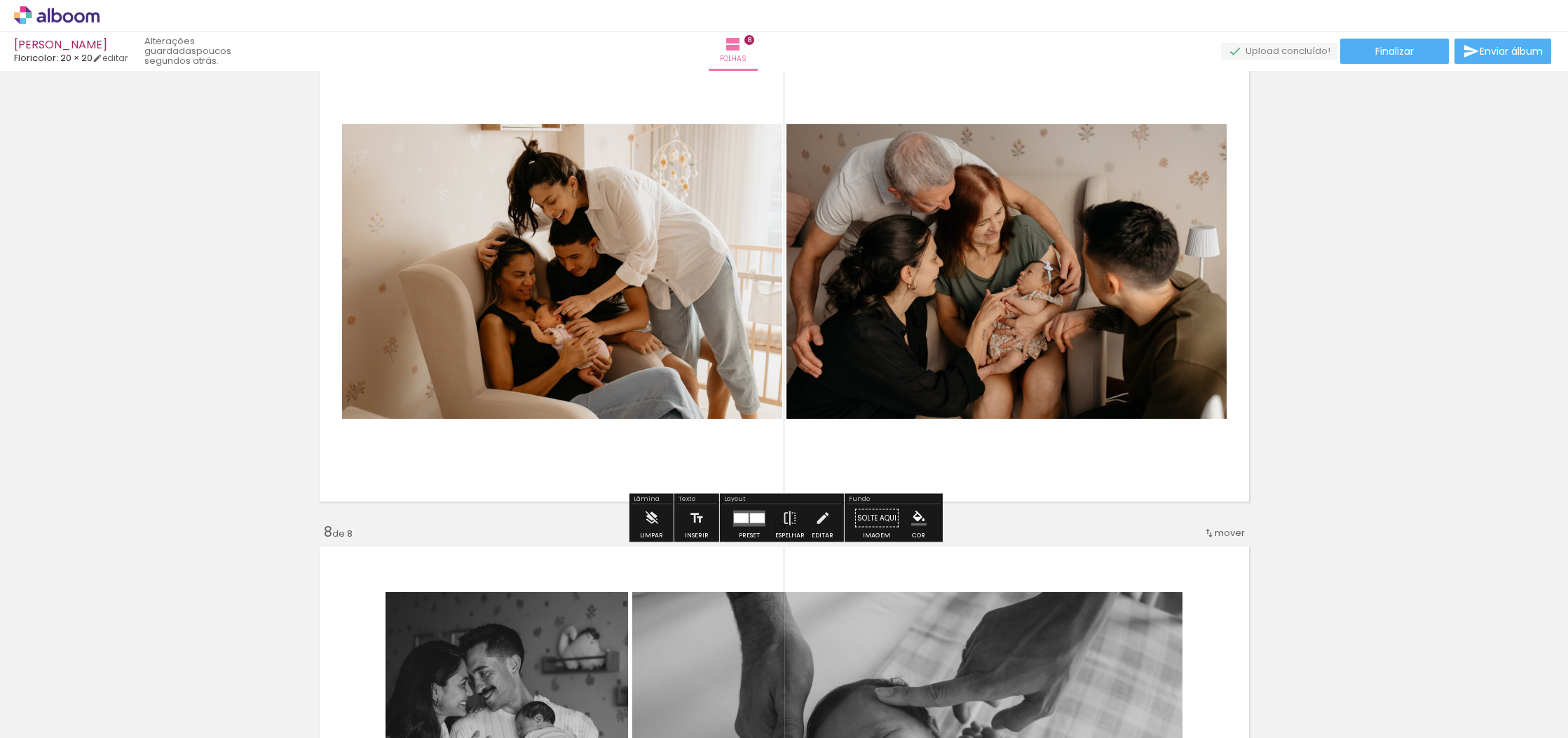
click at [741, 528] on div at bounding box center [749, 518] width 38 height 28
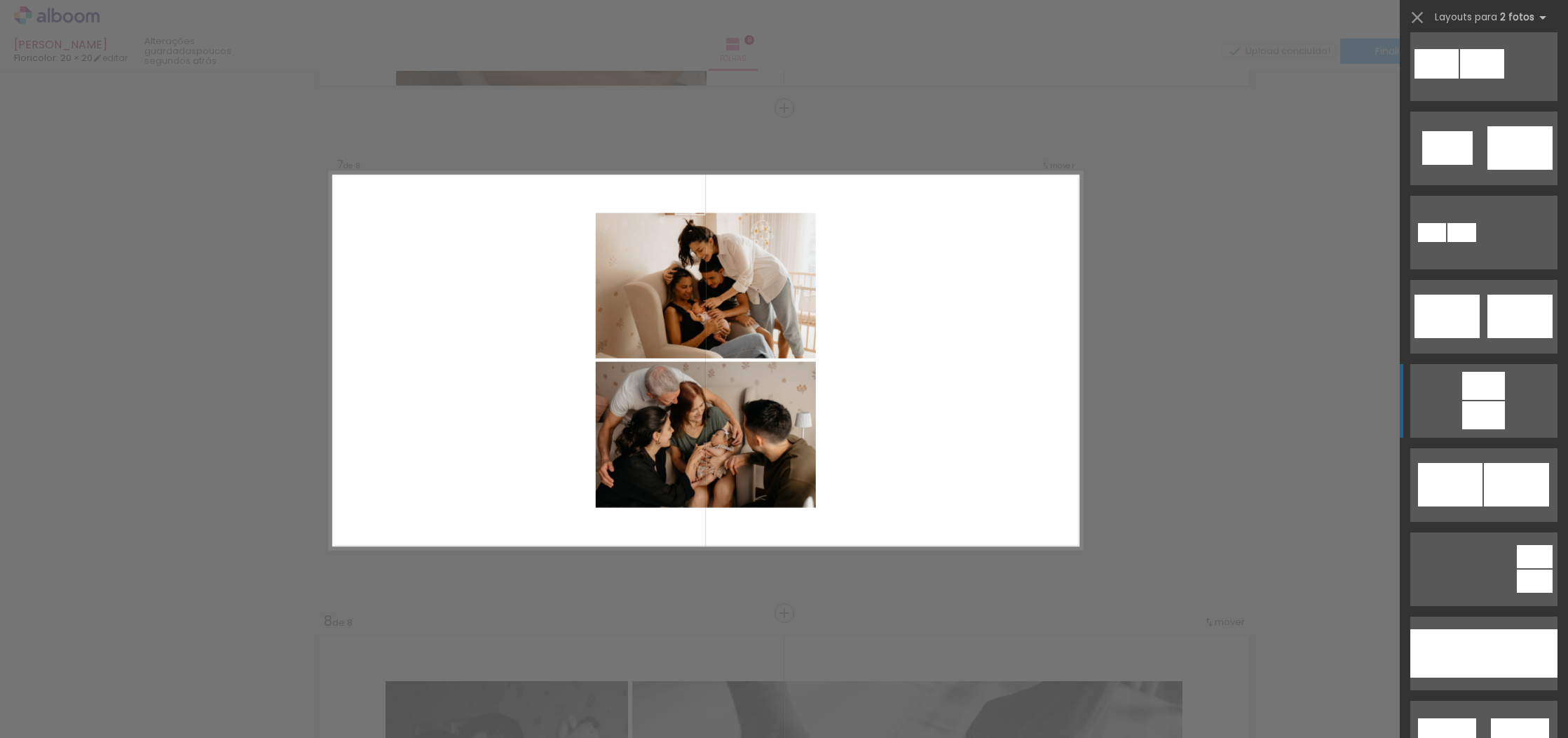
scroll to position [367, 0]
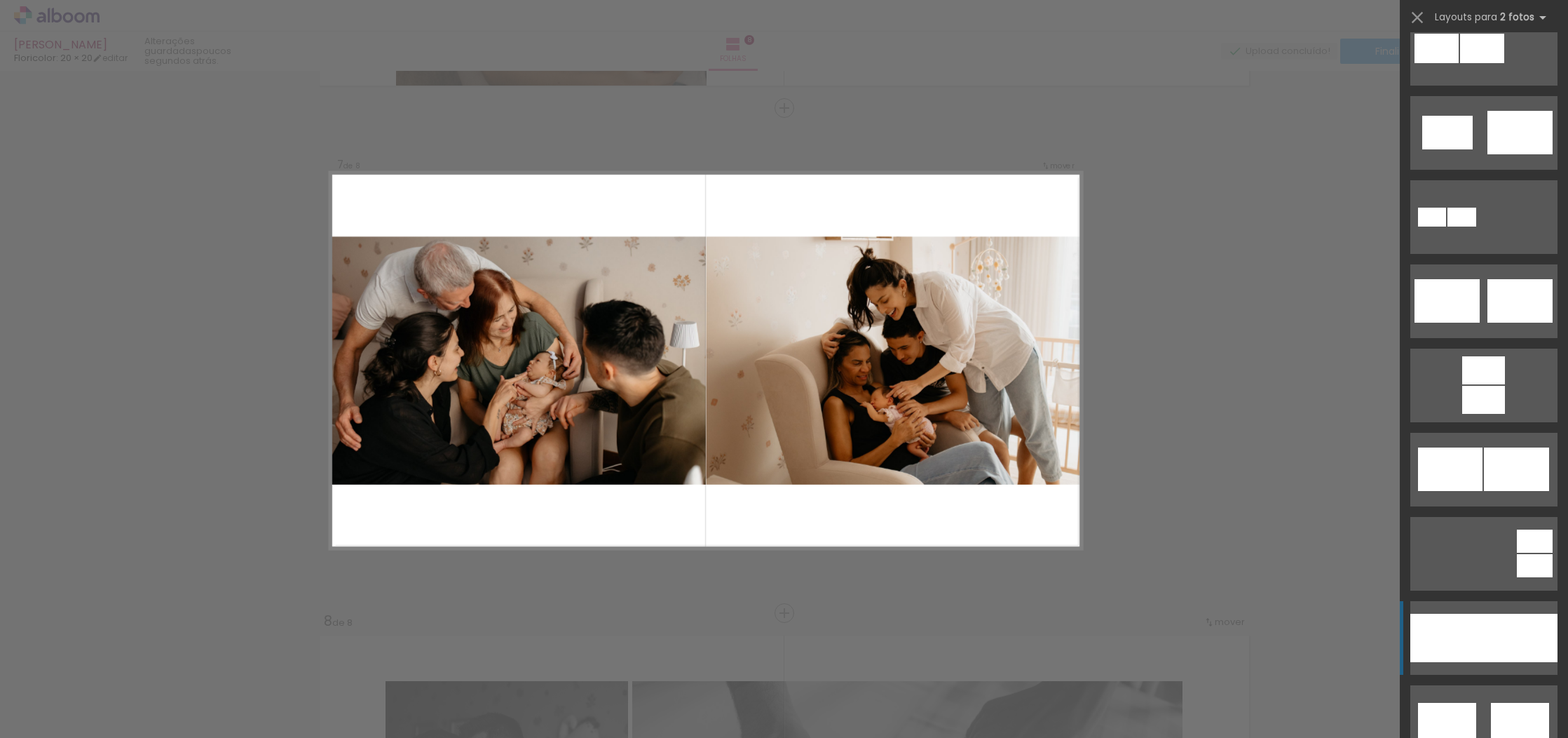
click at [1511, 632] on div at bounding box center [1521, 638] width 74 height 49
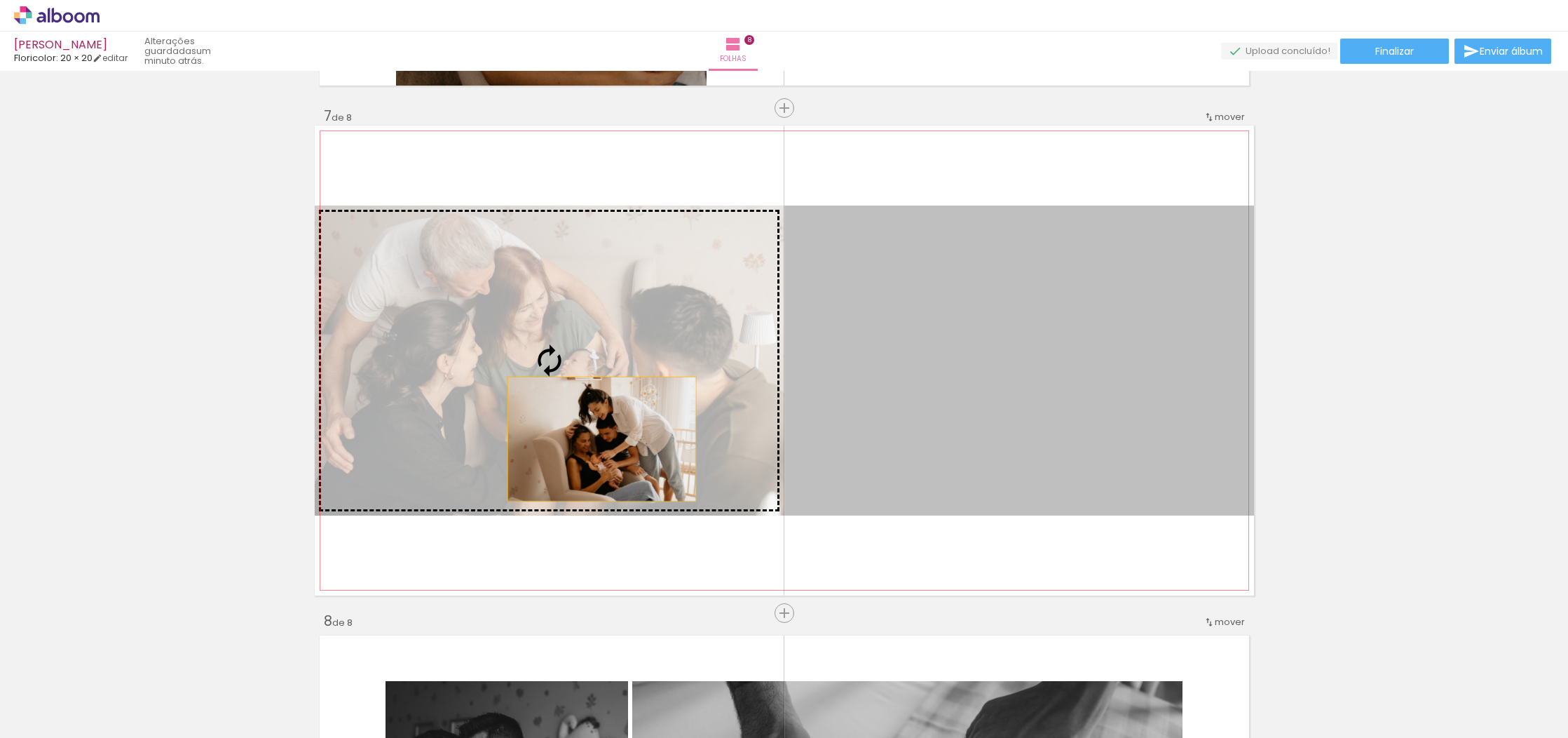
drag, startPoint x: 1134, startPoint y: 452, endPoint x: 600, endPoint y: 438, distance: 534.2
click at [0, 0] on slot at bounding box center [0, 0] width 0 height 0
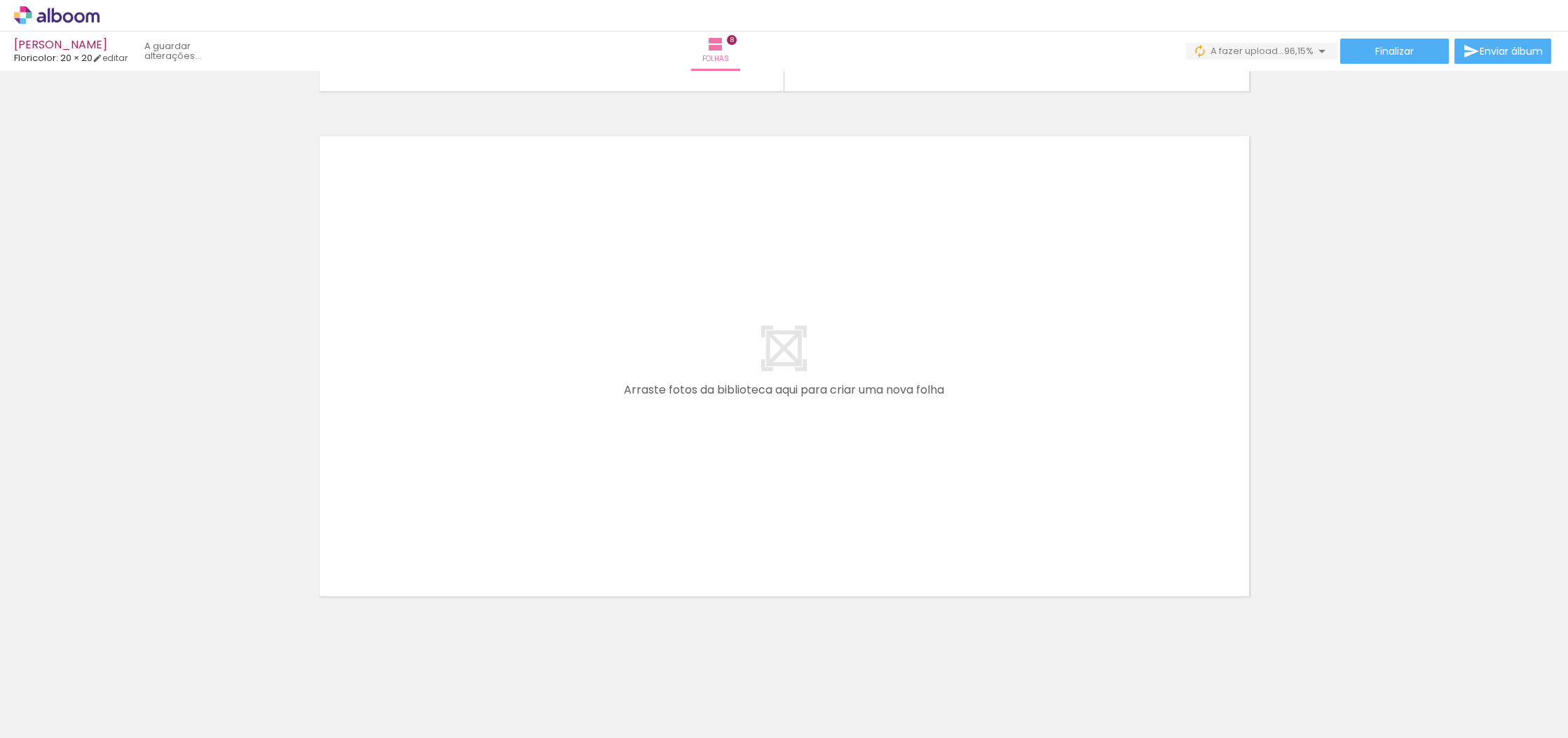
scroll to position [0, 500]
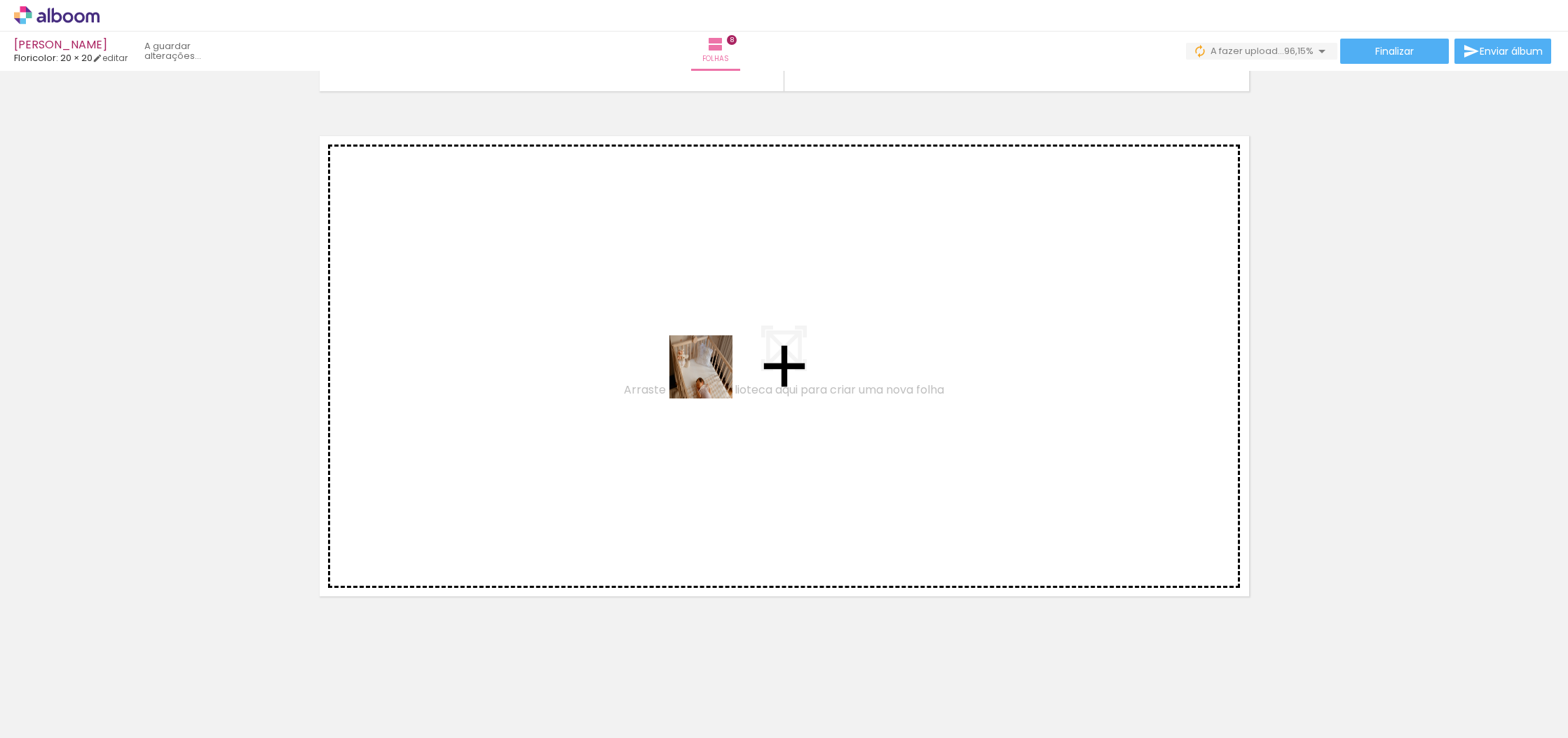
drag, startPoint x: 749, startPoint y: 434, endPoint x: 697, endPoint y: 354, distance: 95.4
click at [697, 354] on quentale-workspace at bounding box center [784, 369] width 1568 height 738
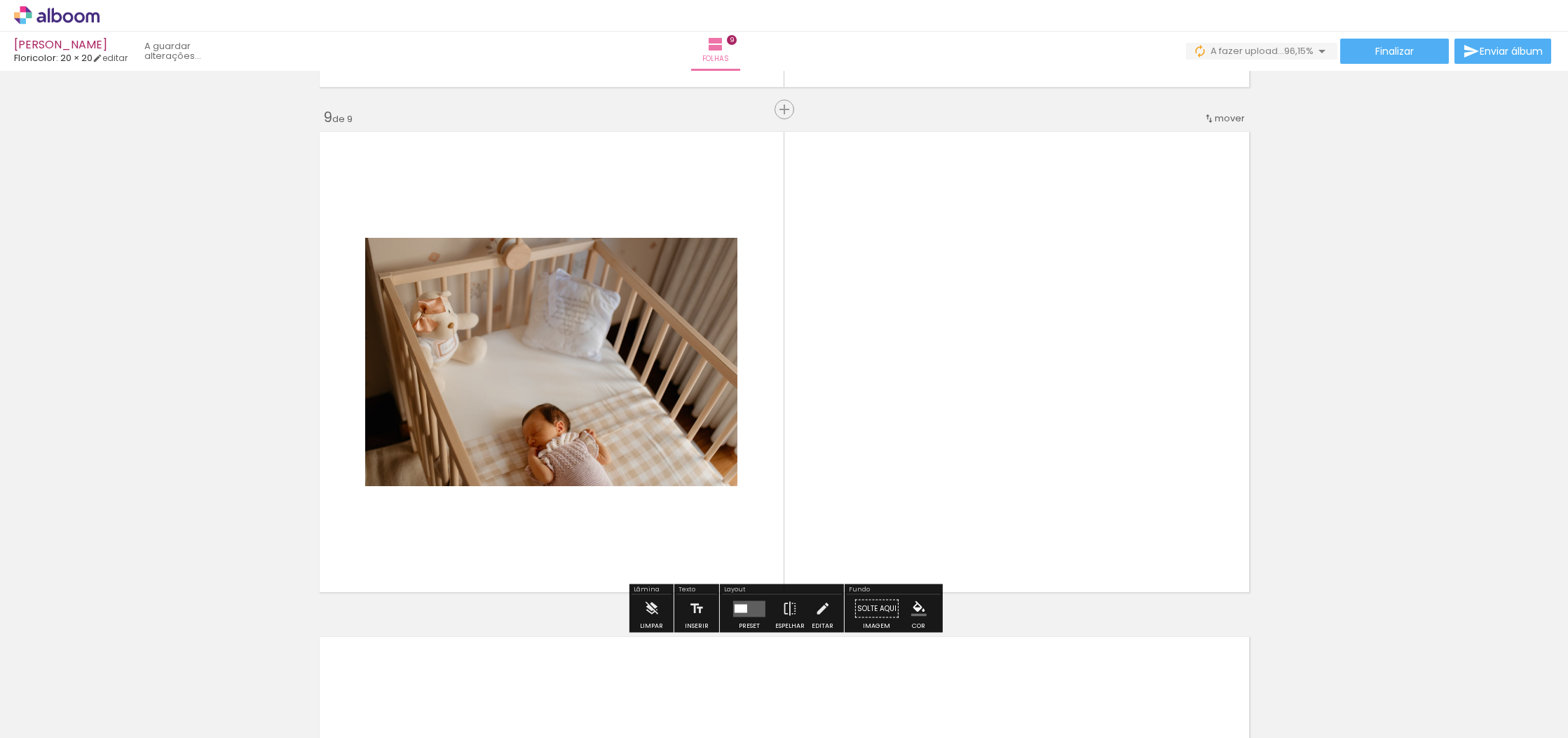
scroll to position [4025, 0]
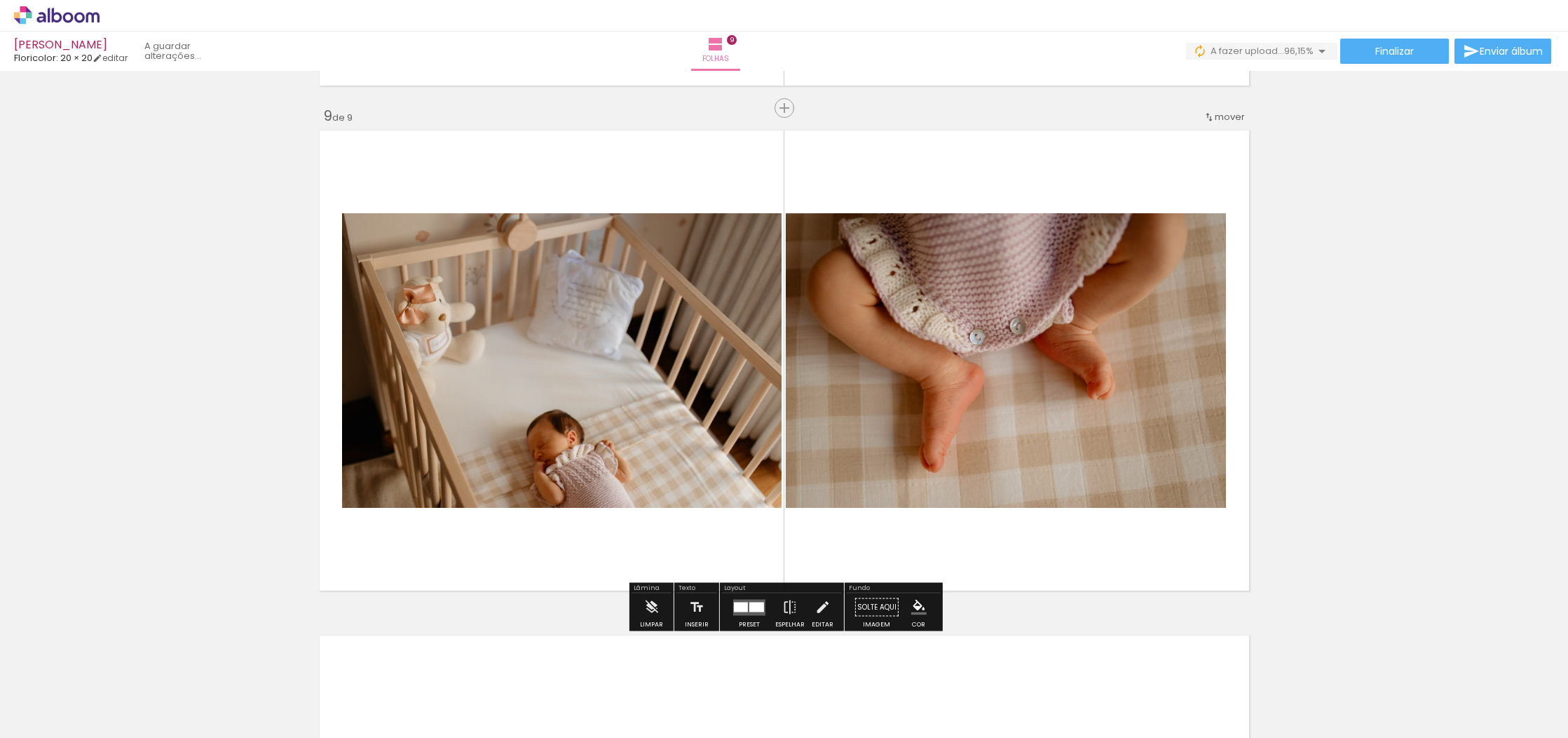
drag, startPoint x: 1076, startPoint y: 705, endPoint x: 1018, endPoint y: 409, distance: 301.6
click at [1018, 409] on quentale-workspace at bounding box center [784, 369] width 1568 height 738
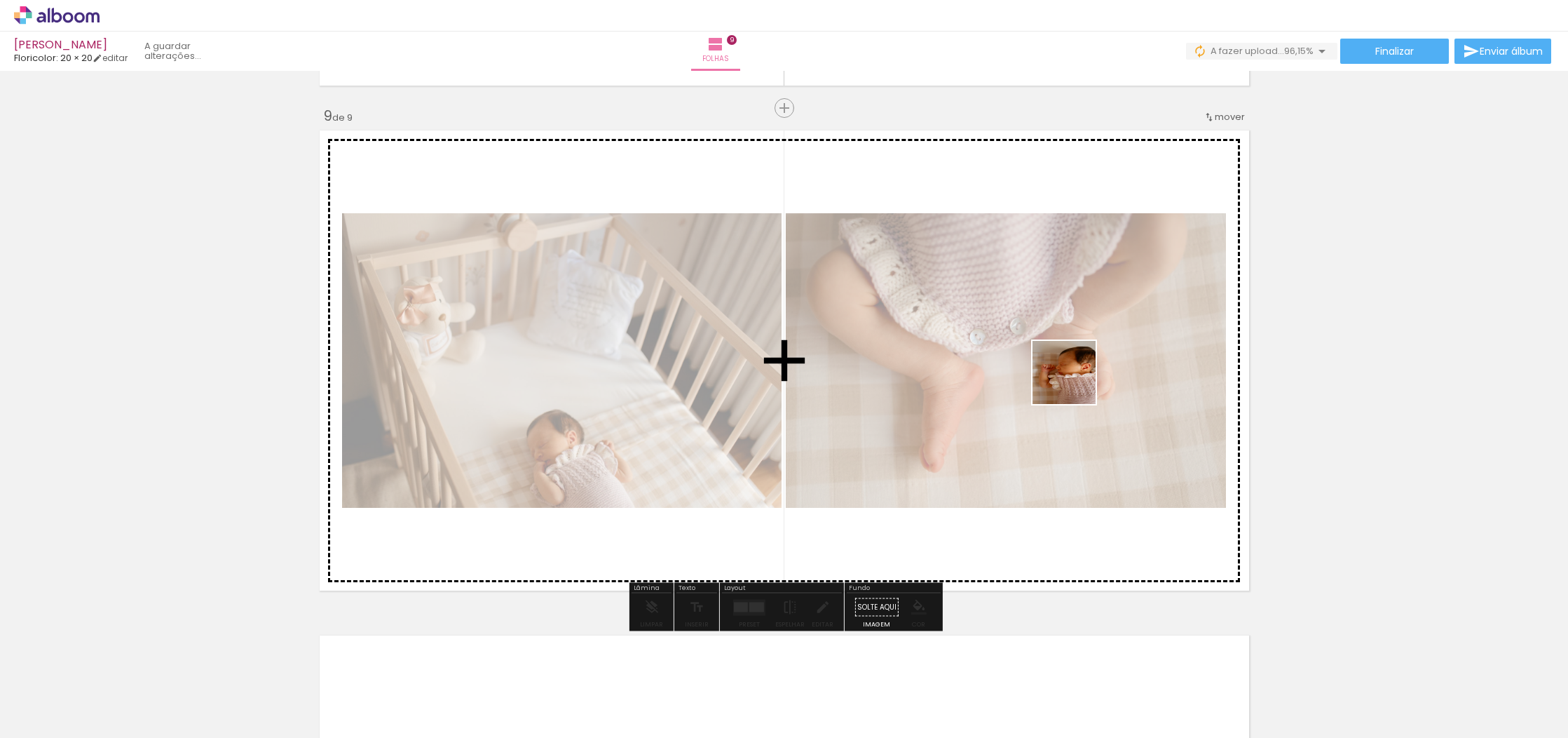
drag, startPoint x: 1094, startPoint y: 490, endPoint x: 1074, endPoint y: 373, distance: 118.7
click at [1074, 373] on quentale-workspace at bounding box center [784, 369] width 1568 height 738
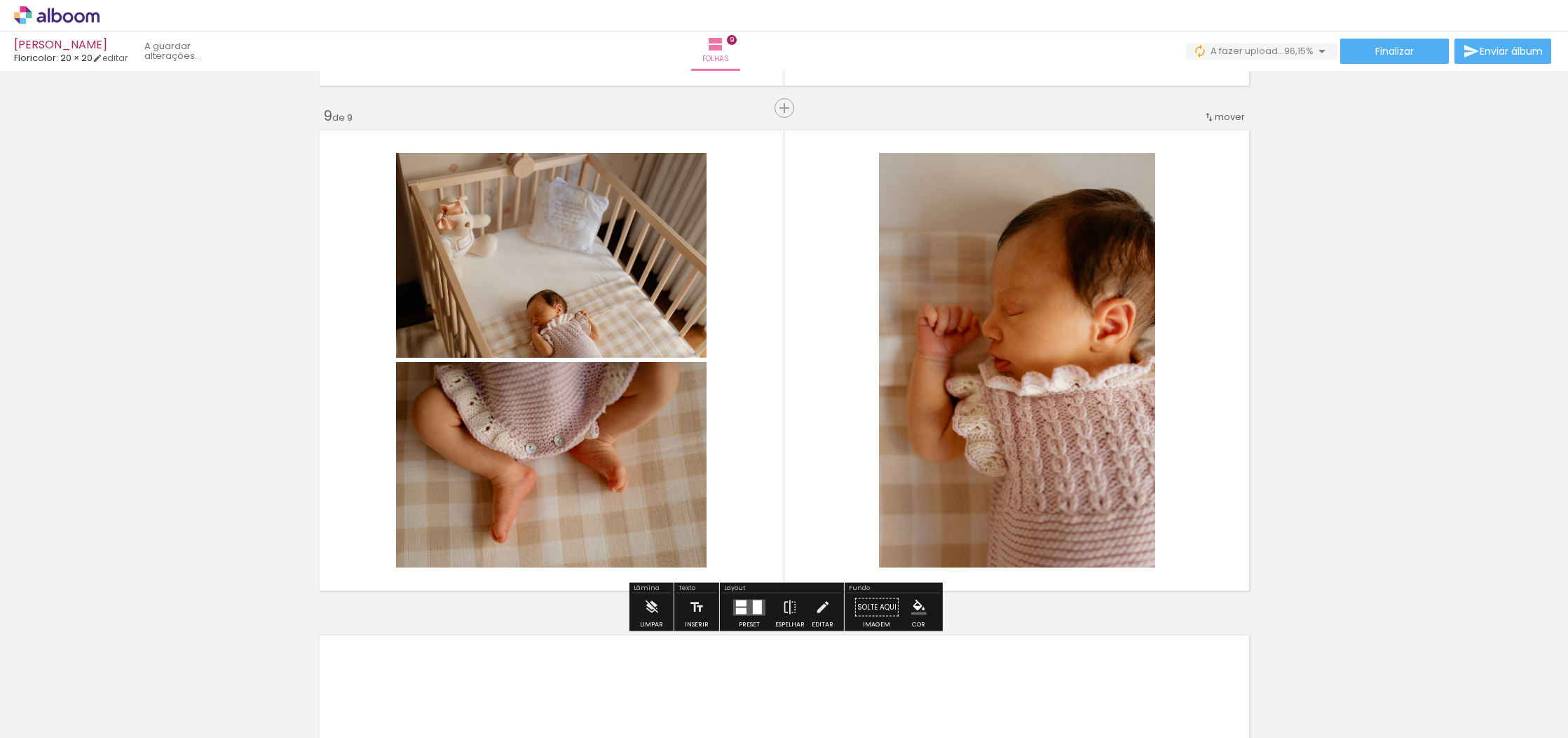
click at [755, 606] on div at bounding box center [757, 607] width 9 height 14
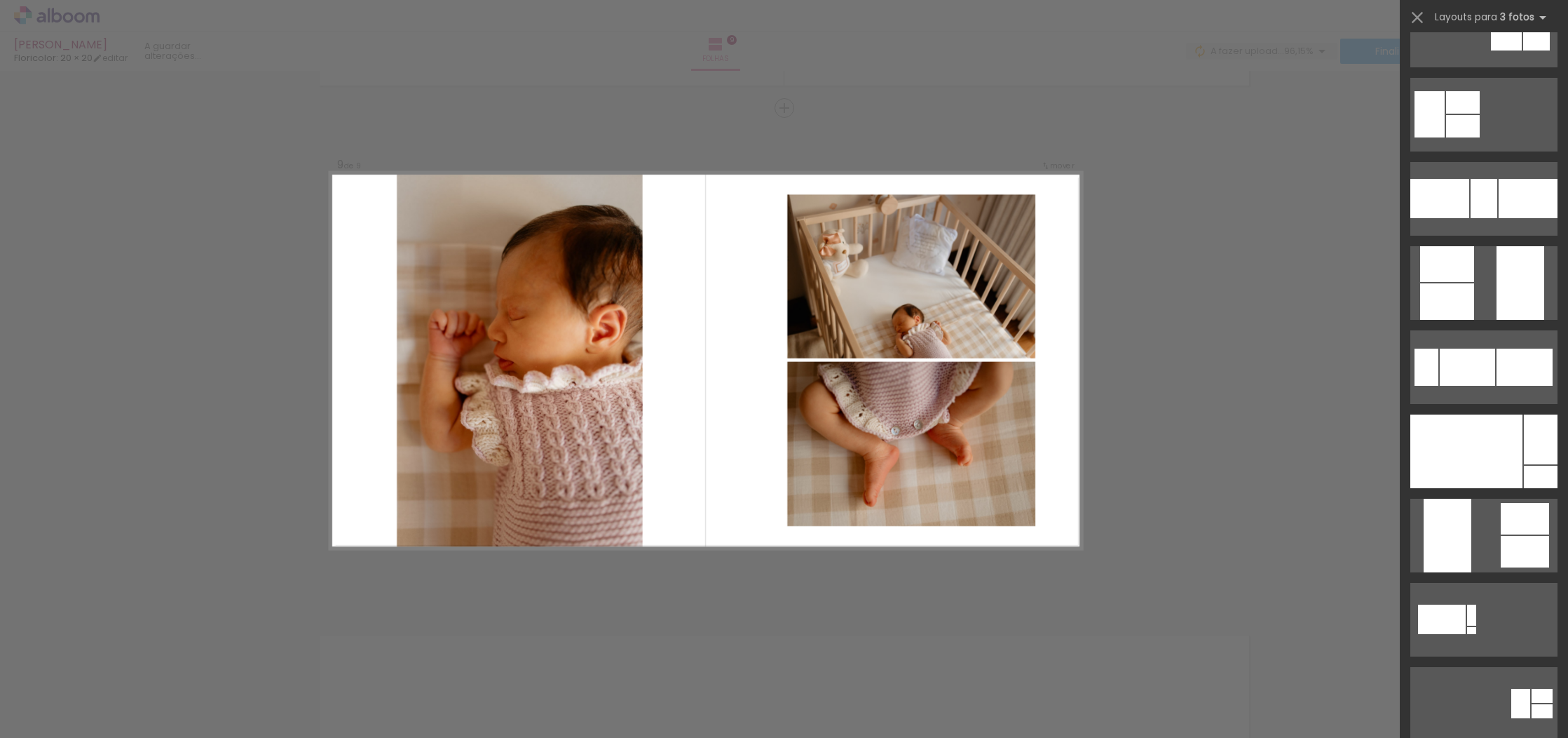
scroll to position [309, 0]
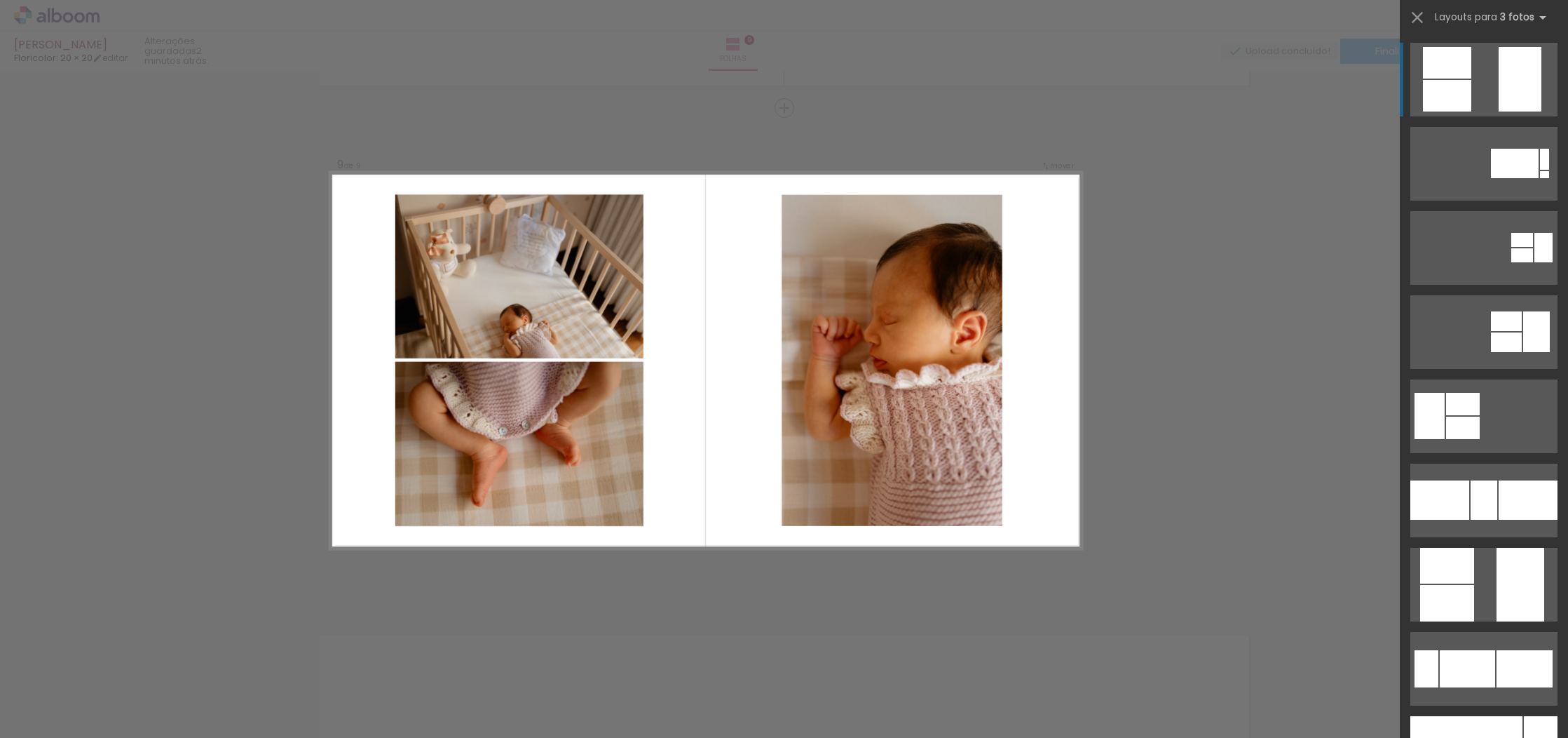
click at [1496, 76] on quentale-layouter at bounding box center [1484, 79] width 147 height 74
click at [1492, 82] on quentale-layouter at bounding box center [1484, 79] width 147 height 74
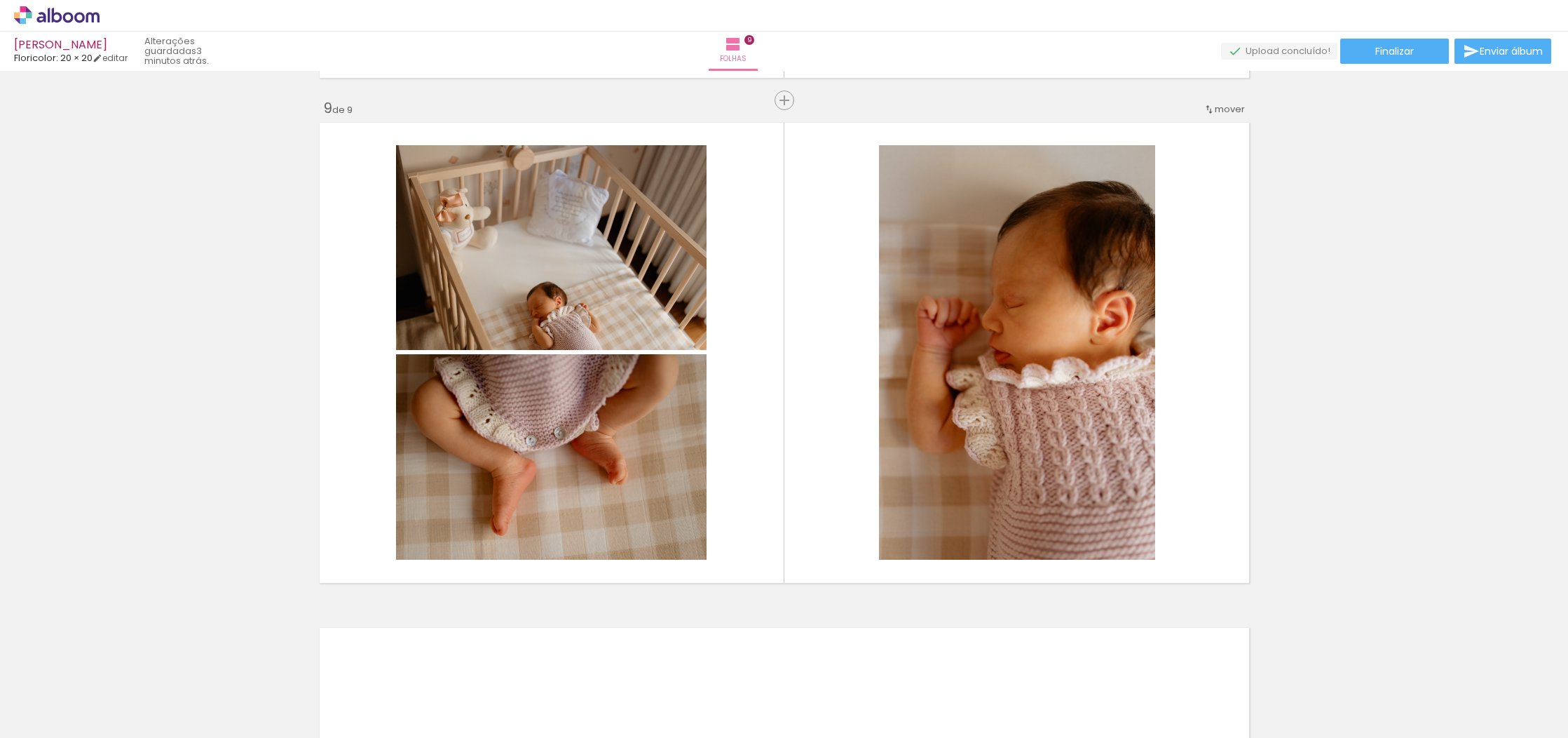
scroll to position [4047, 0]
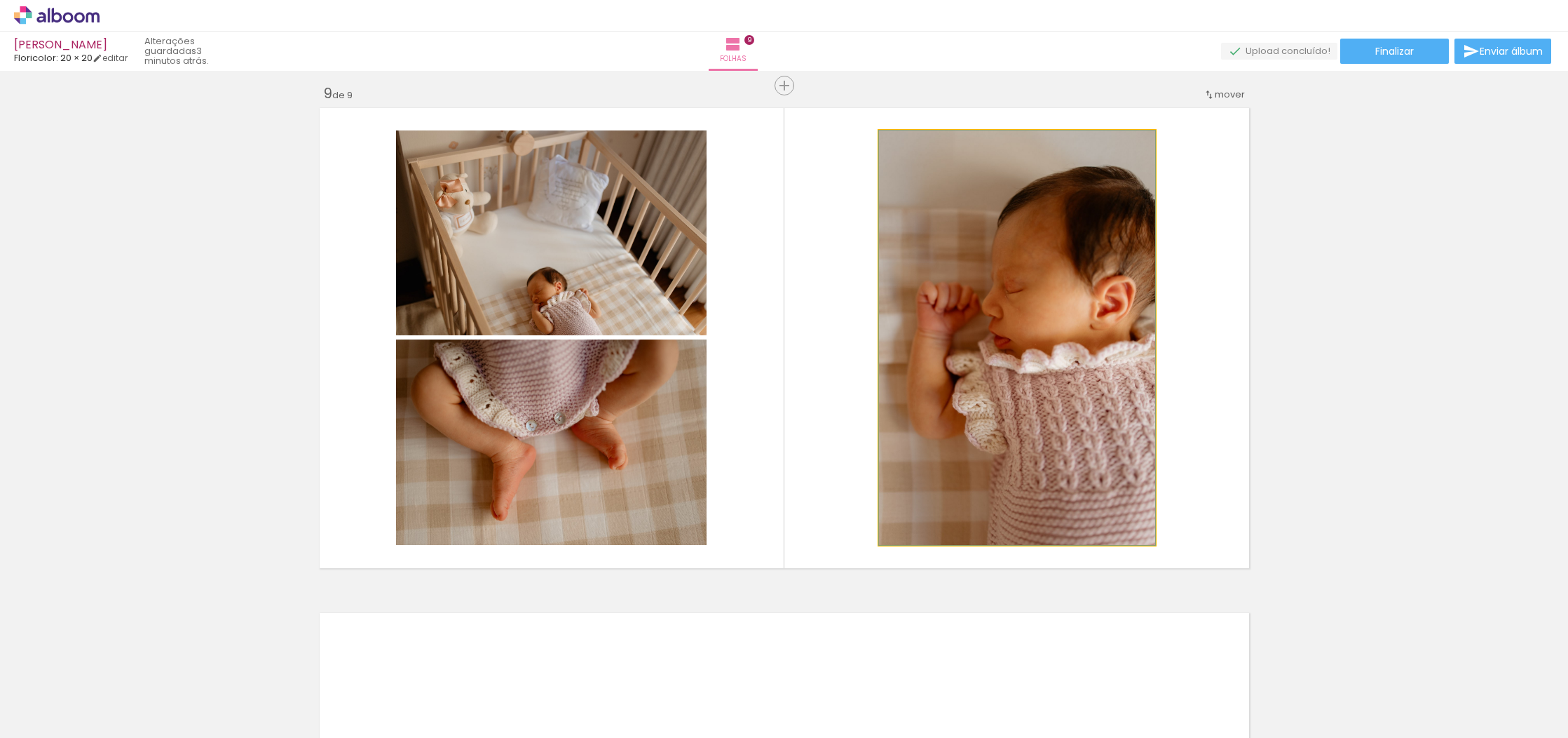
click at [1134, 344] on div at bounding box center [1017, 337] width 276 height 414
click at [1046, 339] on quentale-photo at bounding box center [1017, 337] width 276 height 414
click at [1046, 339] on album-spread "9 de 9" at bounding box center [784, 338] width 940 height 470
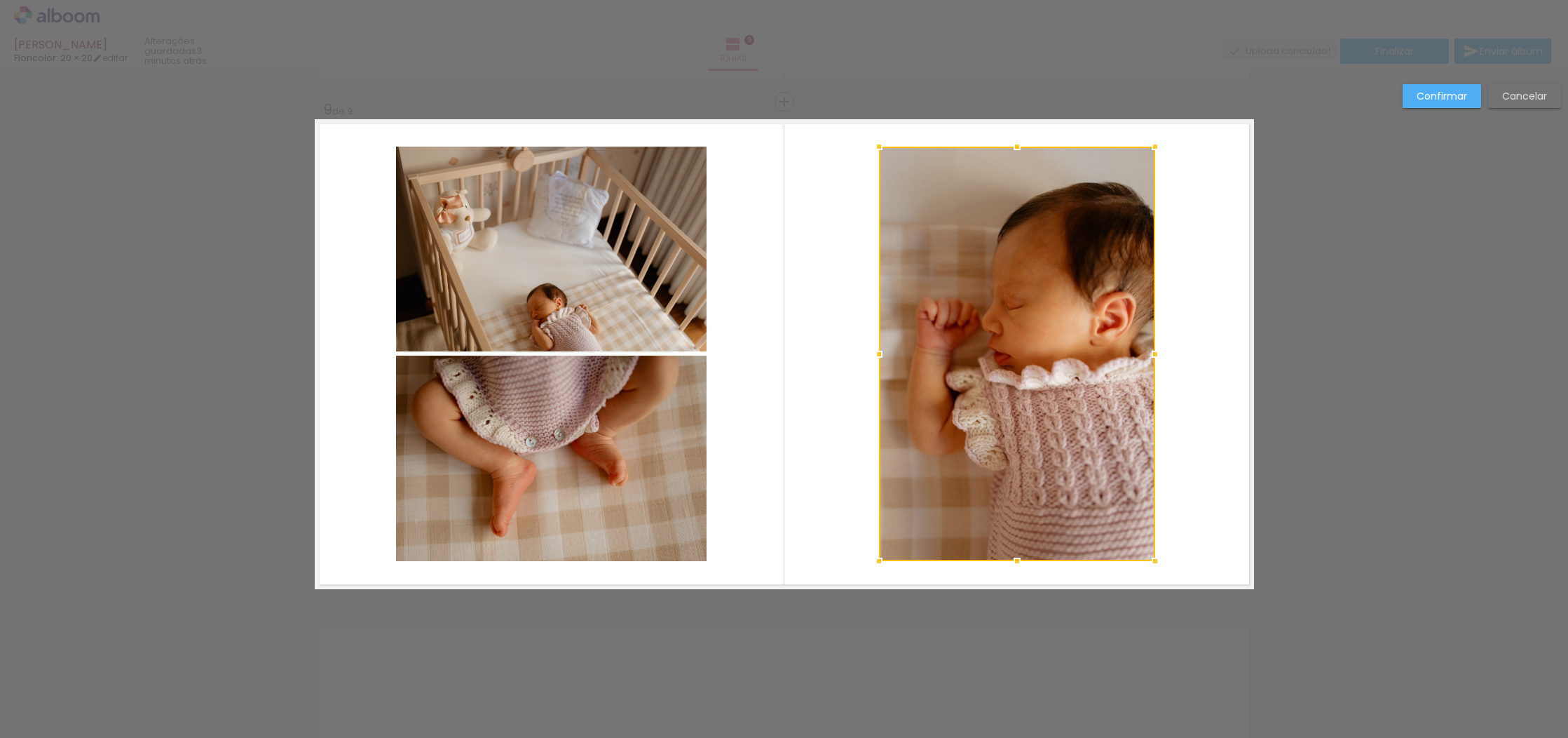
scroll to position [4025, 0]
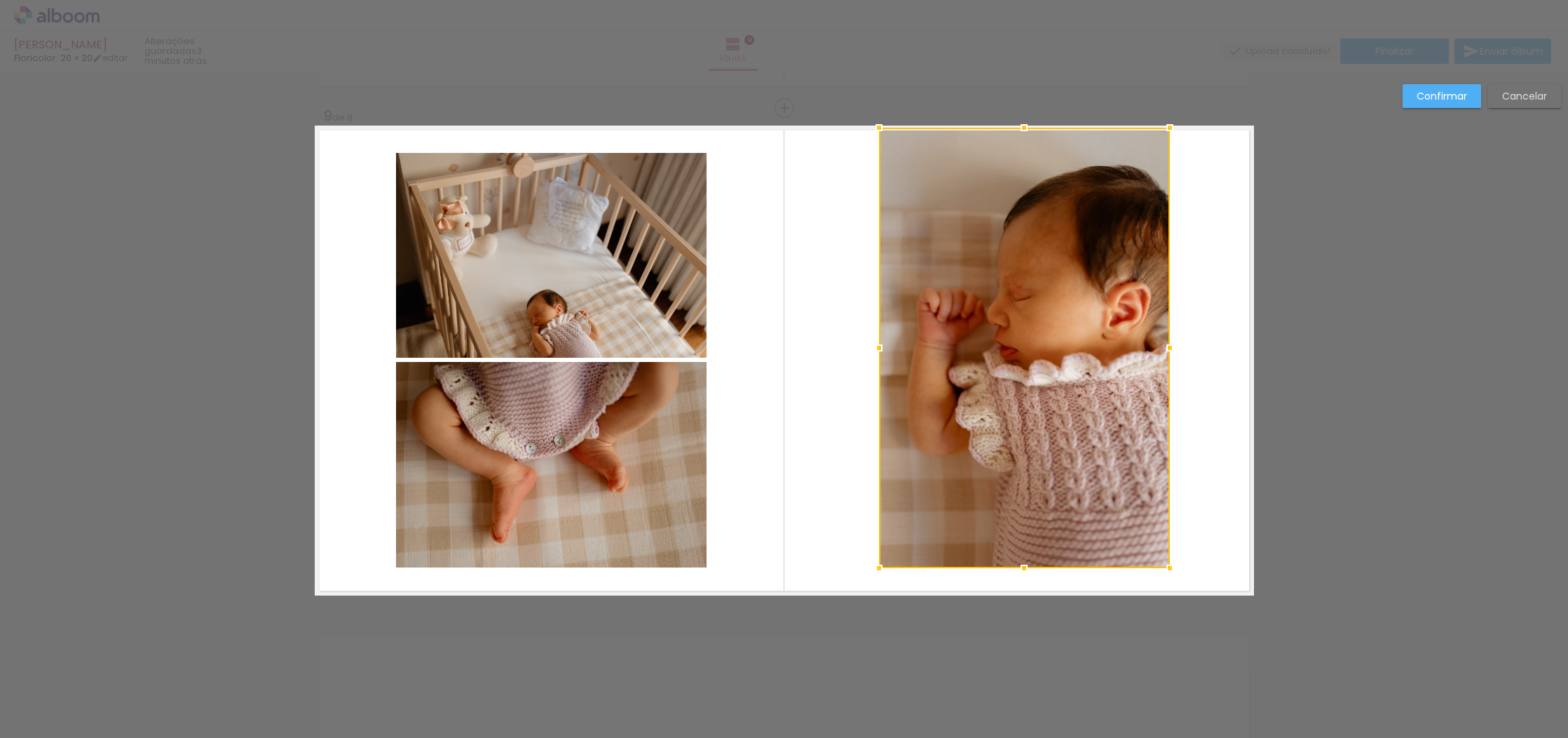
drag, startPoint x: 1151, startPoint y: 154, endPoint x: 1165, endPoint y: 126, distance: 31.3
click at [1165, 126] on div at bounding box center [1169, 127] width 28 height 28
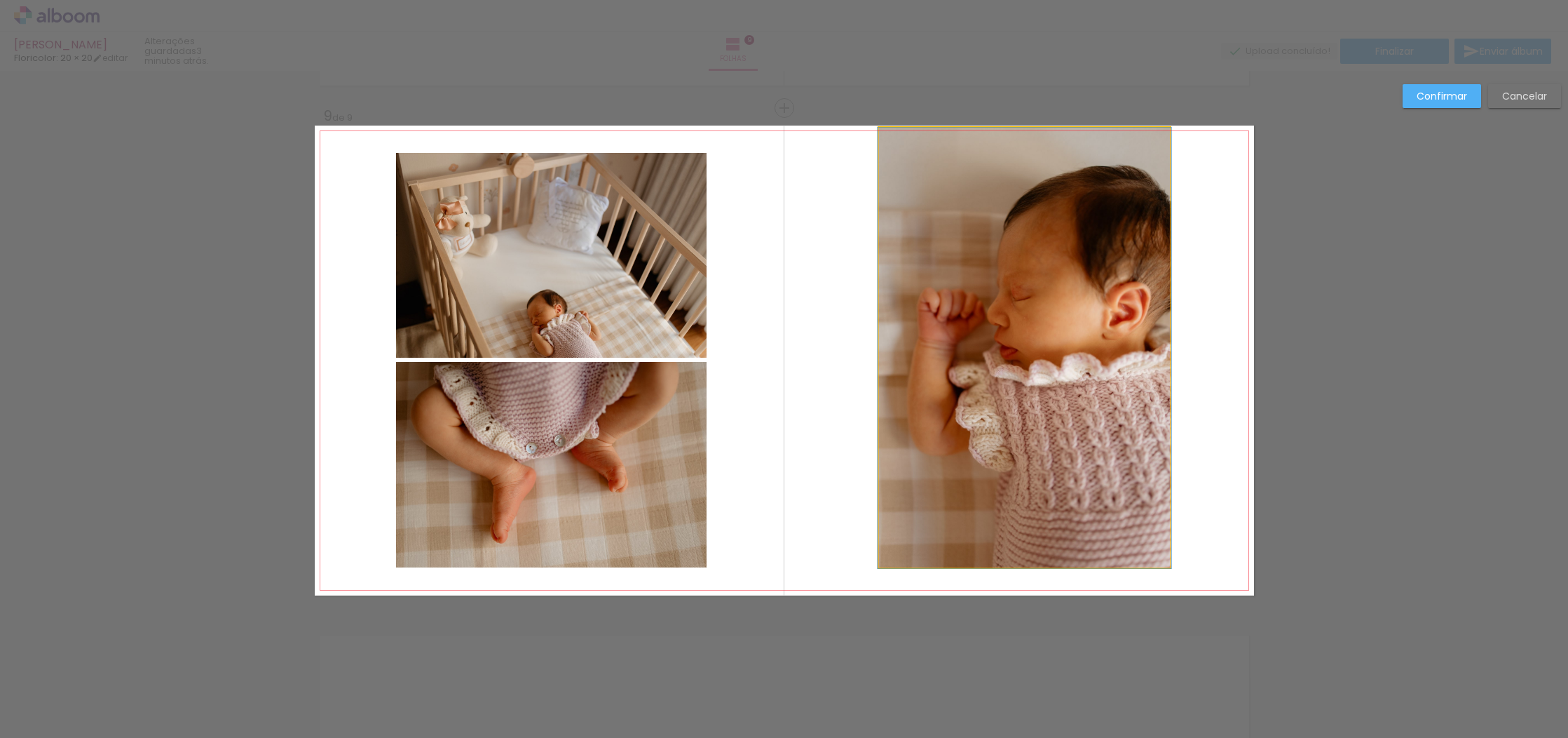
click at [1128, 553] on quentale-photo at bounding box center [1024, 347] width 291 height 440
click at [1128, 553] on div at bounding box center [1024, 347] width 291 height 440
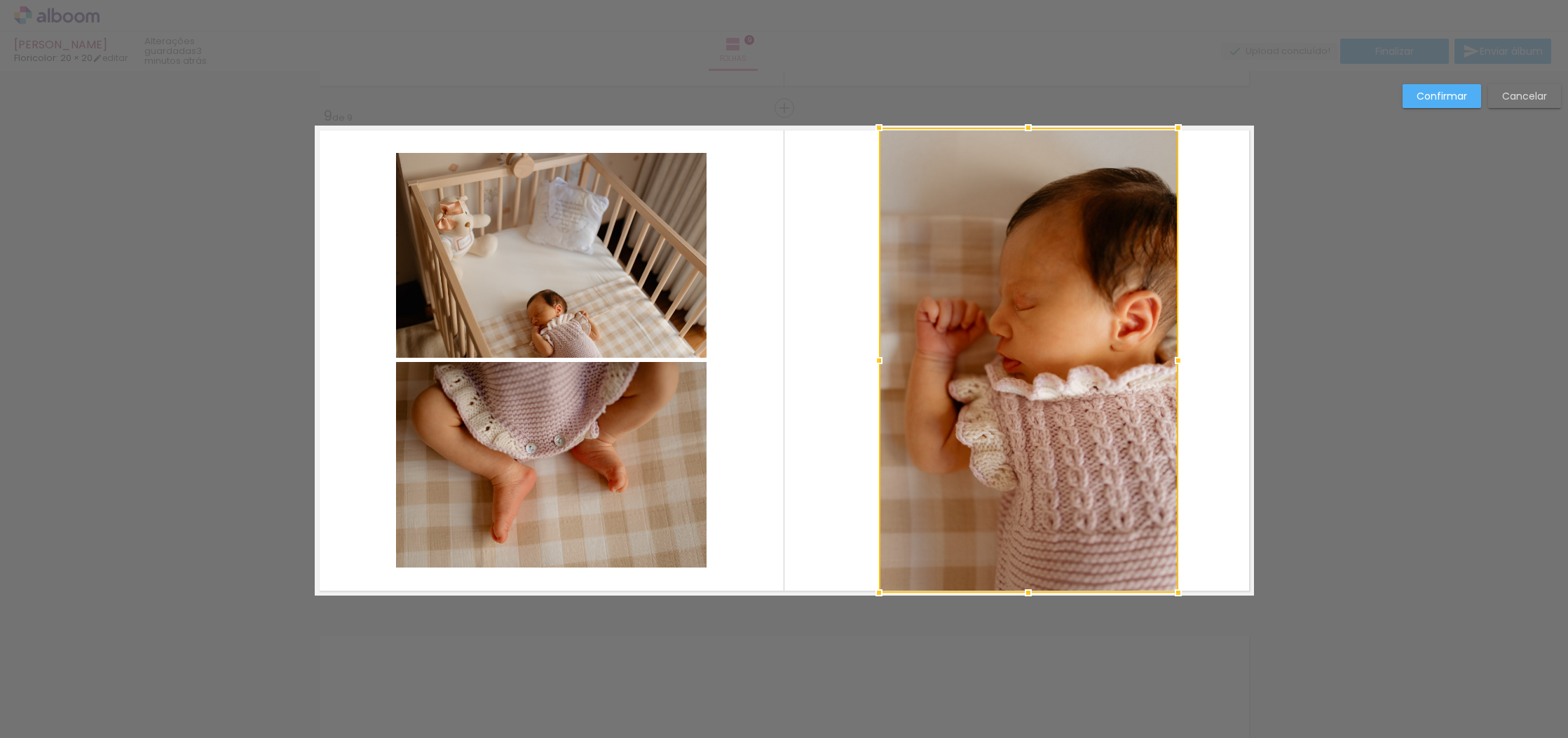
drag, startPoint x: 1169, startPoint y: 575, endPoint x: 1174, endPoint y: 590, distance: 15.8
click at [1174, 590] on div at bounding box center [1178, 592] width 28 height 28
click at [1041, 406] on div at bounding box center [1028, 359] width 299 height 465
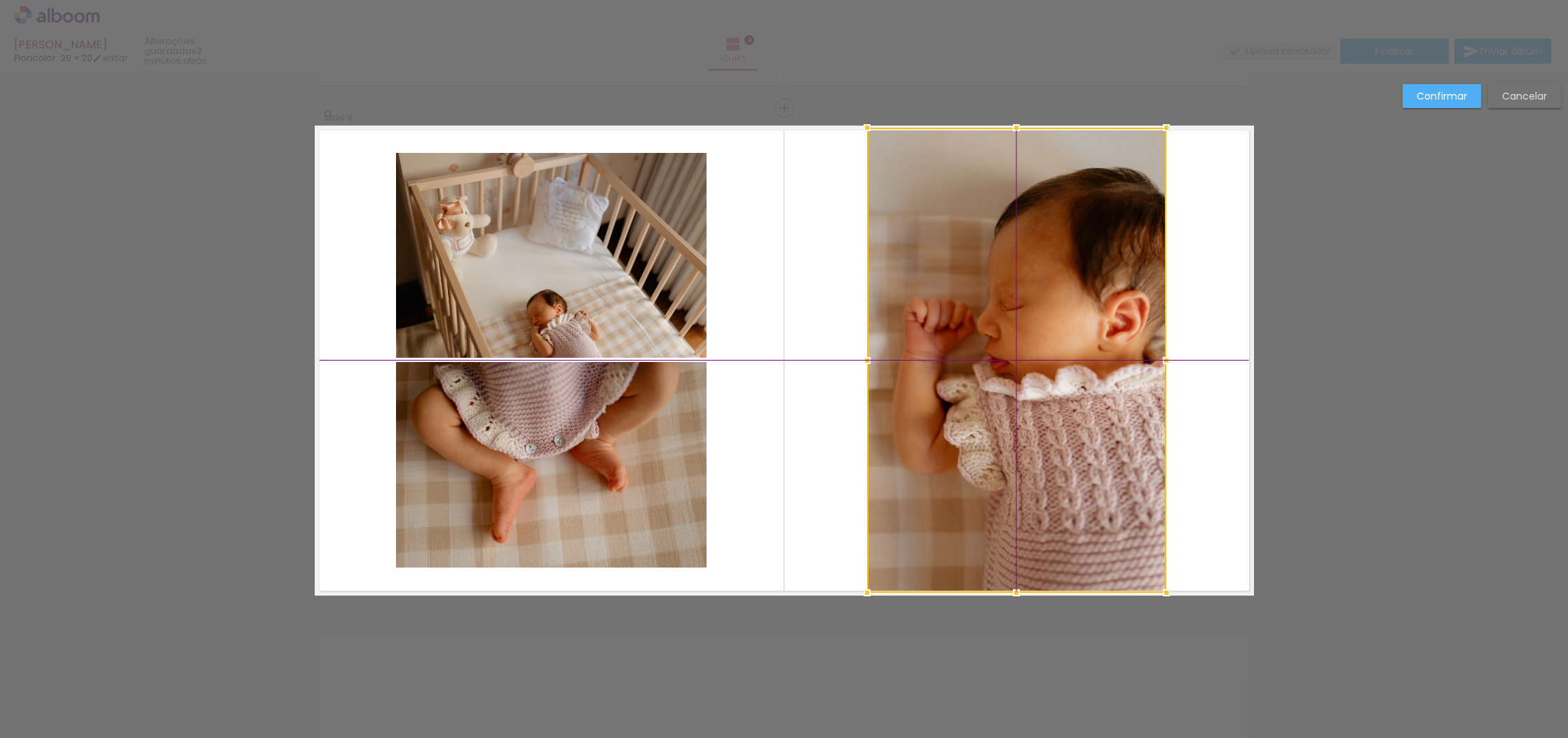
drag, startPoint x: 1031, startPoint y: 402, endPoint x: 1021, endPoint y: 403, distance: 10.0
click at [1021, 403] on div at bounding box center [1017, 359] width 299 height 465
click at [1416, 106] on paper-button "Confirmar" at bounding box center [1442, 96] width 79 height 24
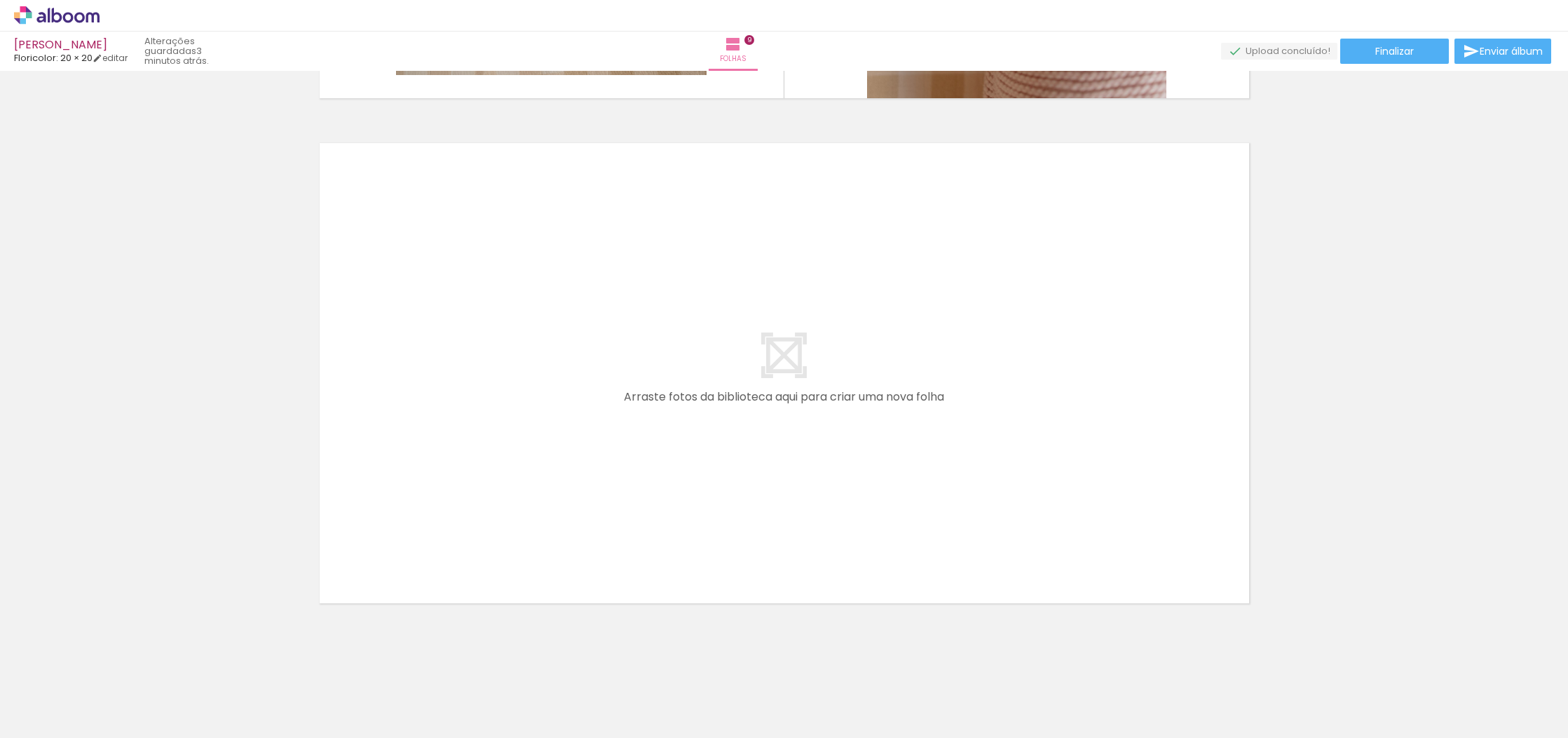
scroll to position [4519, 0]
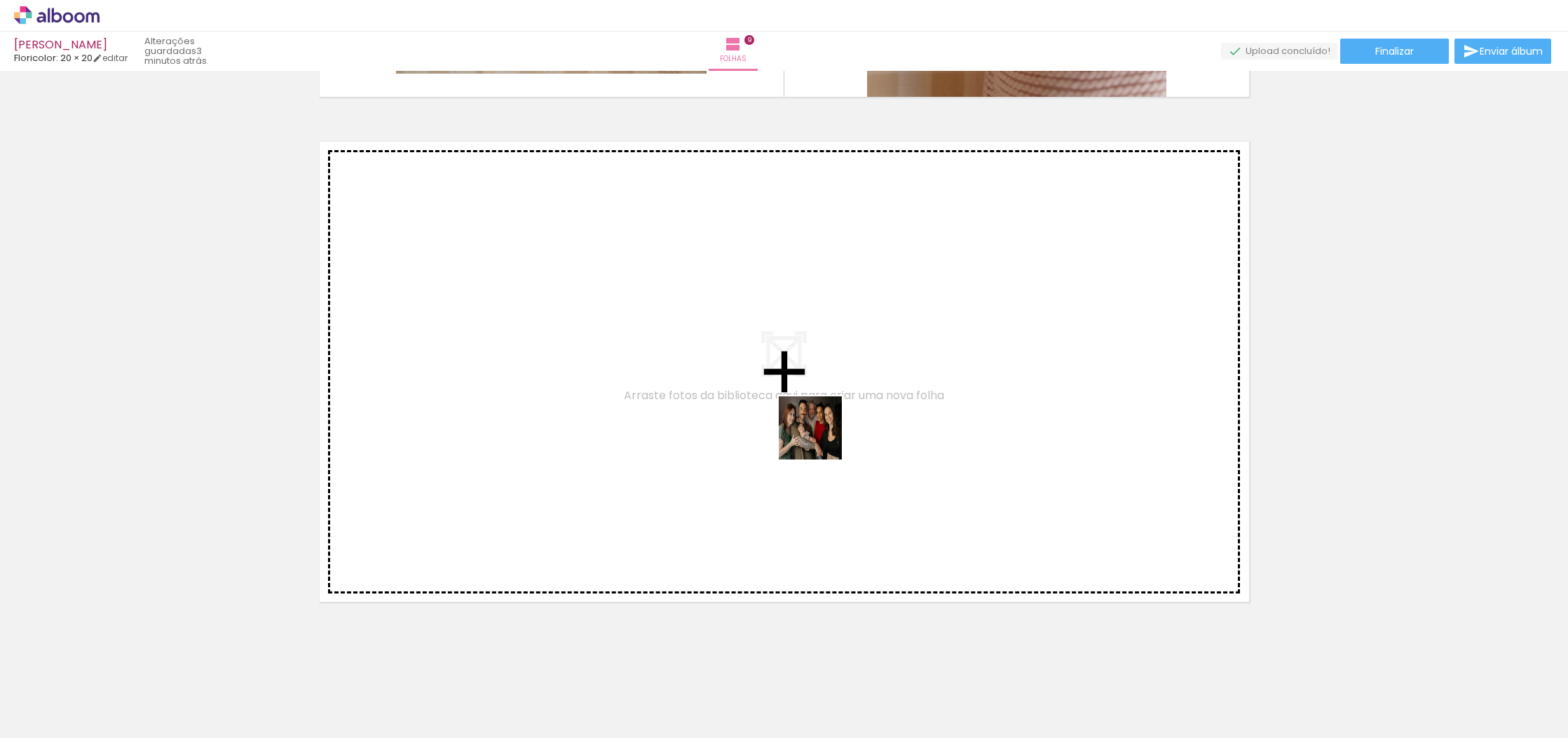
drag, startPoint x: 1063, startPoint y: 561, endPoint x: 821, endPoint y: 437, distance: 271.9
click at [821, 437] on quentale-workspace at bounding box center [784, 369] width 1568 height 738
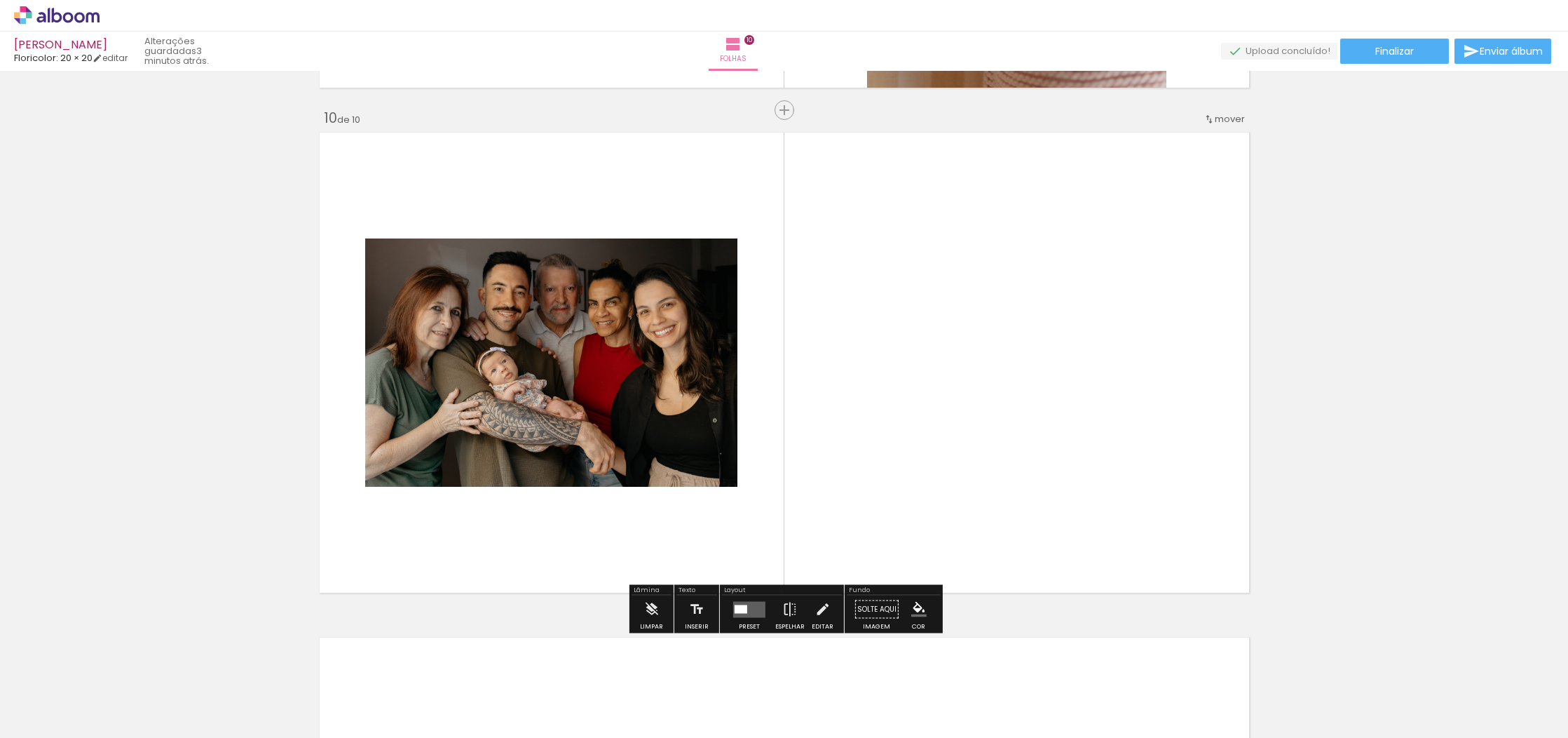
scroll to position [4530, 0]
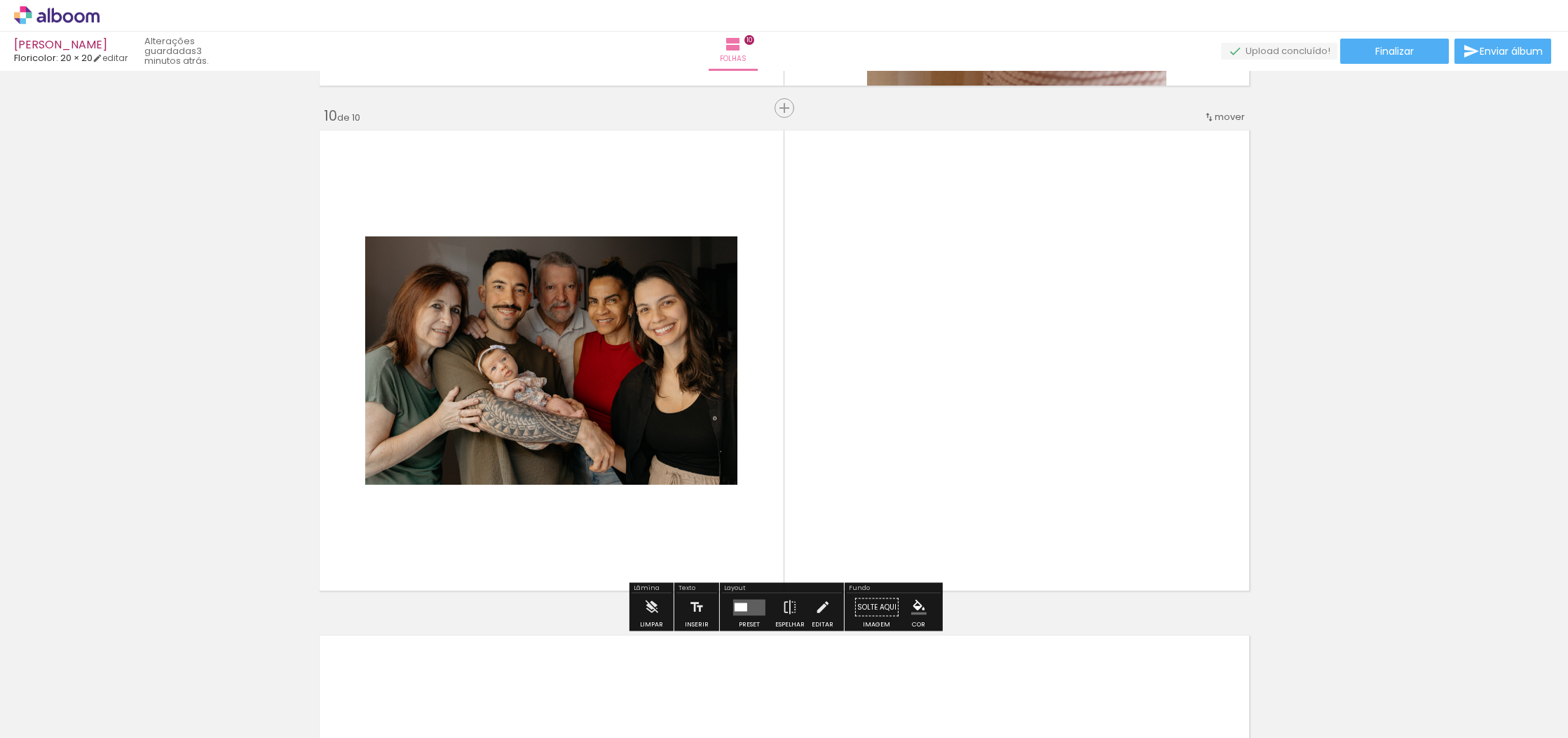
click at [754, 607] on quentale-layouter at bounding box center [749, 607] width 32 height 16
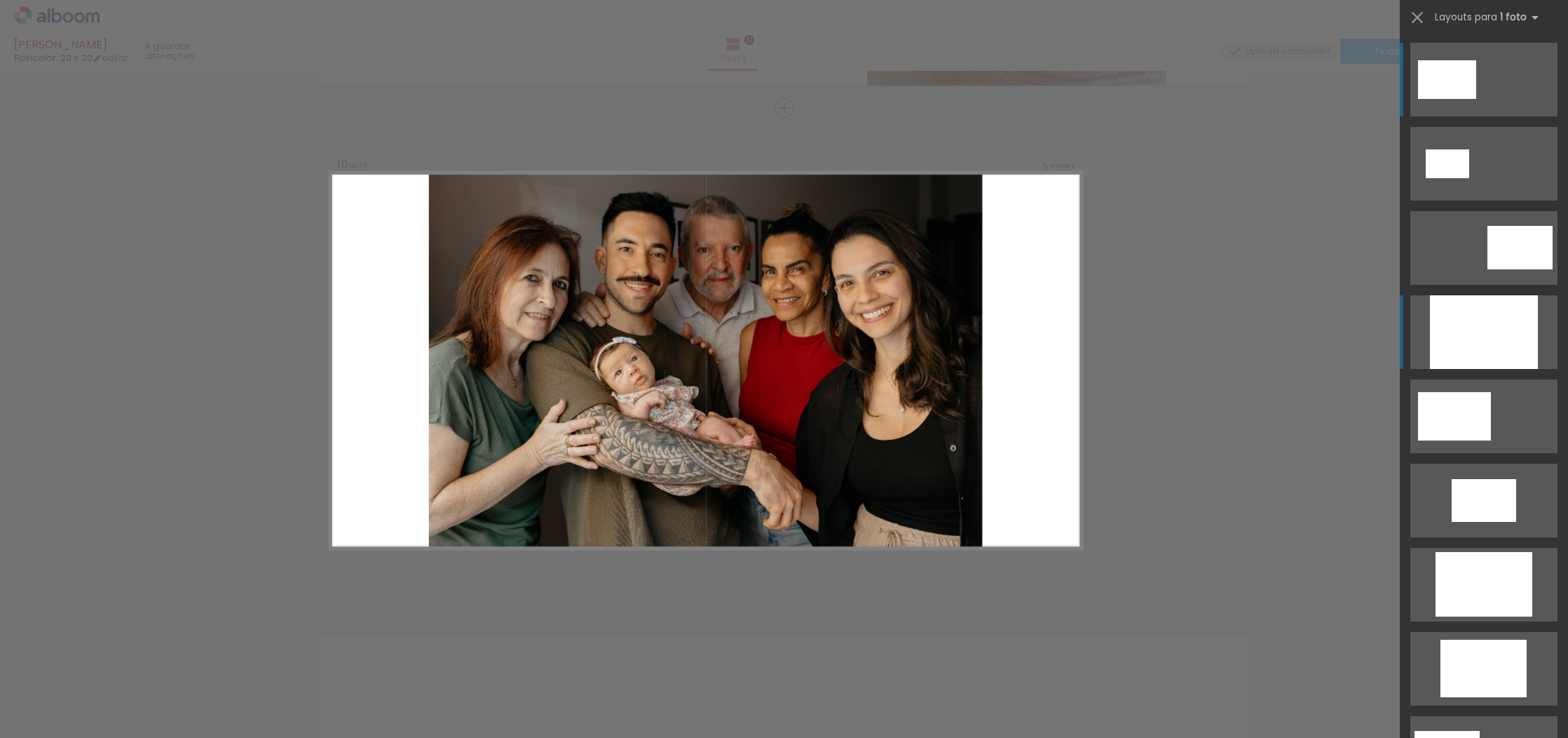
scroll to position [0, 0]
click at [1504, 330] on div at bounding box center [1484, 331] width 108 height 74
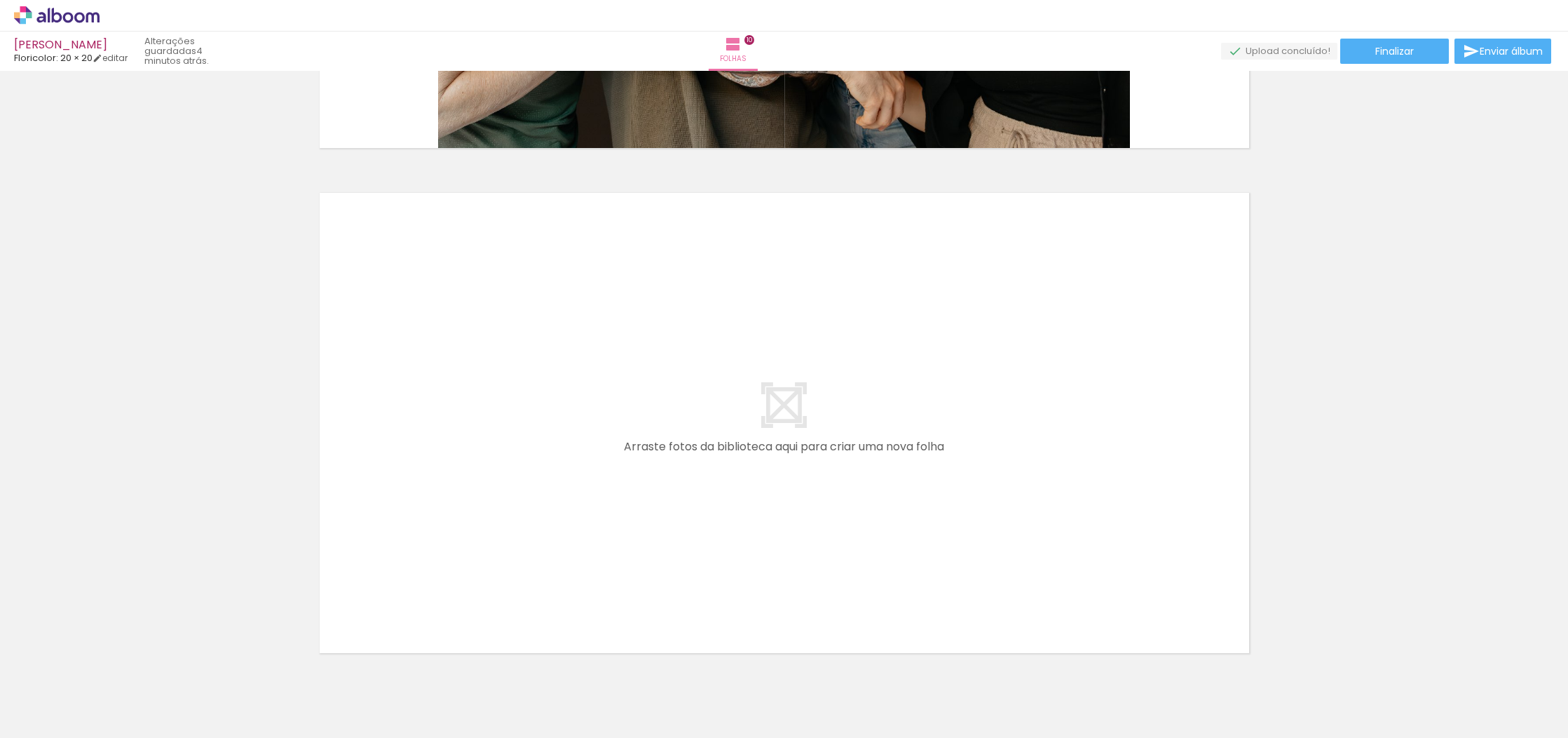
scroll to position [0, 578]
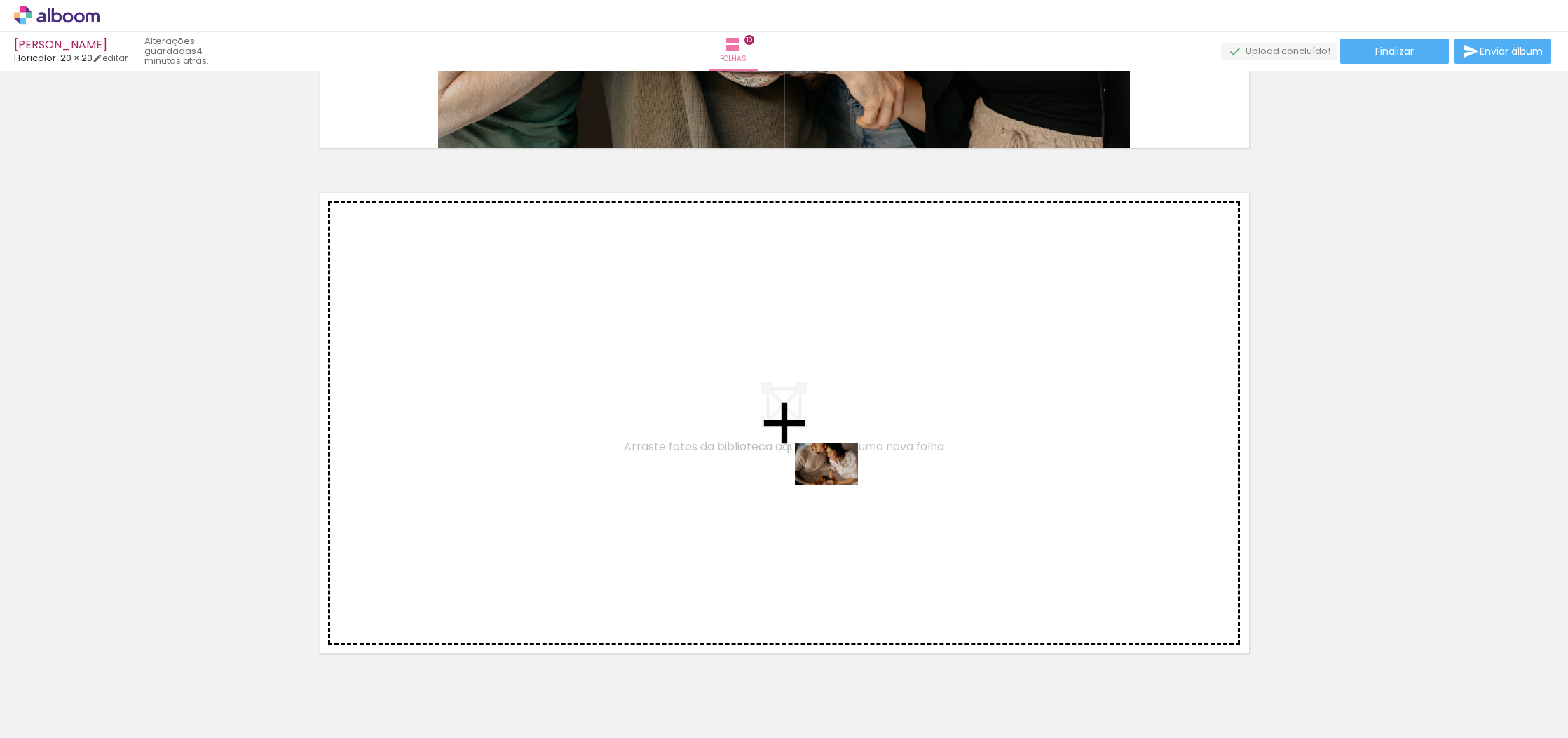
click at [837, 485] on quentale-workspace at bounding box center [784, 369] width 1568 height 738
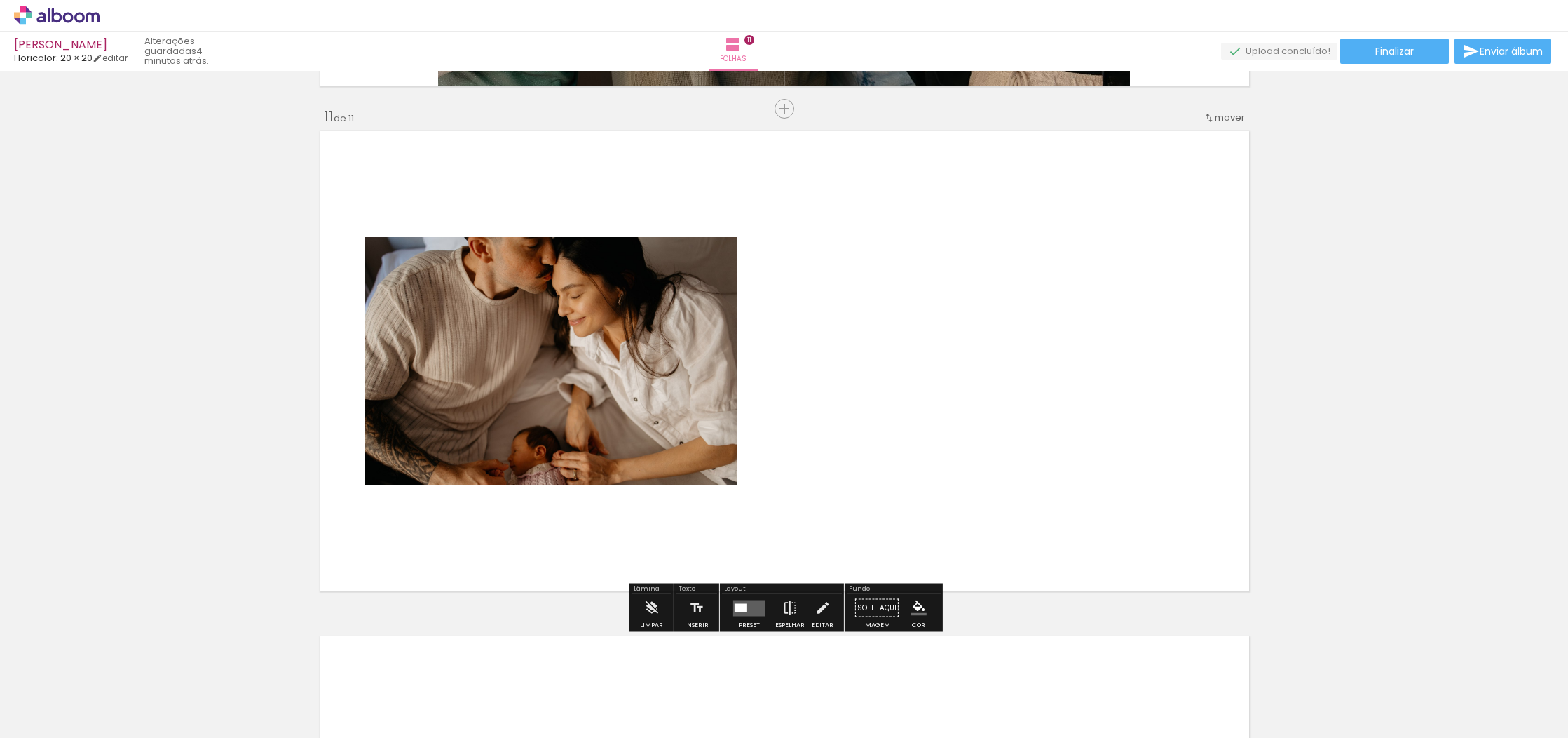
scroll to position [5035, 0]
click at [746, 610] on quentale-layouter at bounding box center [749, 607] width 32 height 16
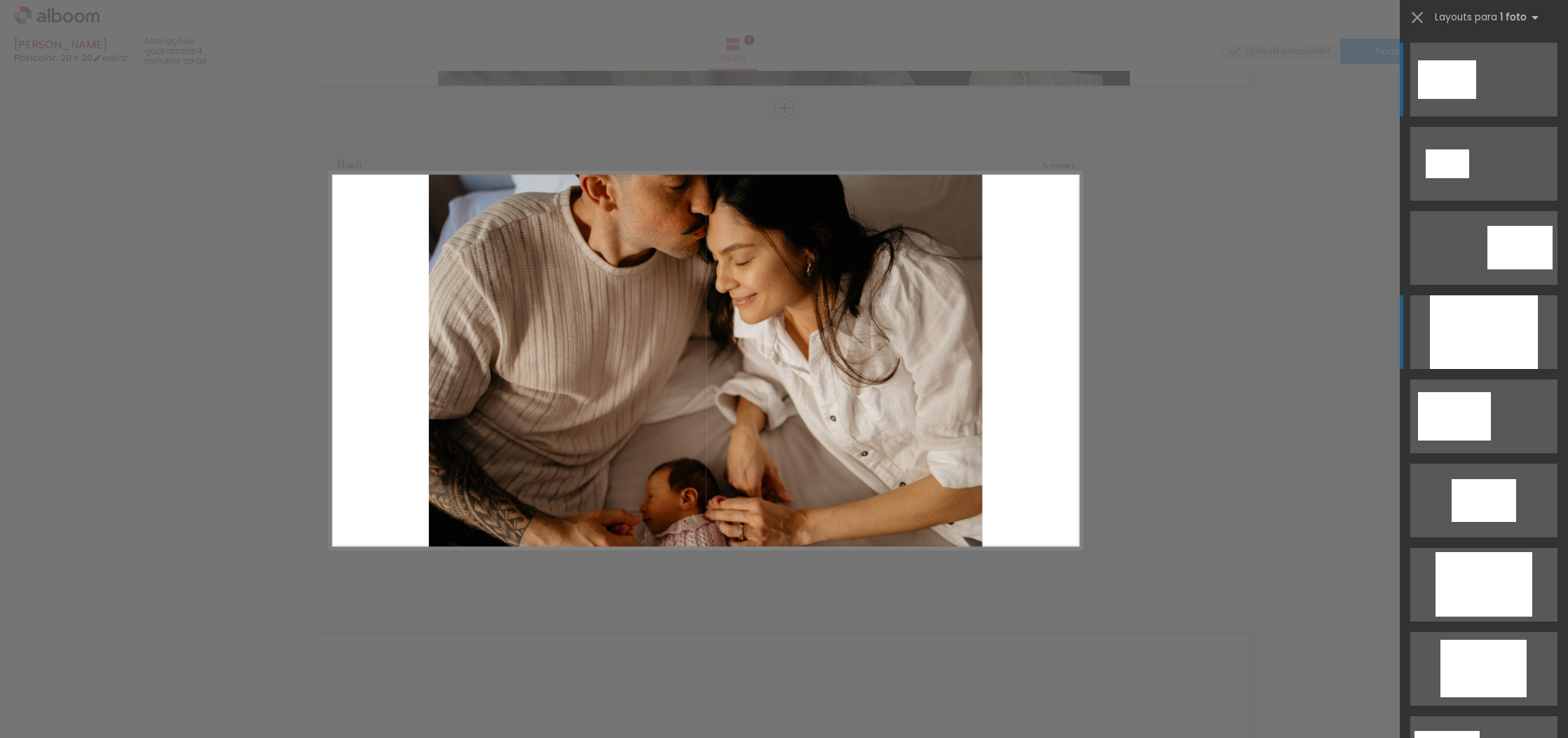
click at [1492, 351] on div at bounding box center [1484, 331] width 108 height 74
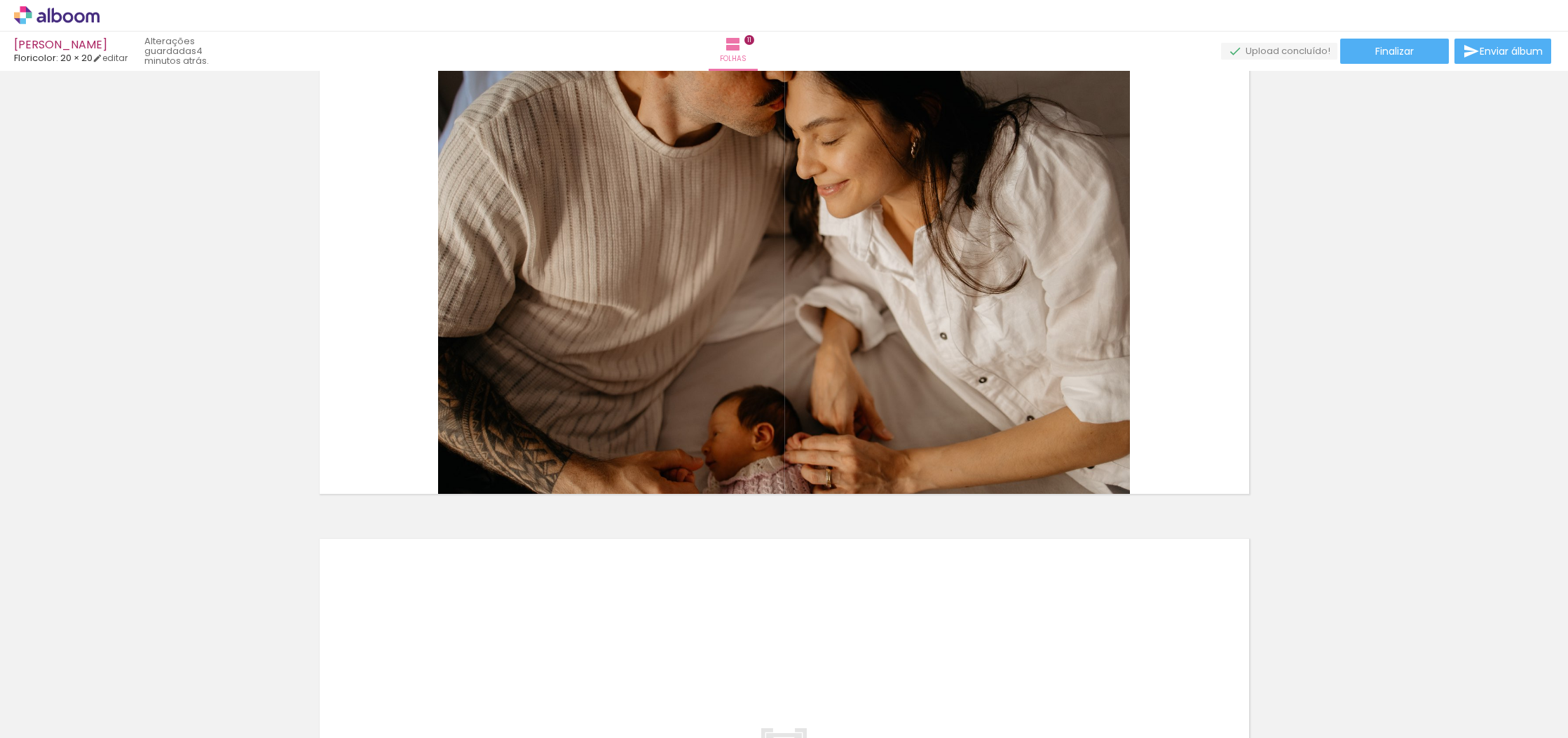
scroll to position [5038, 0]
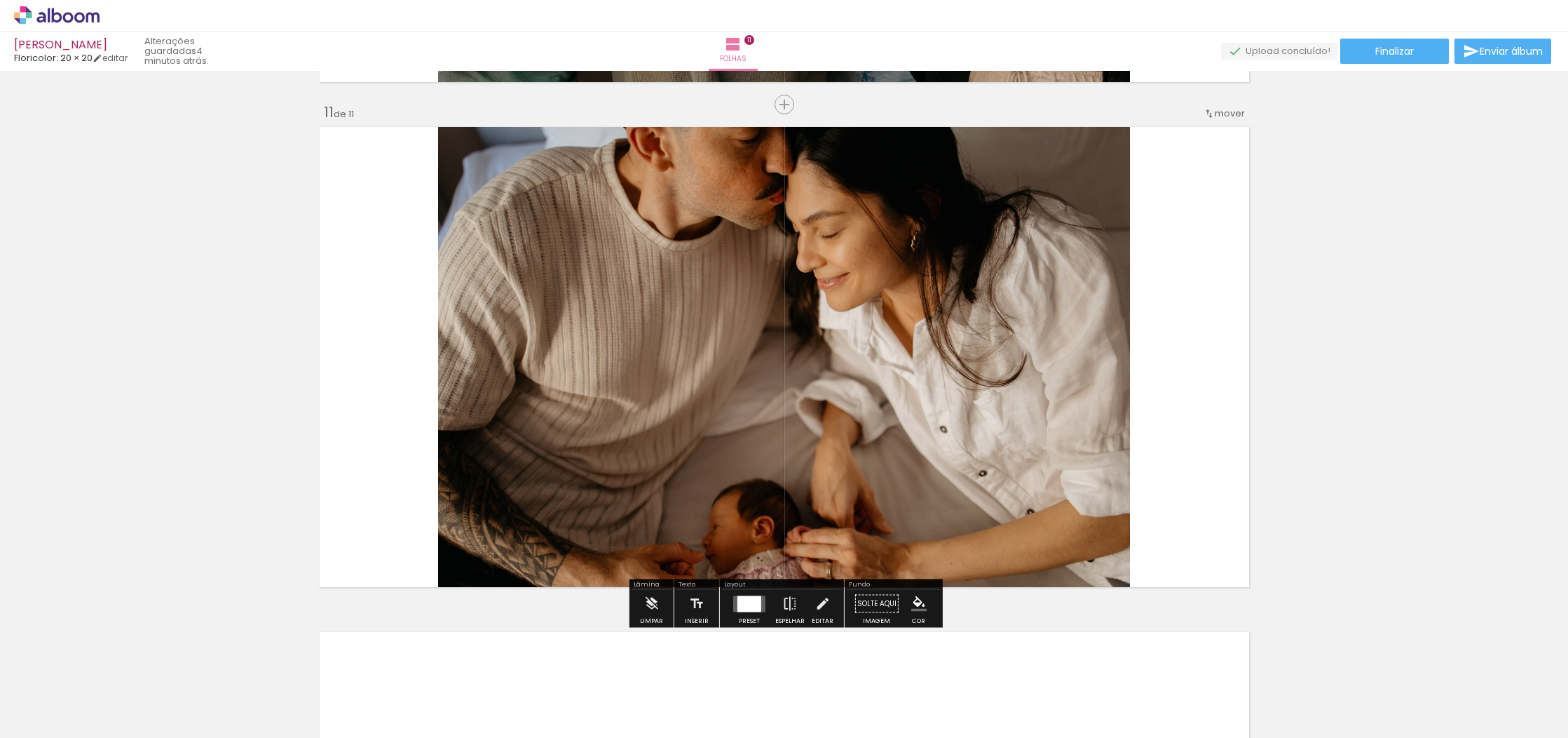
click at [1130, 246] on quentale-layouter at bounding box center [784, 356] width 940 height 470
click at [781, 102] on span "Inserir folha" at bounding box center [791, 105] width 54 height 9
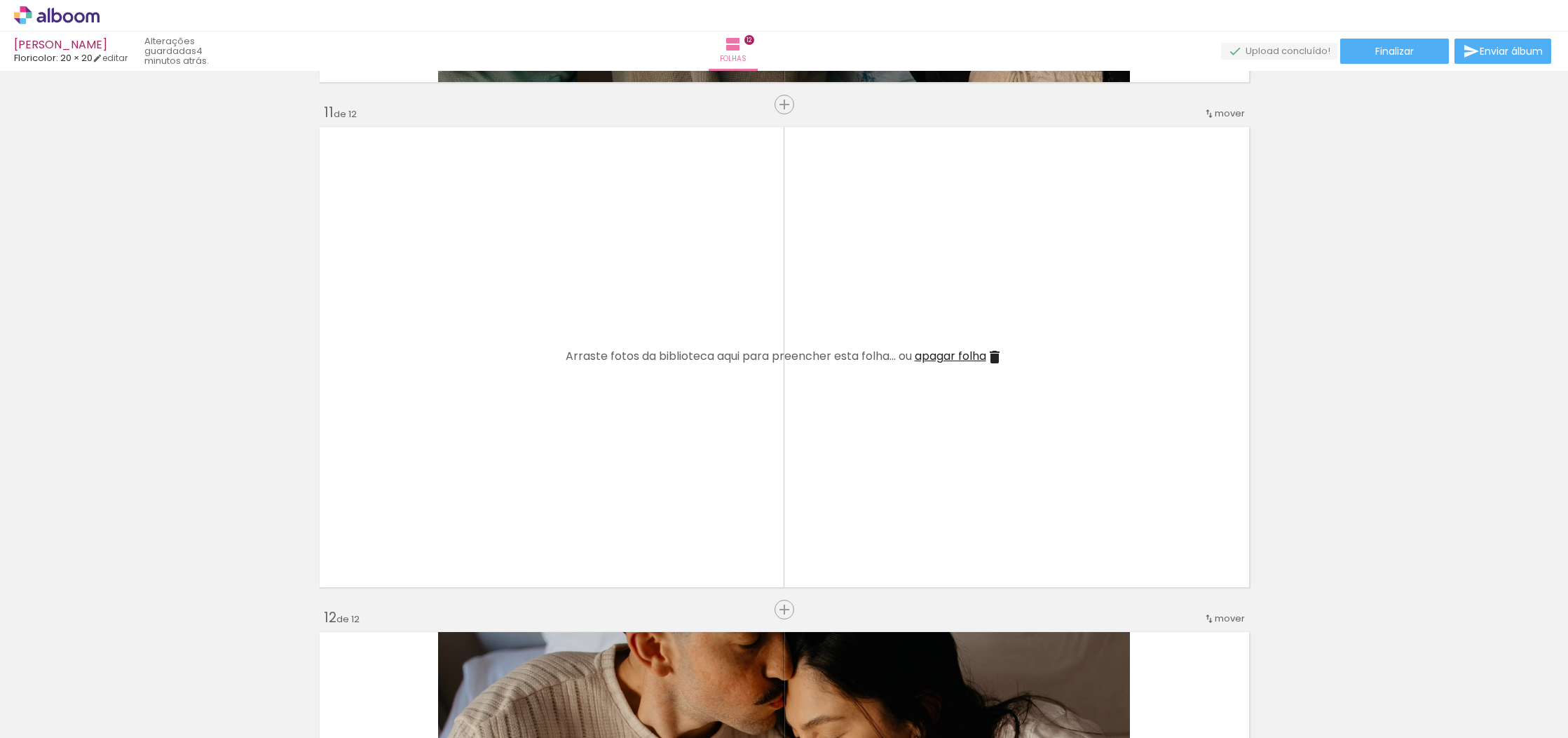
click at [1142, 418] on quentale-layouter at bounding box center [784, 356] width 940 height 470
click at [997, 357] on iron-icon at bounding box center [995, 357] width 17 height 17
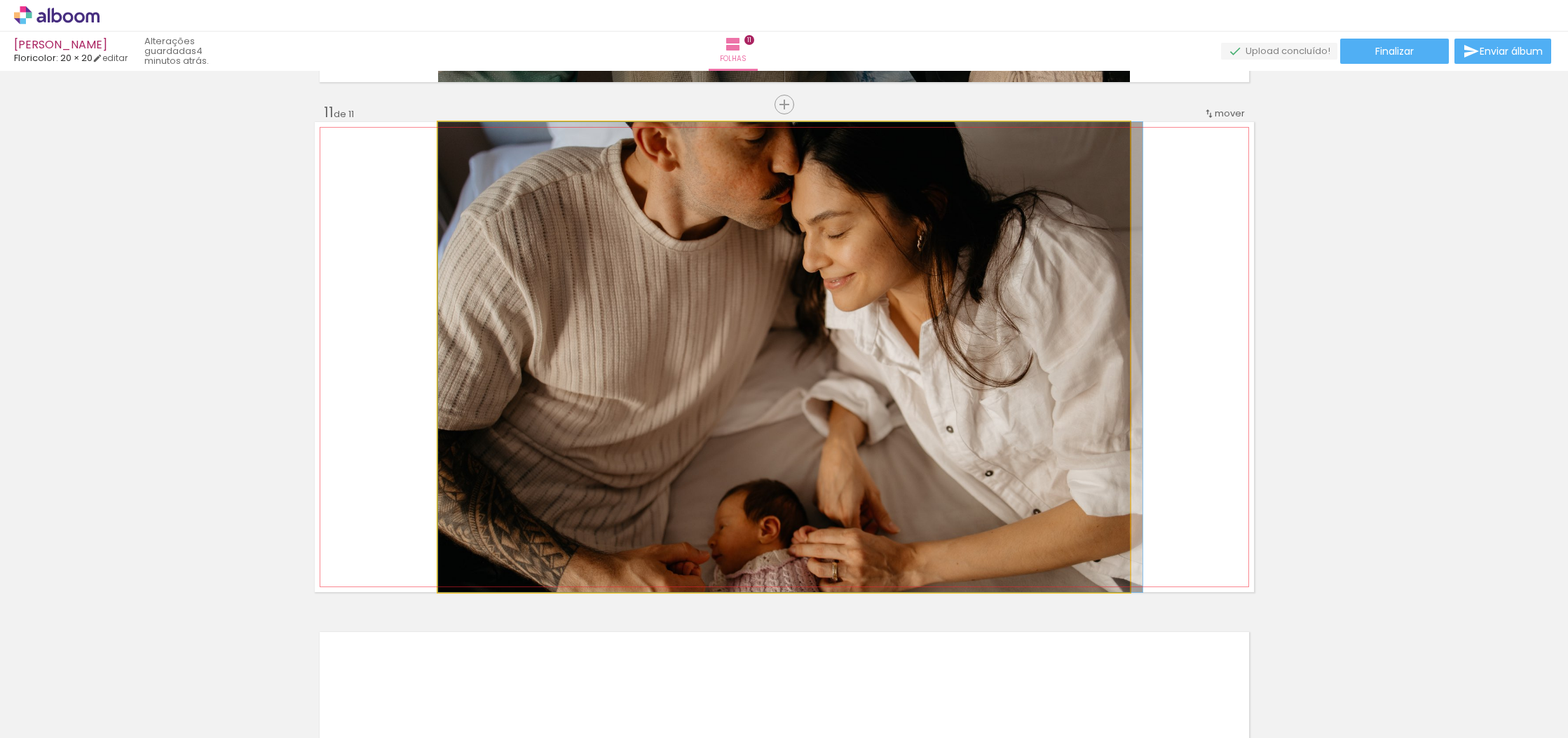
drag, startPoint x: 857, startPoint y: 368, endPoint x: 1564, endPoint y: 623, distance: 751.6
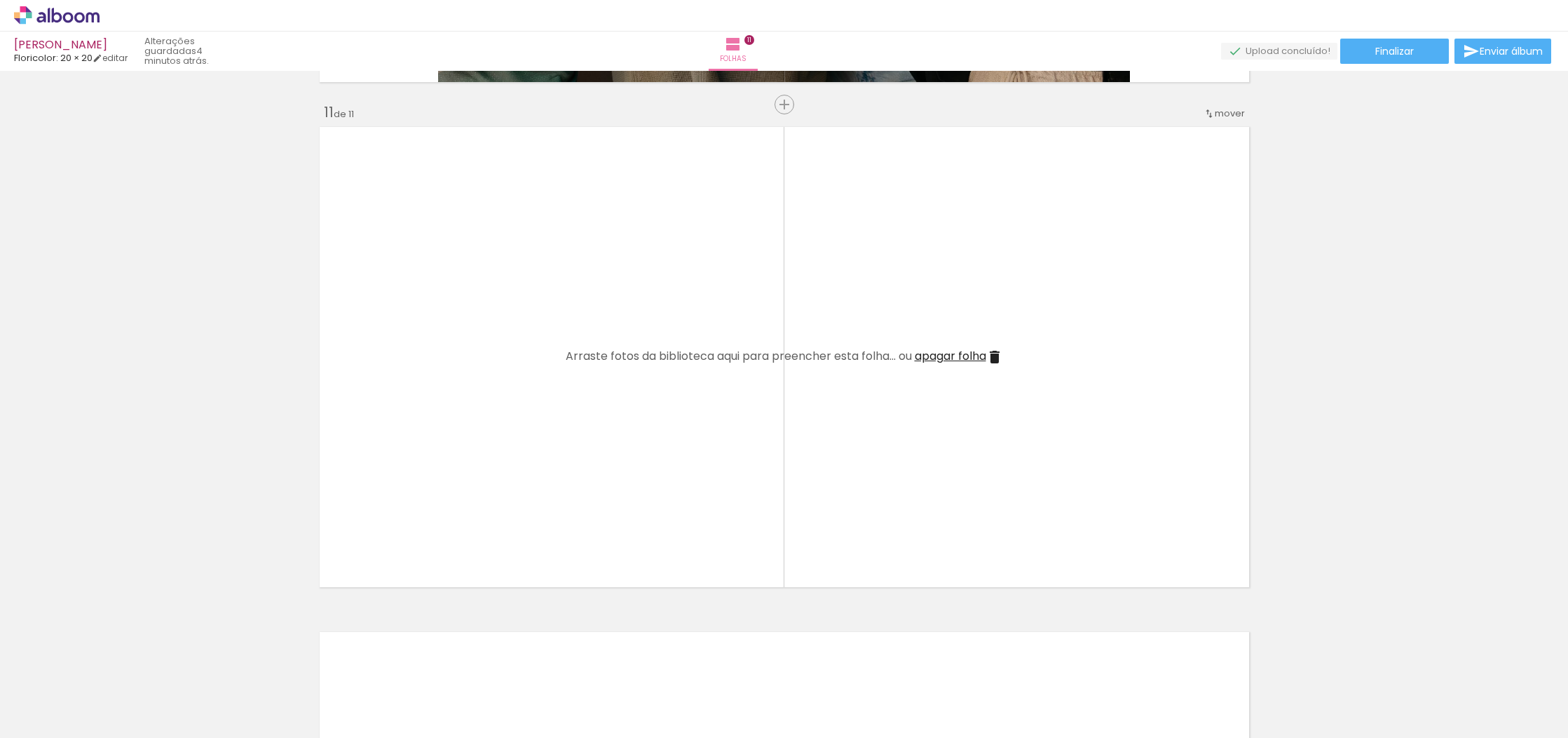
click at [985, 353] on span "apagar folha" at bounding box center [950, 356] width 72 height 16
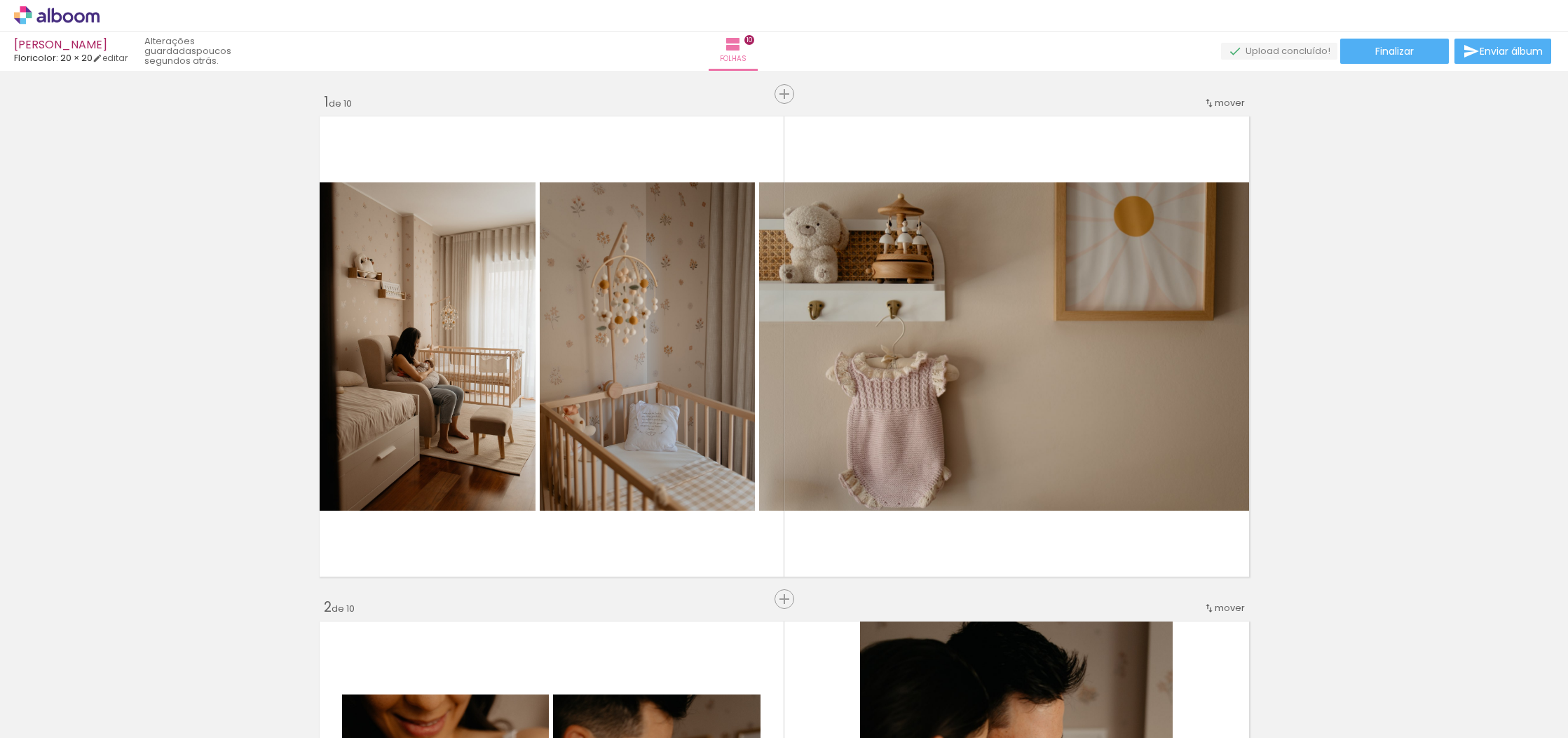
scroll to position [0, 0]
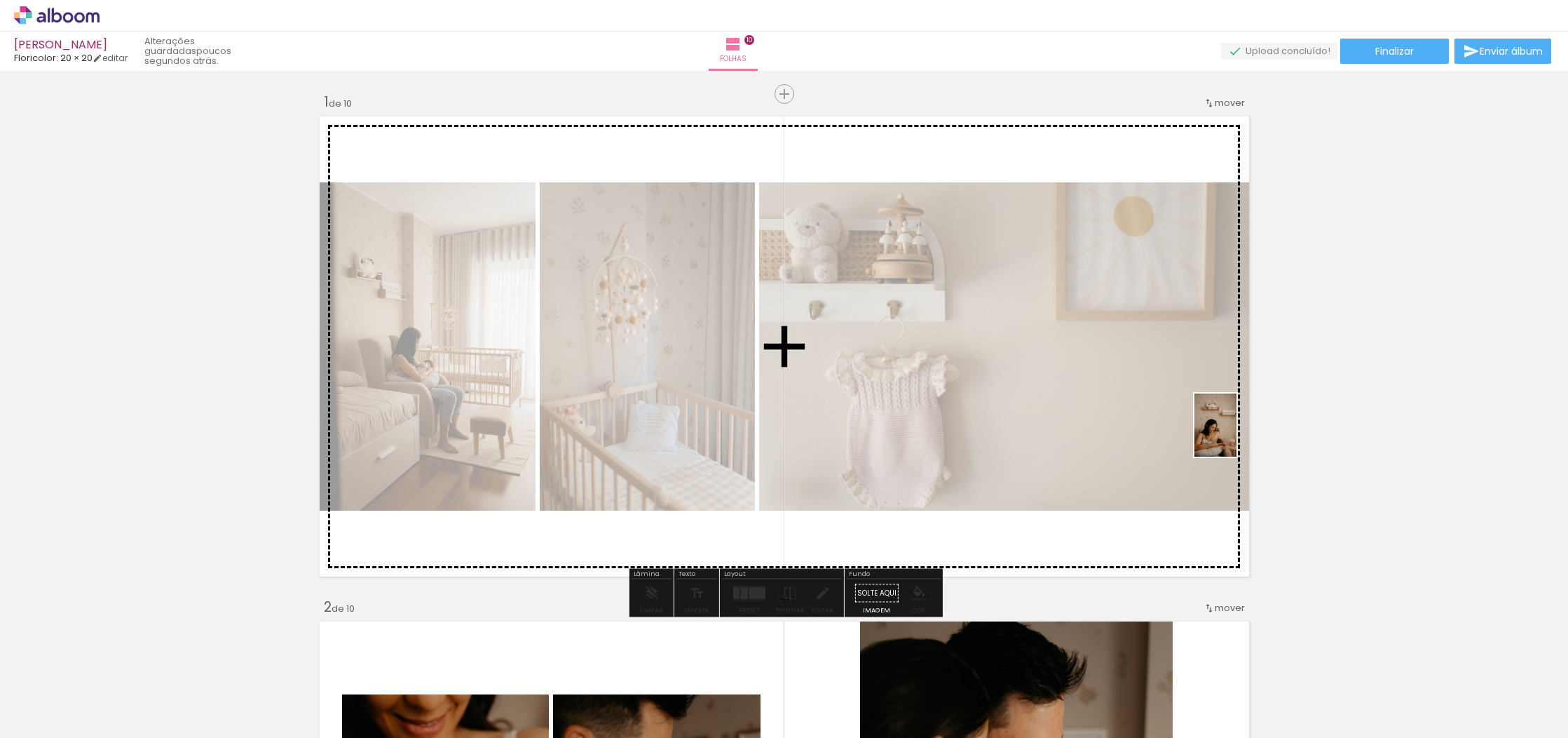
drag, startPoint x: 1382, startPoint y: 705, endPoint x: 1235, endPoint y: 433, distance: 309.2
click at [1235, 433] on quentale-workspace at bounding box center [784, 369] width 1568 height 738
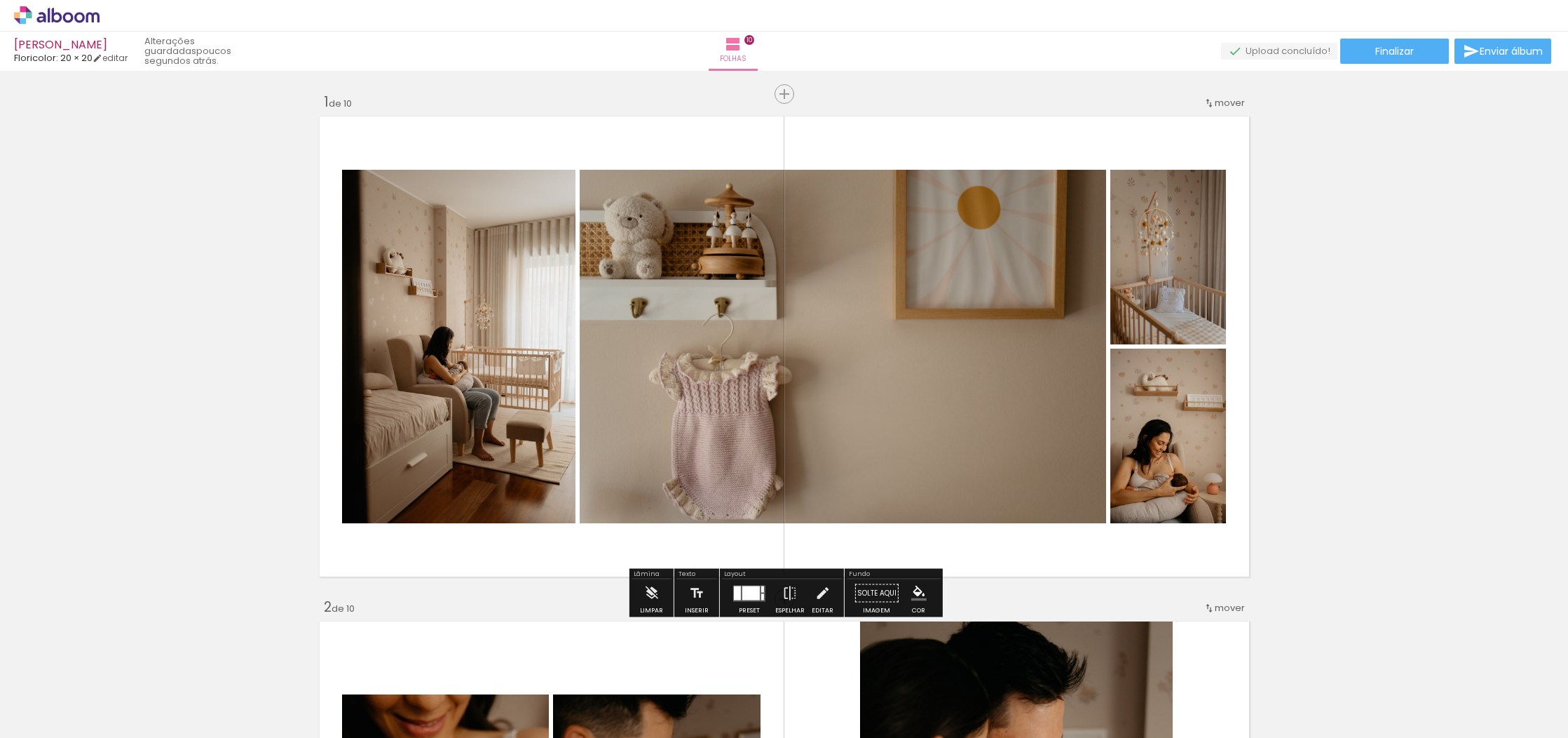
click at [742, 596] on div at bounding box center [751, 593] width 17 height 14
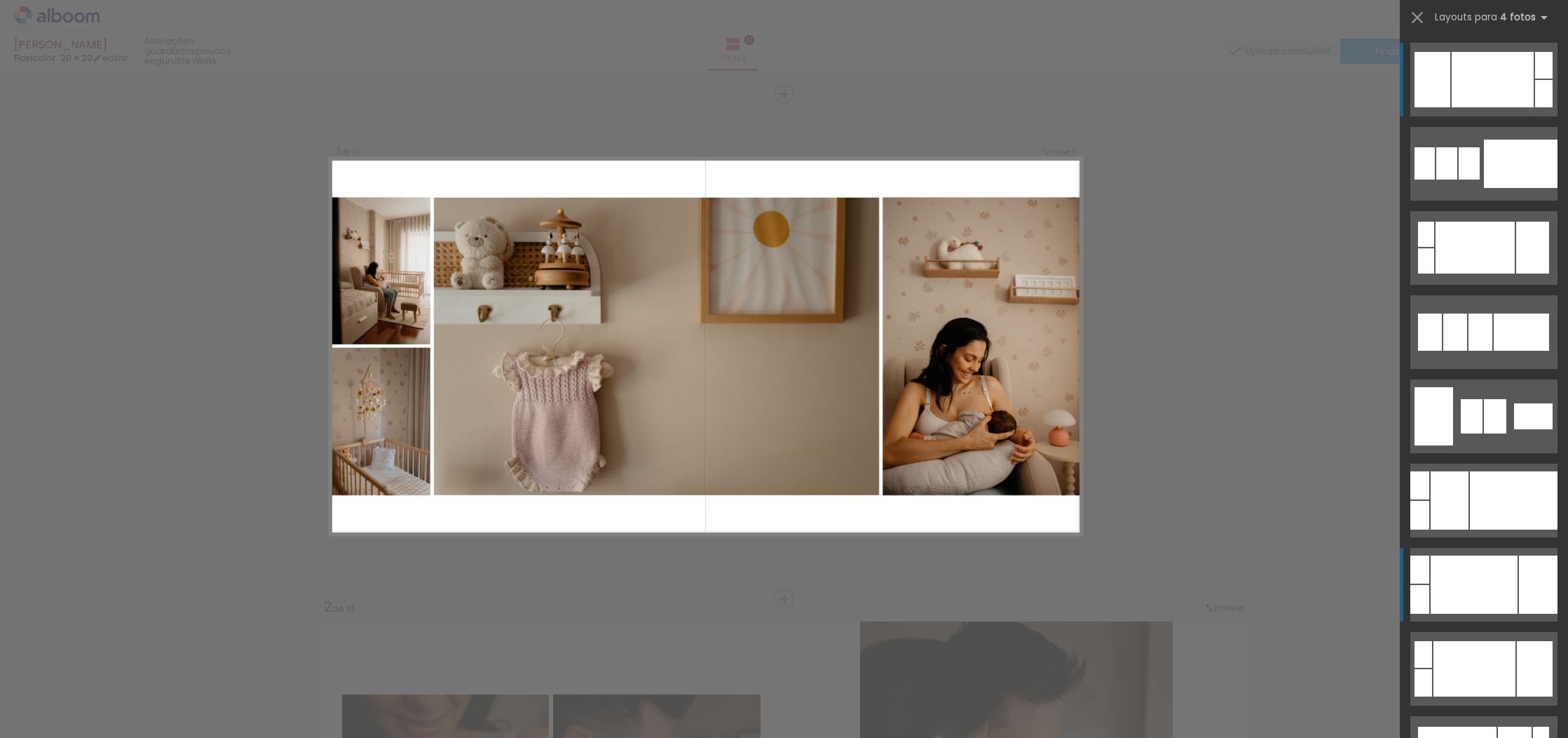
click at [1476, 617] on quentale-layouter at bounding box center [1484, 584] width 147 height 74
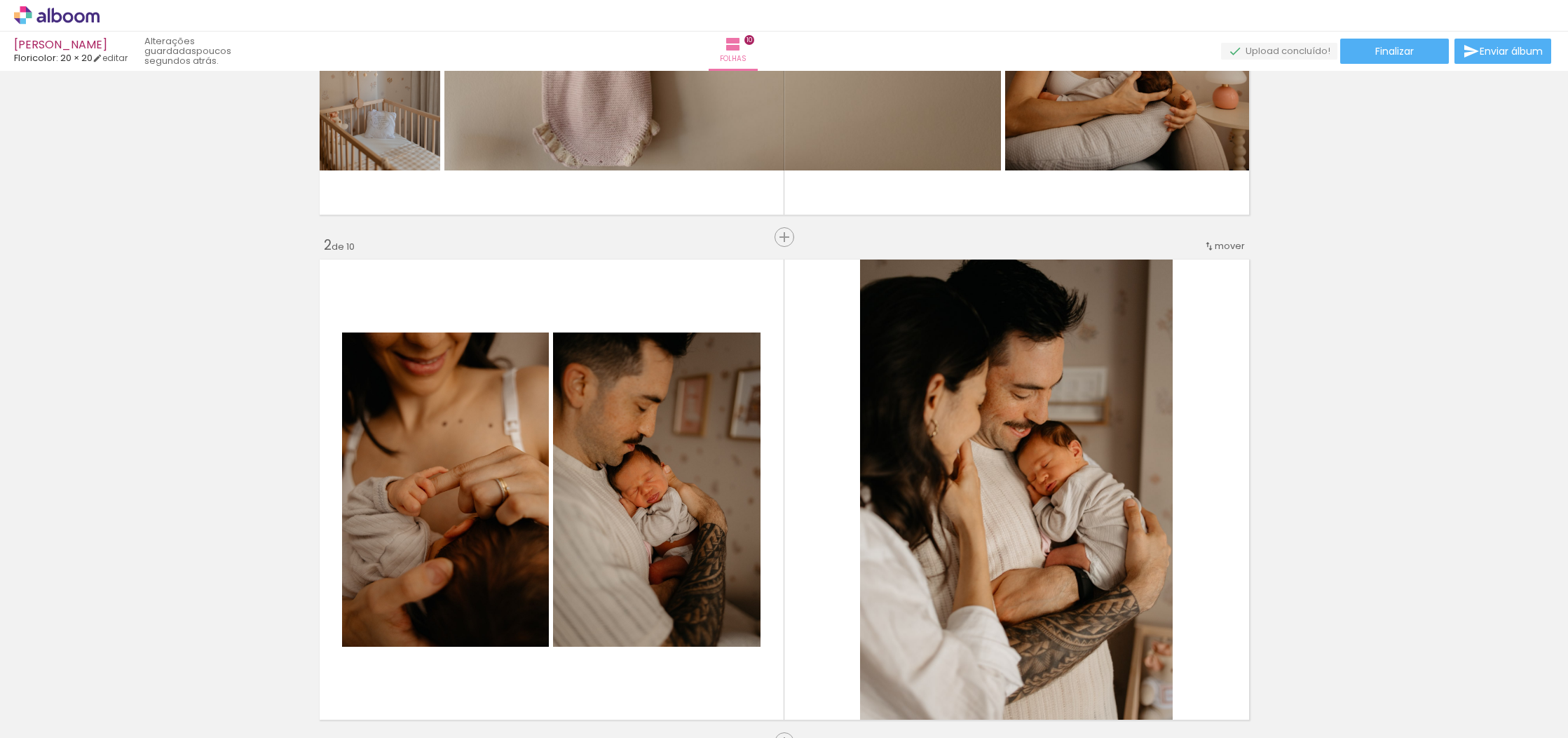
scroll to position [374, 0]
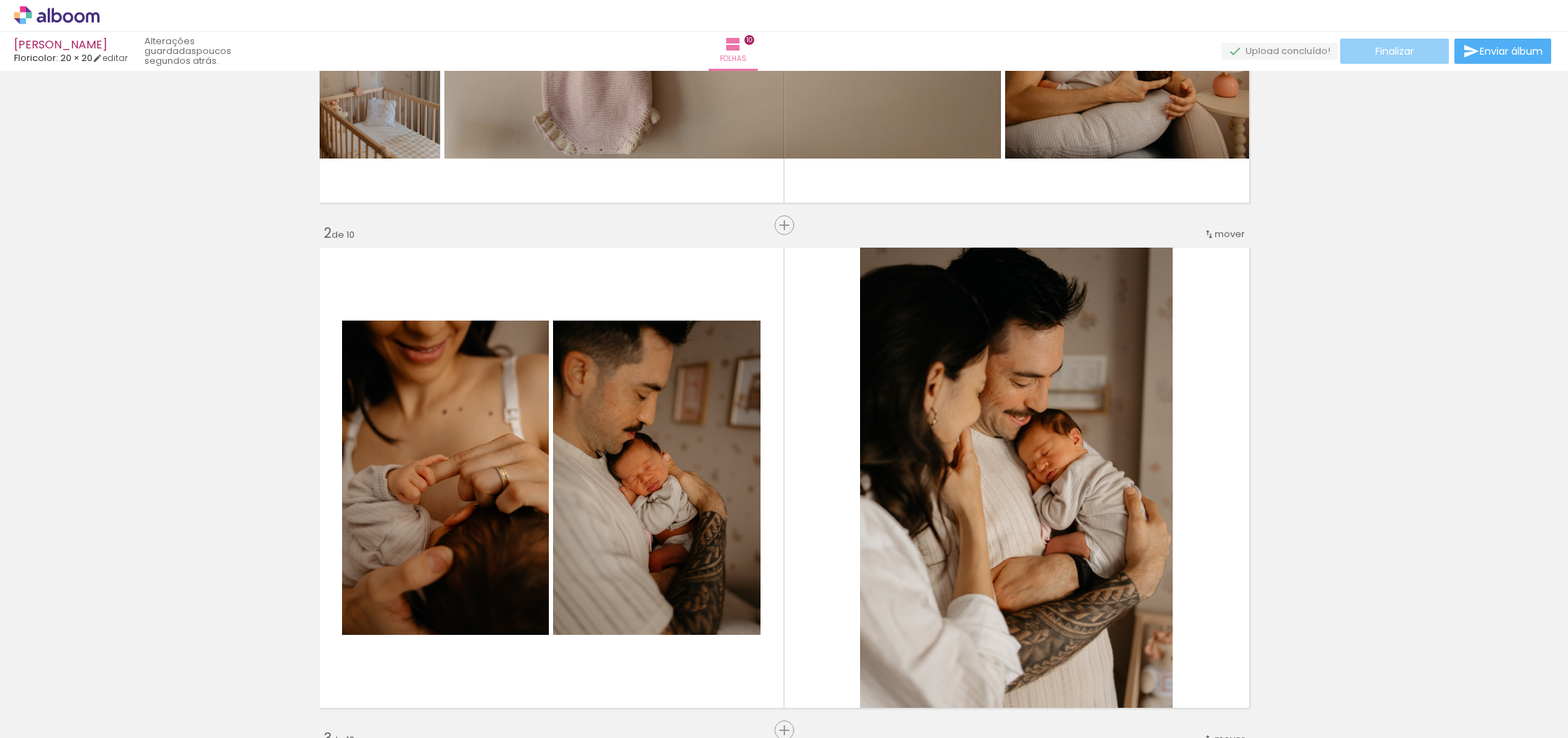
click at [1420, 53] on paper-button "Finalizar" at bounding box center [1395, 51] width 109 height 25
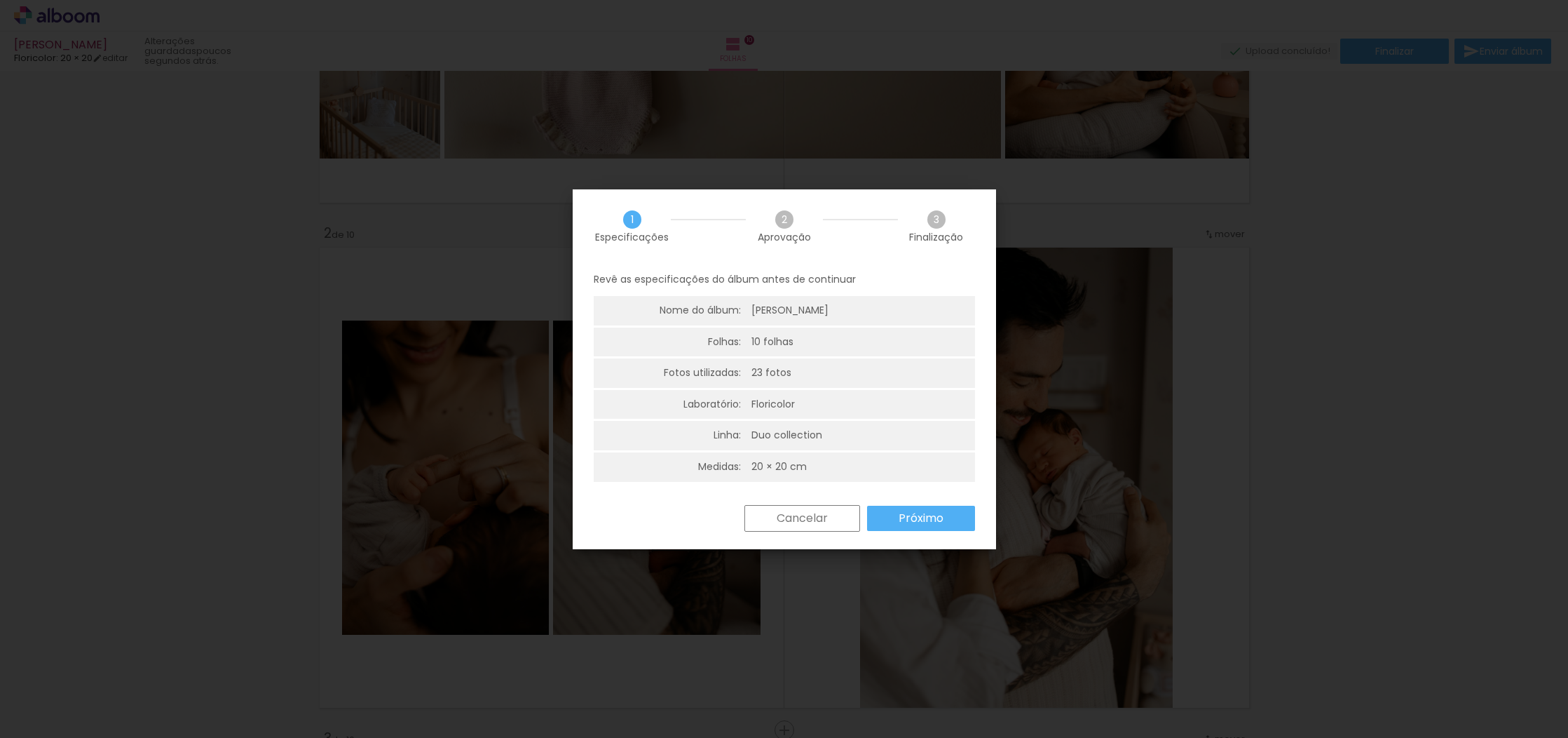
click at [0, 0] on slot "Próximo" at bounding box center [0, 0] width 0 height 0
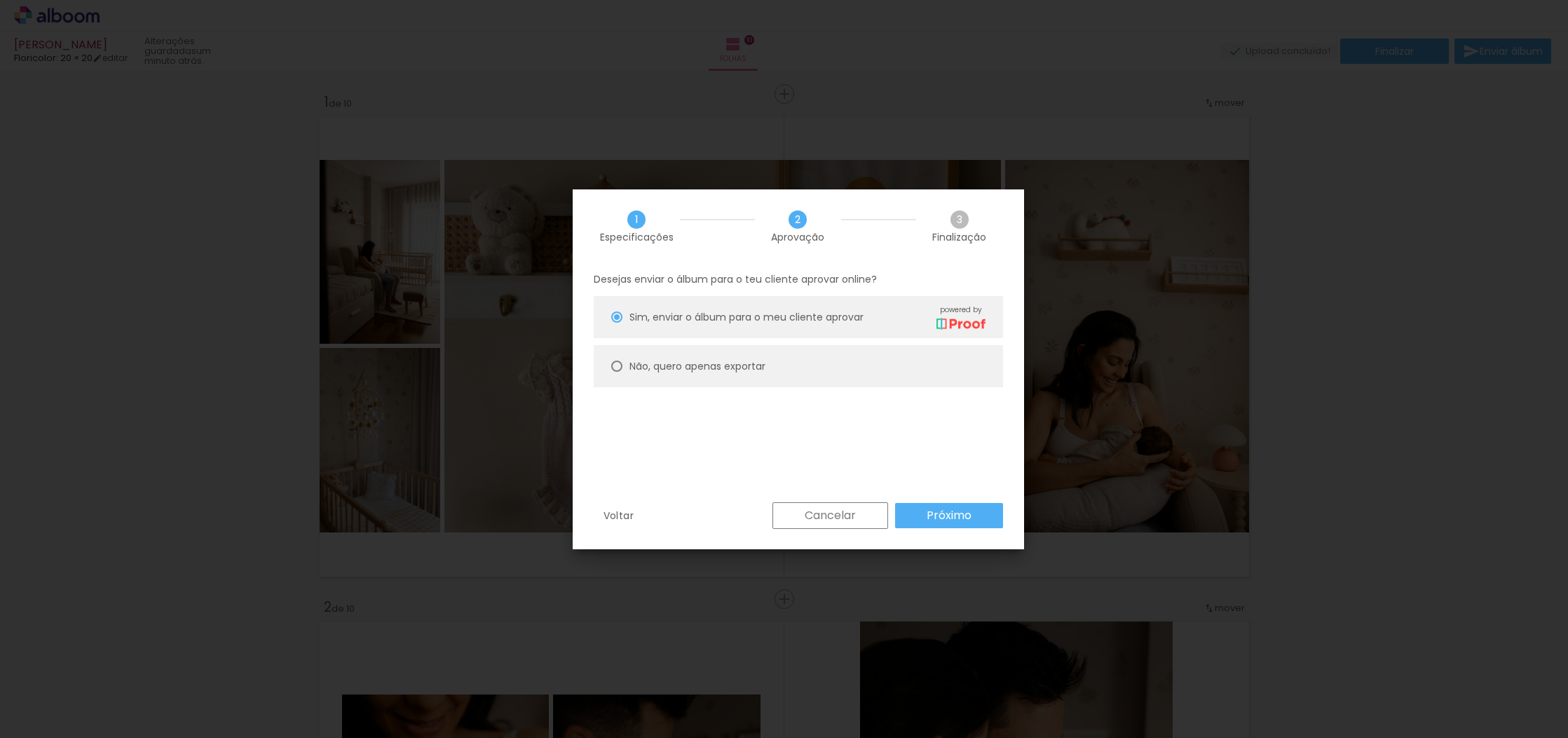
scroll to position [0, 578]
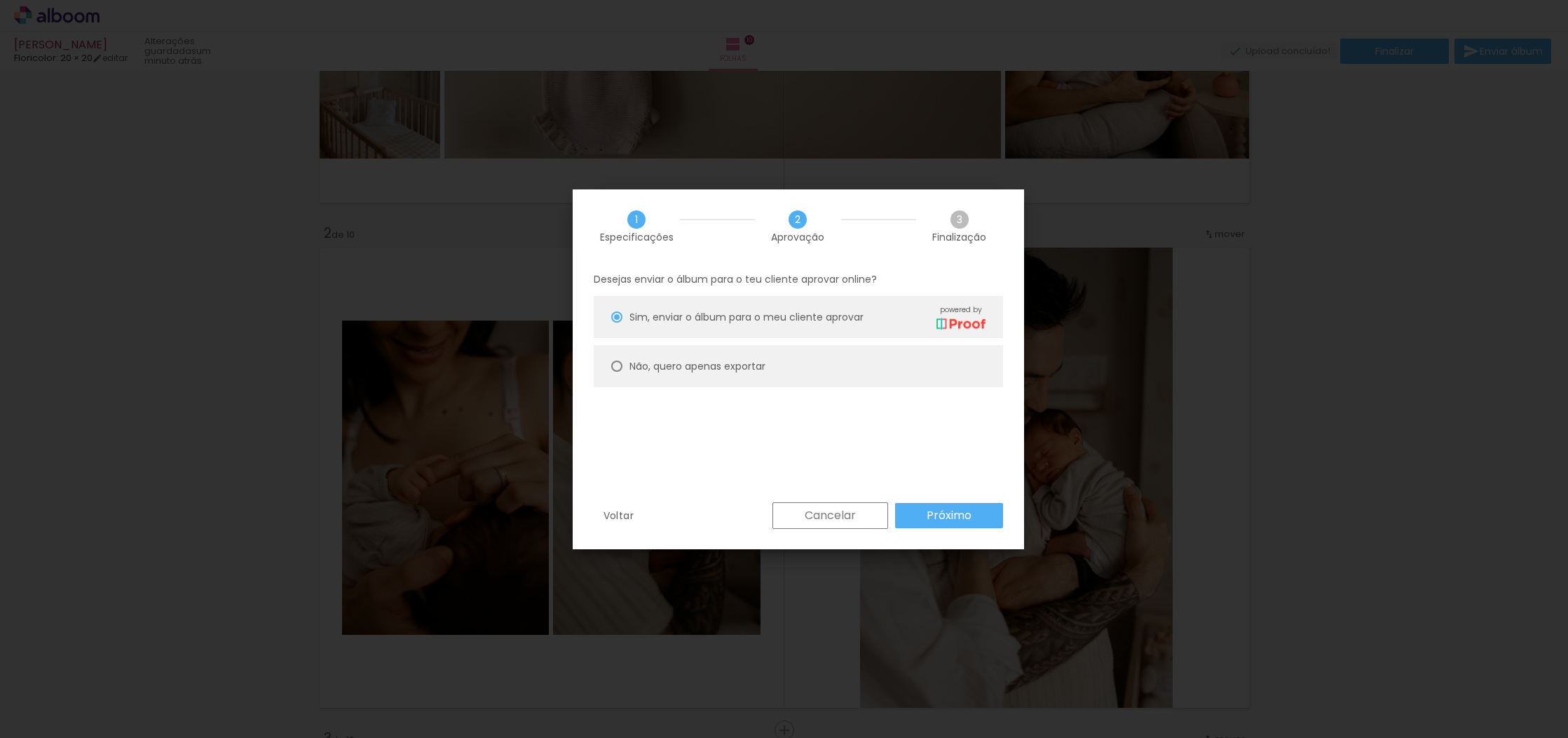
click at [774, 349] on paper-radio-button "Não, quero apenas exportar" at bounding box center [799, 366] width 409 height 42
type paper-radio-button "on"
click at [0, 0] on slot "Próximo" at bounding box center [0, 0] width 0 height 0
type input "Alta, 300 DPI"
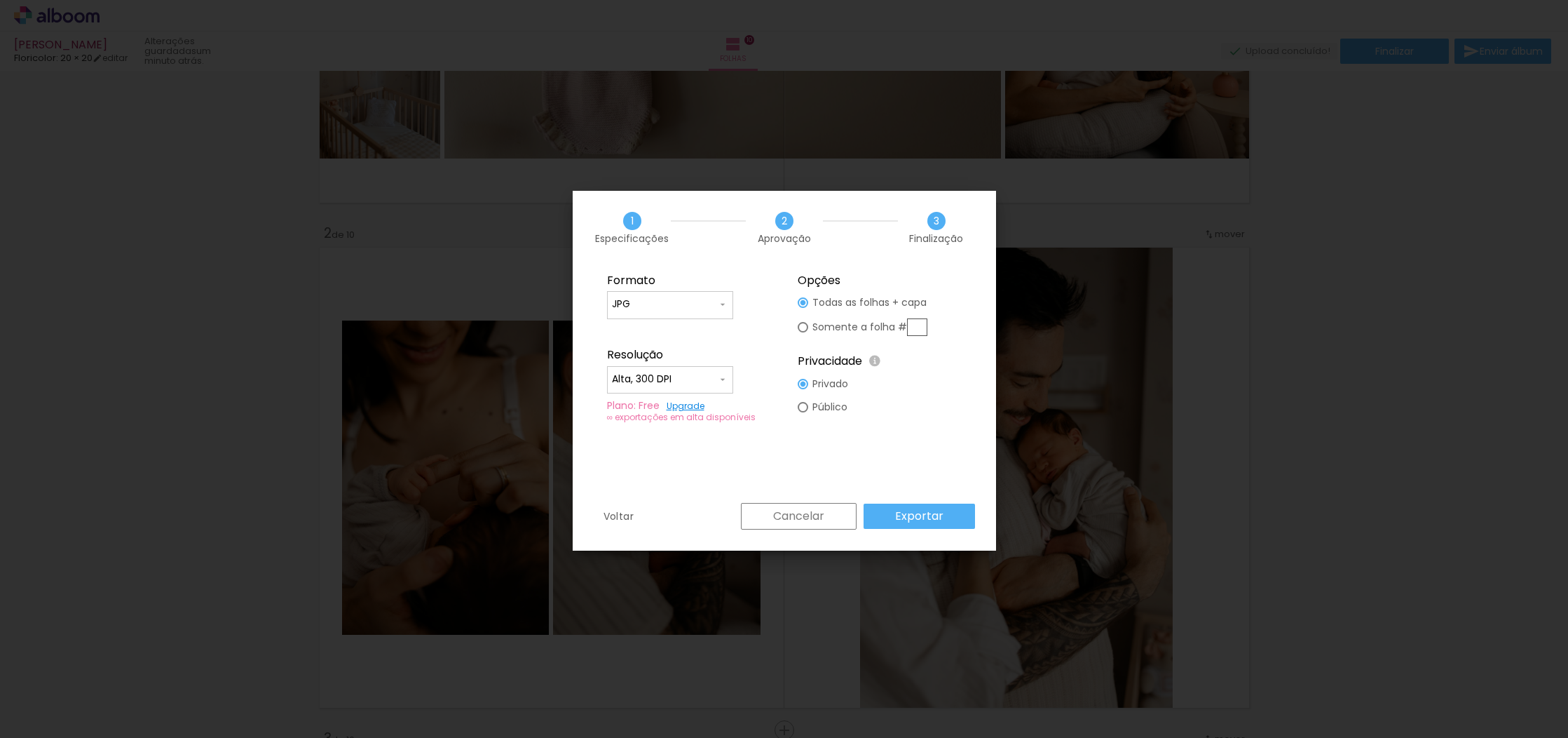
click at [0, 0] on slot "Exportar" at bounding box center [0, 0] width 0 height 0
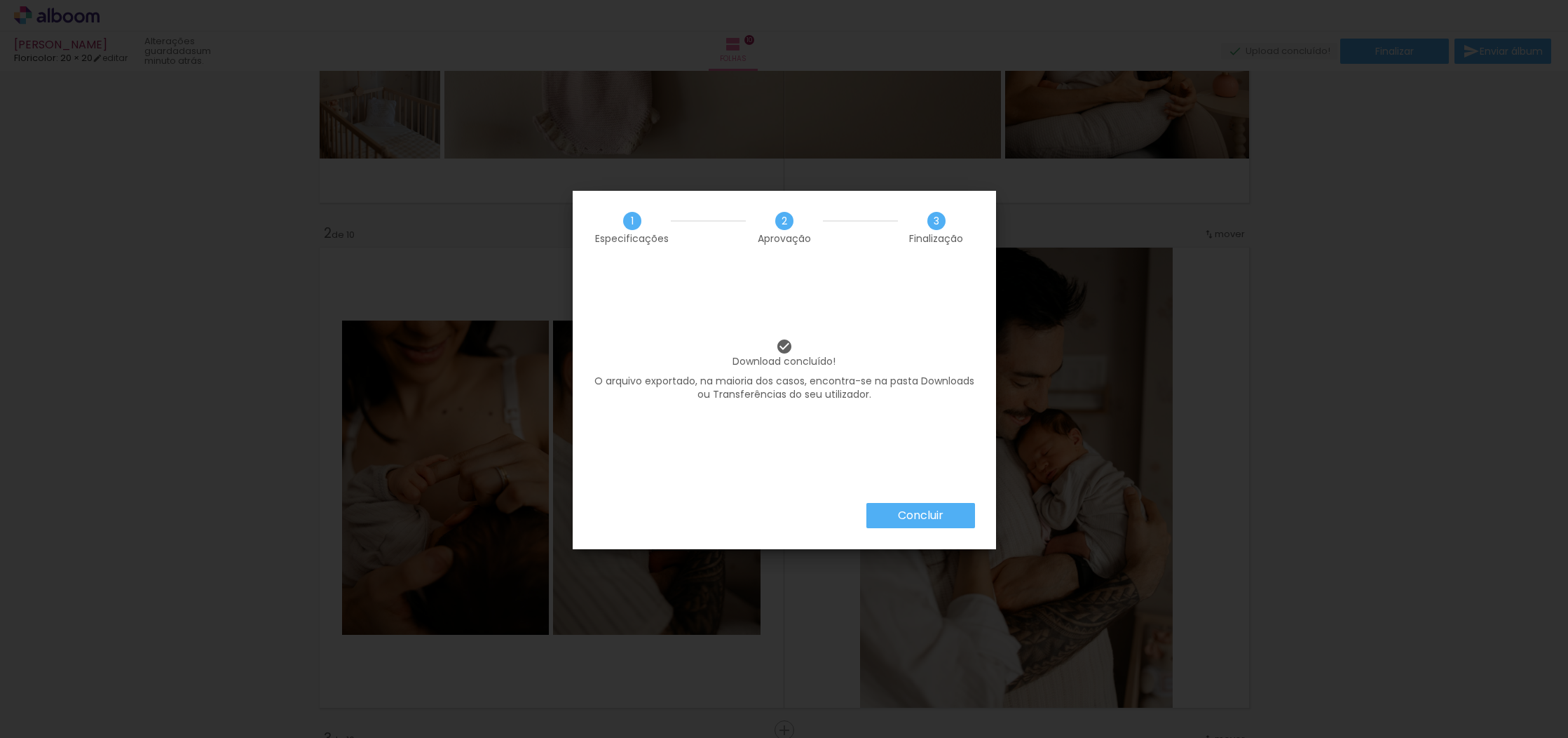
click at [950, 504] on paper-button "Concluir" at bounding box center [921, 515] width 109 height 25
